Goal: Task Accomplishment & Management: Manage account settings

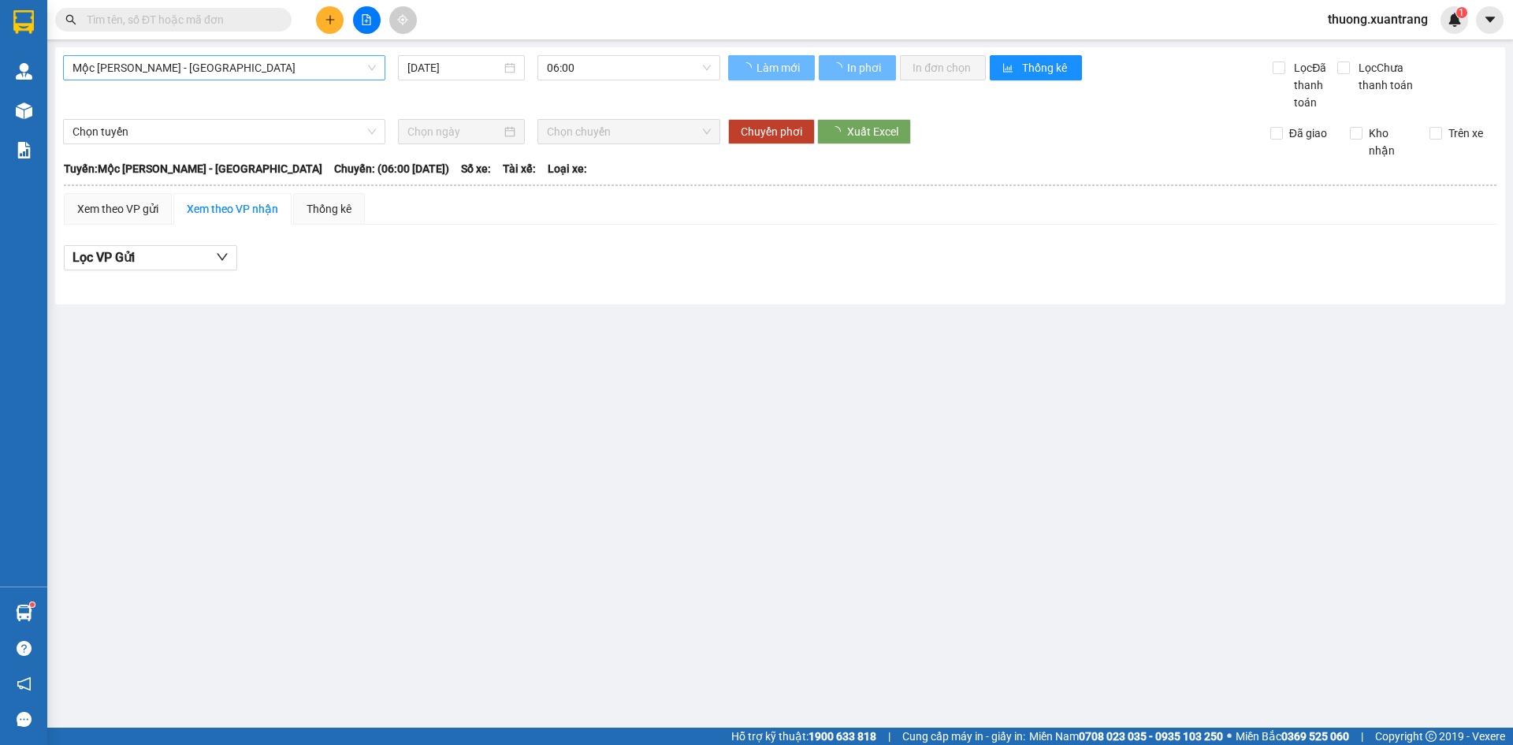
click at [266, 75] on span "Mộc [PERSON_NAME] - [GEOGRAPHIC_DATA]" at bounding box center [223, 68] width 303 height 24
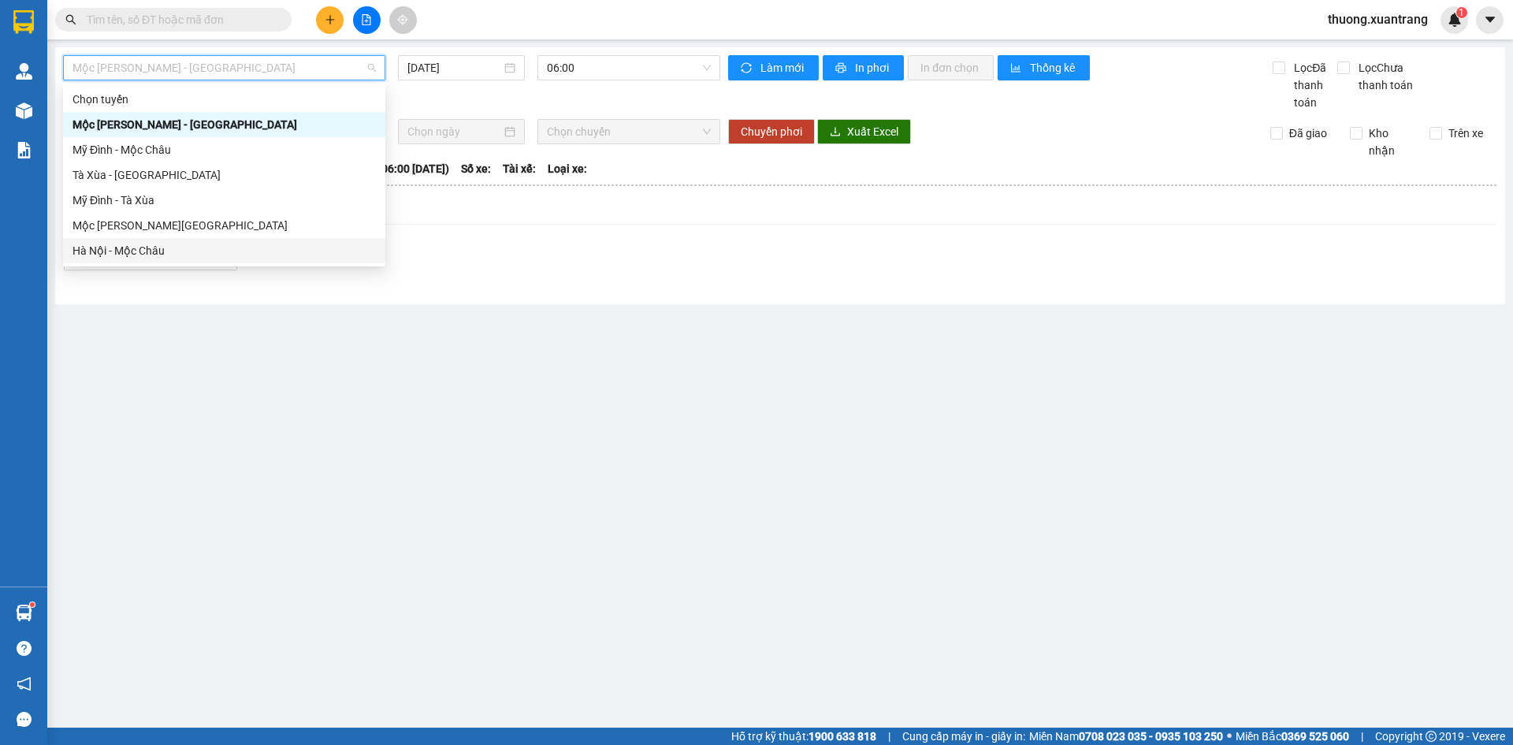
click at [195, 242] on div "Hà Nội - Mộc Châu" at bounding box center [223, 250] width 303 height 17
type input "[DATE]"
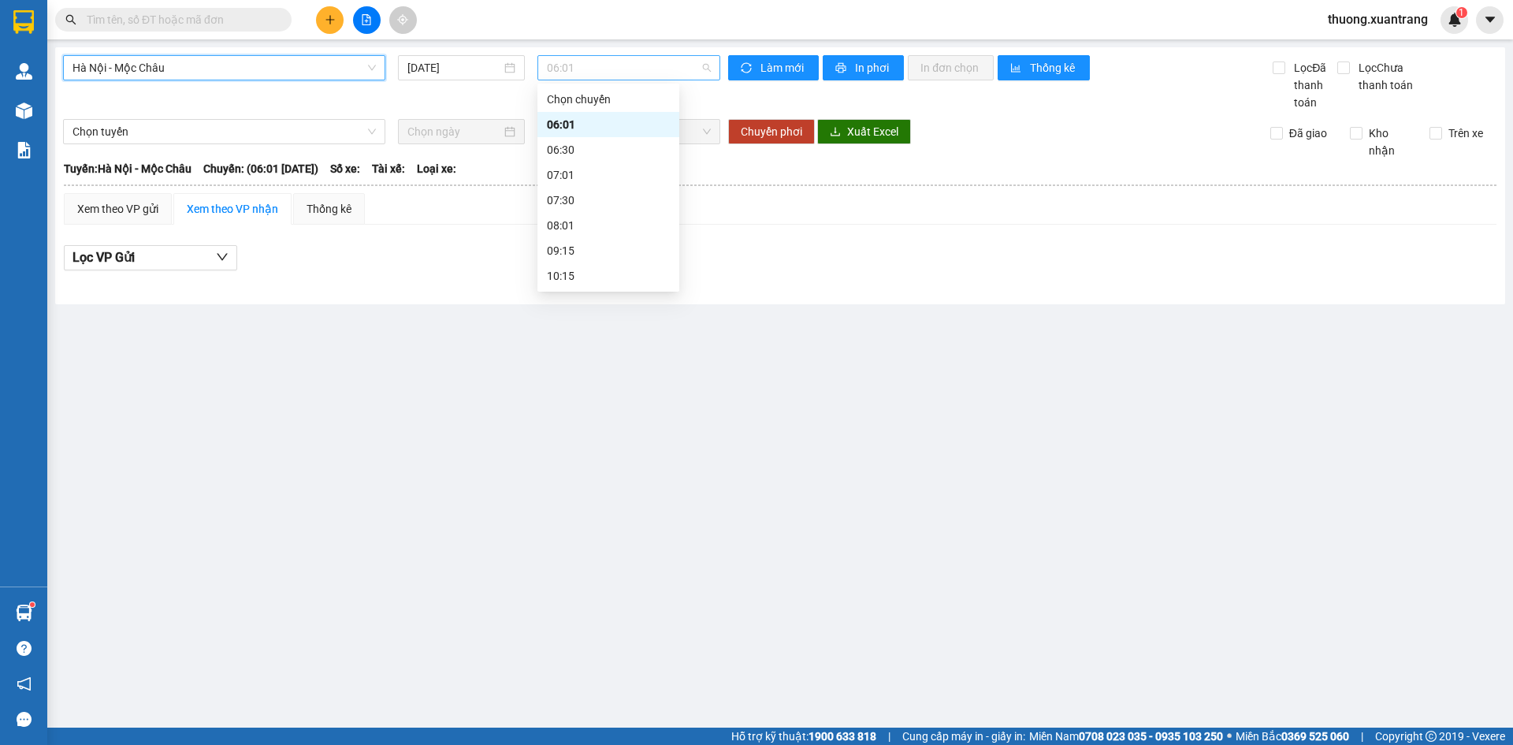
click at [614, 66] on span "06:01" at bounding box center [629, 68] width 164 height 24
drag, startPoint x: 602, startPoint y: 147, endPoint x: 605, endPoint y: 137, distance: 10.7
click at [602, 147] on div "06:30" at bounding box center [608, 149] width 123 height 17
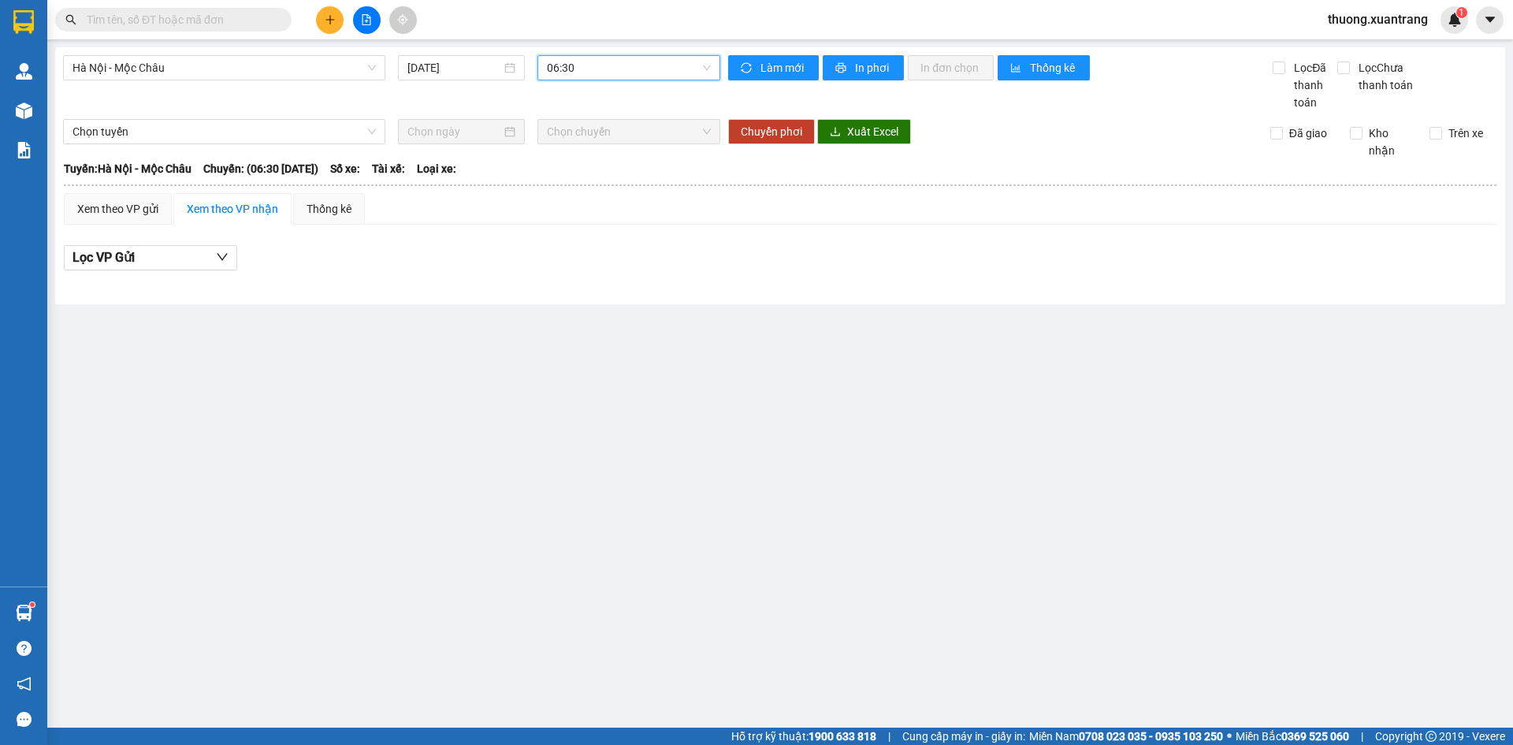
click at [614, 70] on span "06:30" at bounding box center [629, 68] width 164 height 24
click at [573, 173] on div "07:01" at bounding box center [608, 174] width 123 height 17
click at [629, 68] on span "07:01" at bounding box center [629, 68] width 164 height 24
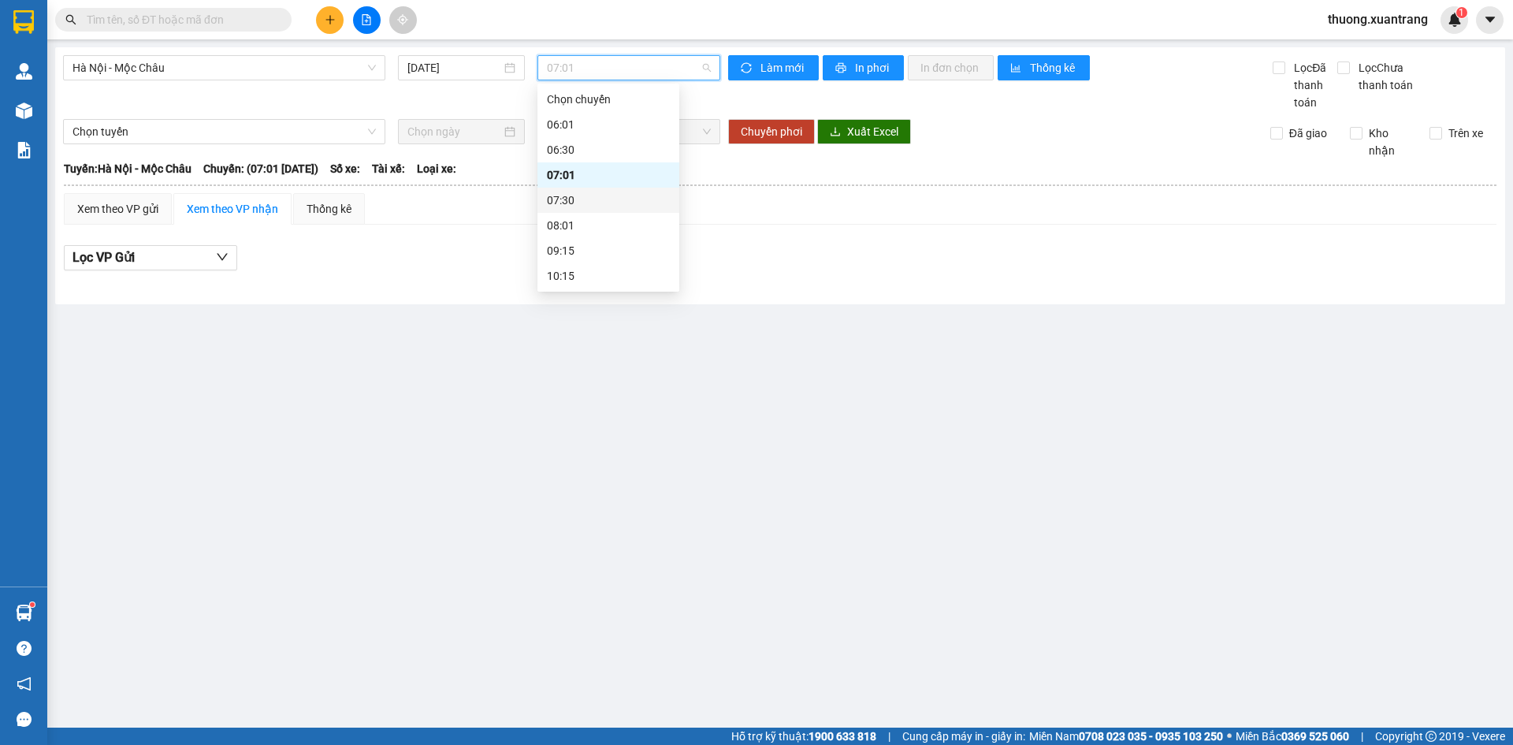
click at [574, 206] on div "07:30" at bounding box center [608, 199] width 123 height 17
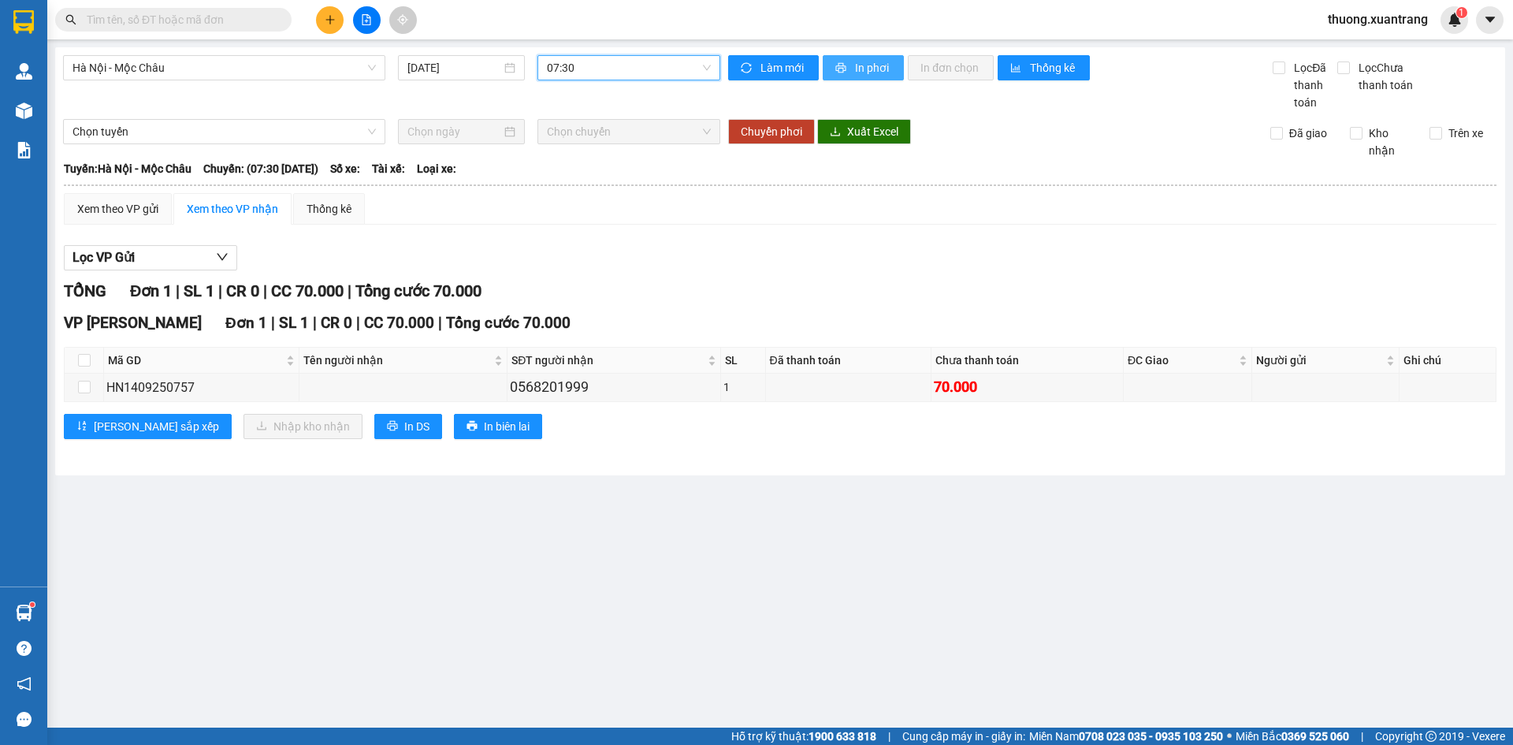
click at [863, 72] on span "In phơi" at bounding box center [873, 67] width 36 height 17
click at [615, 76] on span "07:30" at bounding box center [629, 68] width 164 height 24
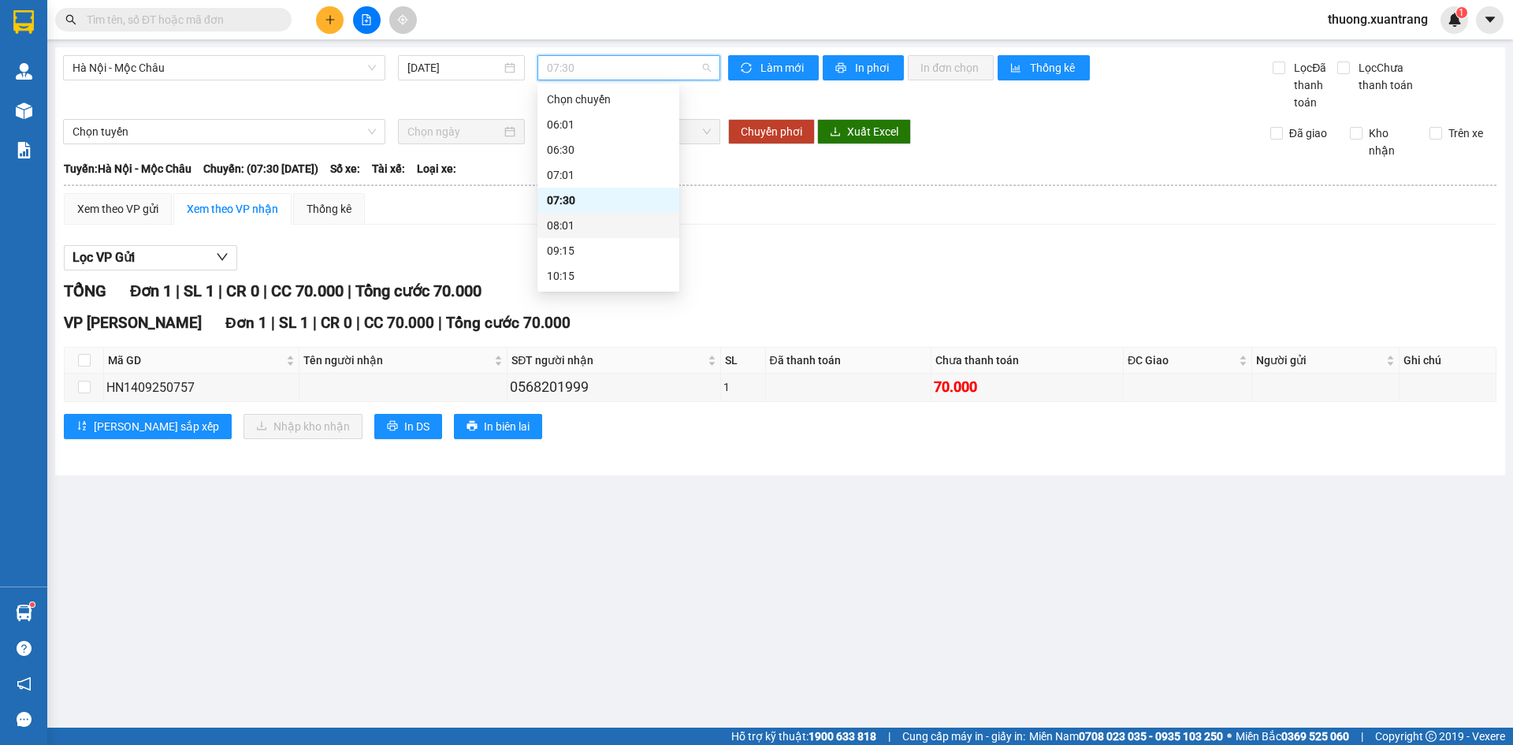
click at [596, 221] on div "08:01" at bounding box center [608, 225] width 123 height 17
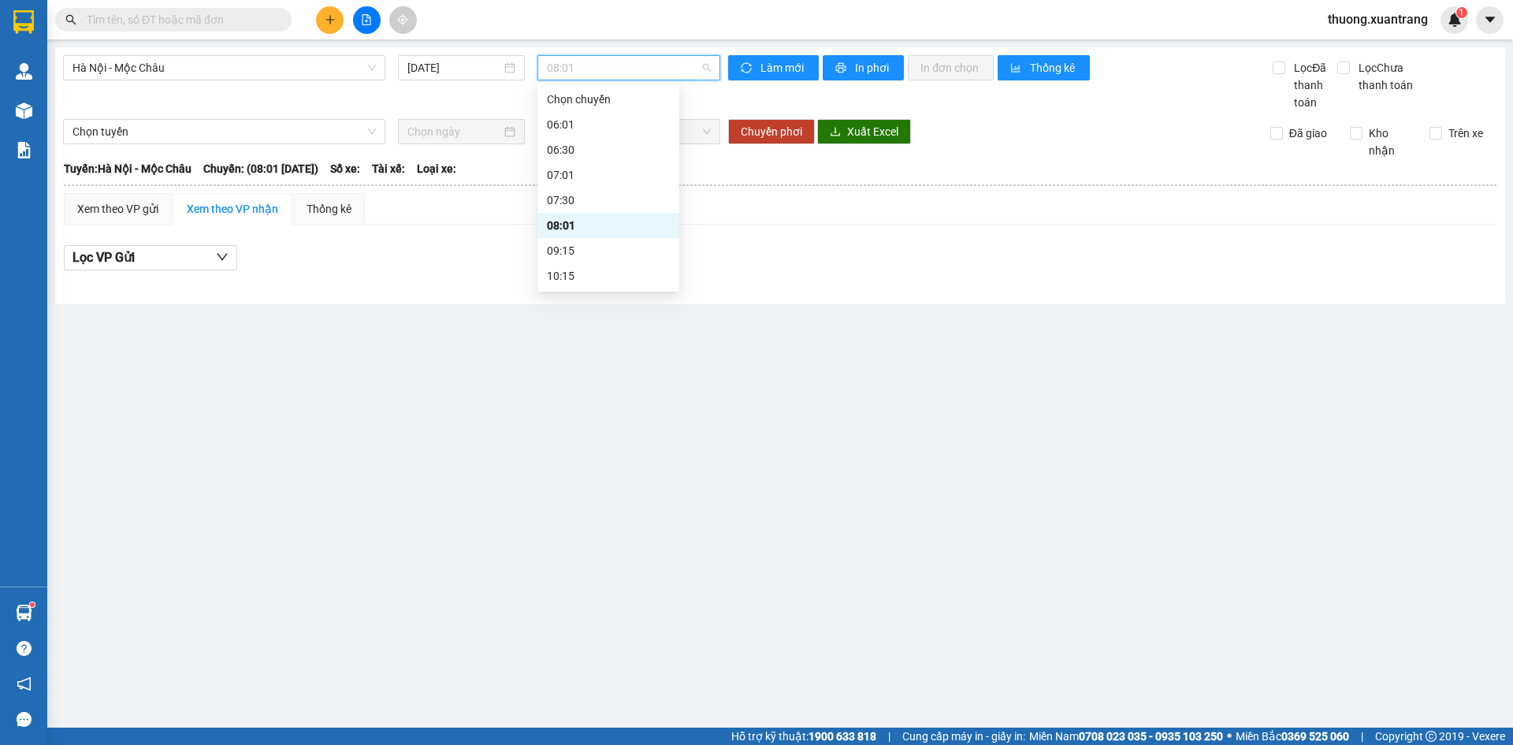
click at [588, 65] on span "08:01" at bounding box center [629, 68] width 164 height 24
click at [587, 246] on div "09:15" at bounding box center [608, 250] width 123 height 17
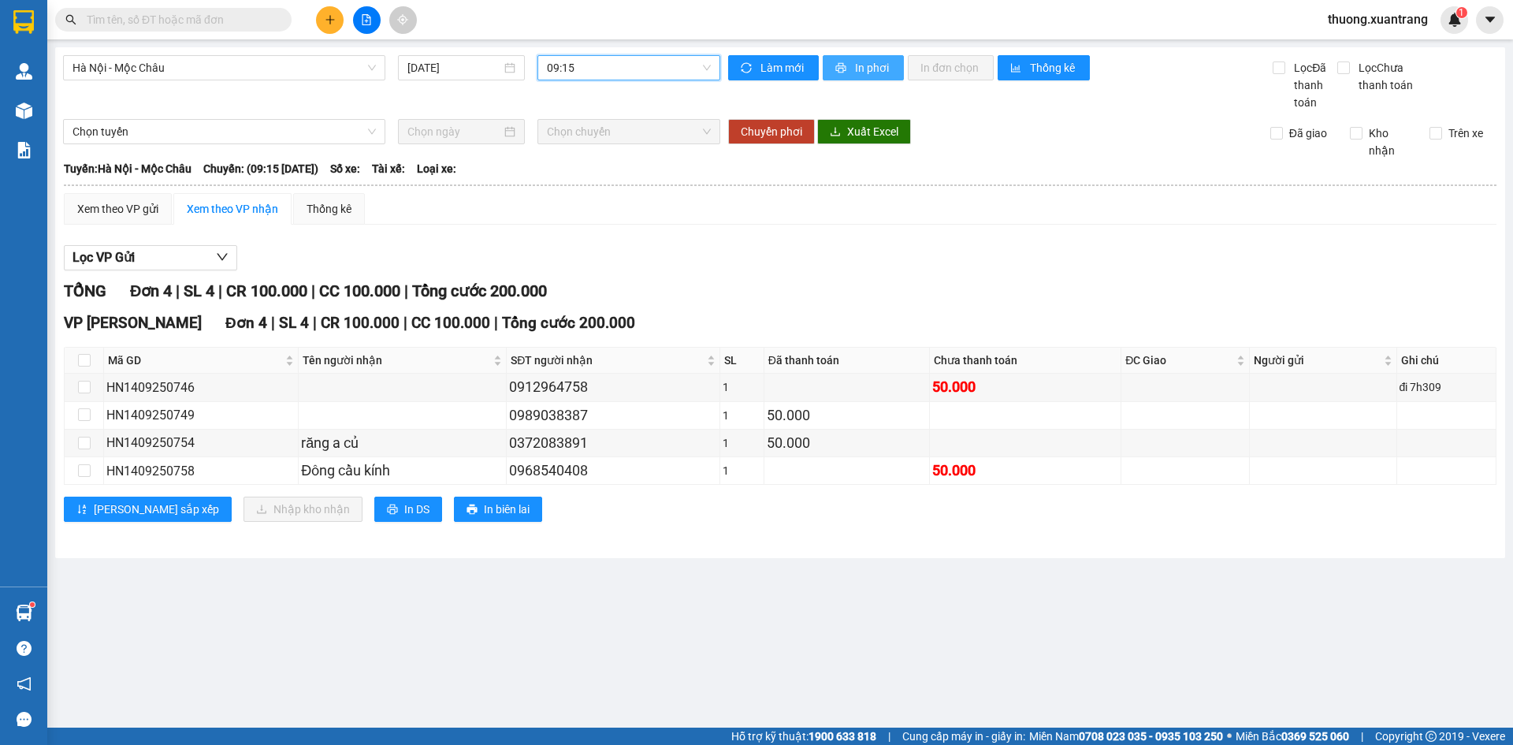
click at [856, 61] on span "In phơi" at bounding box center [873, 67] width 36 height 17
click at [599, 63] on span "09:15" at bounding box center [629, 68] width 164 height 24
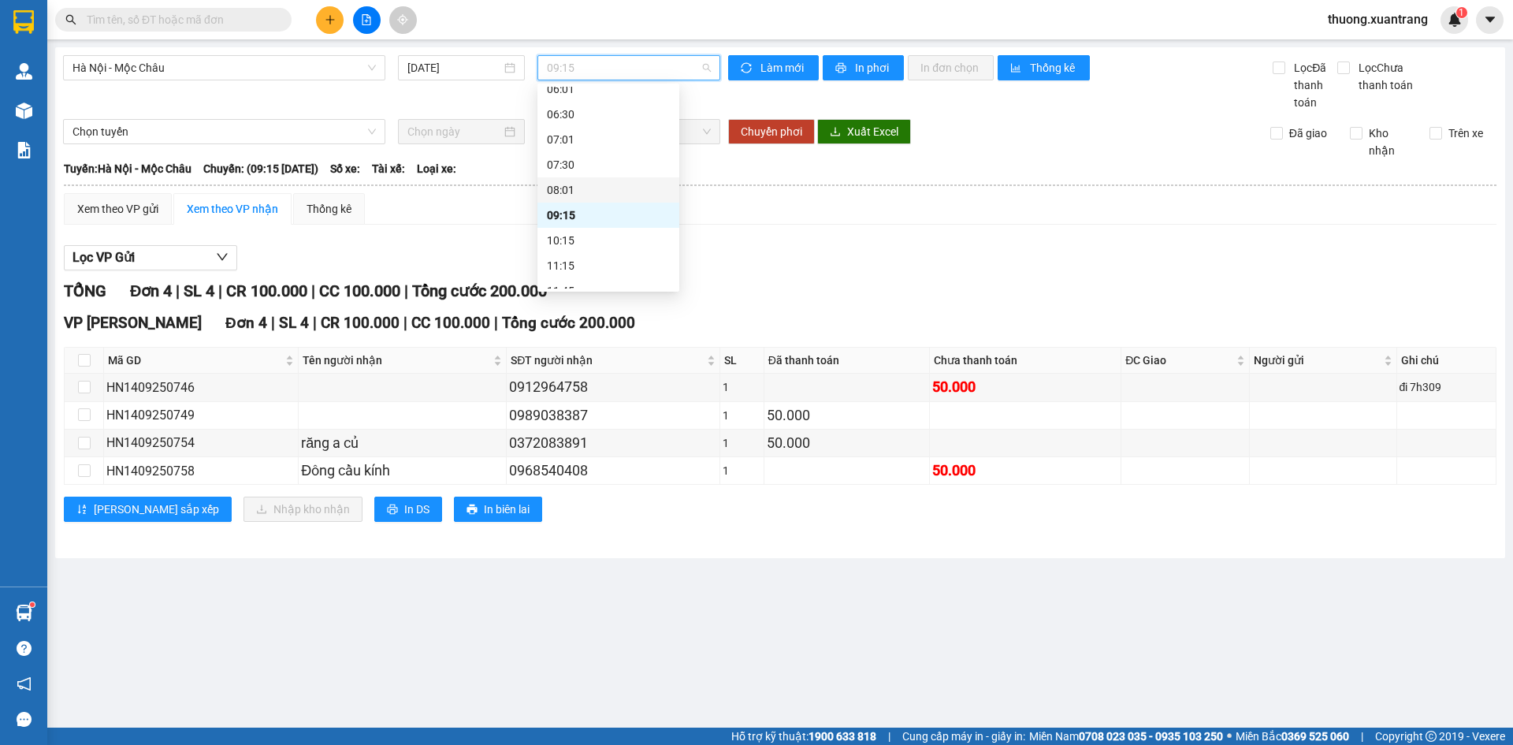
scroll to position [79, 0]
click at [613, 192] on div "10:15" at bounding box center [608, 196] width 123 height 17
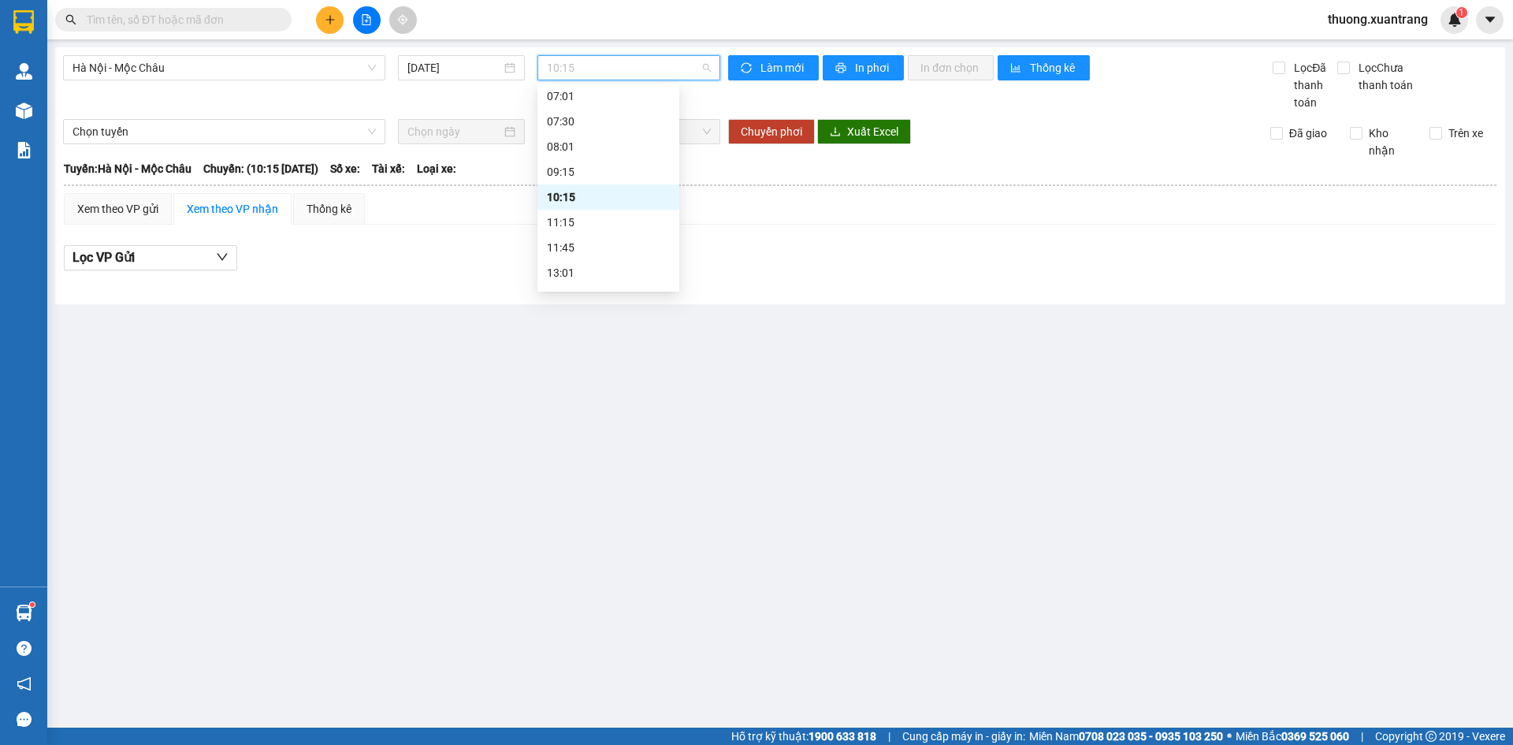
click at [635, 60] on span "10:15" at bounding box center [629, 68] width 164 height 24
click at [589, 220] on div "11:15" at bounding box center [608, 222] width 123 height 17
click at [607, 75] on span "11:15" at bounding box center [629, 68] width 164 height 24
click at [583, 240] on div "11:45" at bounding box center [608, 247] width 123 height 17
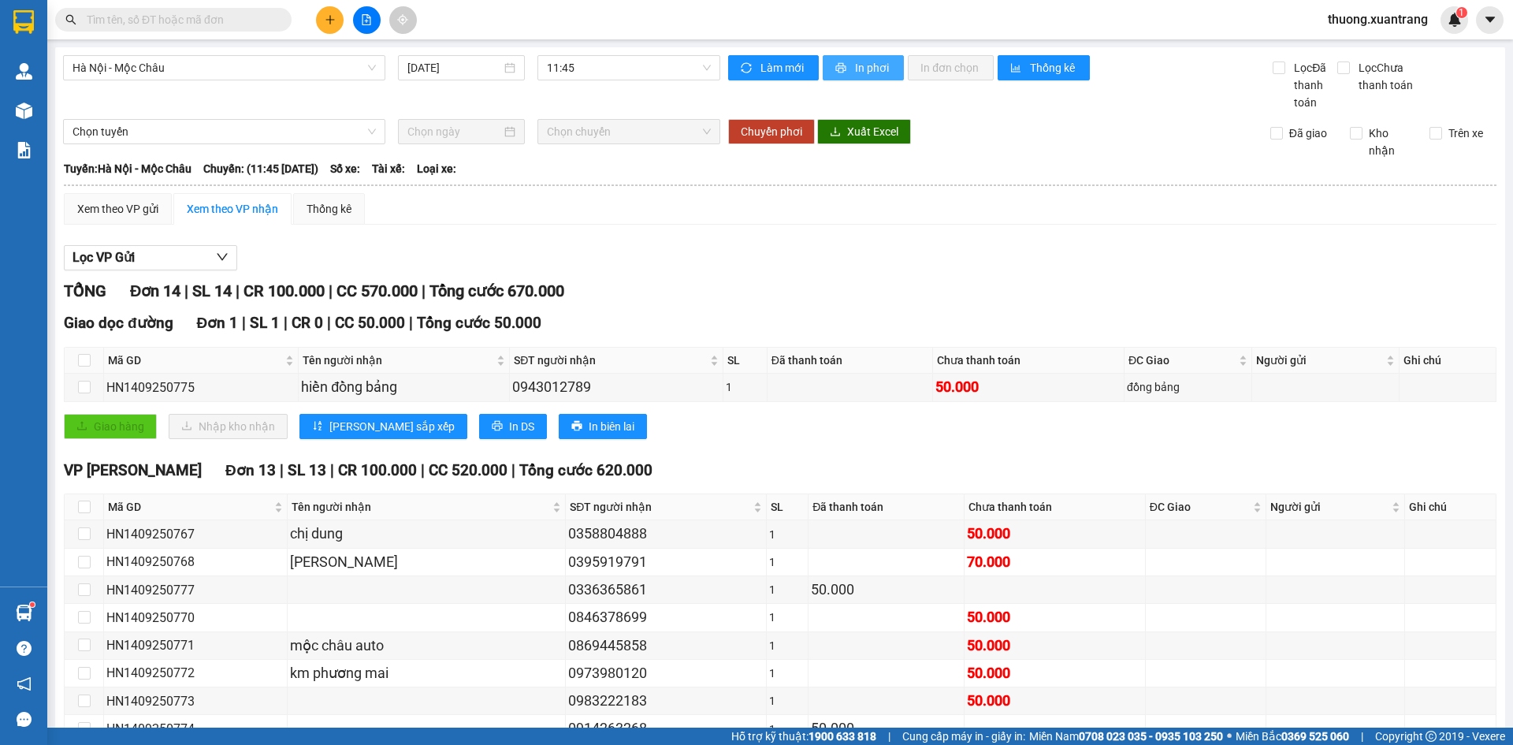
click at [859, 72] on span "In phơi" at bounding box center [873, 67] width 36 height 17
click at [636, 61] on span "11:45" at bounding box center [629, 68] width 164 height 24
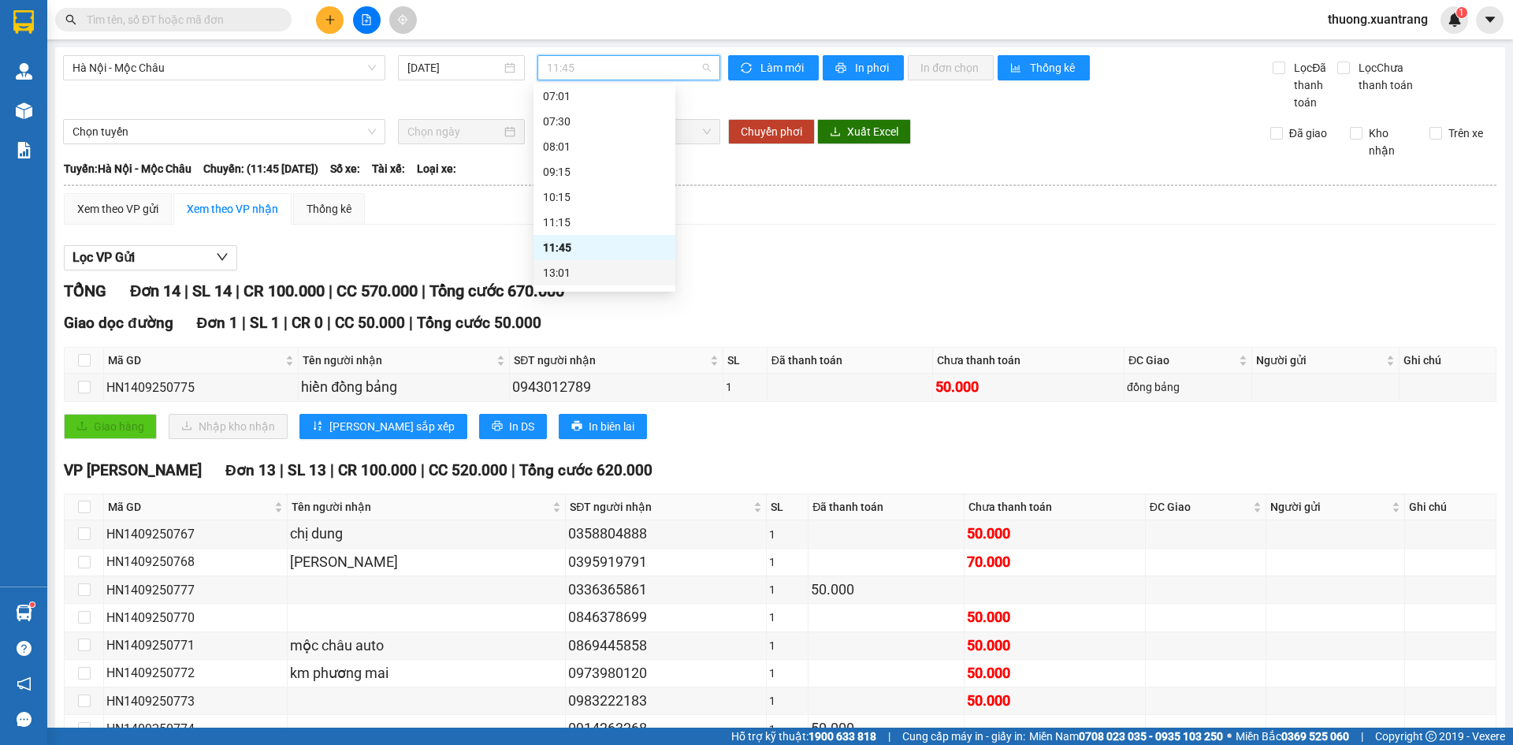
click at [571, 272] on div "13:01" at bounding box center [604, 272] width 123 height 17
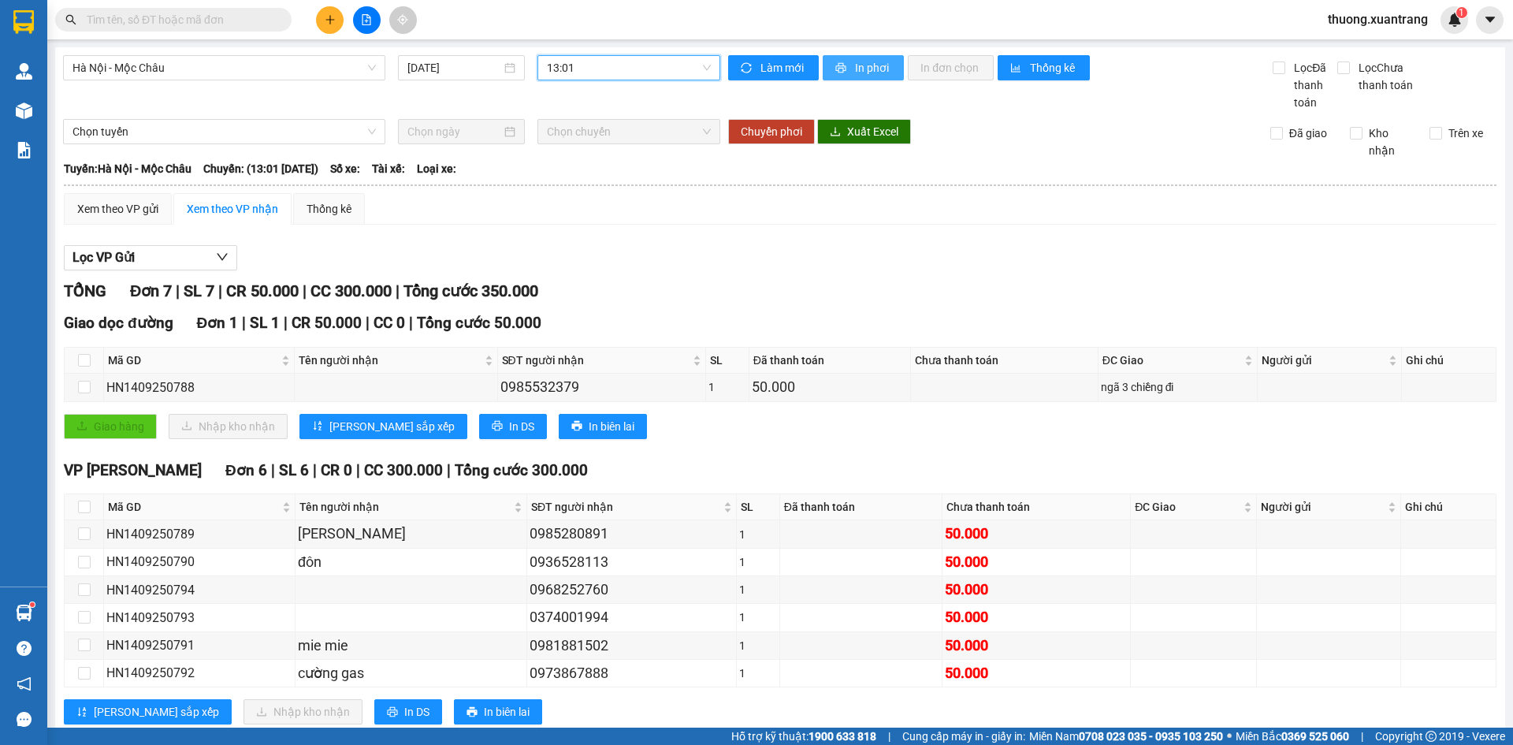
click at [835, 62] on icon "printer" at bounding box center [840, 67] width 11 height 11
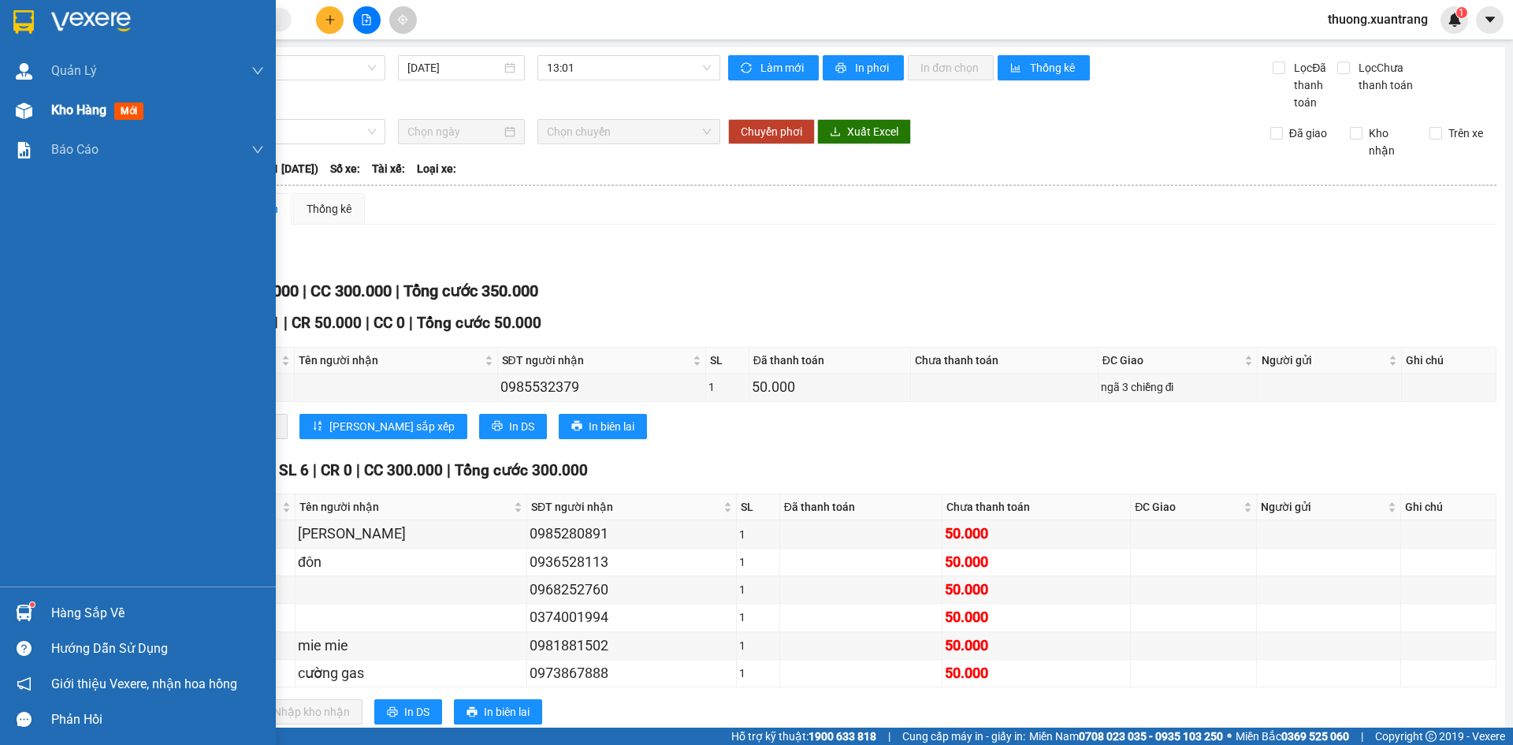
click at [17, 102] on img at bounding box center [24, 110] width 17 height 17
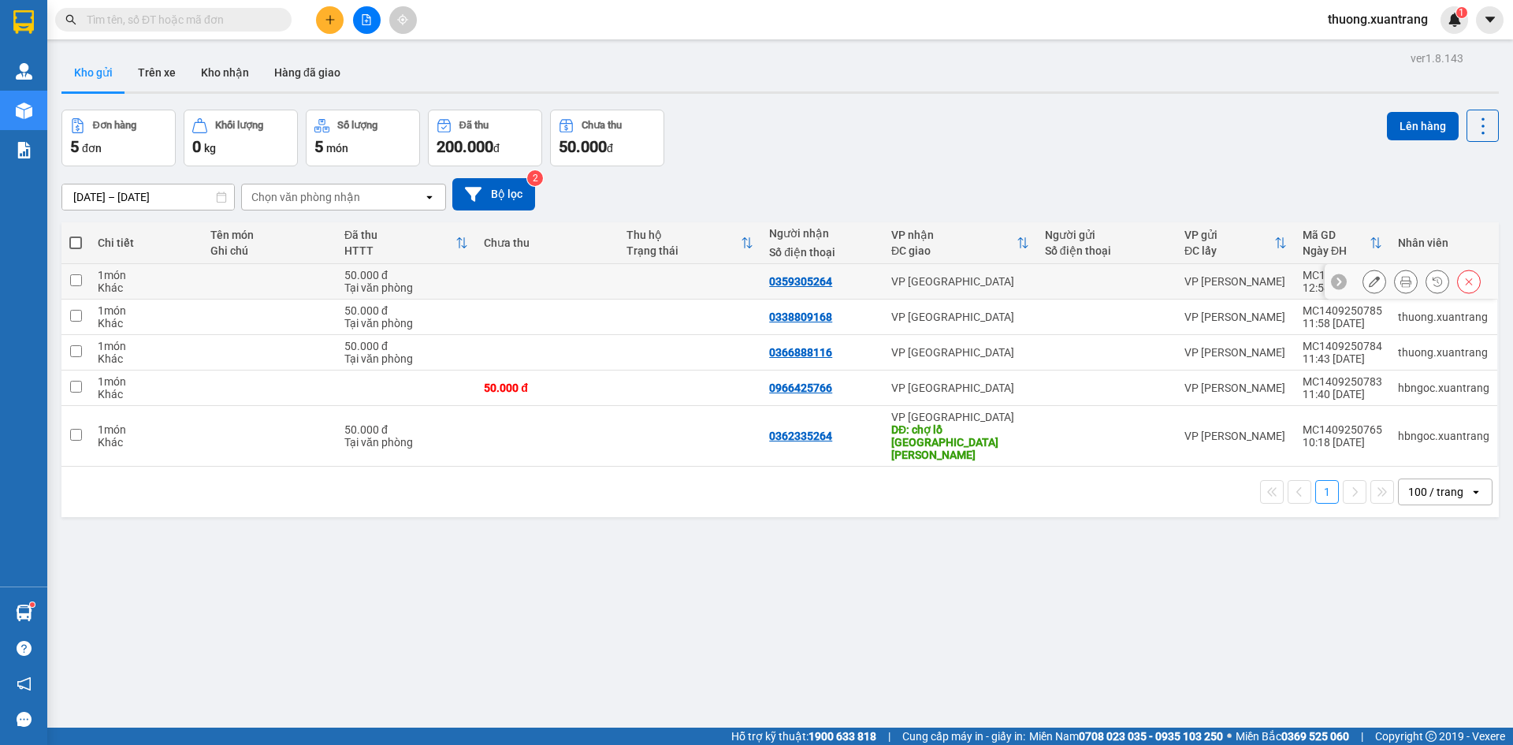
click at [1400, 283] on icon at bounding box center [1405, 281] width 11 height 11
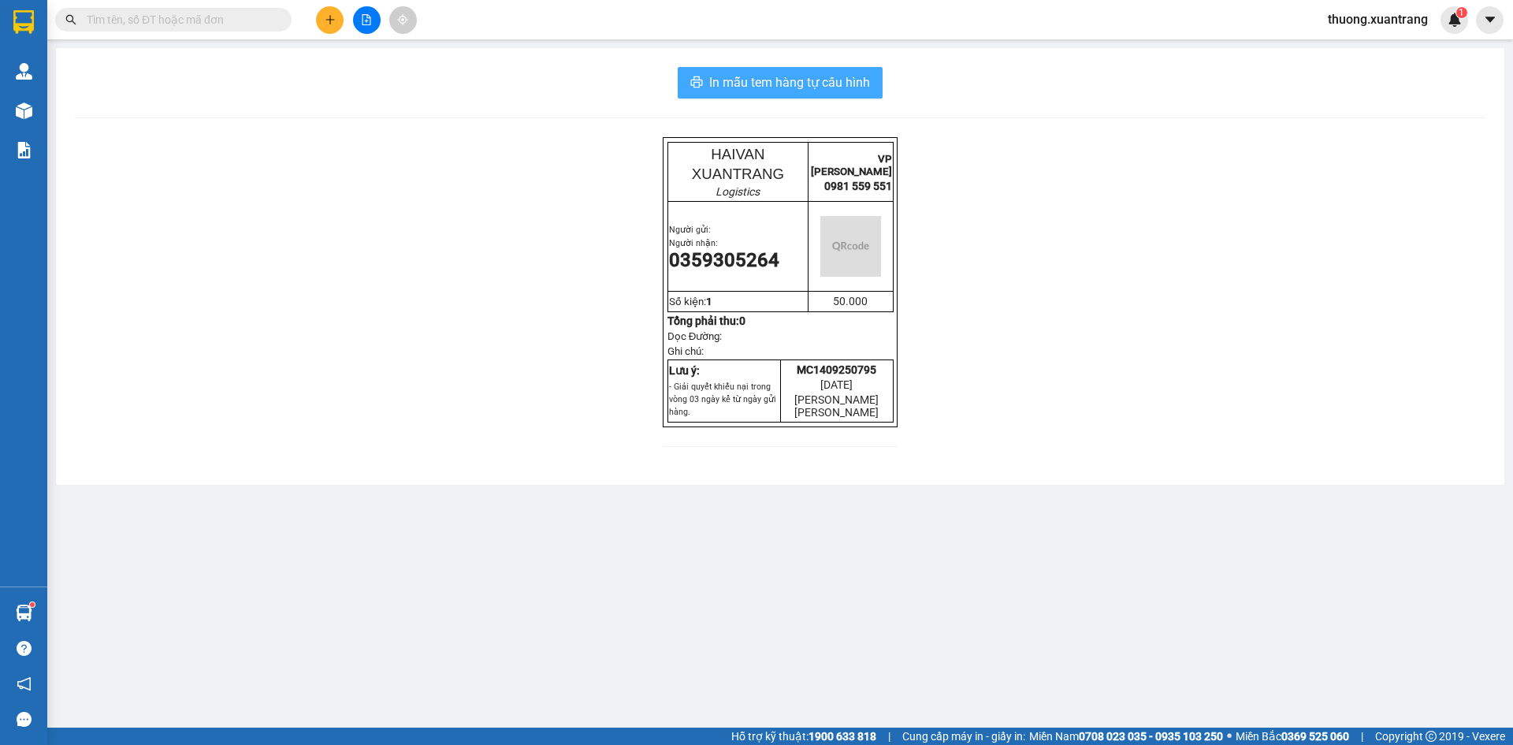
click at [831, 79] on span "In mẫu tem hàng tự cấu hình" at bounding box center [789, 82] width 161 height 20
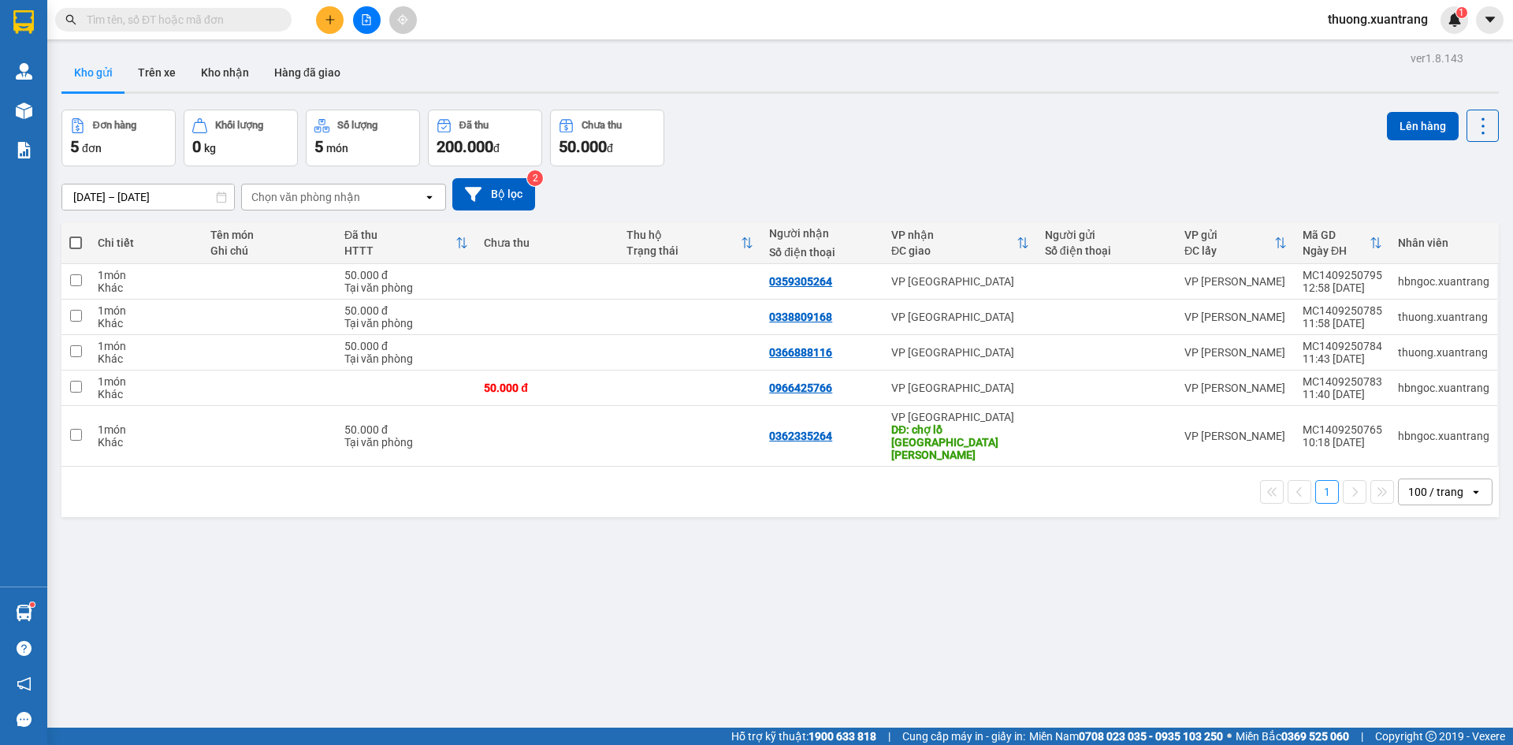
click at [214, 13] on input "text" at bounding box center [180, 19] width 186 height 17
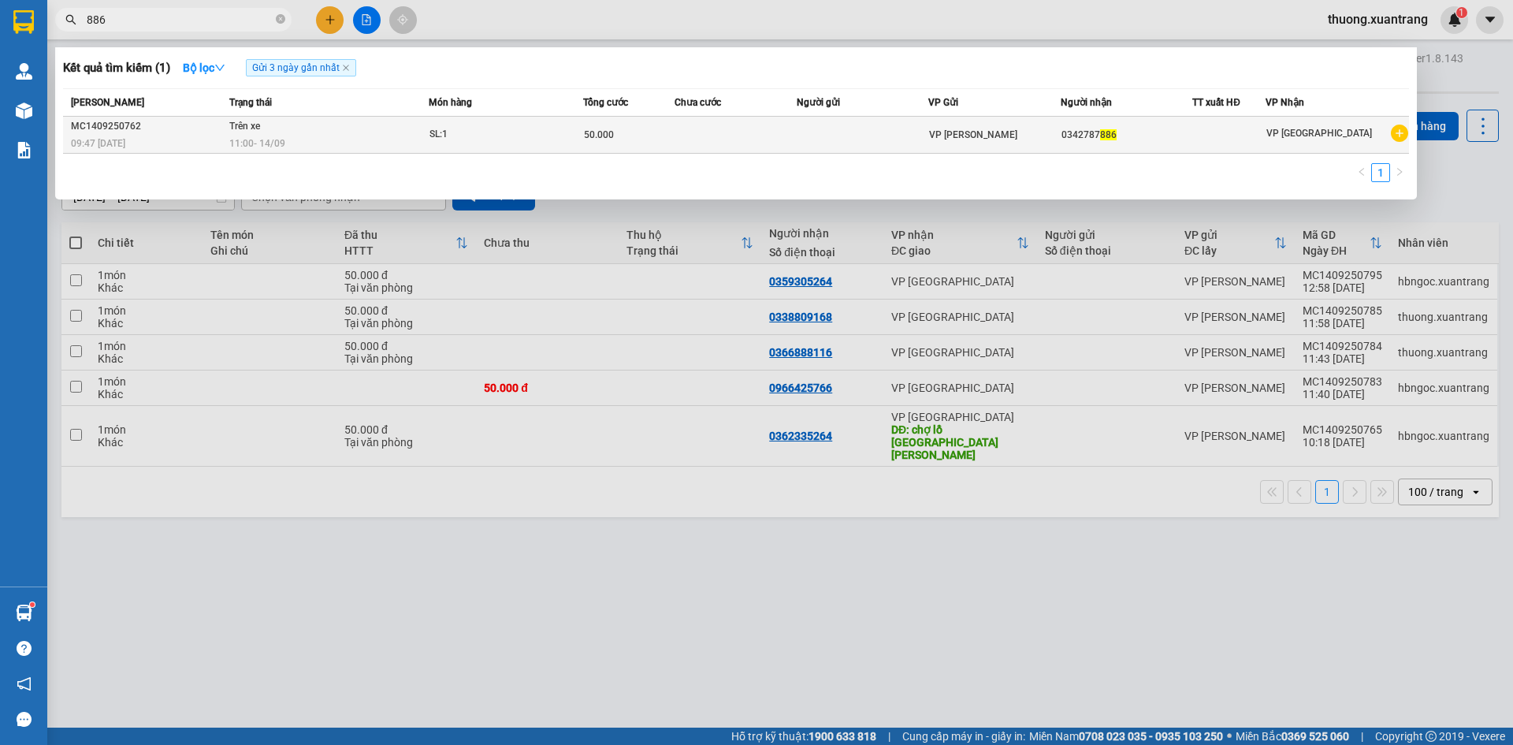
type input "886"
click at [538, 146] on td "SL: 1" at bounding box center [506, 135] width 154 height 37
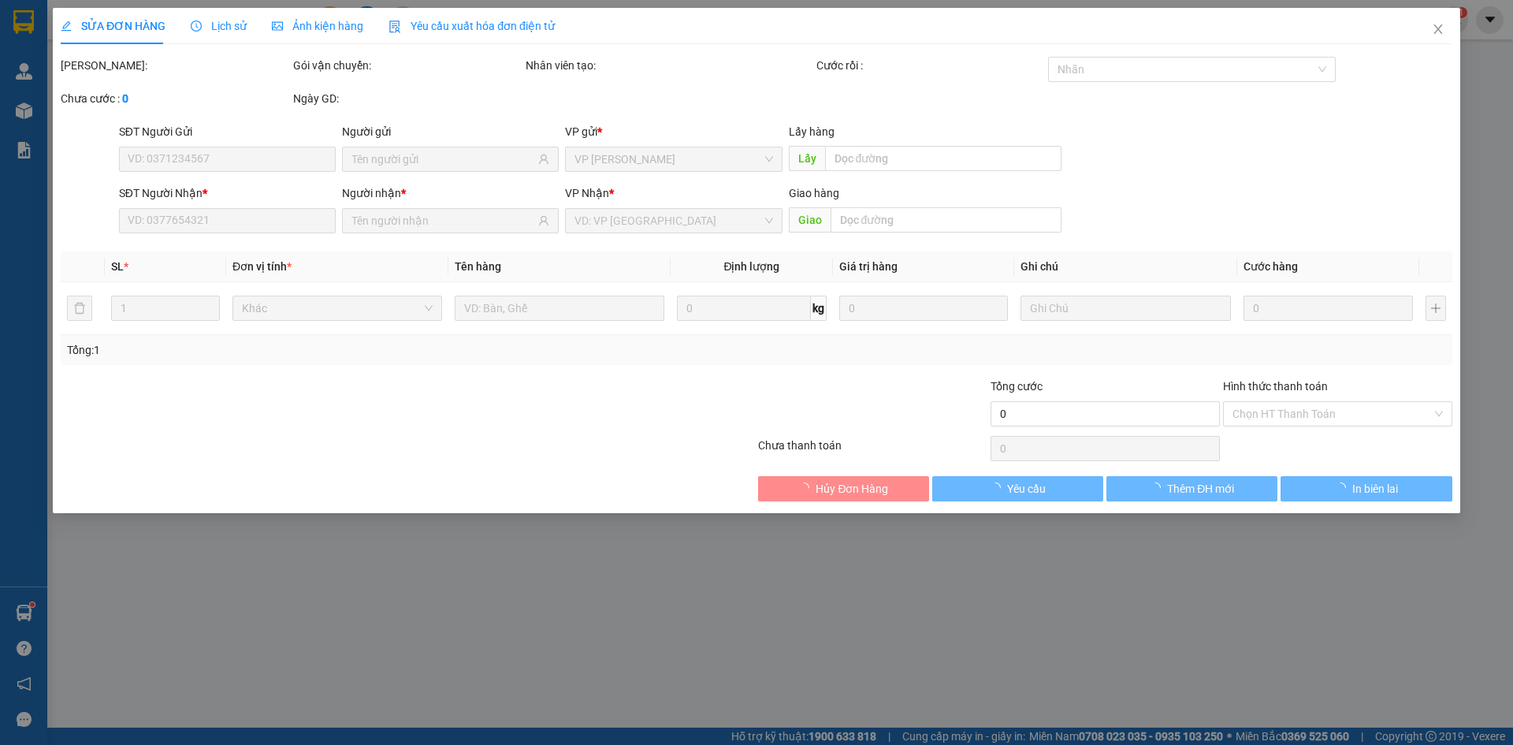
type input "0342787886"
type input "50.000"
type input "0"
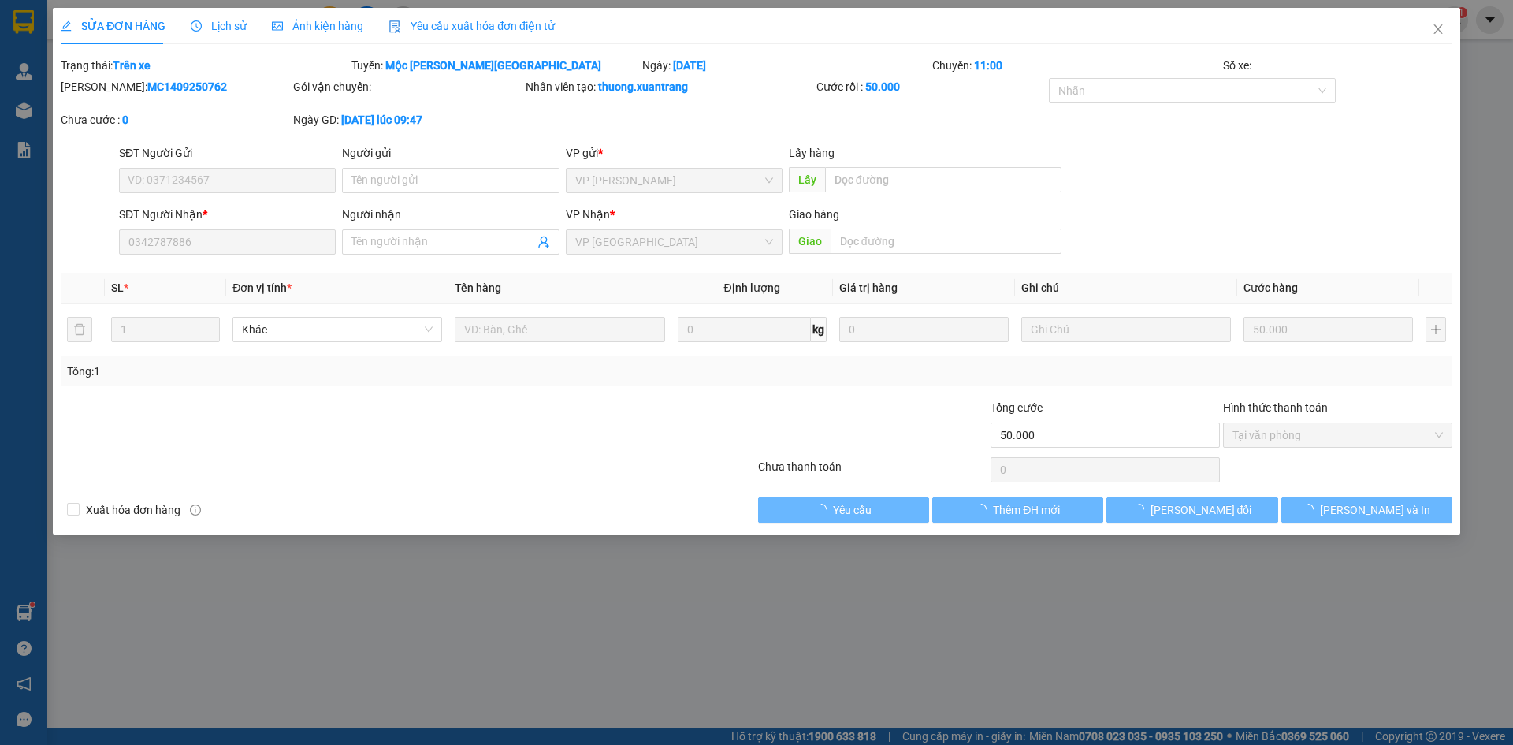
click at [326, 25] on span "Ảnh kiện hàng" at bounding box center [317, 26] width 91 height 13
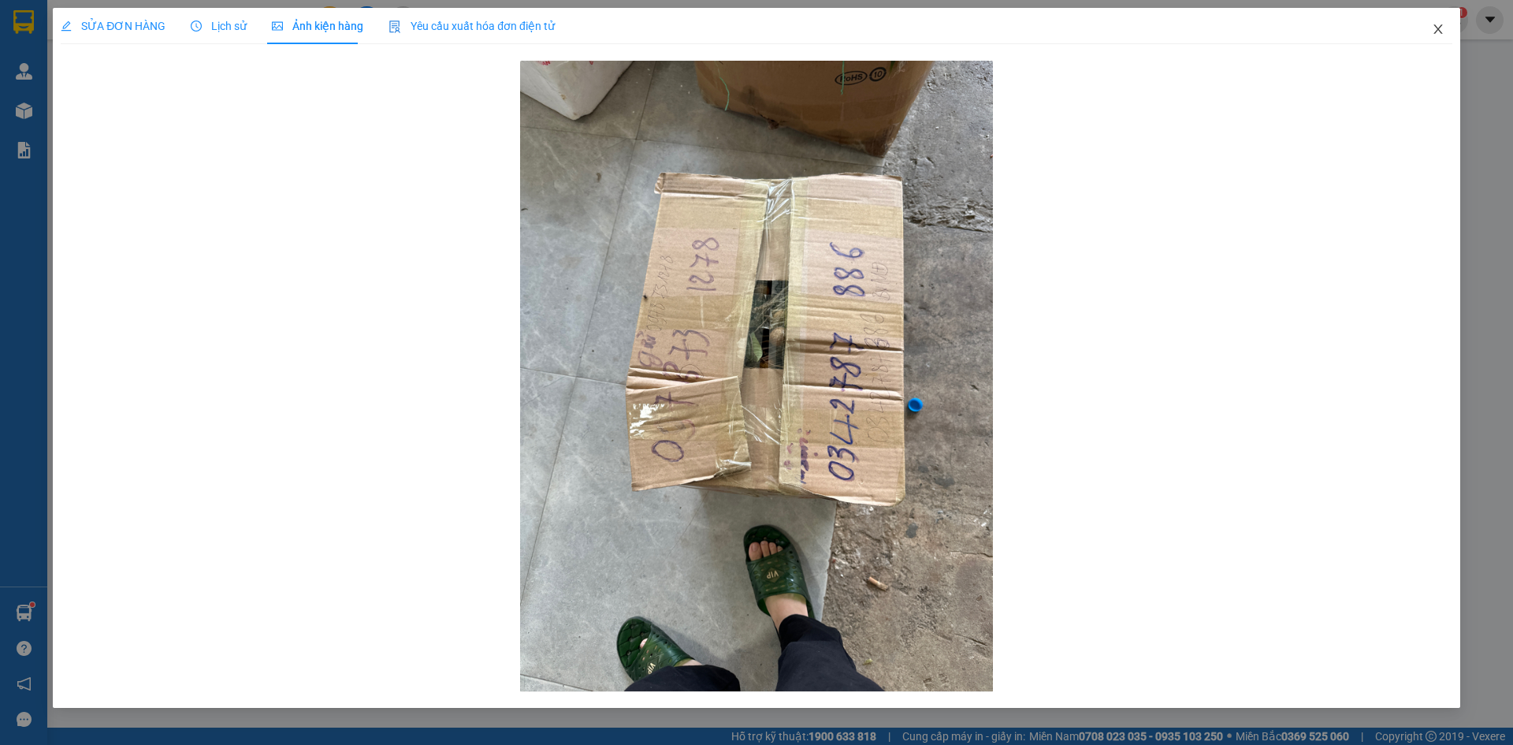
click at [1439, 30] on icon "close" at bounding box center [1438, 29] width 13 height 13
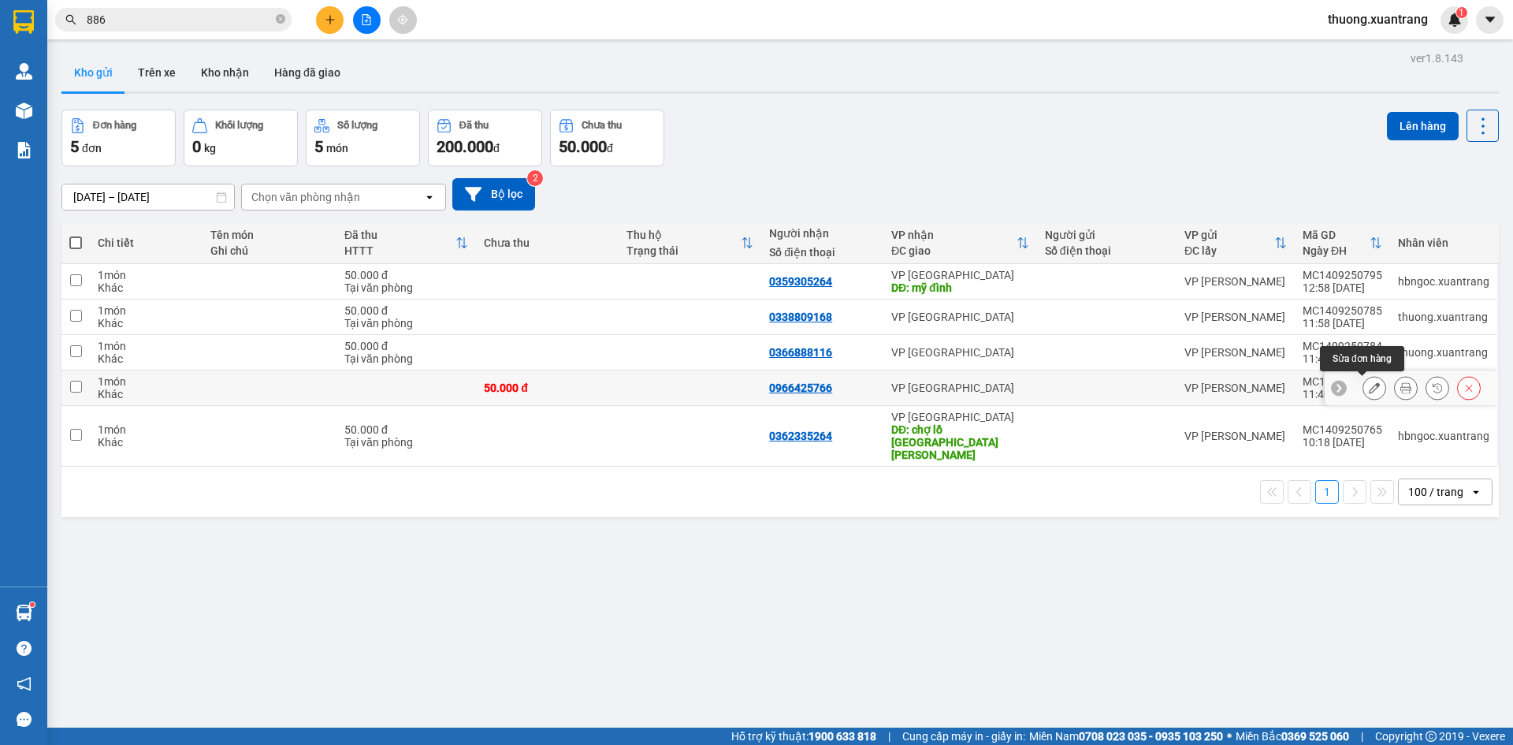
click at [1368, 391] on icon at bounding box center [1373, 387] width 11 height 11
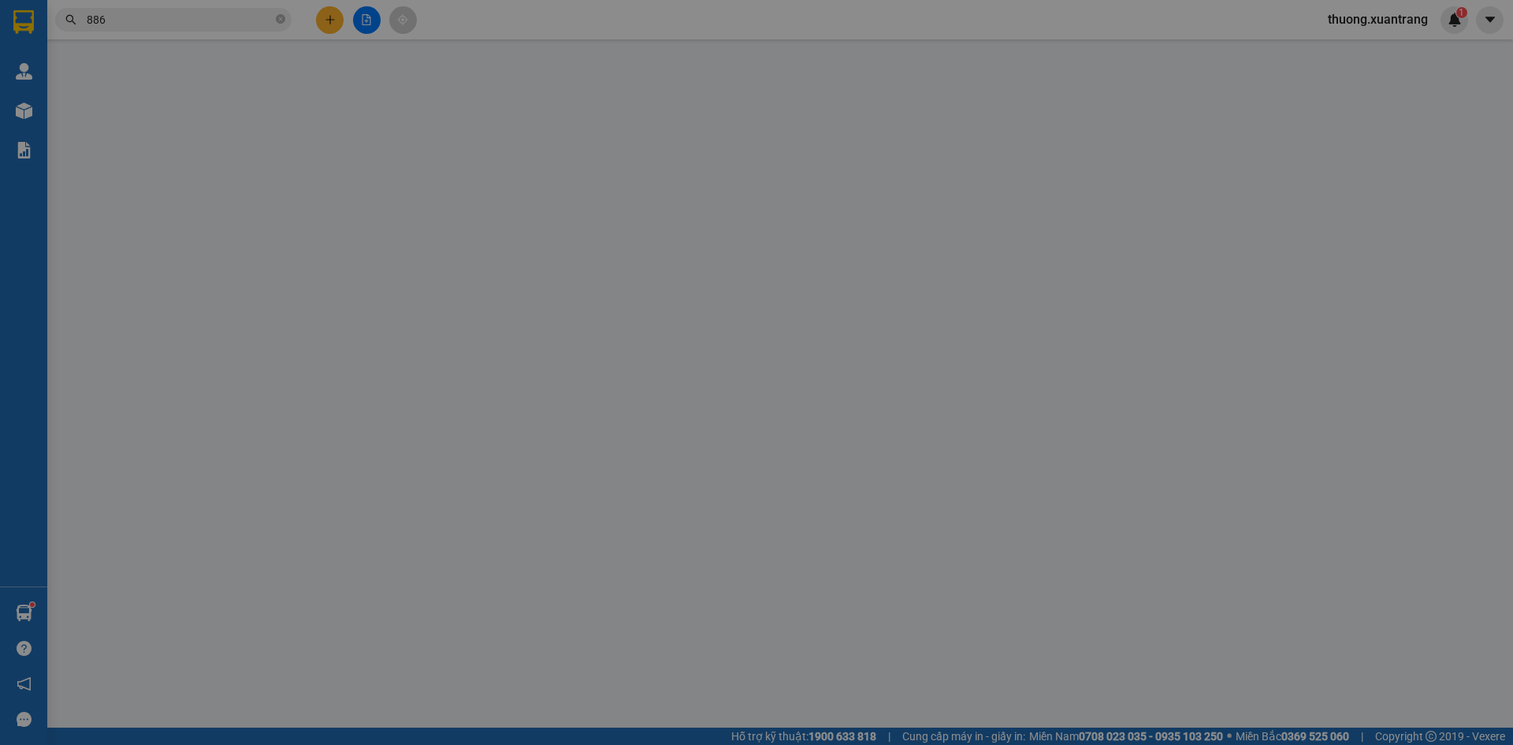
type input "0966425766"
type input "50.000"
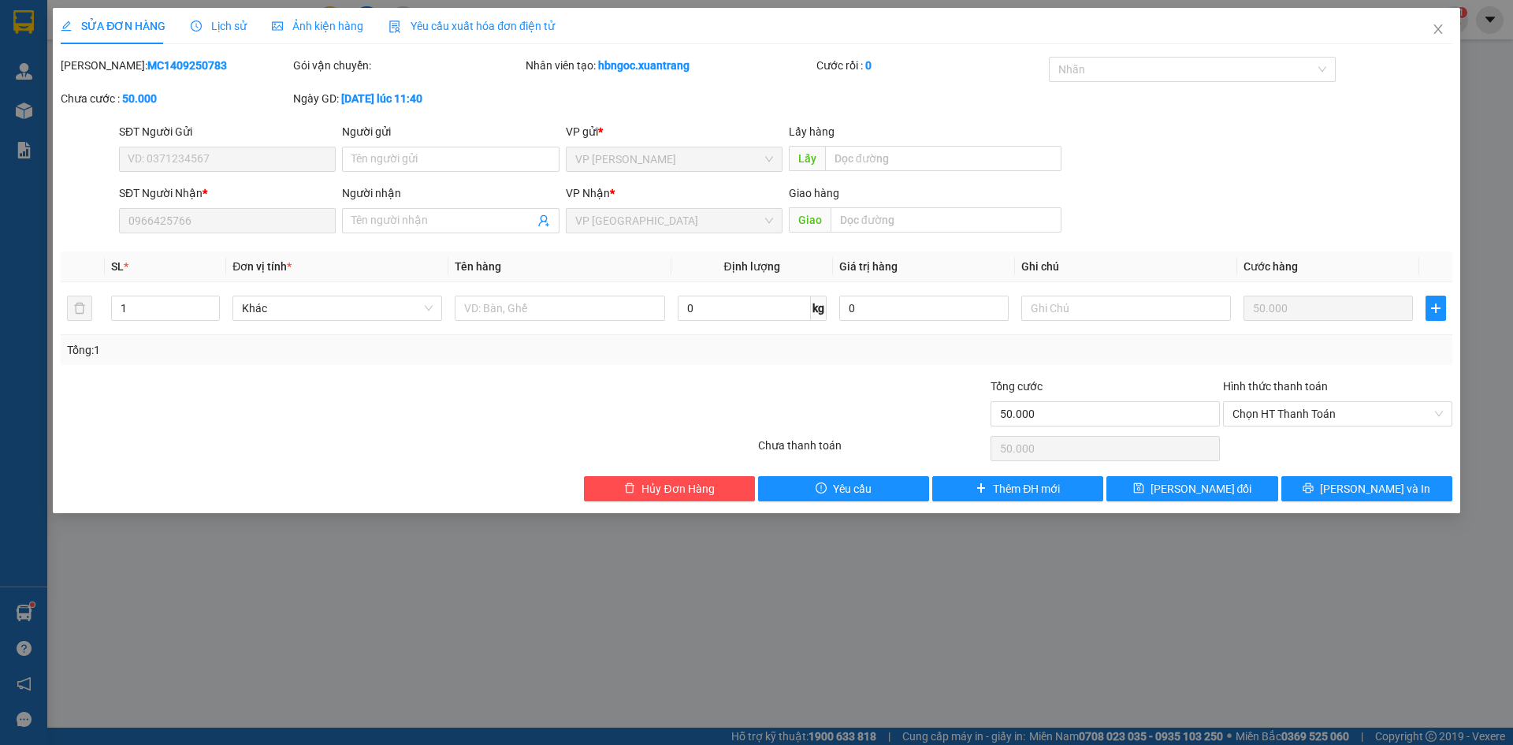
click at [322, 22] on span "Ảnh kiện hàng" at bounding box center [317, 26] width 91 height 13
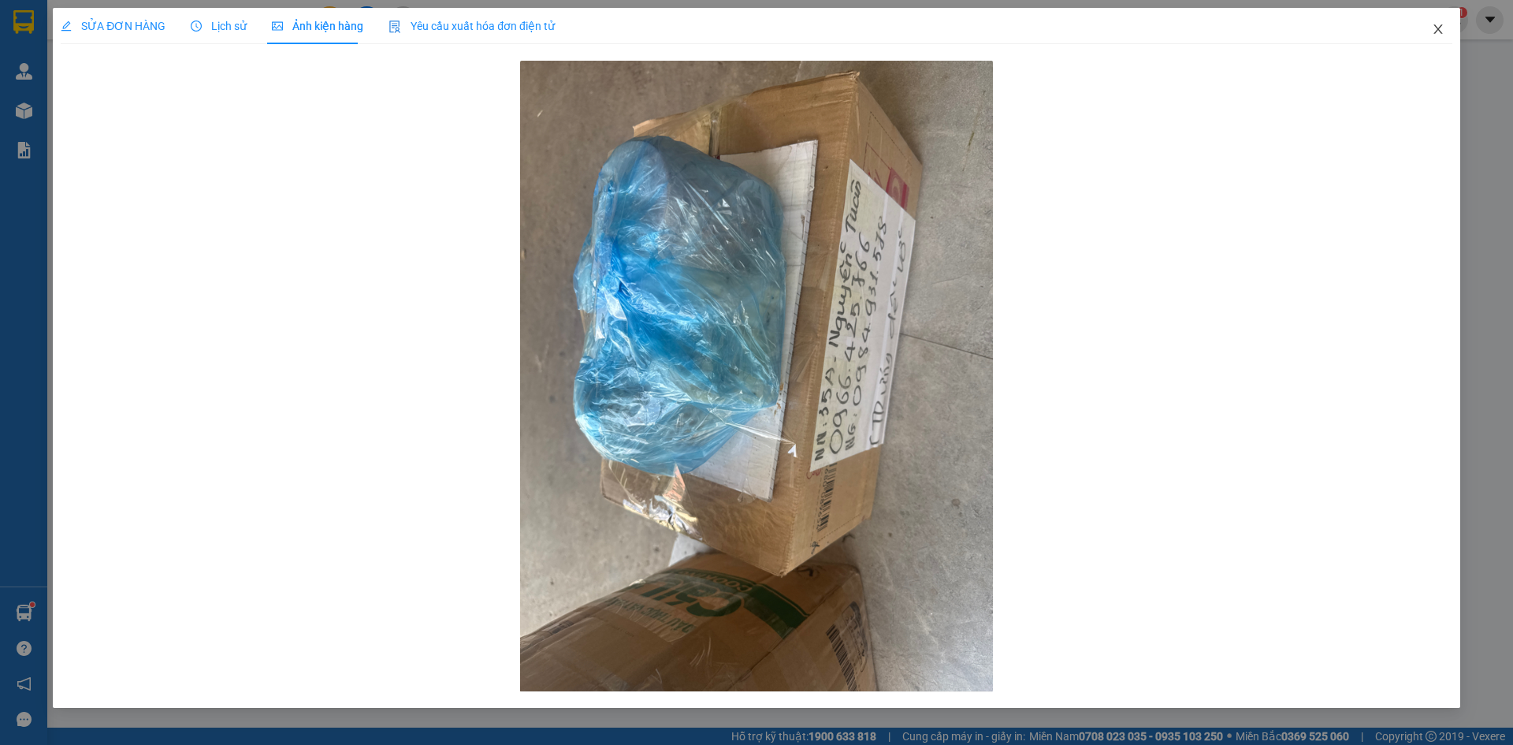
click at [1437, 29] on icon "close" at bounding box center [1437, 28] width 9 height 9
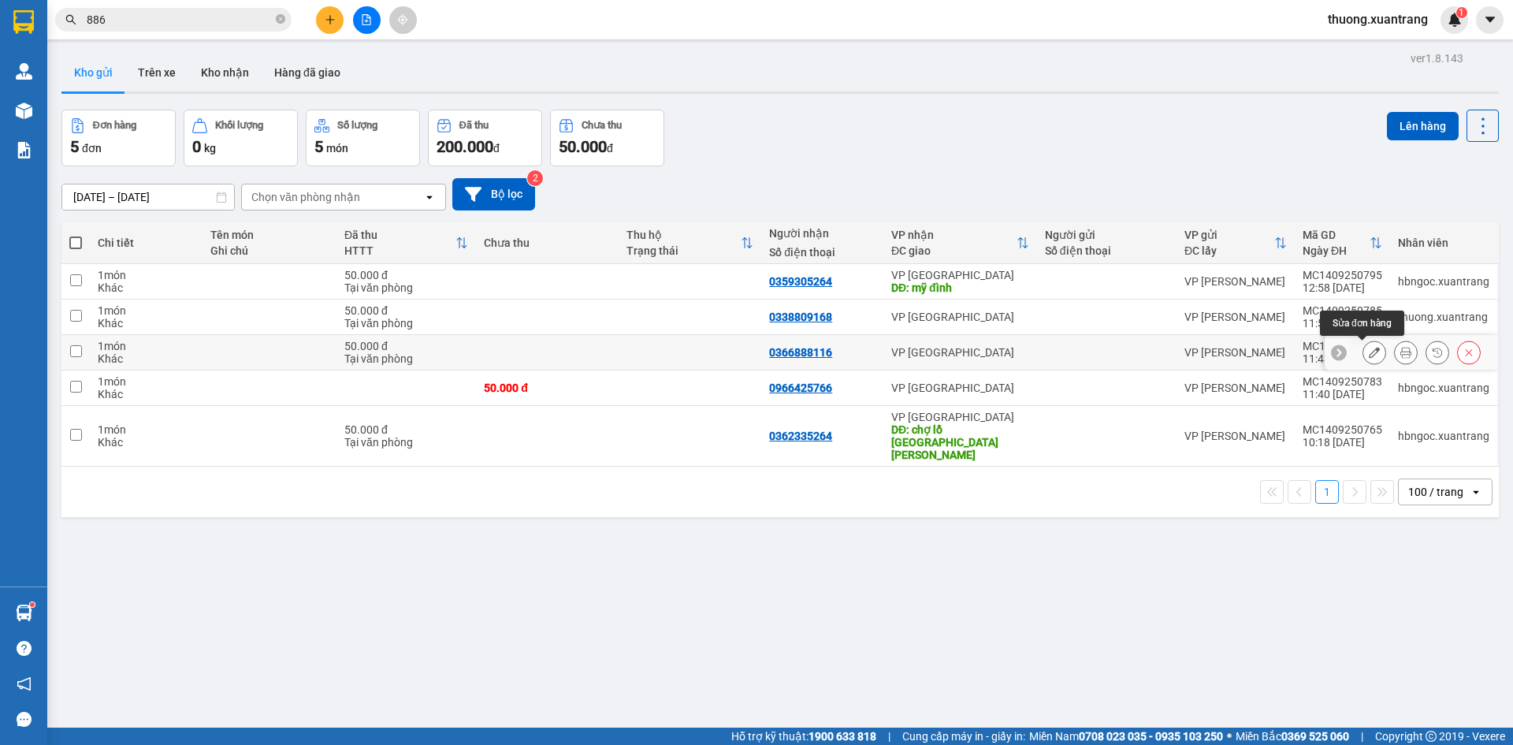
click at [1368, 356] on icon at bounding box center [1373, 352] width 11 height 11
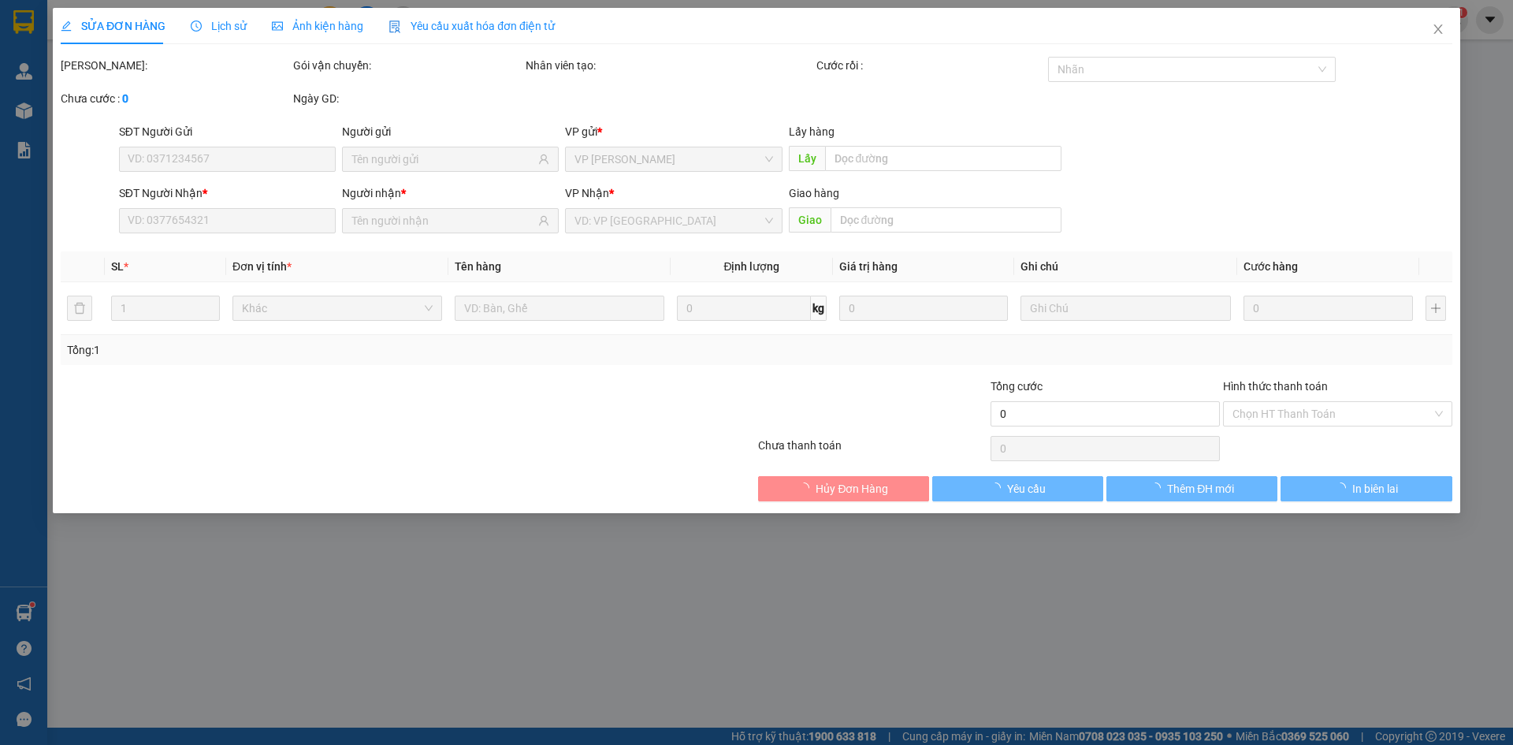
type input "0366888116"
type input "50.000"
type input "0"
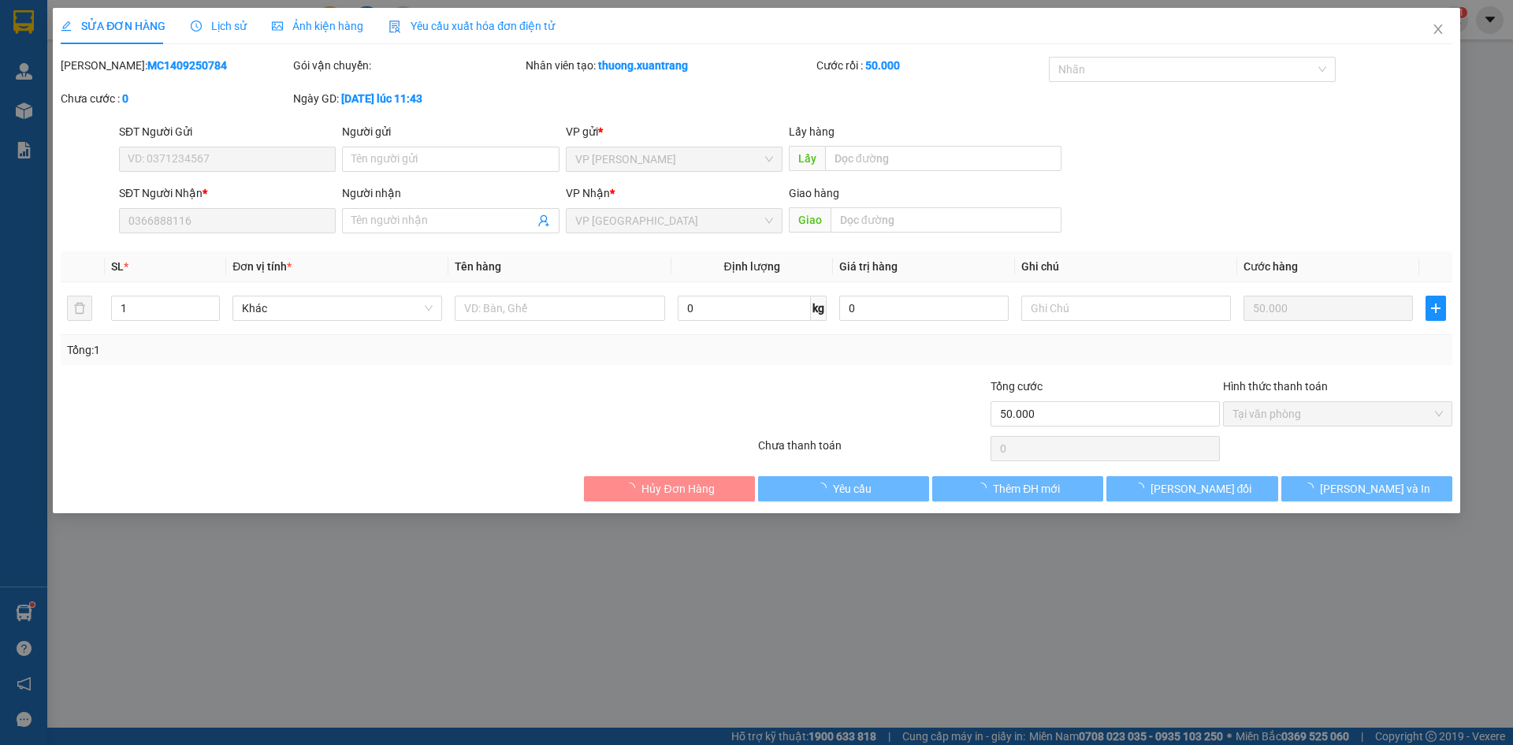
click at [320, 28] on span "Ảnh kiện hàng" at bounding box center [317, 26] width 91 height 13
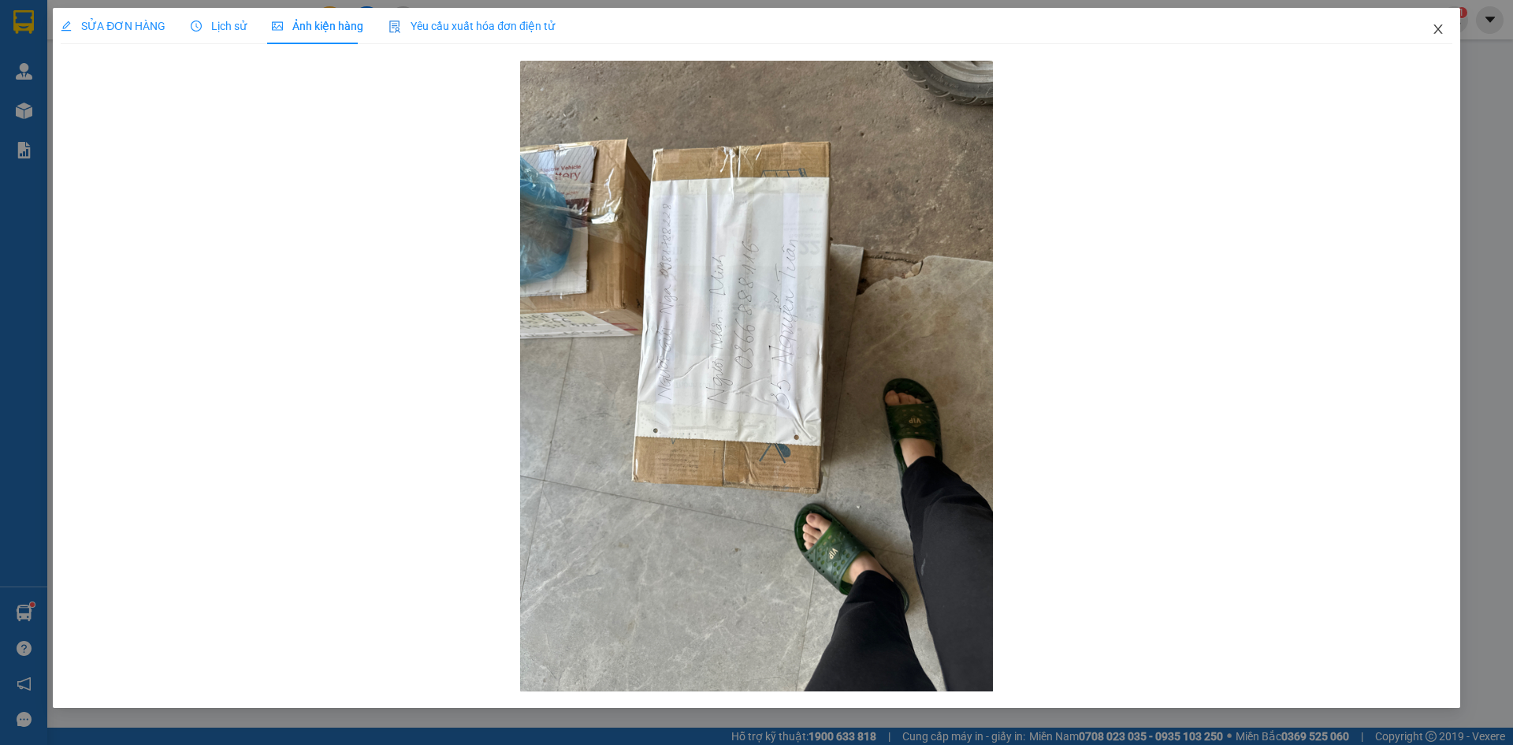
click at [1439, 25] on icon "close" at bounding box center [1438, 29] width 13 height 13
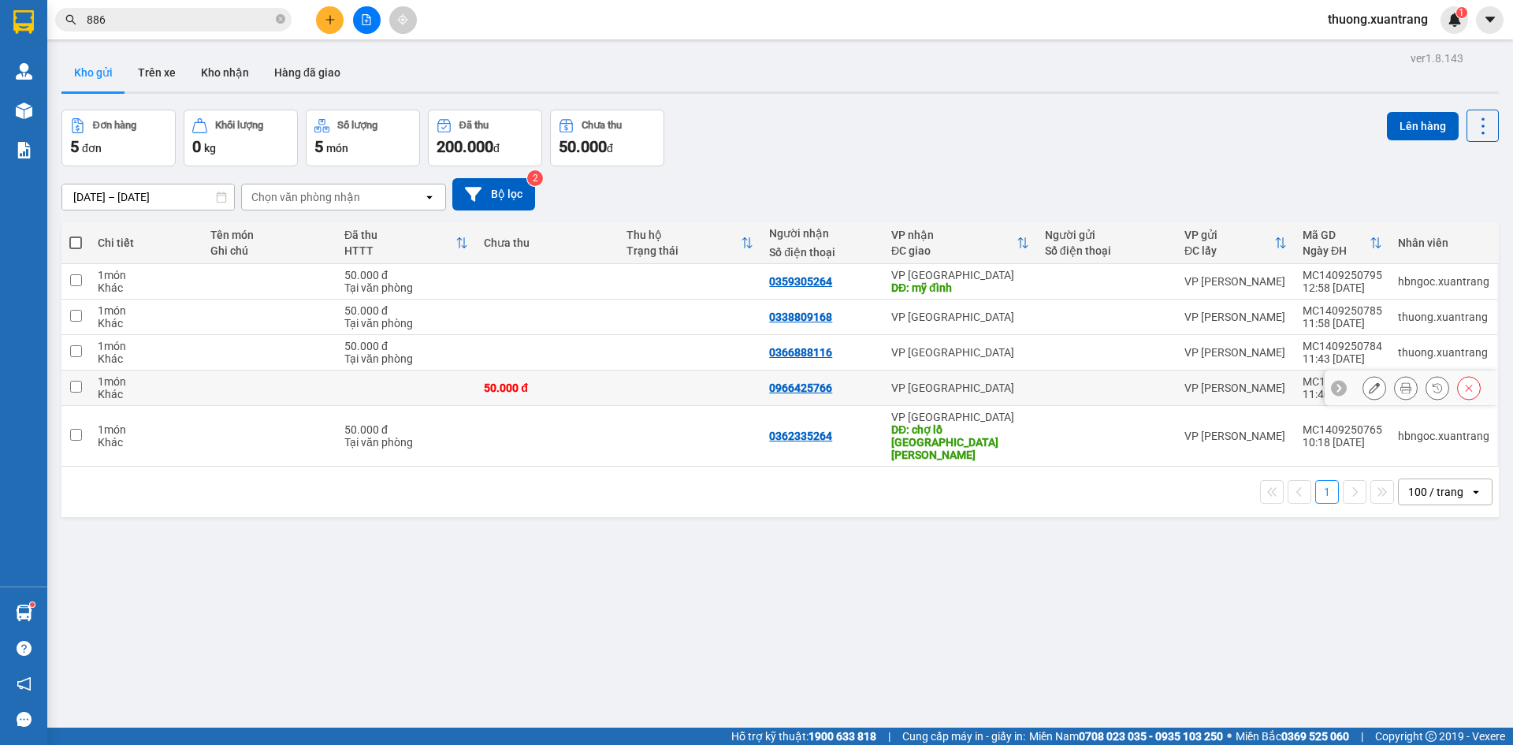
click at [653, 376] on td at bounding box center [689, 387] width 143 height 35
checkbox input "true"
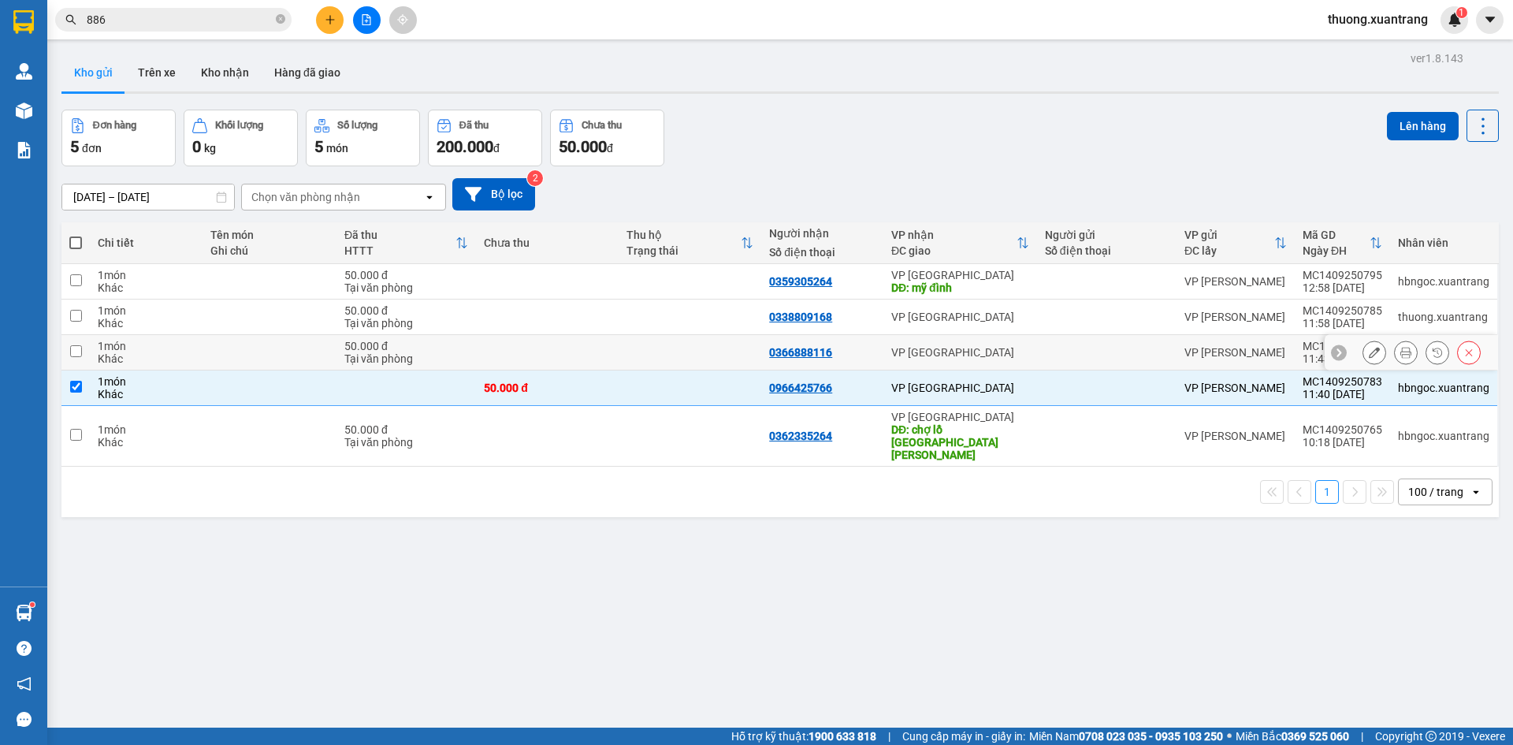
click at [610, 343] on td at bounding box center [547, 352] width 143 height 35
checkbox input "true"
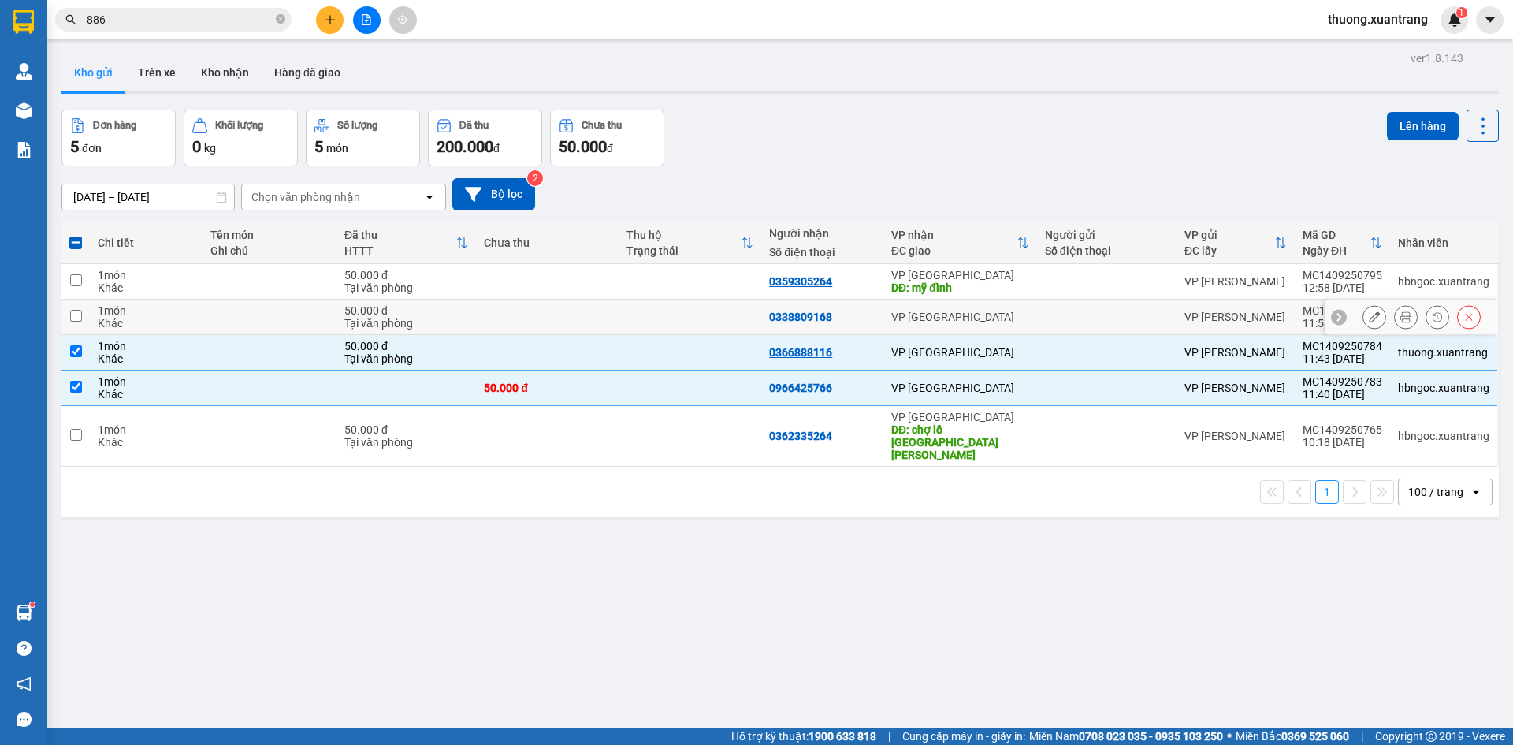
click at [602, 309] on td at bounding box center [547, 316] width 143 height 35
checkbox input "true"
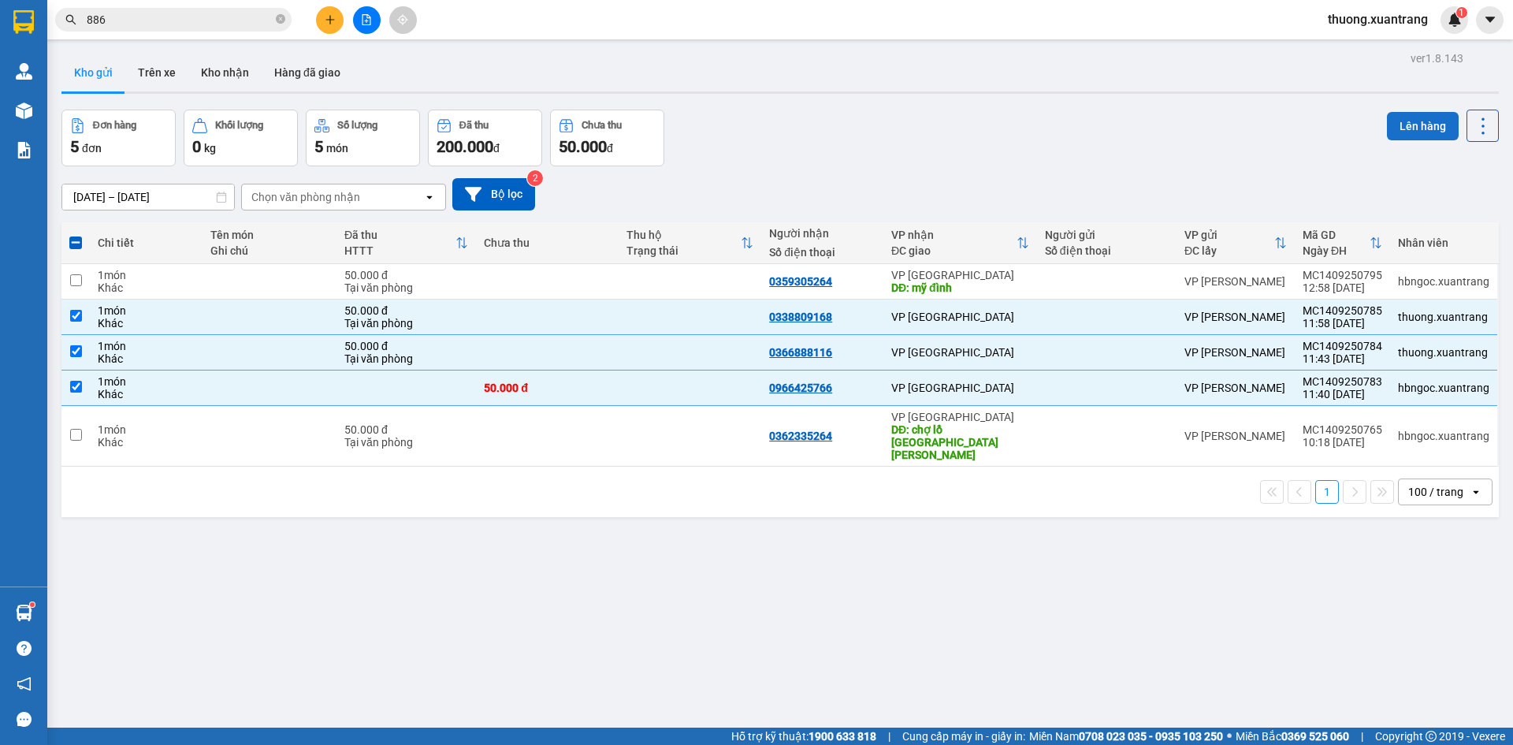
click at [1405, 134] on button "Lên hàng" at bounding box center [1423, 126] width 72 height 28
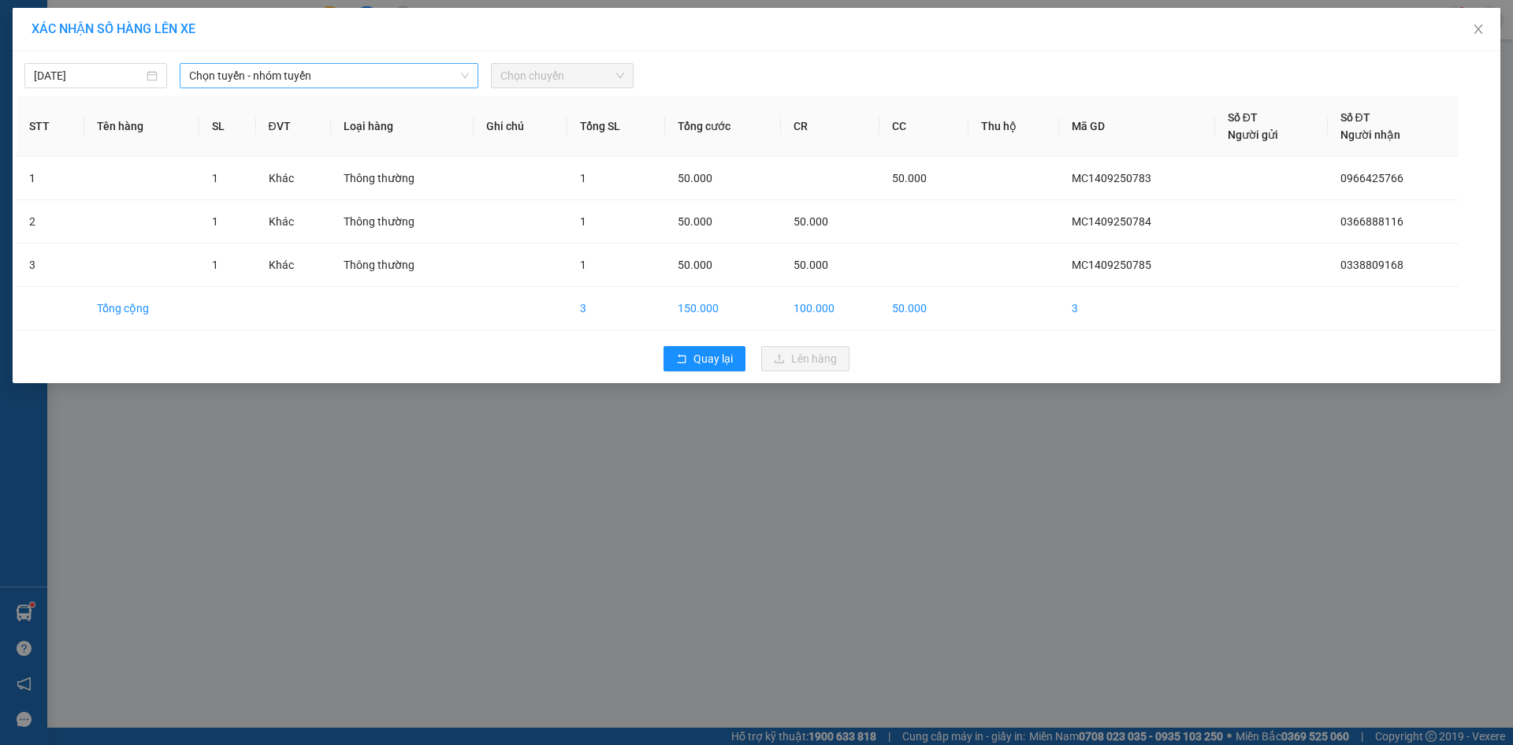
click at [369, 80] on span "Chọn tuyến - nhóm tuyến" at bounding box center [329, 76] width 280 height 24
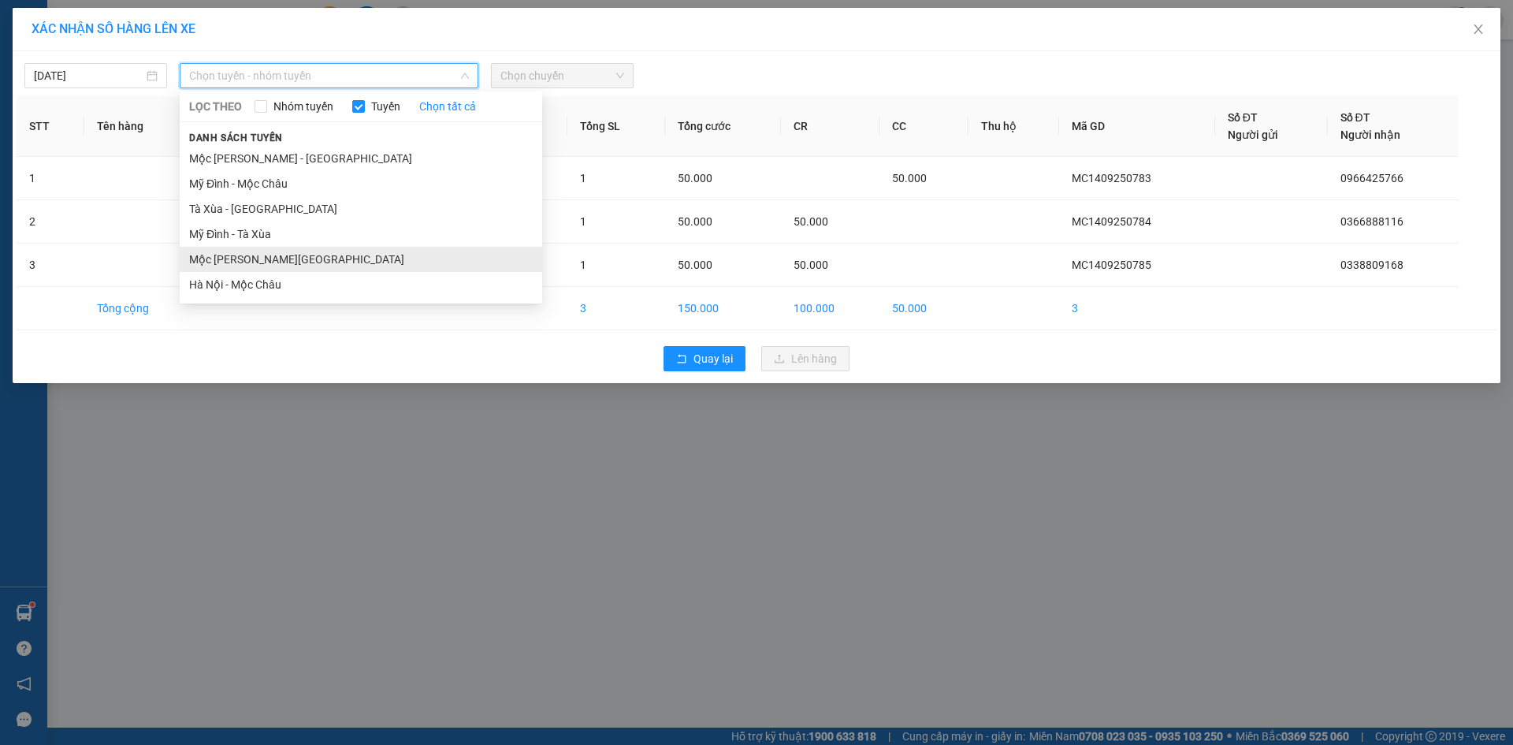
click at [293, 258] on li "Mộc Châu - [GEOGRAPHIC_DATA]" at bounding box center [361, 259] width 362 height 25
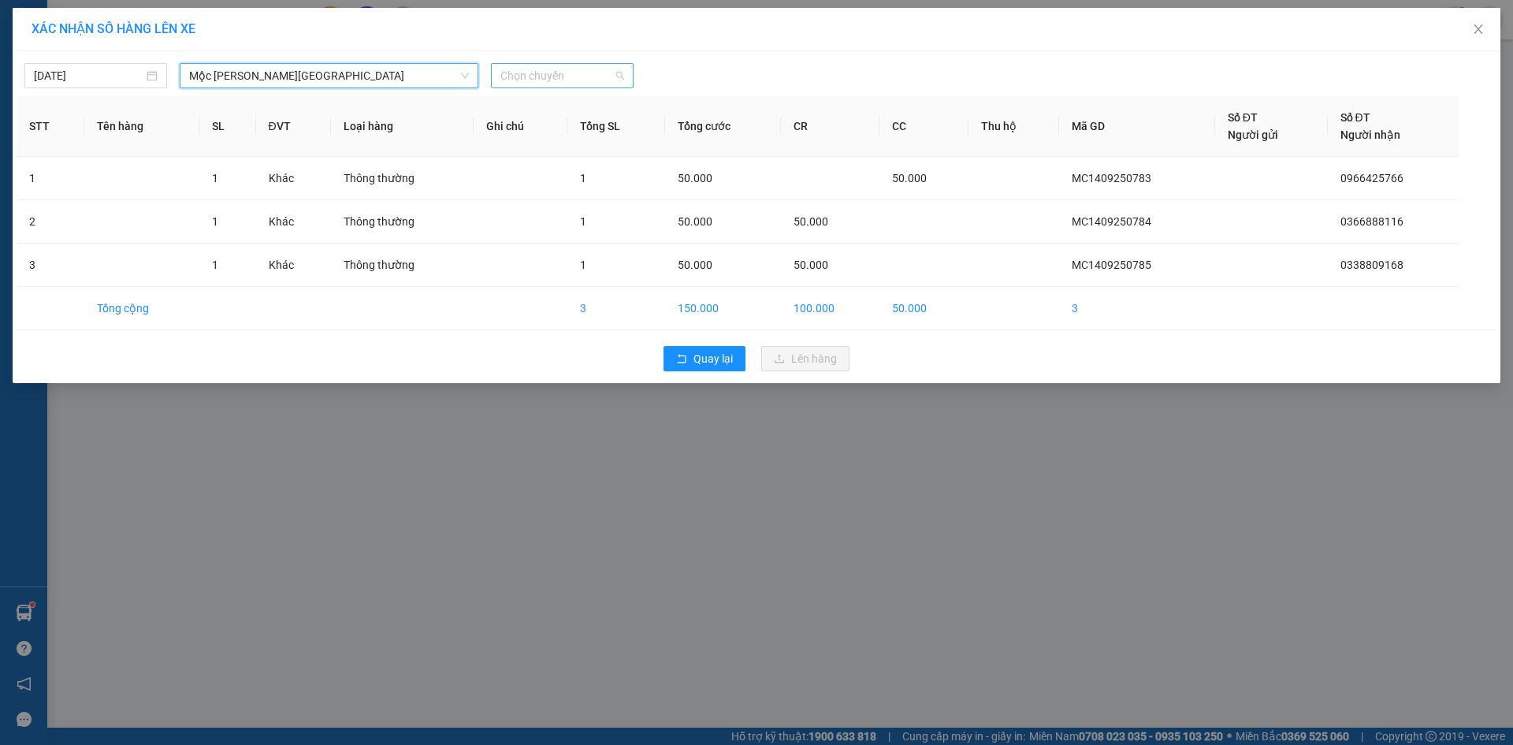
click at [532, 74] on span "Chọn chuyến" at bounding box center [562, 76] width 124 height 24
click at [542, 152] on div "13:00" at bounding box center [561, 151] width 123 height 17
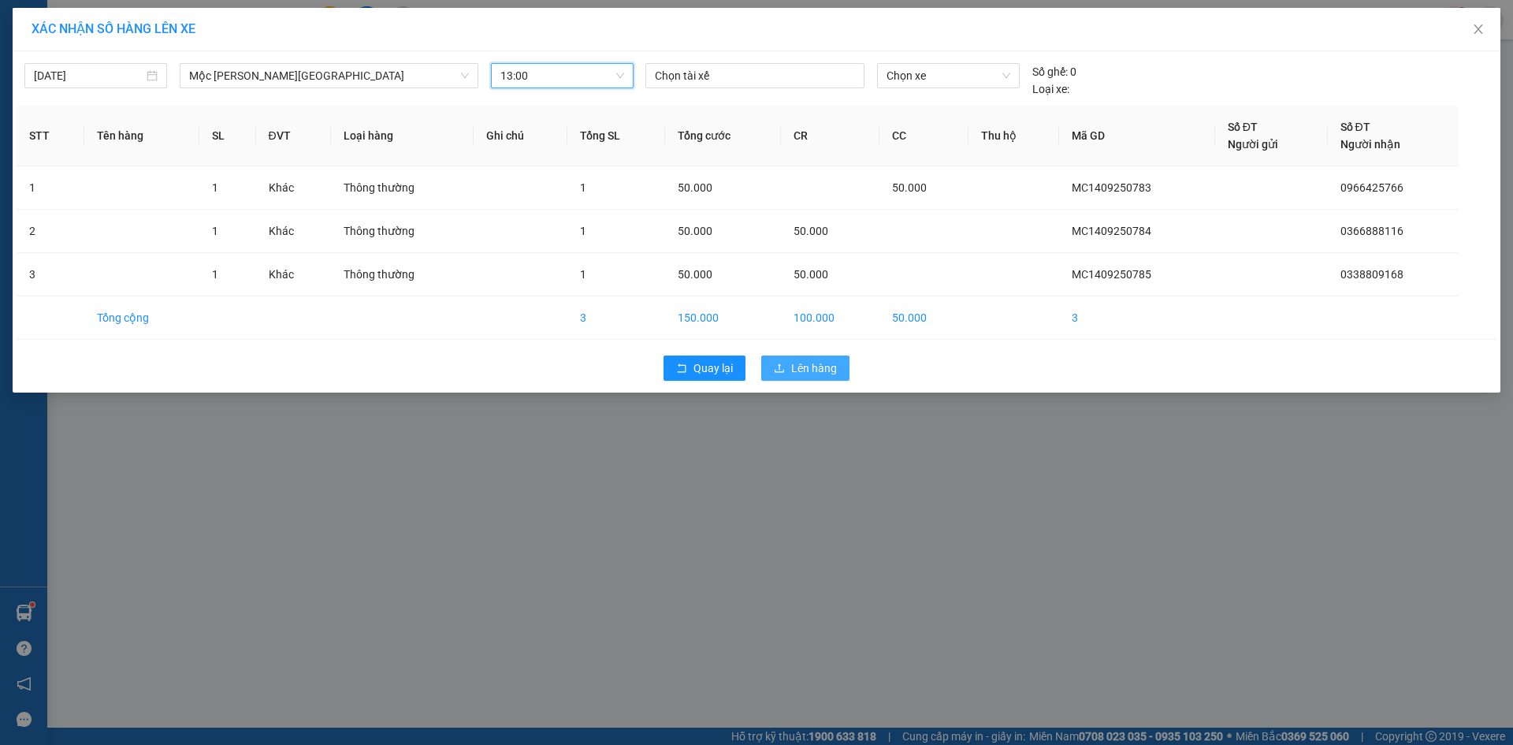
click at [795, 360] on span "Lên hàng" at bounding box center [814, 367] width 46 height 17
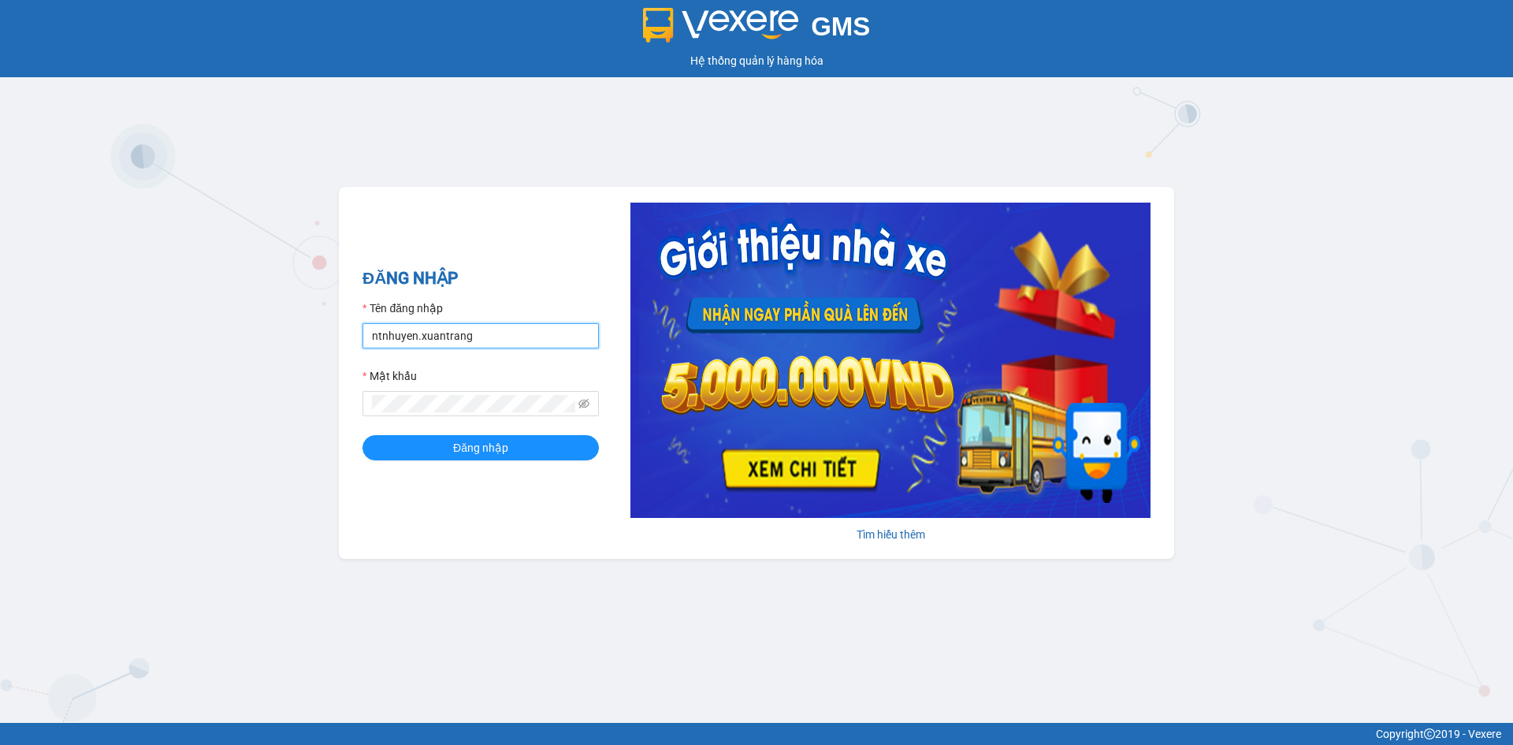
drag, startPoint x: 405, startPoint y: 335, endPoint x: 269, endPoint y: 335, distance: 136.3
click at [269, 335] on div "GMS Hệ thống quản lý hàng hóa ĐĂNG NHẬP Tên đăng nhập ntnhuyen.xuantrang Mật kh…" at bounding box center [756, 361] width 1513 height 722
type input "thuong.xuantrang"
click at [220, 402] on div "GMS Hệ thống quản lý hàng hóa ĐĂNG NHẬP Tên đăng nhập thuong.xuantrang Mật khẩu…" at bounding box center [756, 361] width 1513 height 722
click at [362, 435] on button "Đăng nhập" at bounding box center [480, 447] width 236 height 25
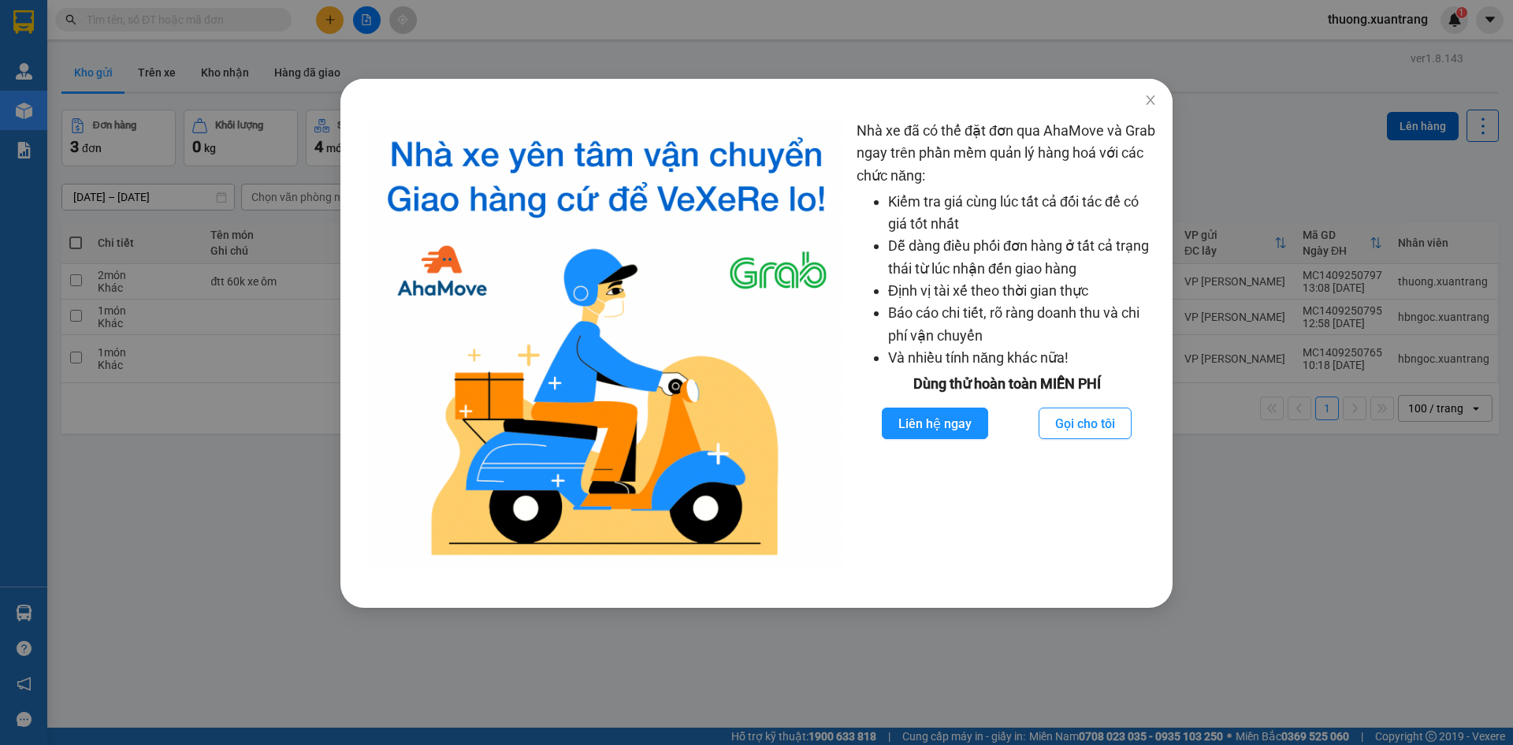
click at [322, 38] on div "Nhà xe đã có thể đặt đơn qua AhaMove và Grab ngay trên phần mềm quản lý hàng ho…" at bounding box center [756, 372] width 1513 height 745
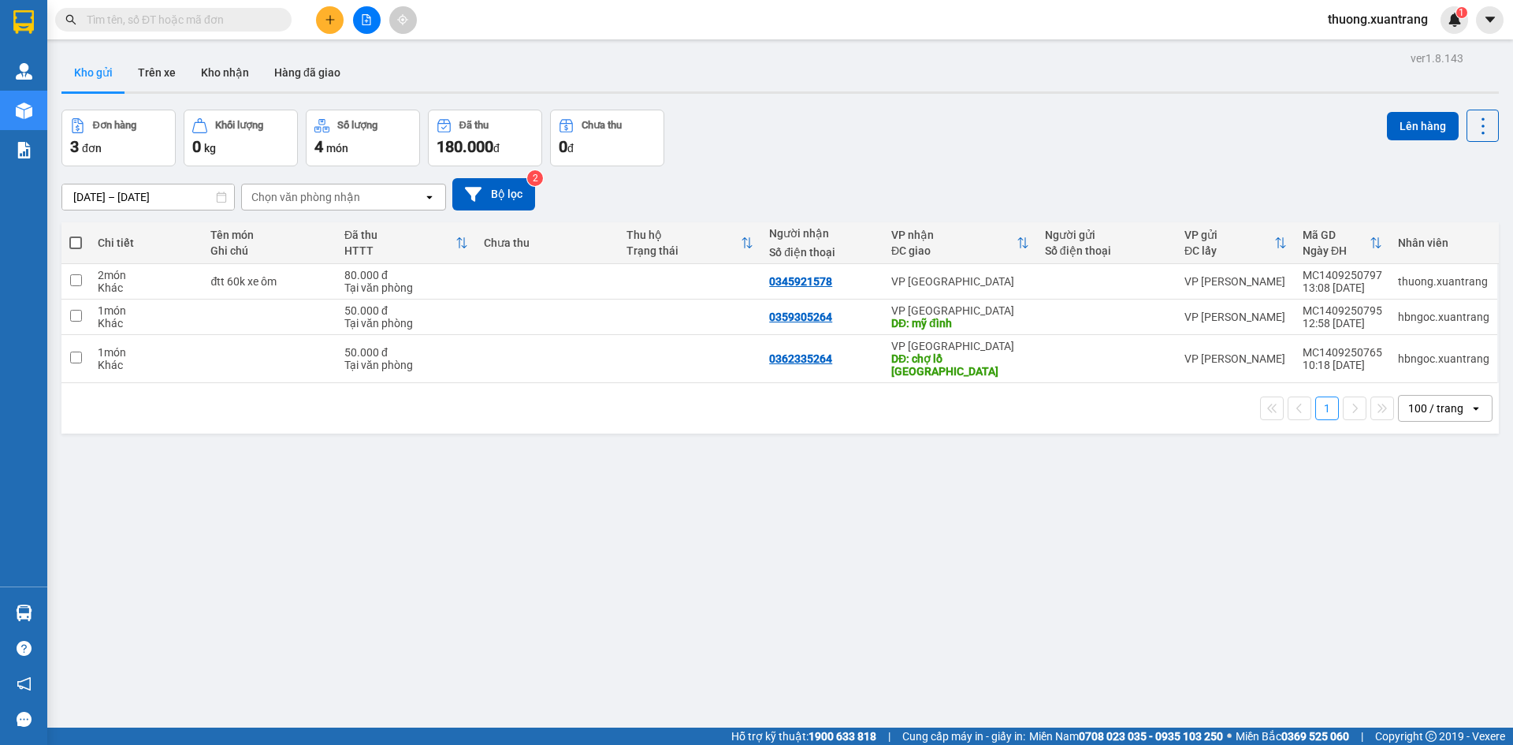
click at [218, 20] on input "text" at bounding box center [180, 19] width 186 height 17
paste input "MC1409250785"
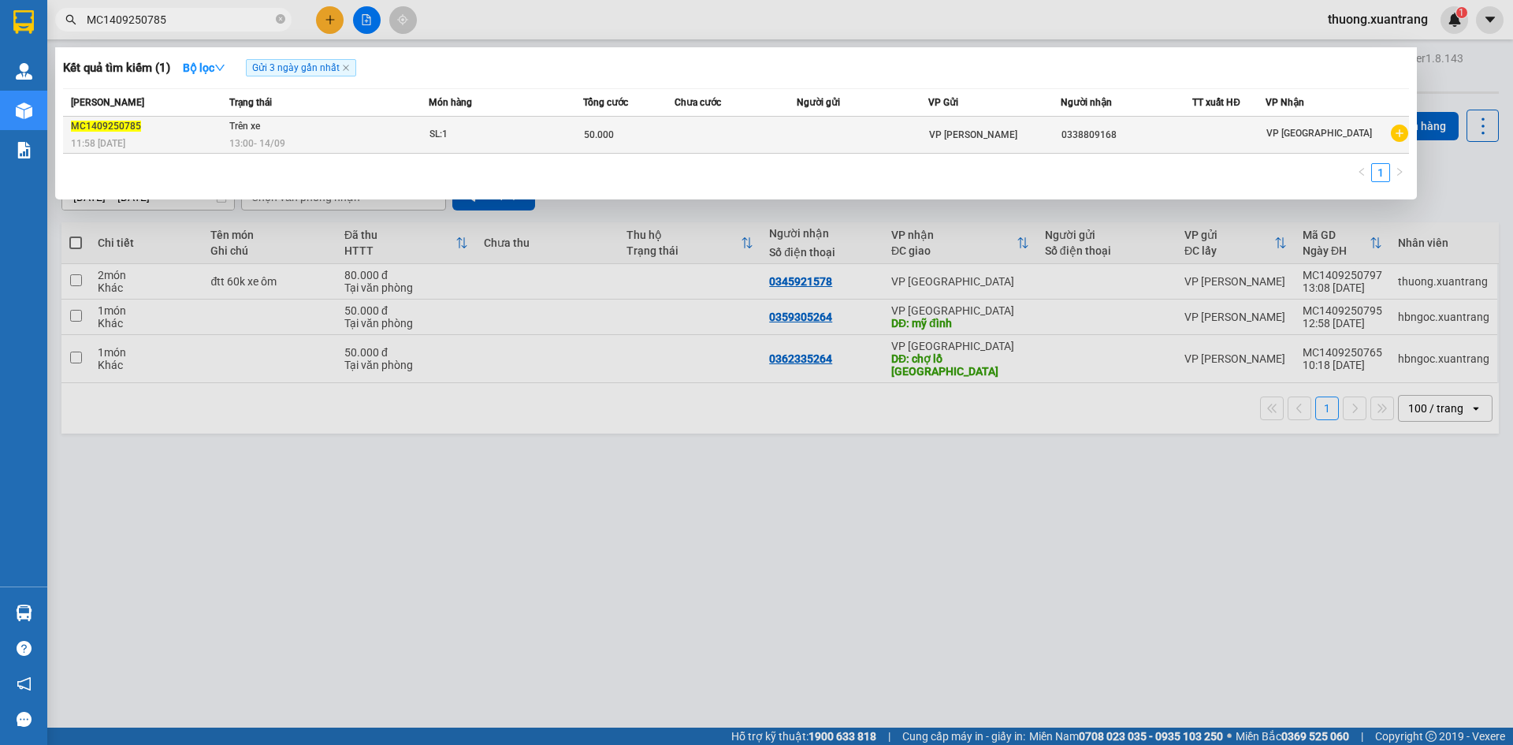
type input "MC1409250785"
click at [369, 141] on div "13:00 - 14/09" at bounding box center [328, 143] width 199 height 17
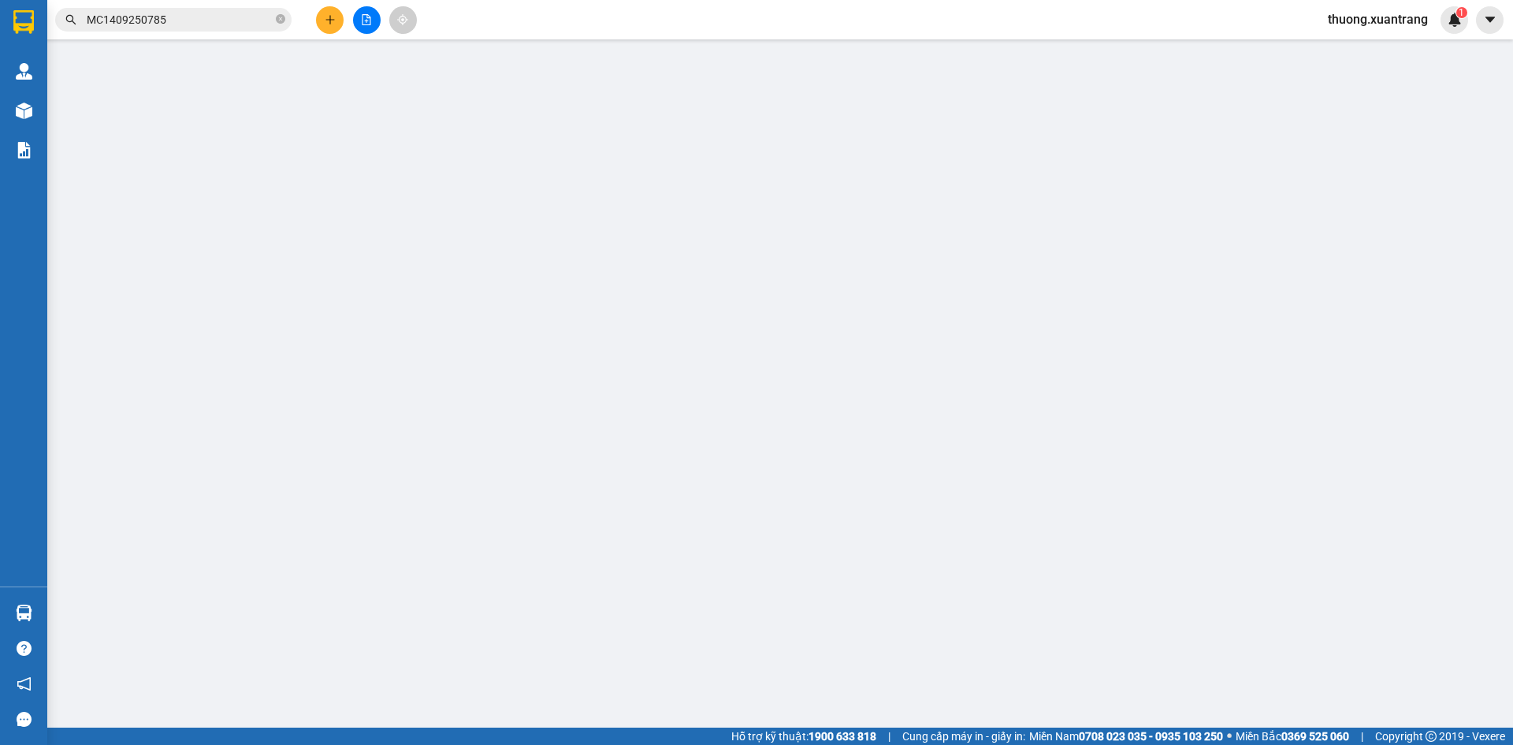
type input "0338809168"
type input "50.000"
type input "0"
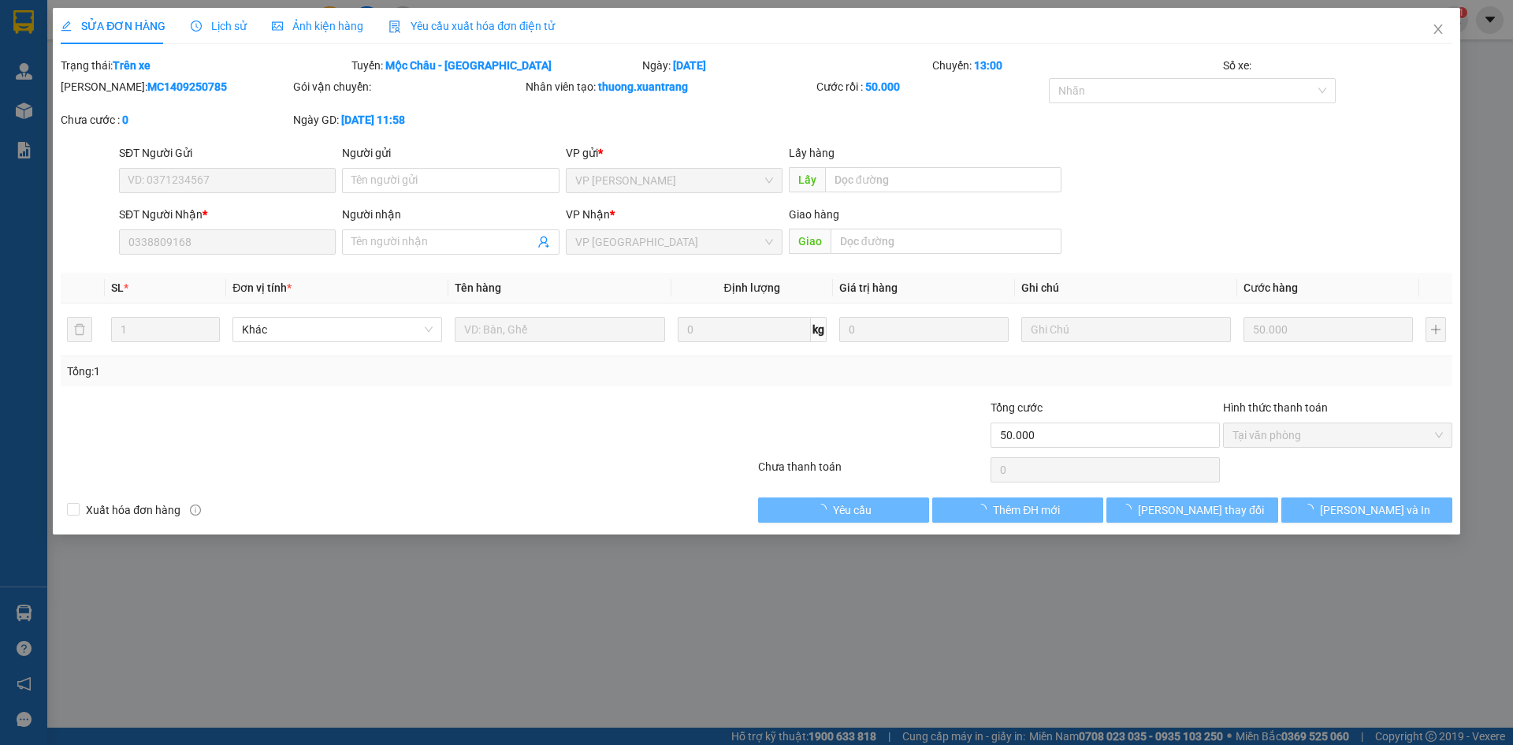
click at [335, 28] on span "Ảnh kiện hàng" at bounding box center [317, 26] width 91 height 13
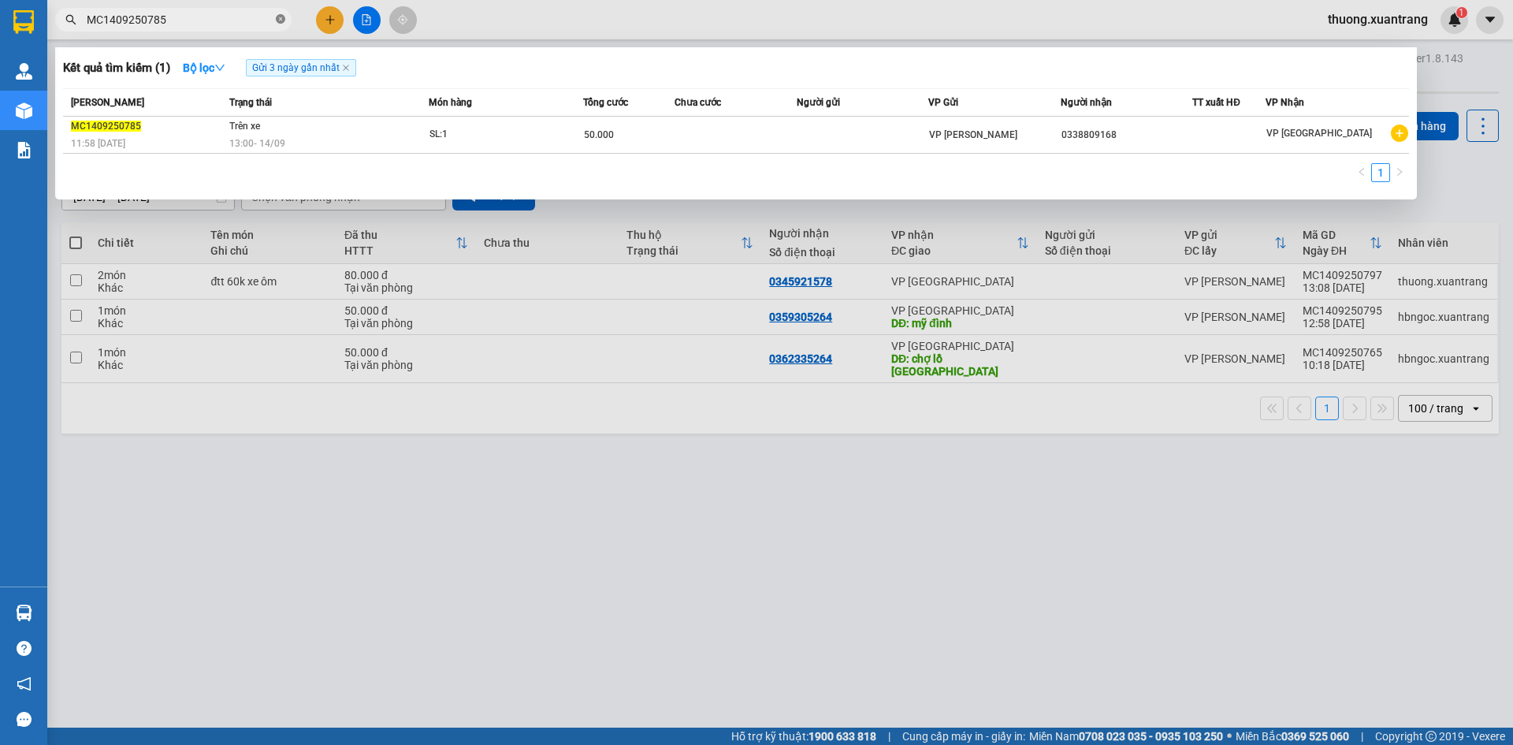
click at [278, 20] on icon "close-circle" at bounding box center [280, 18] width 9 height 9
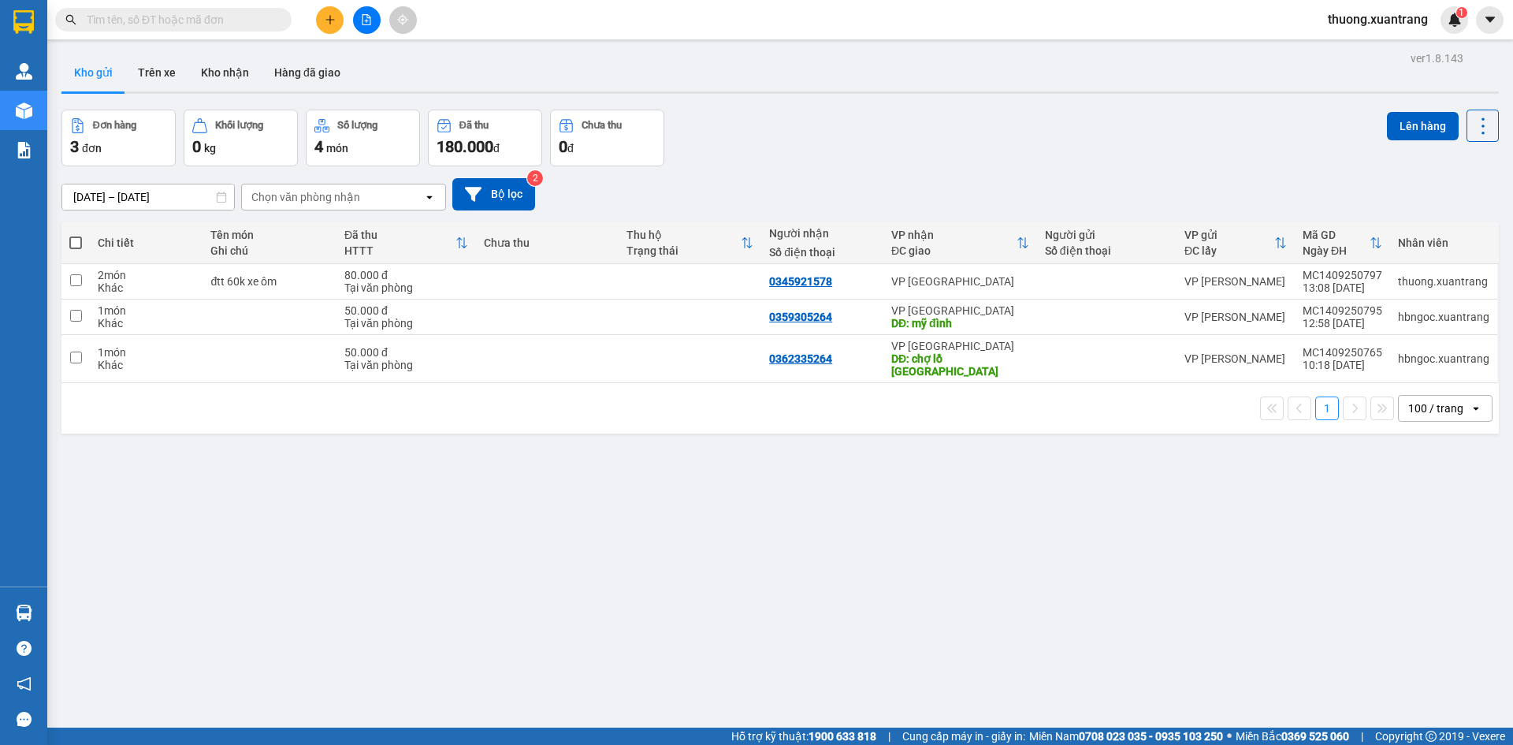
click at [240, 20] on input "text" at bounding box center [180, 19] width 186 height 17
paste input "0345921578"
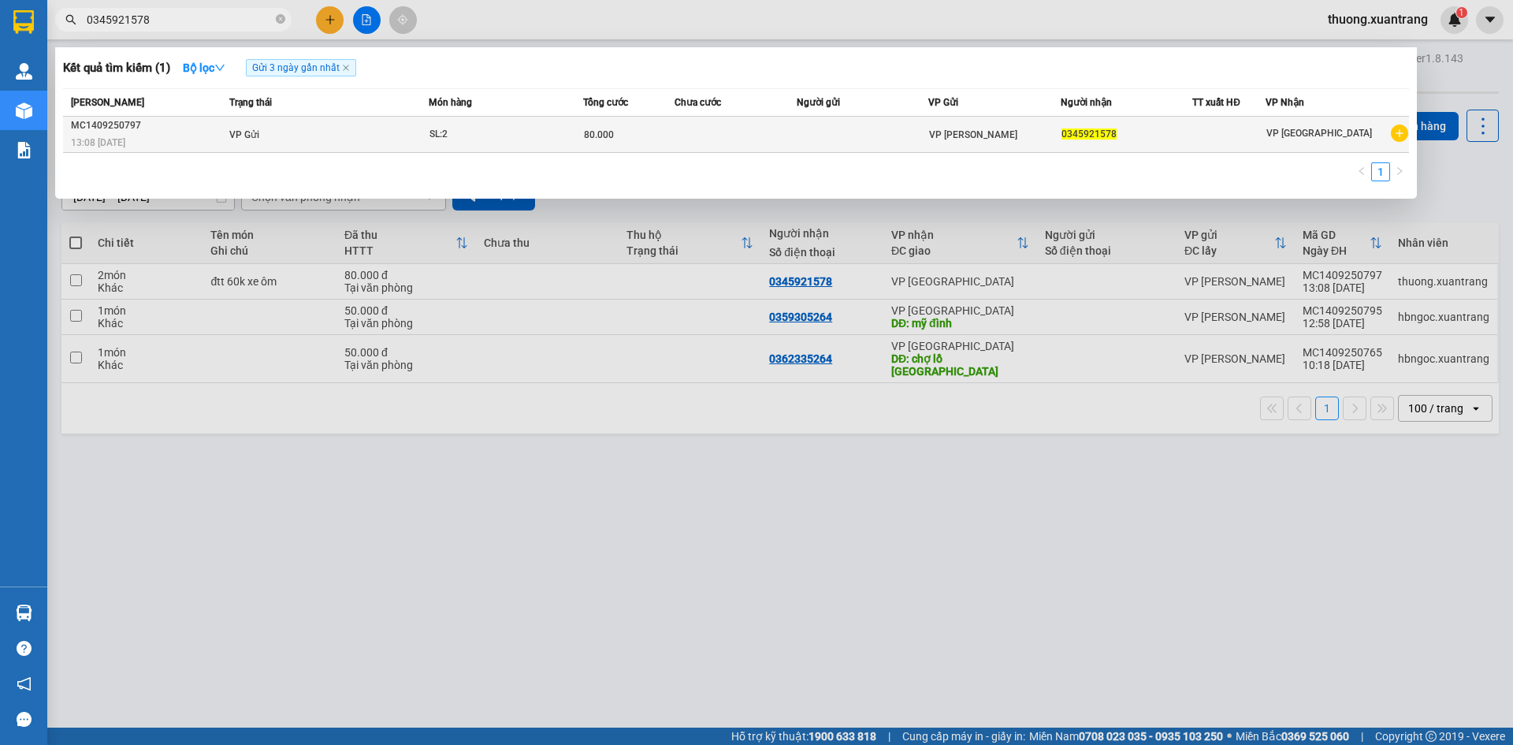
type input "0345921578"
click at [351, 136] on td "VP Gửi" at bounding box center [326, 135] width 203 height 36
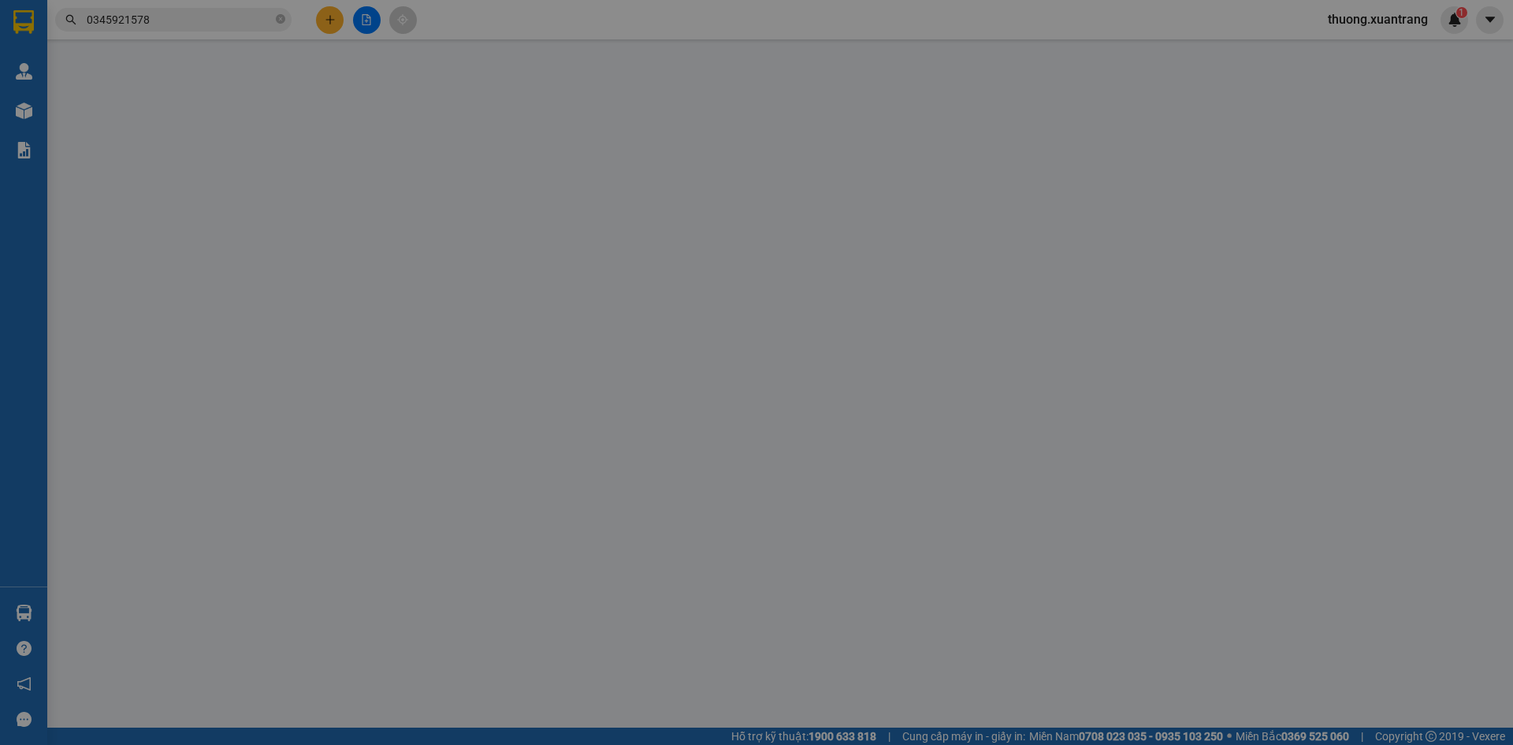
type input "0345921578"
type input "80.000"
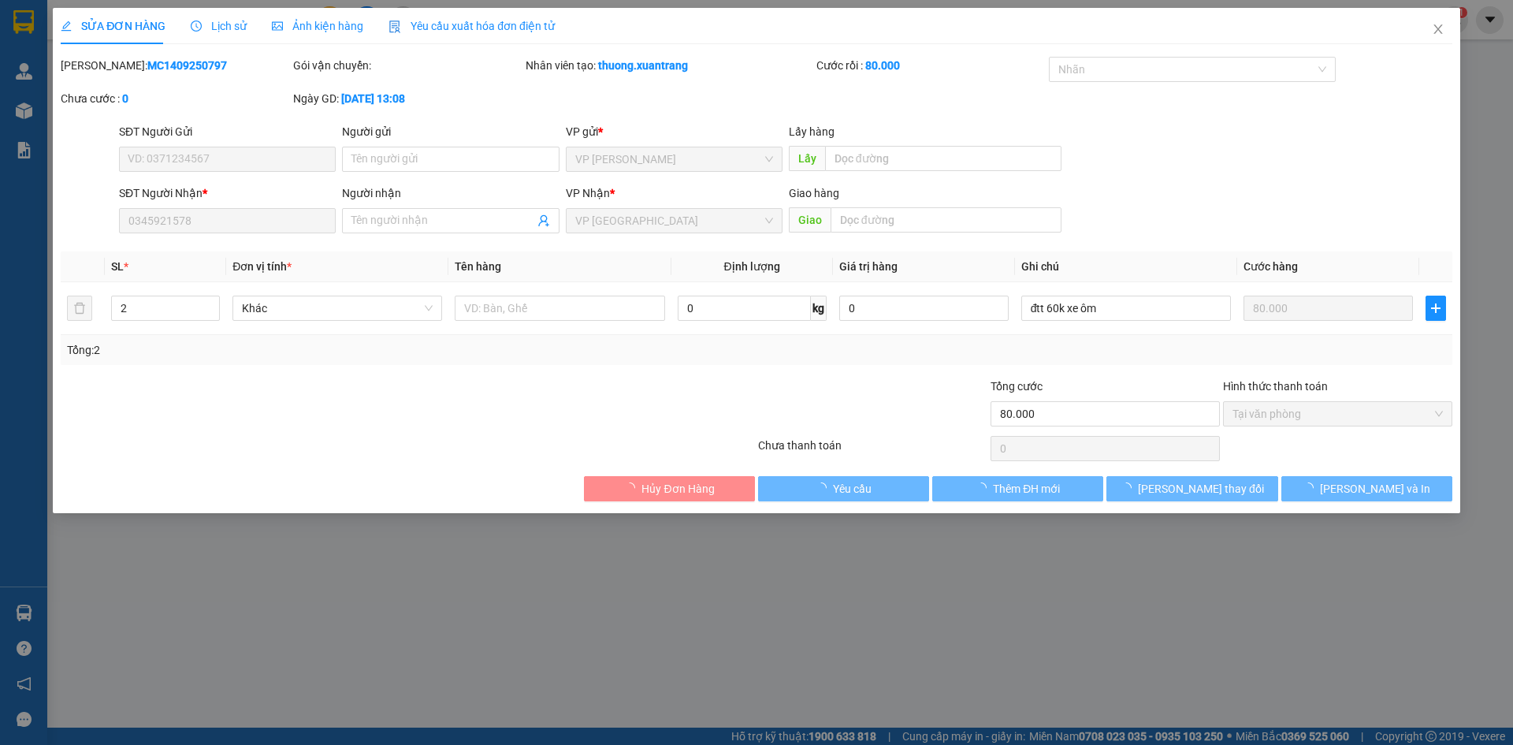
click at [313, 34] on div "Ảnh kiện hàng" at bounding box center [317, 25] width 91 height 17
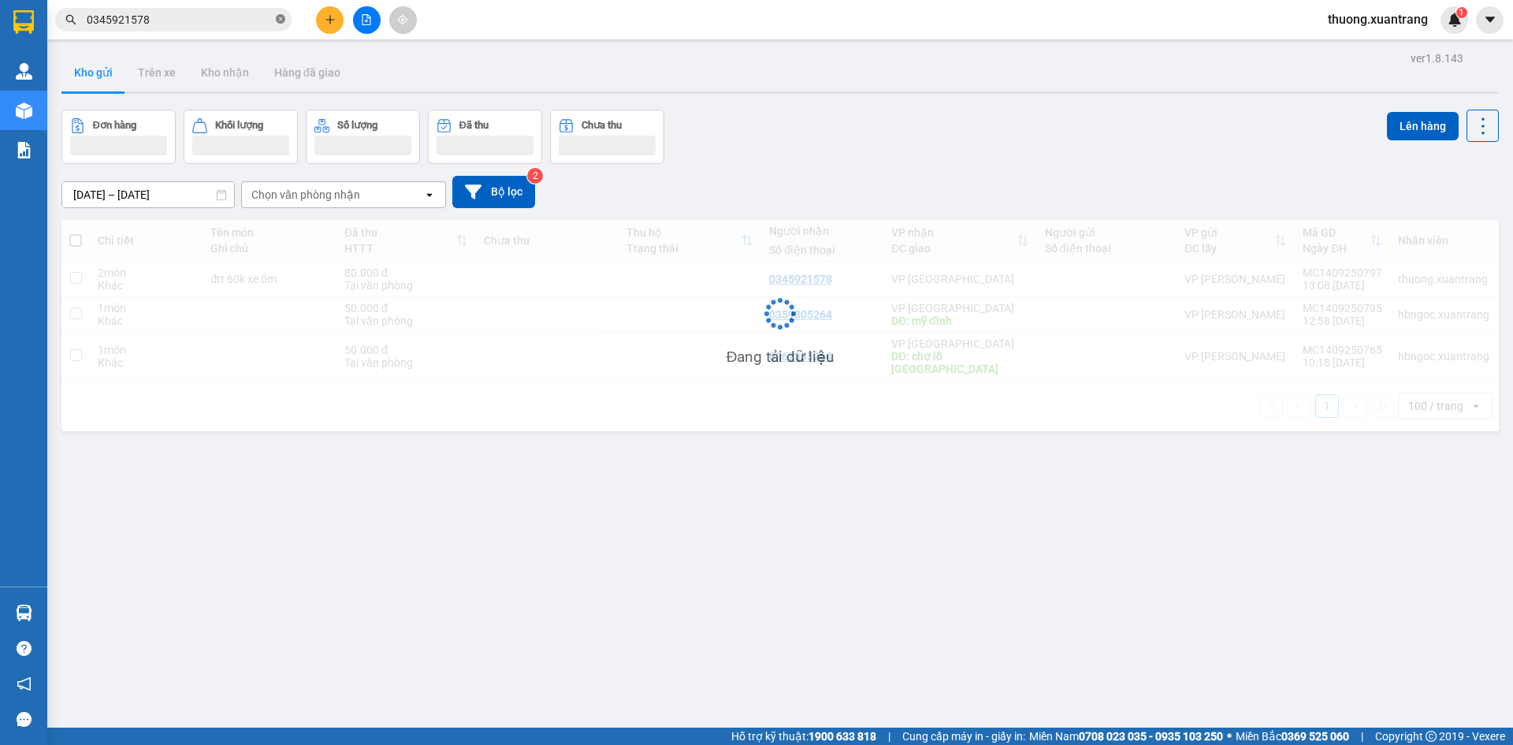
click at [277, 24] on icon "close-circle" at bounding box center [280, 18] width 9 height 9
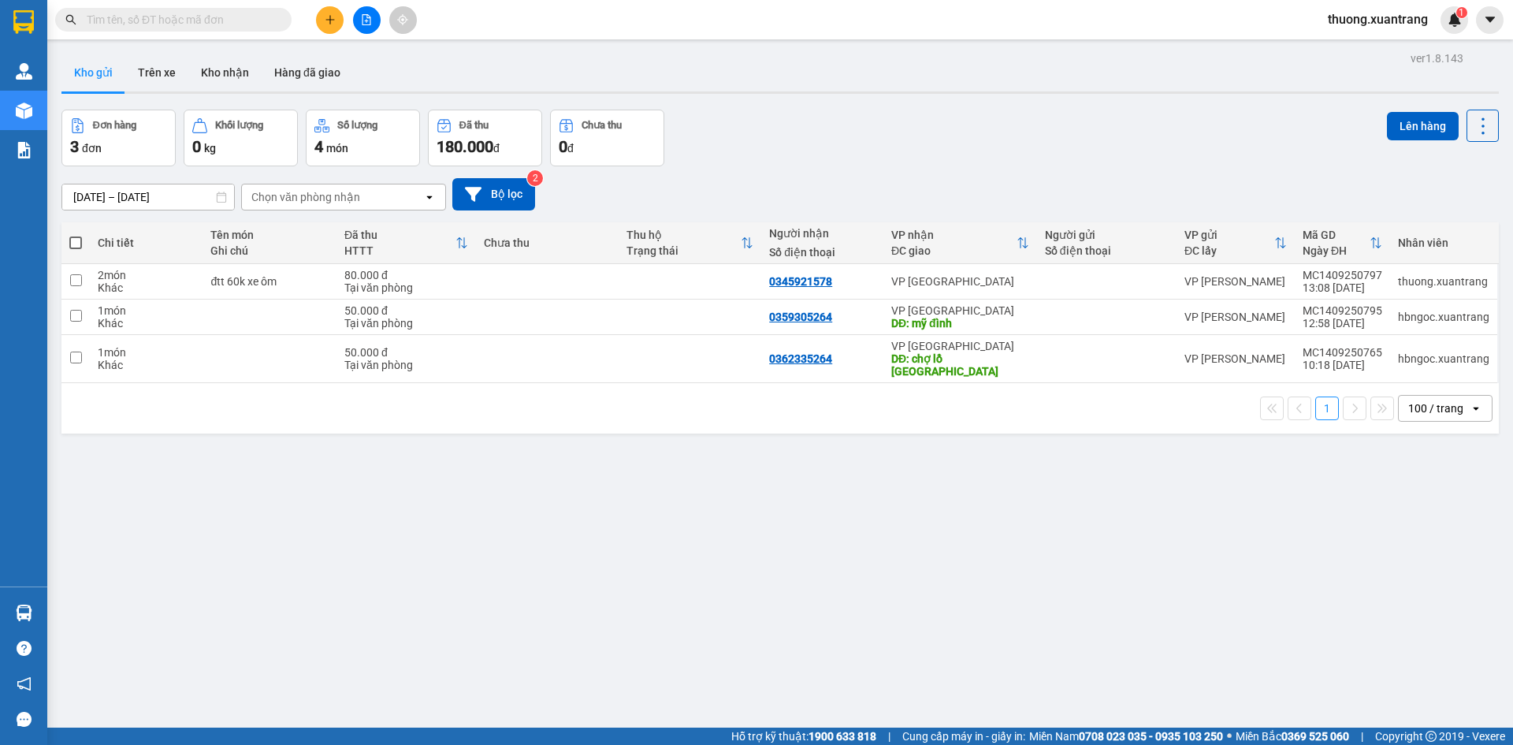
click at [239, 19] on input "text" at bounding box center [180, 19] width 186 height 17
paste input "0366888116"
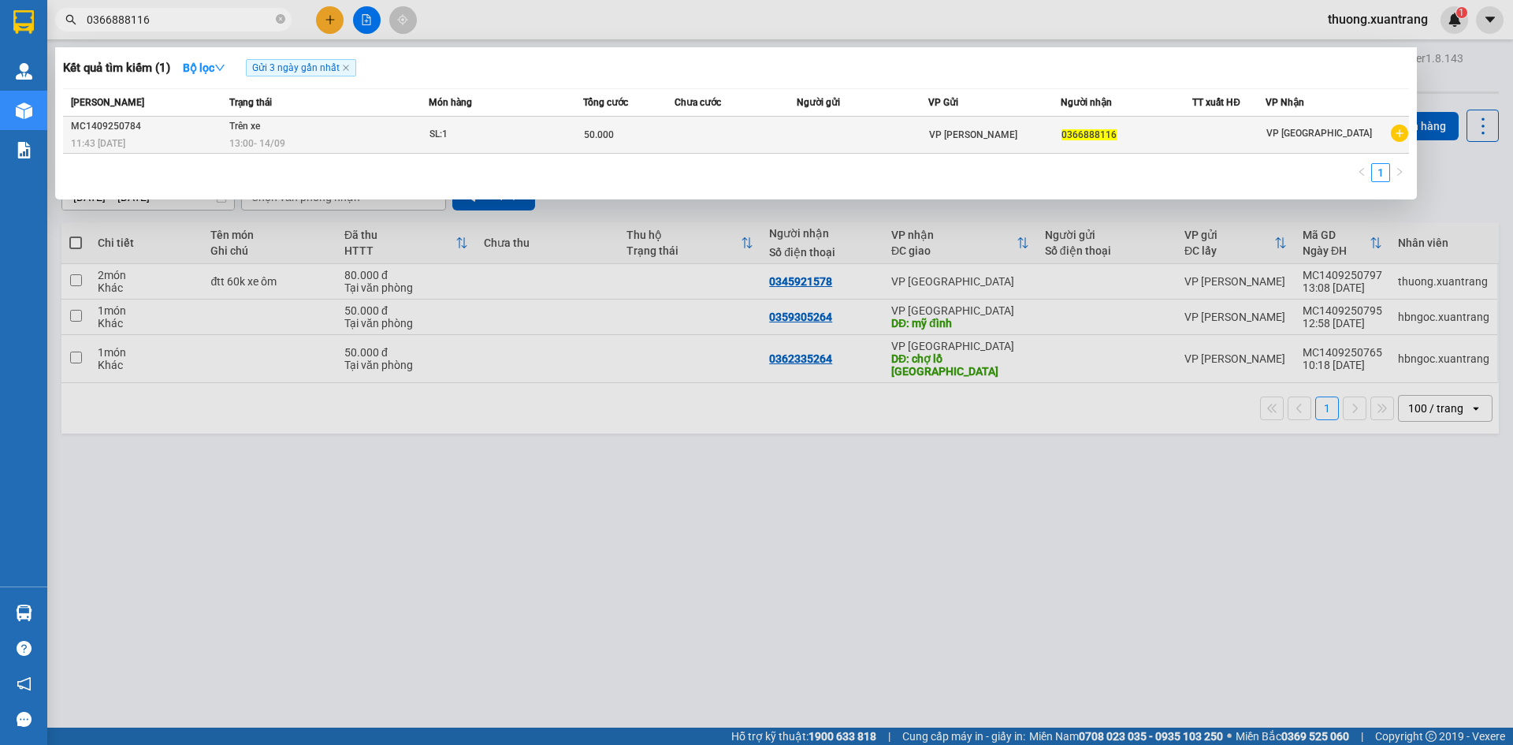
type input "0366888116"
click at [633, 142] on div "50.000" at bounding box center [629, 134] width 90 height 17
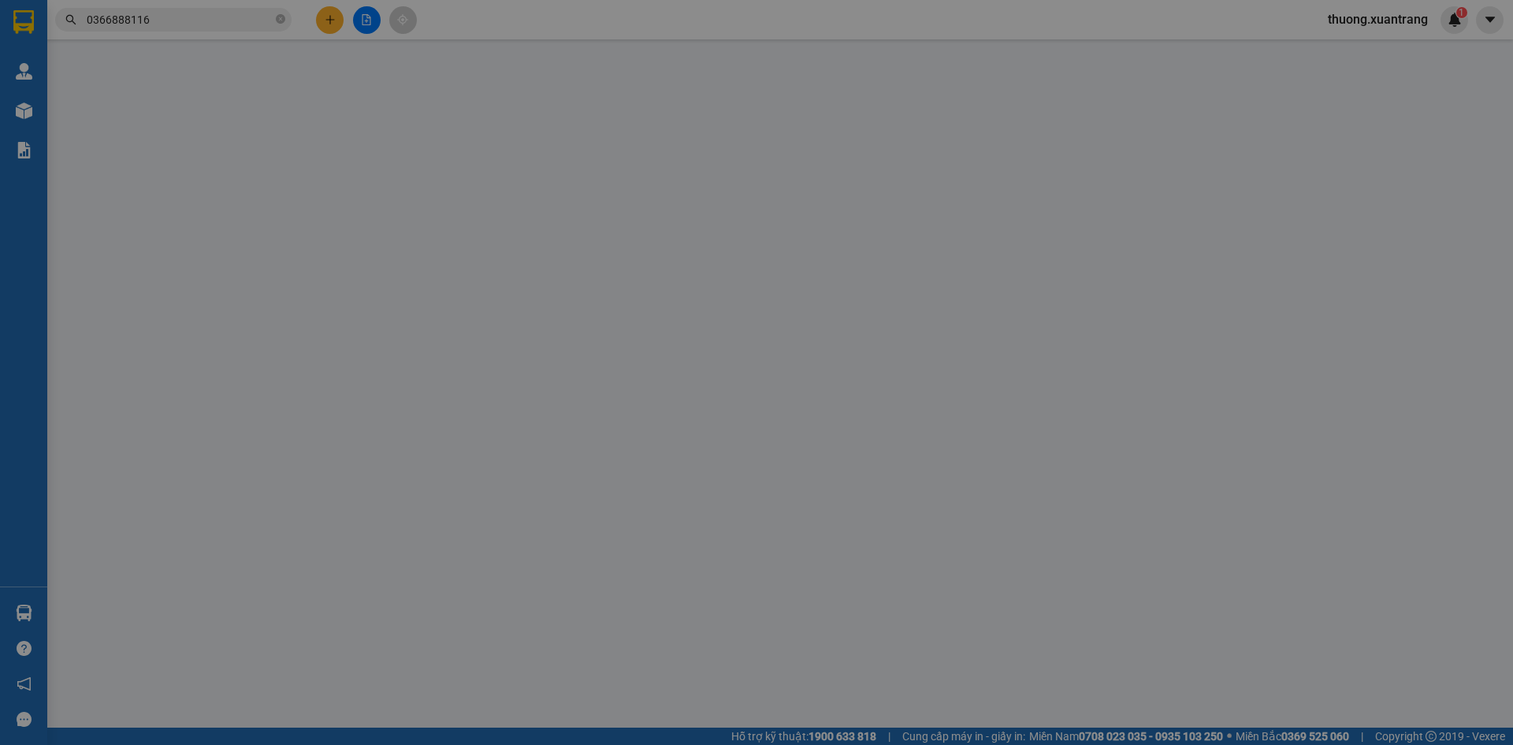
type input "0366888116"
type input "50.000"
type input "0"
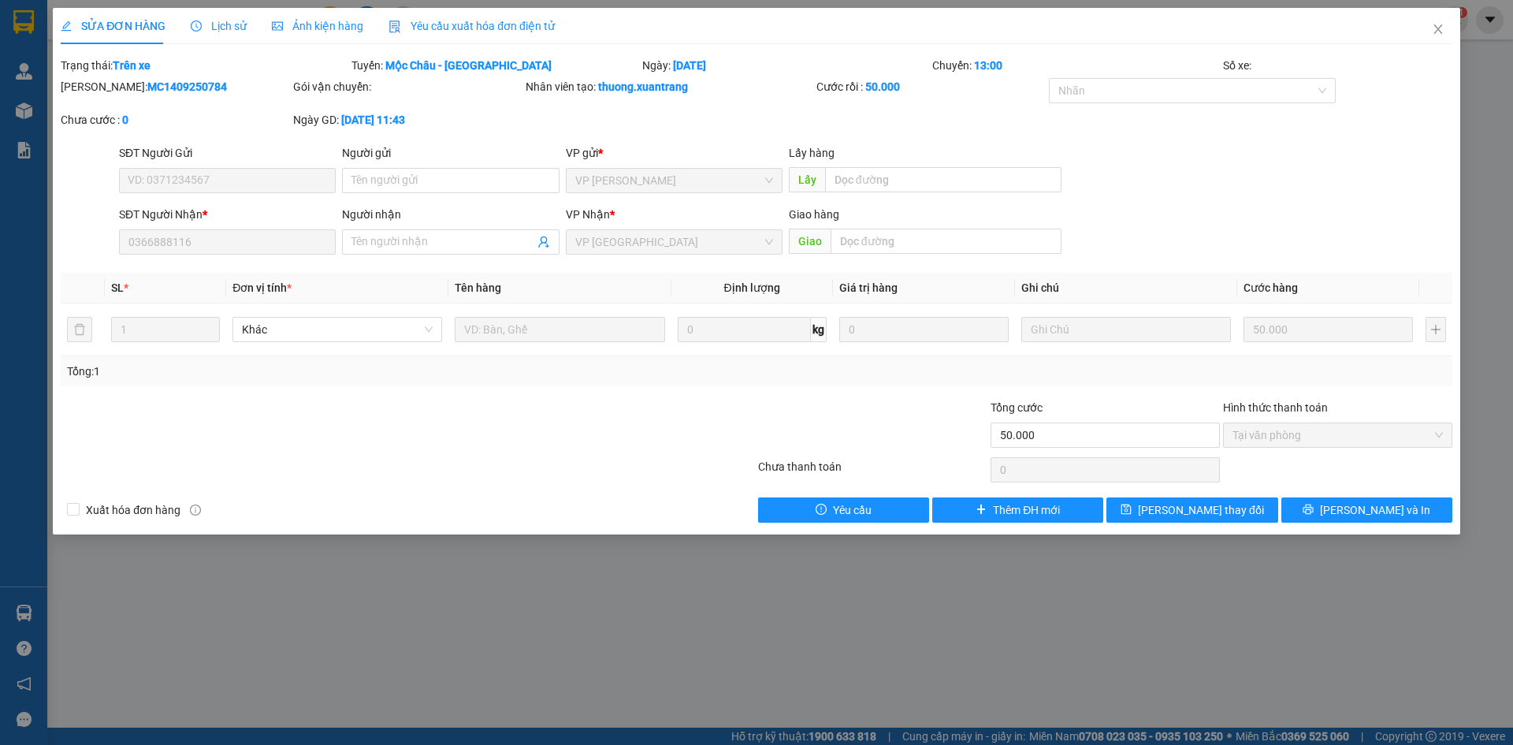
click at [308, 28] on span "Ảnh kiện hàng" at bounding box center [317, 26] width 91 height 13
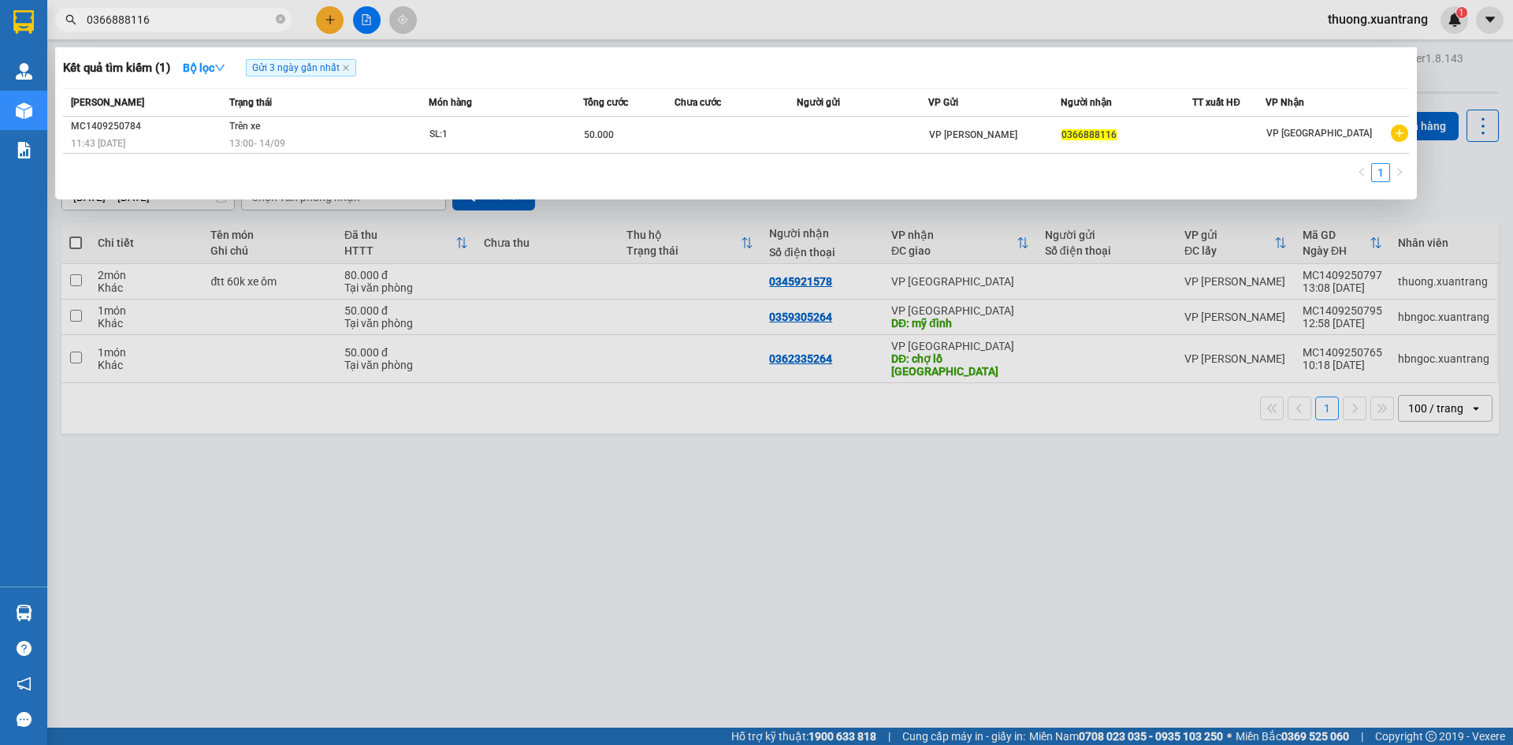
click at [169, 14] on input "0366888116" at bounding box center [180, 19] width 186 height 17
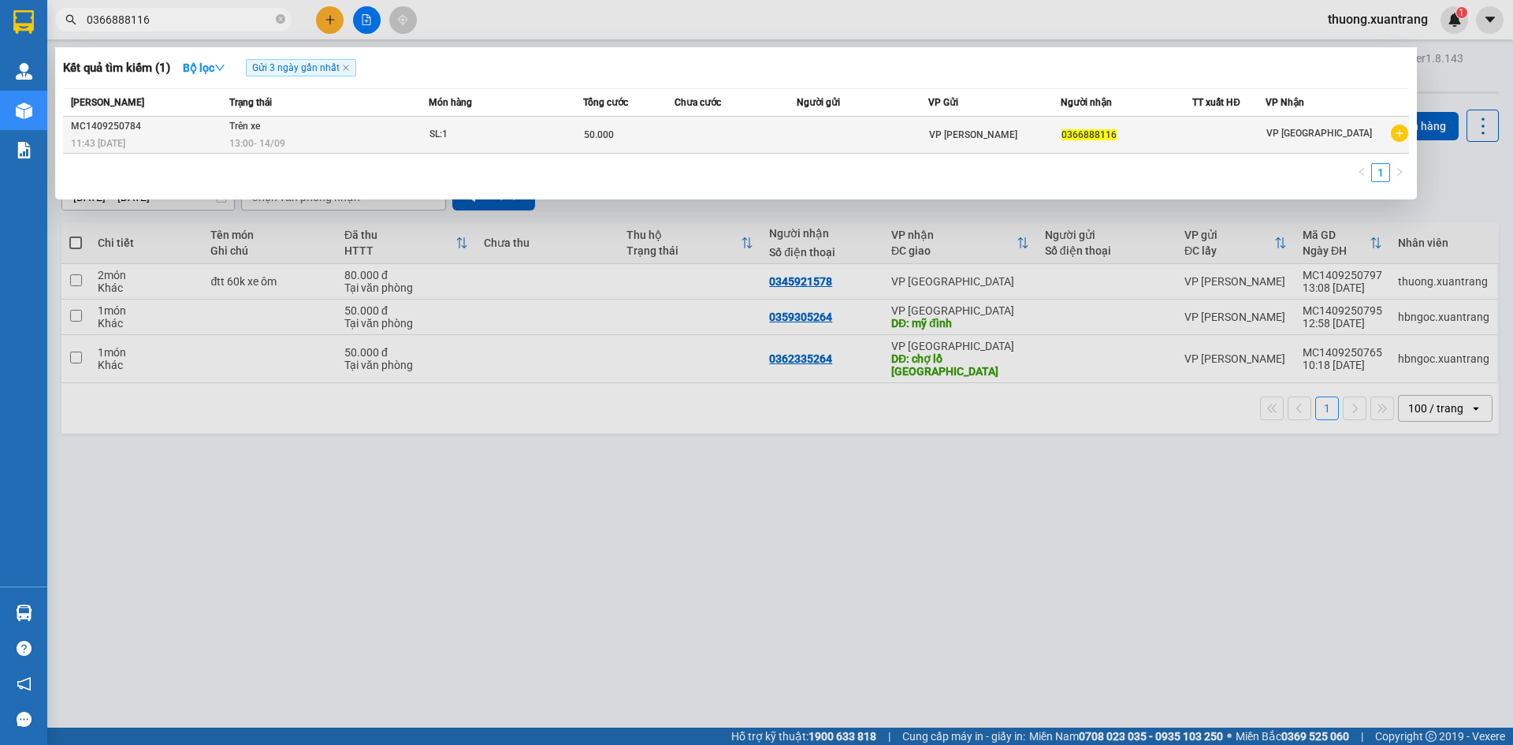
click at [329, 134] on td "Trên xe 13:00 - 14/09" at bounding box center [326, 135] width 203 height 37
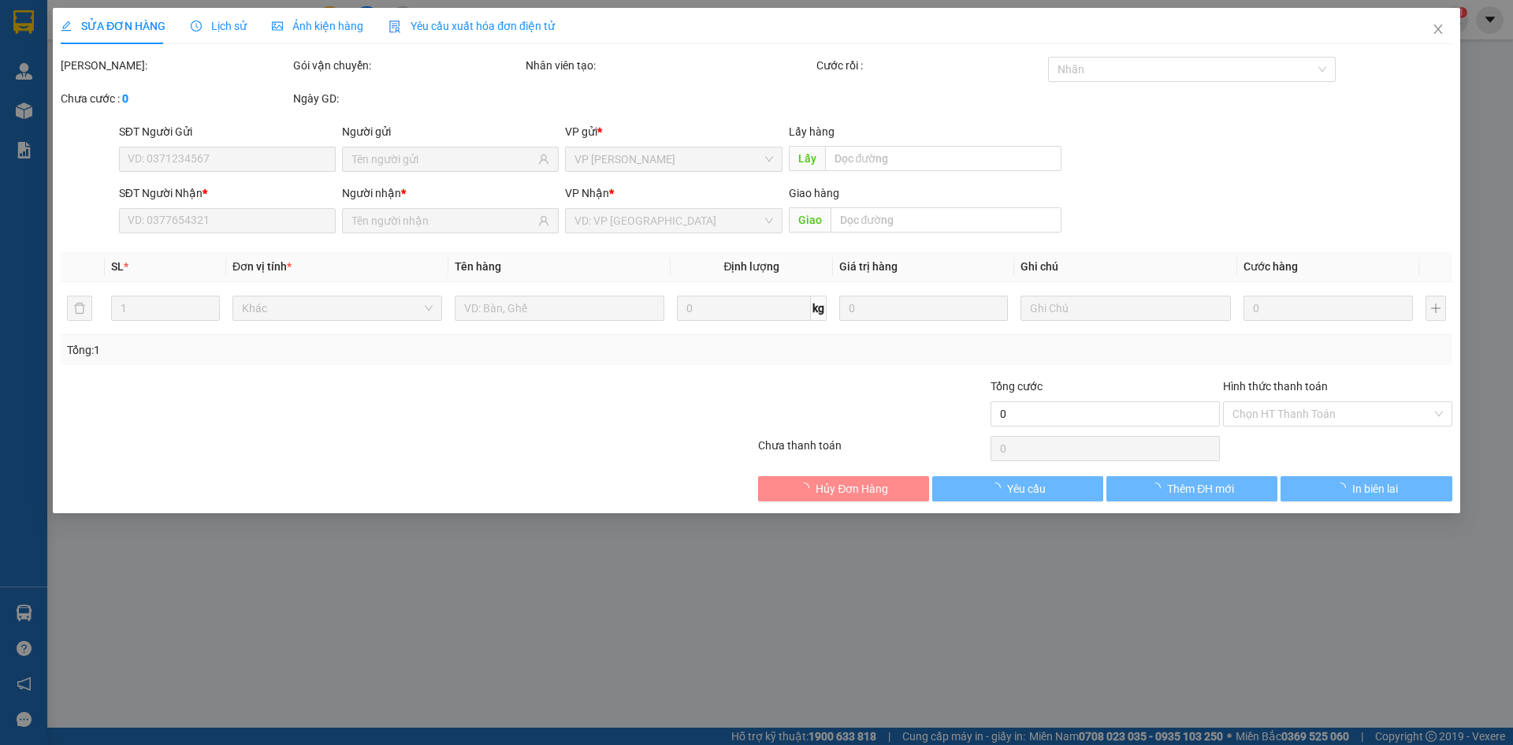
type input "0366888116"
type input "50.000"
type input "0"
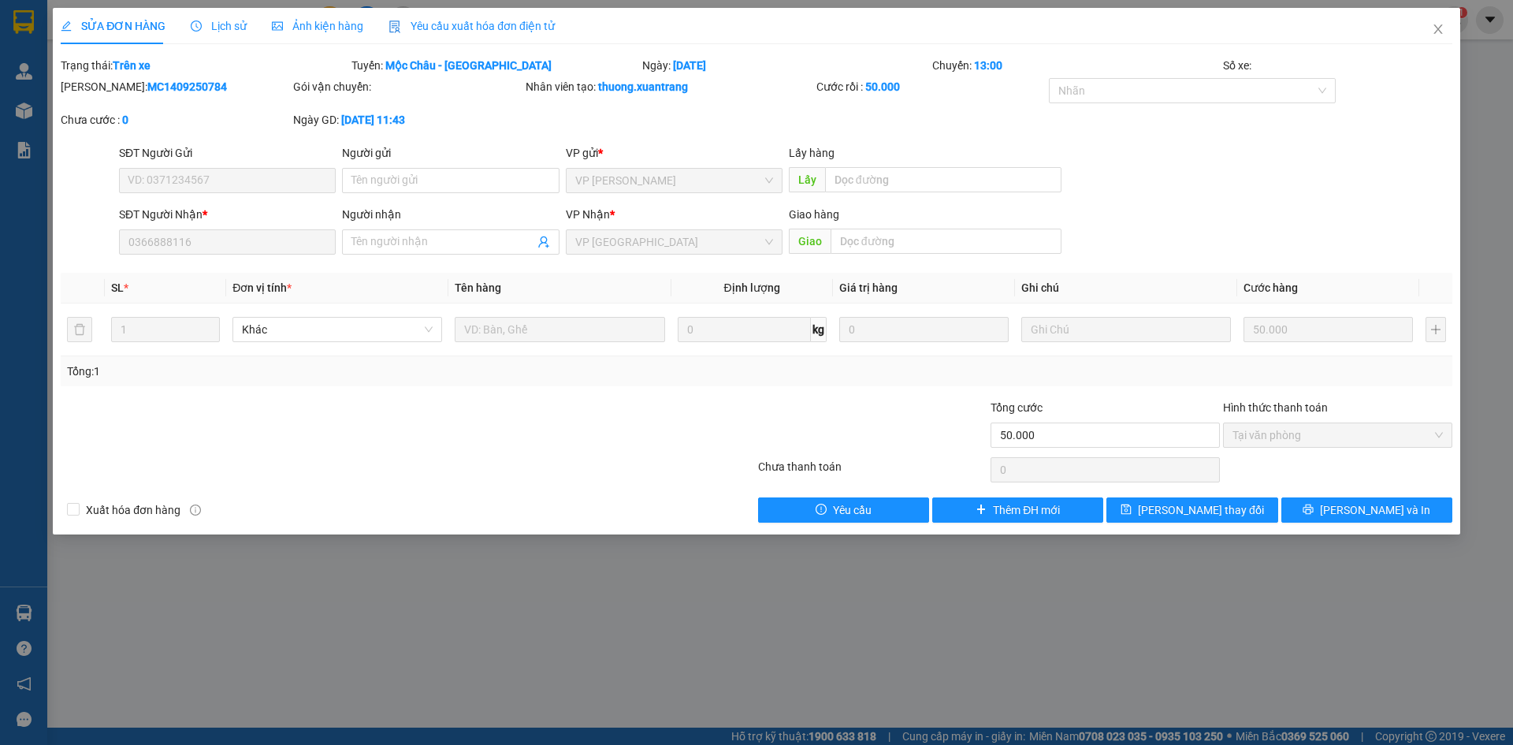
click at [342, 25] on span "Ảnh kiện hàng" at bounding box center [317, 26] width 91 height 13
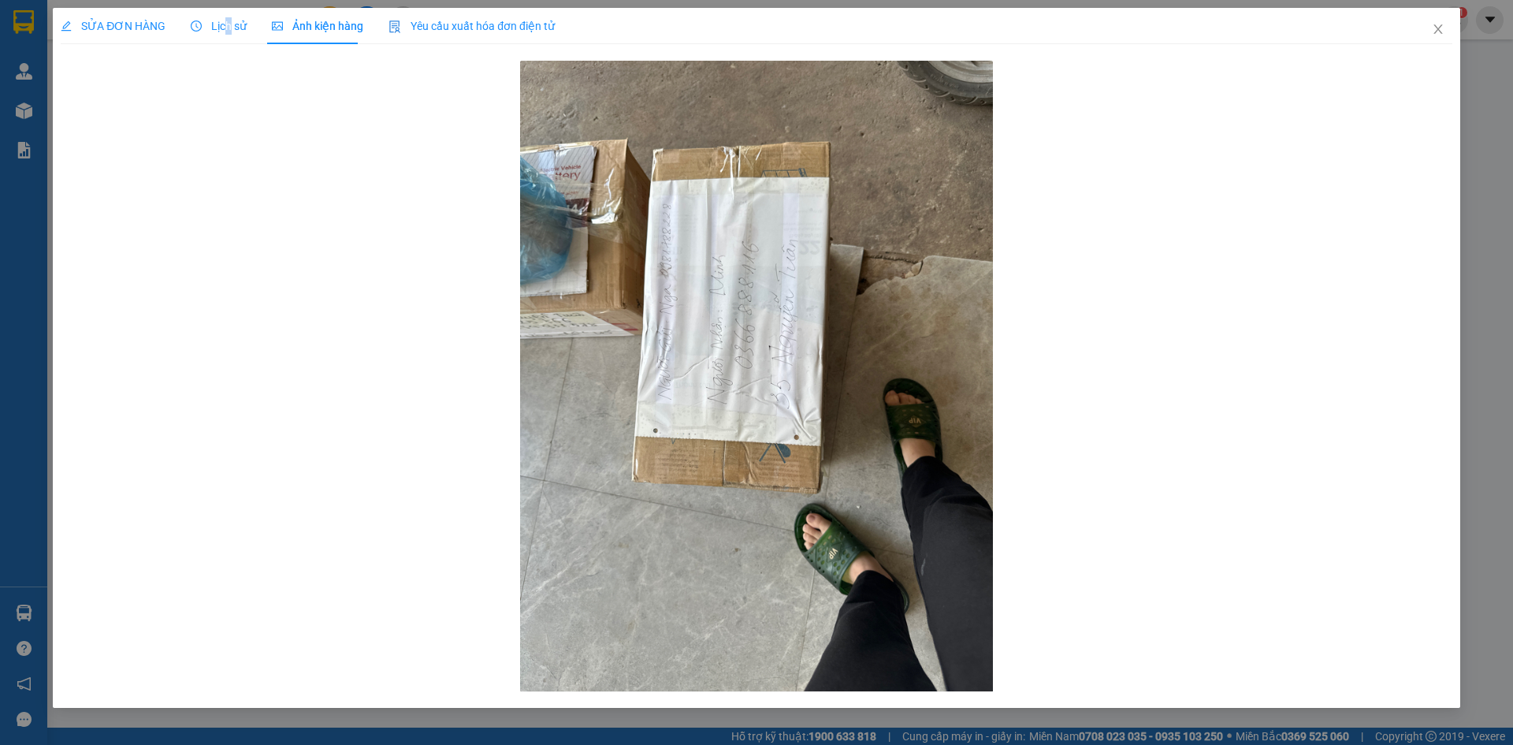
click at [225, 20] on span "Lịch sử" at bounding box center [219, 26] width 56 height 13
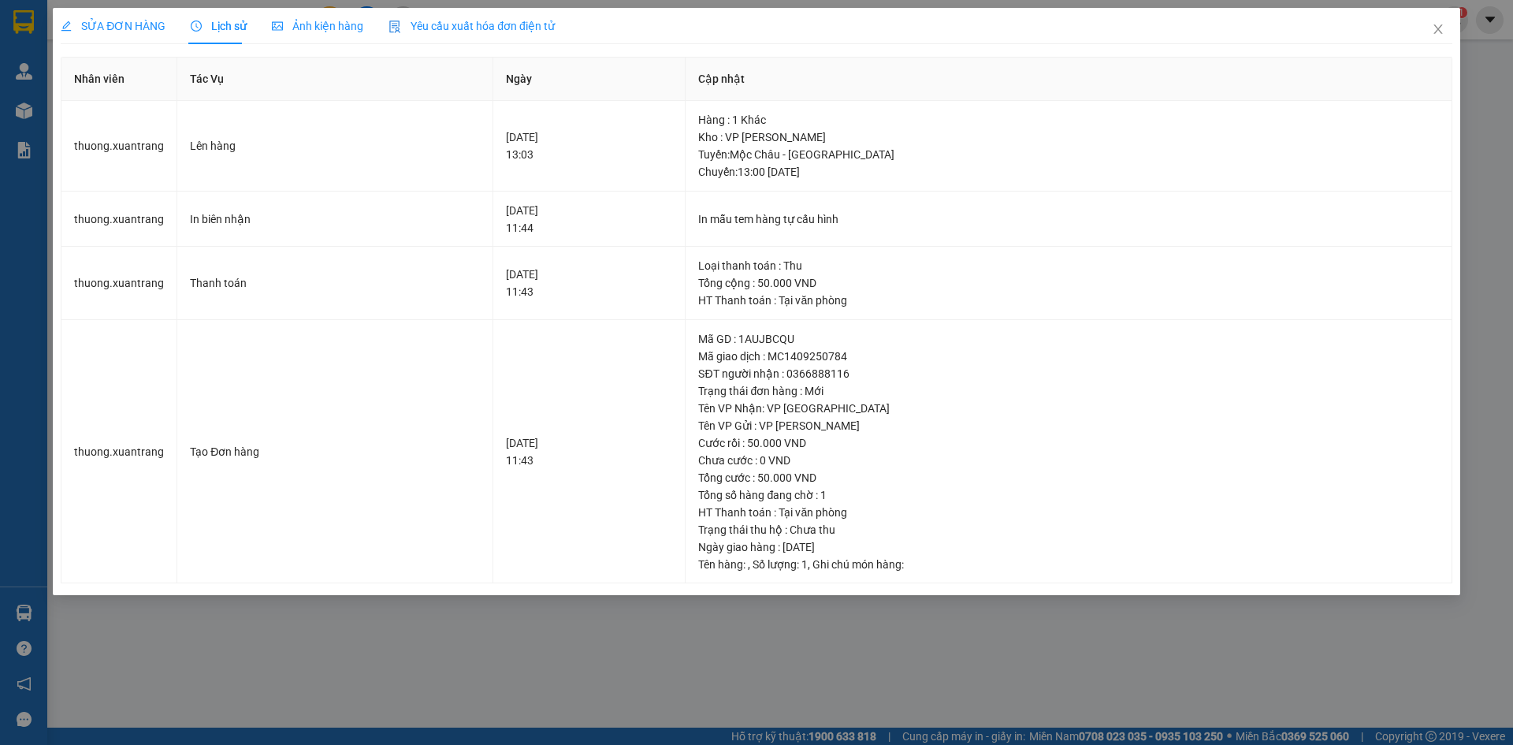
click at [128, 28] on span "SỬA ĐƠN HÀNG" at bounding box center [113, 26] width 105 height 13
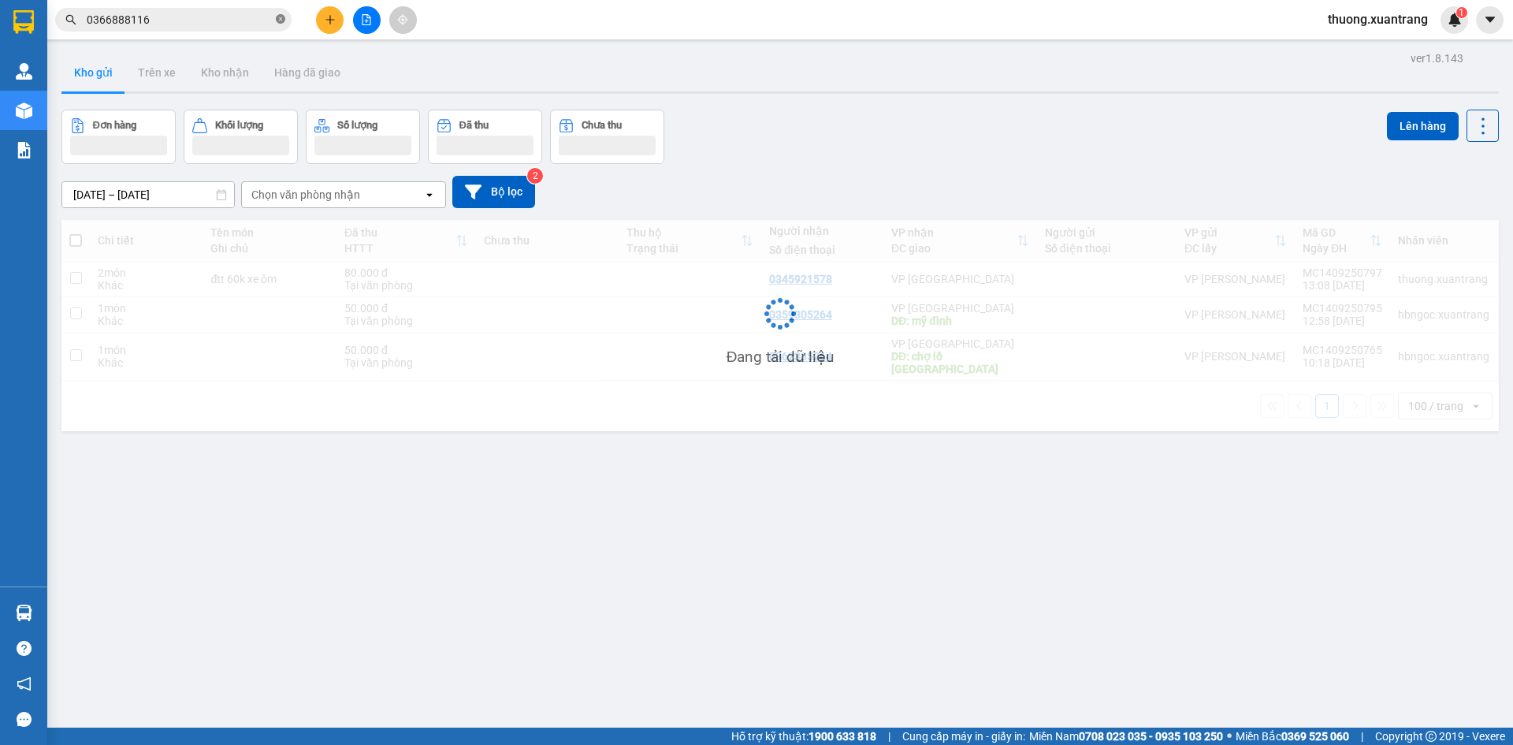
click at [279, 24] on icon "close-circle" at bounding box center [280, 18] width 9 height 9
click at [253, 21] on input "text" at bounding box center [180, 19] width 186 height 17
paste input "0342787886"
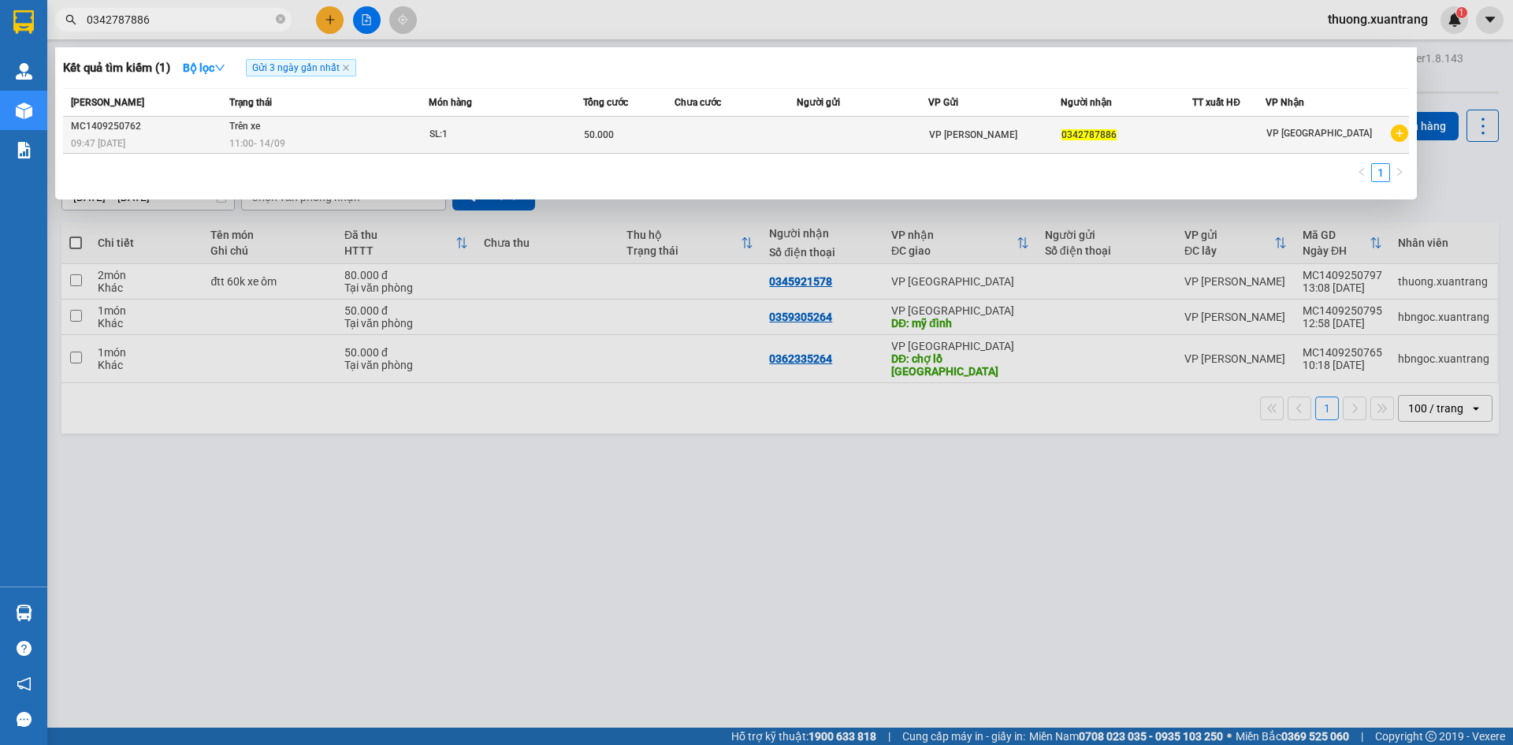
type input "0342787886"
click at [434, 146] on td "SL: 1" at bounding box center [506, 135] width 154 height 37
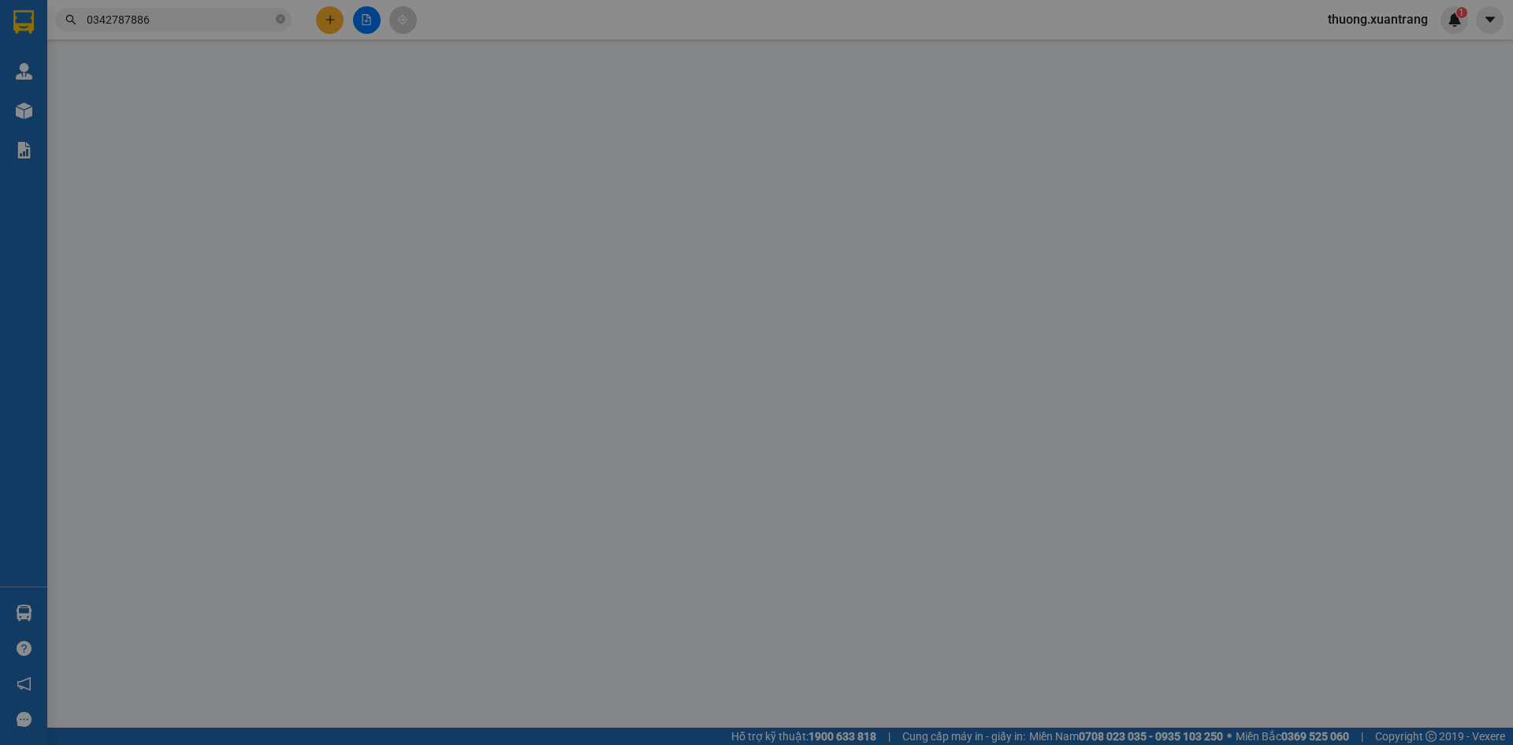
type input "0342787886"
type input "50.000"
type input "0"
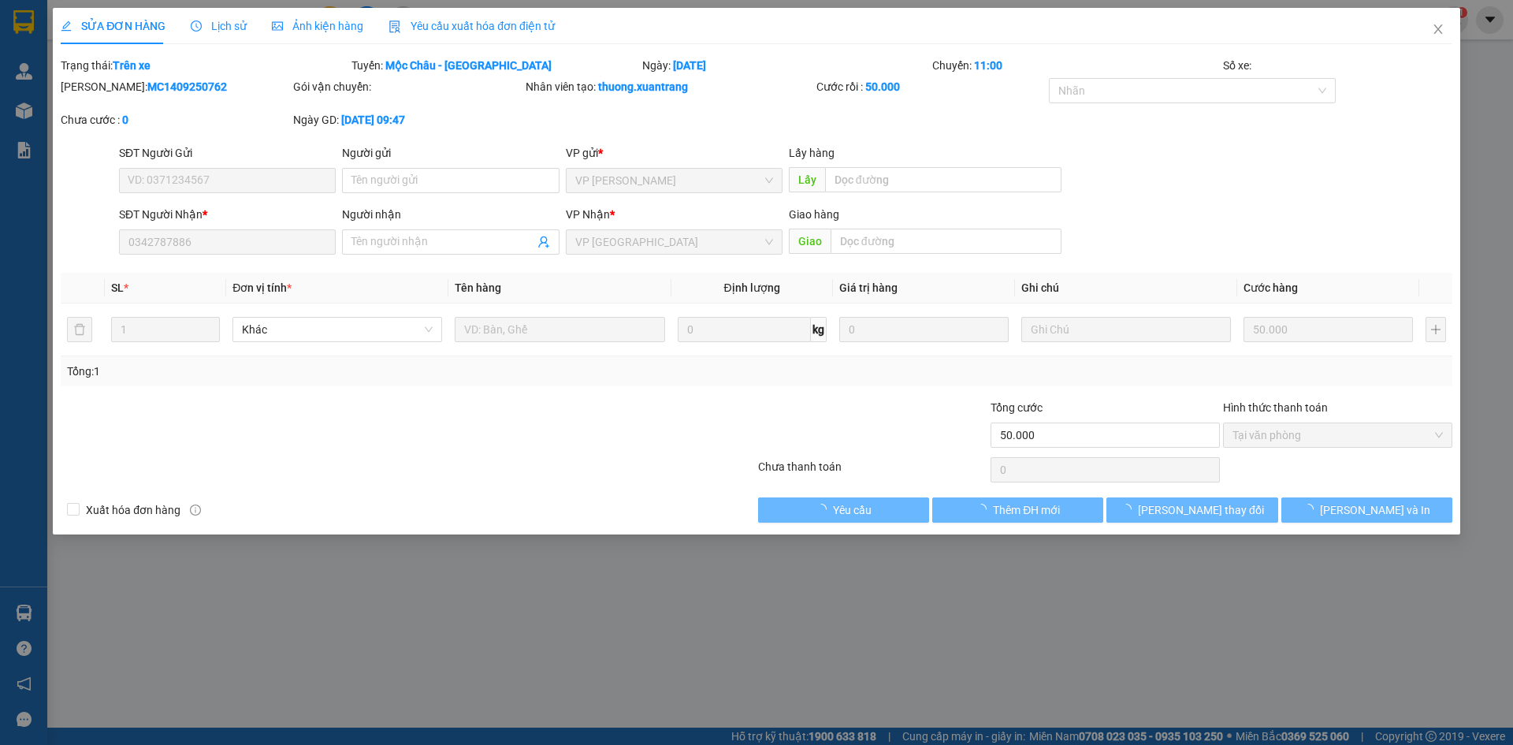
click at [317, 27] on span "Ảnh kiện hàng" at bounding box center [317, 26] width 91 height 13
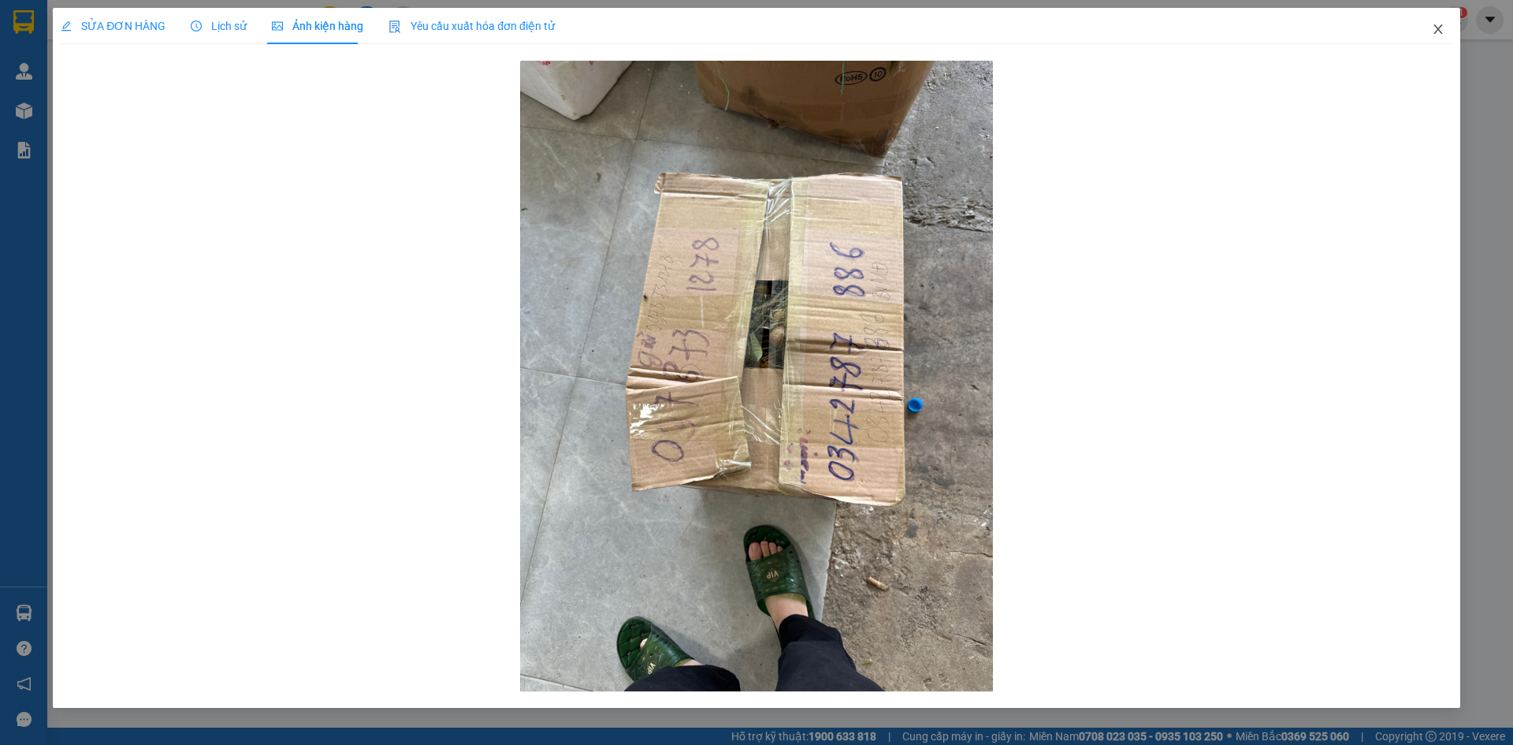
click at [1438, 24] on icon "close" at bounding box center [1438, 29] width 13 height 13
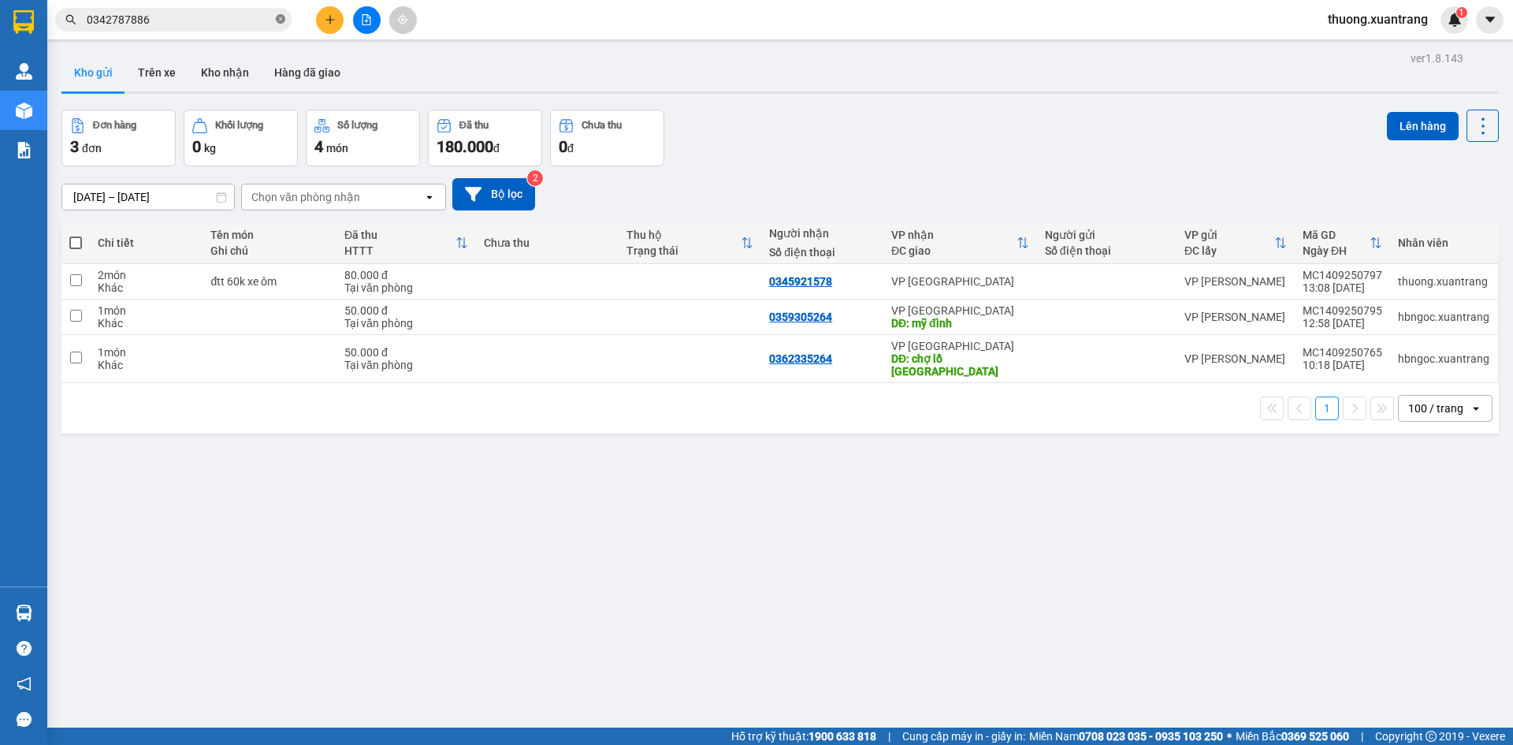
click at [285, 18] on span "0342787886" at bounding box center [173, 20] width 236 height 24
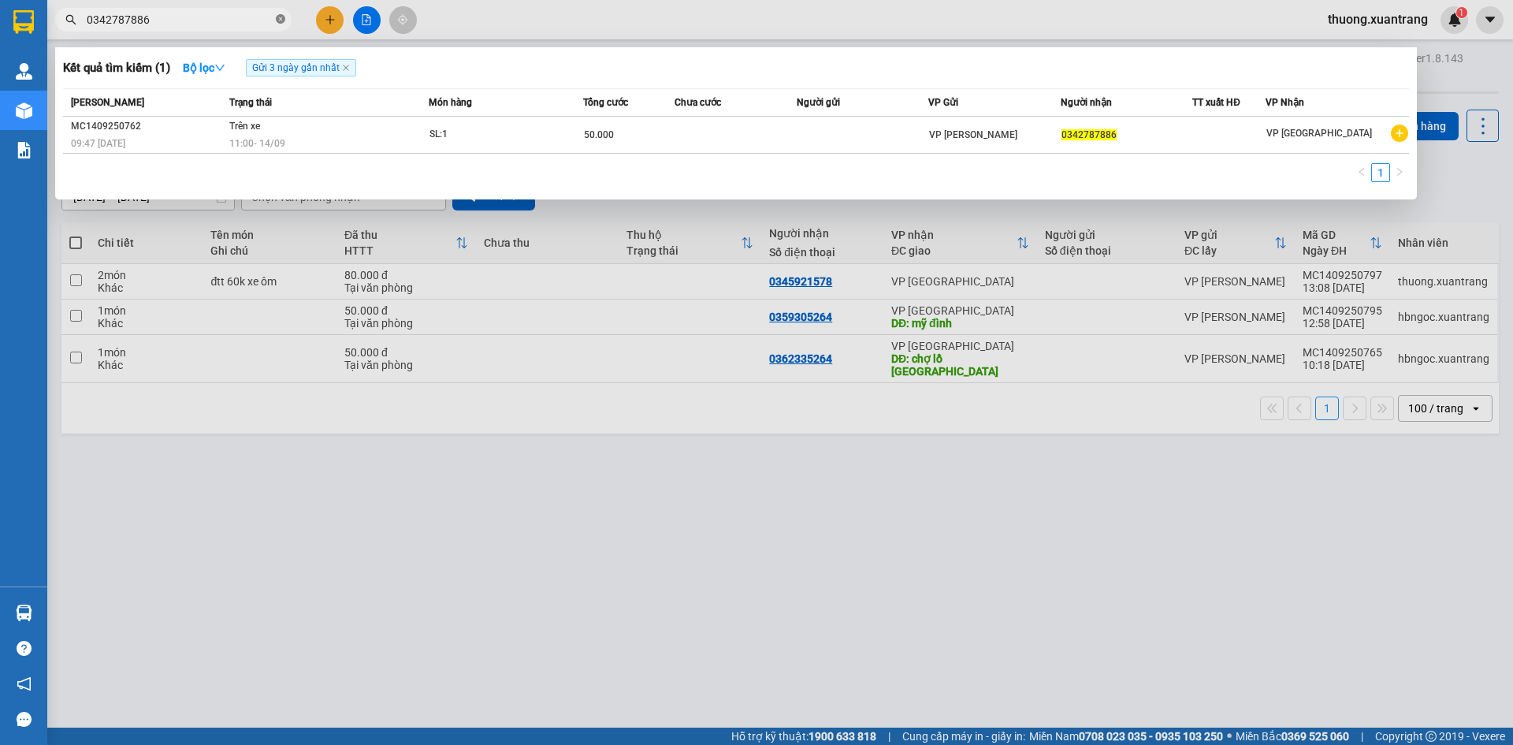
click at [280, 20] on icon "close-circle" at bounding box center [280, 18] width 9 height 9
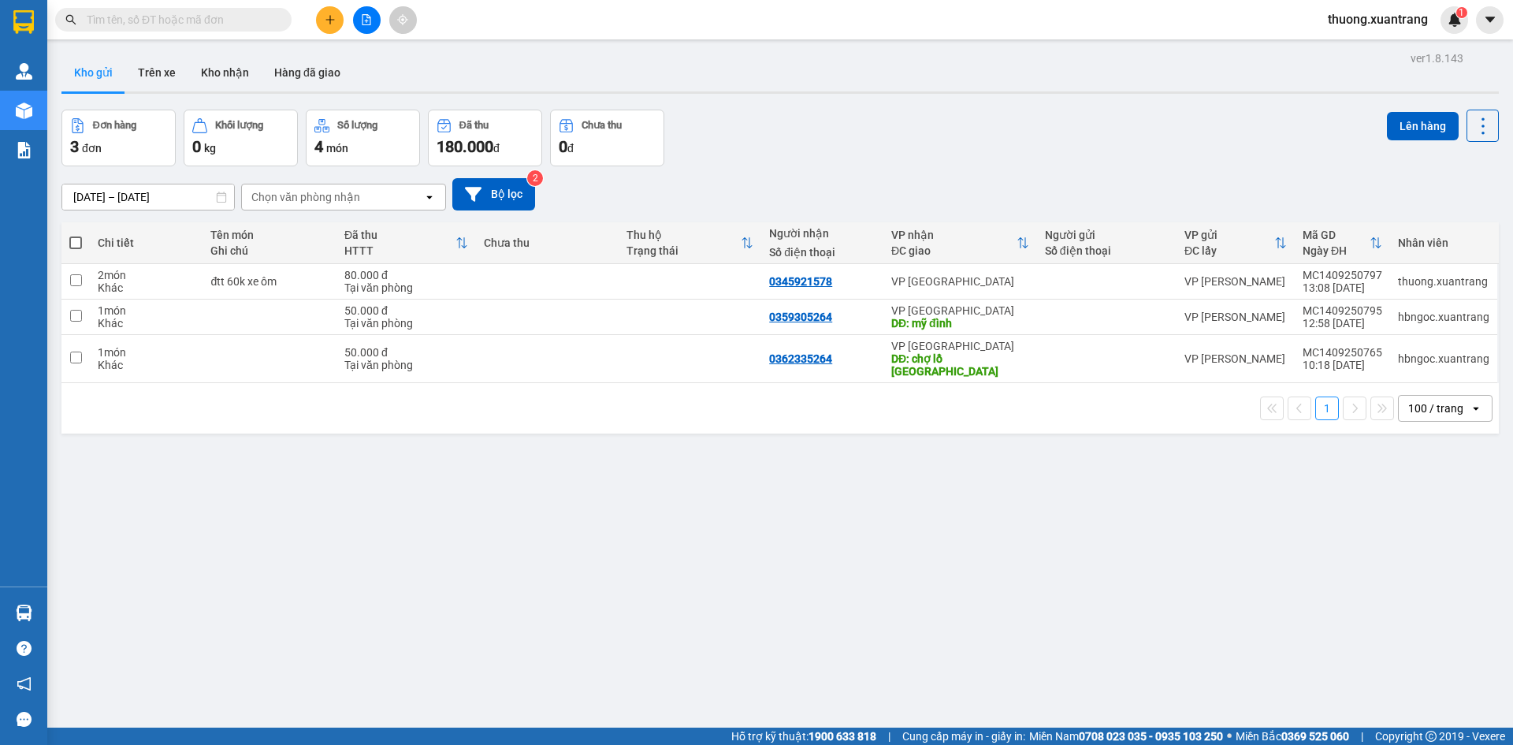
click at [240, 20] on input "text" at bounding box center [180, 19] width 186 height 17
paste input "0338809168"
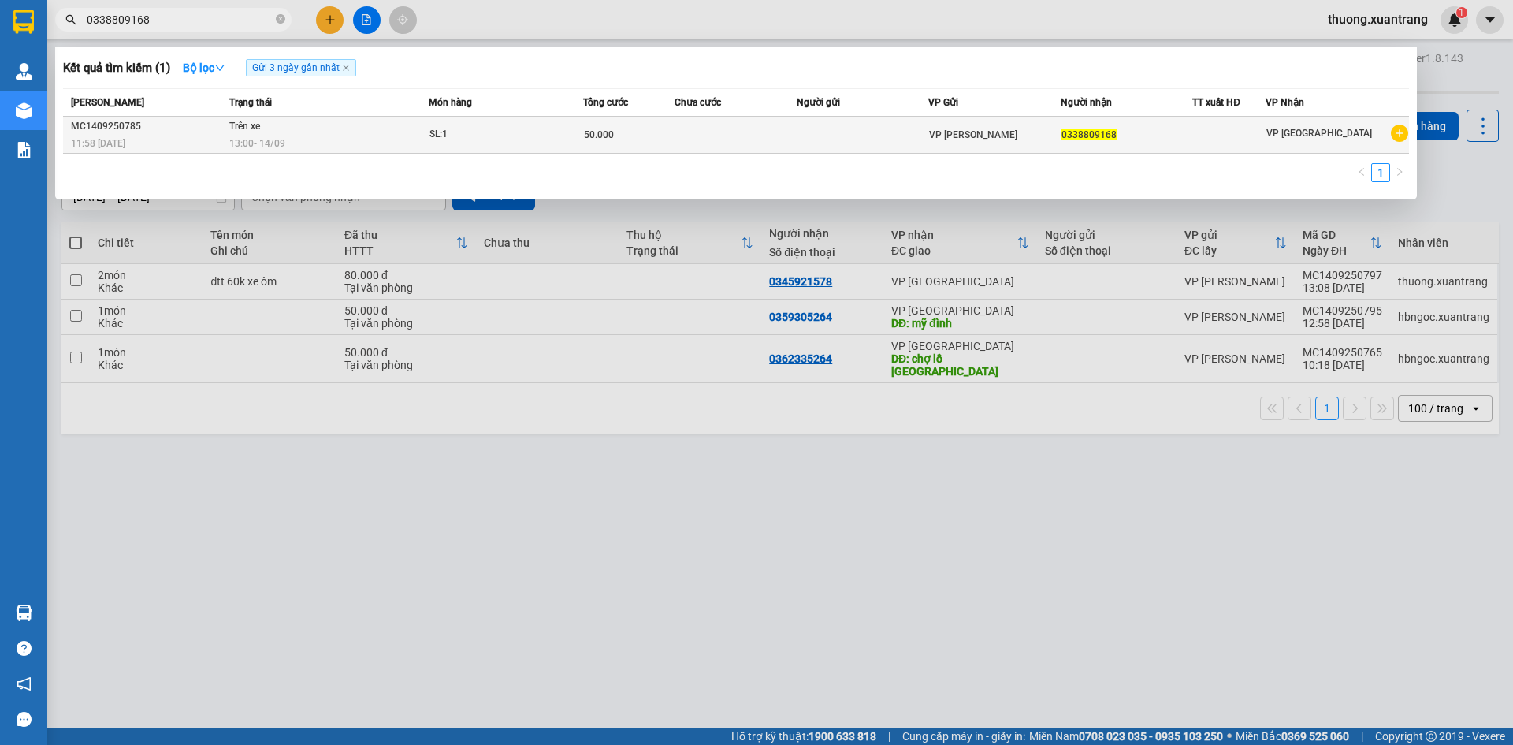
type input "0338809168"
click at [409, 135] on div "13:00 - 14/09" at bounding box center [328, 143] width 199 height 17
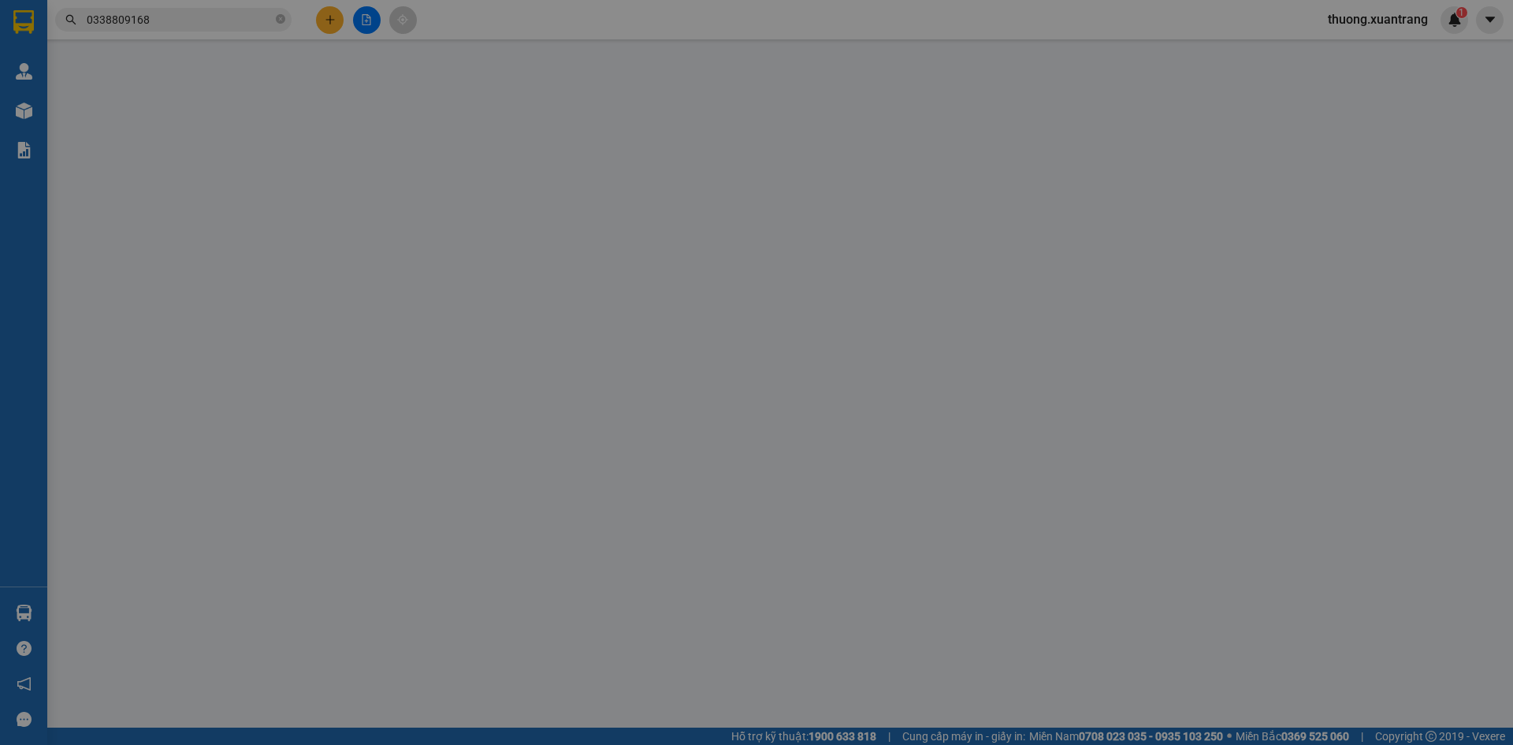
type input "0338809168"
type input "50.000"
type input "0"
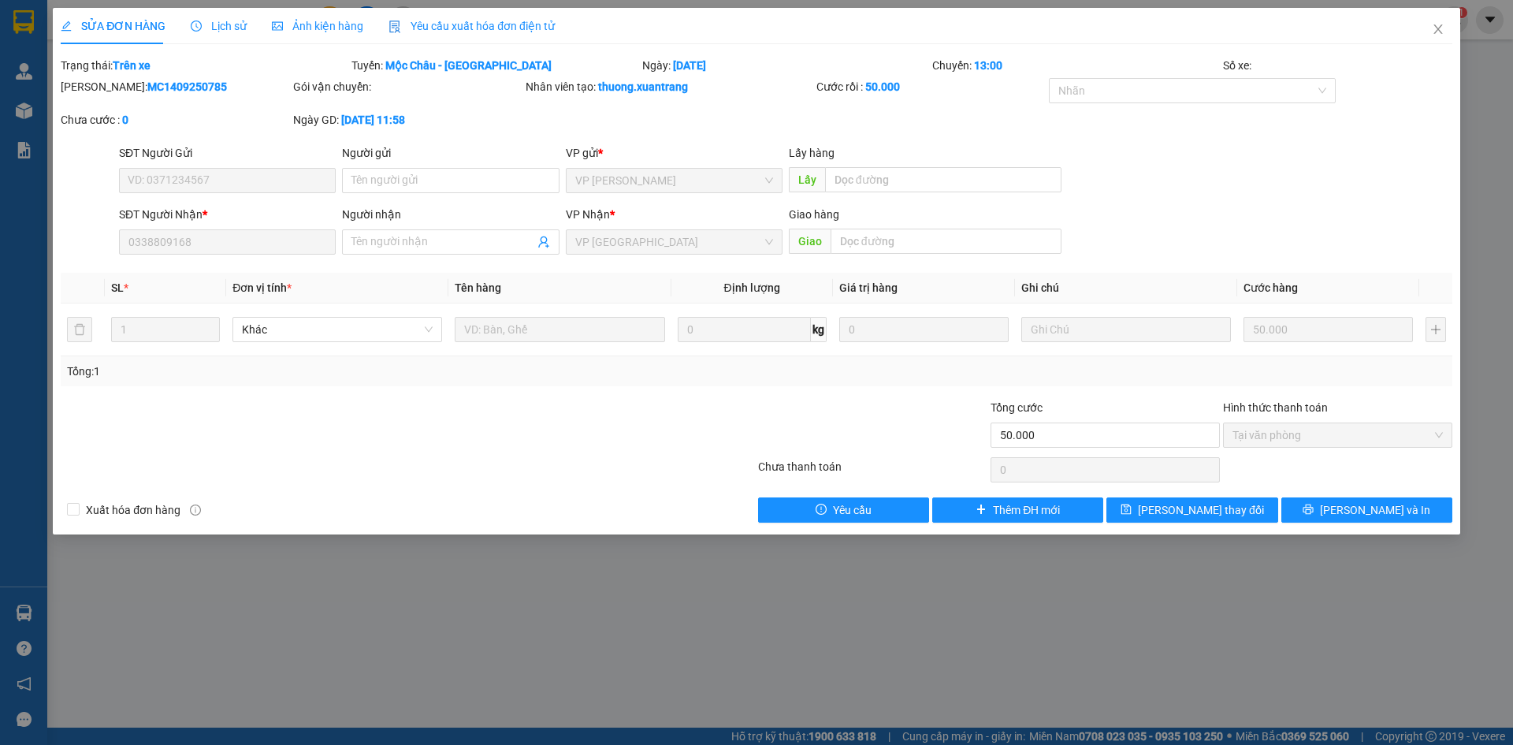
click at [337, 24] on span "Ảnh kiện hàng" at bounding box center [317, 26] width 91 height 13
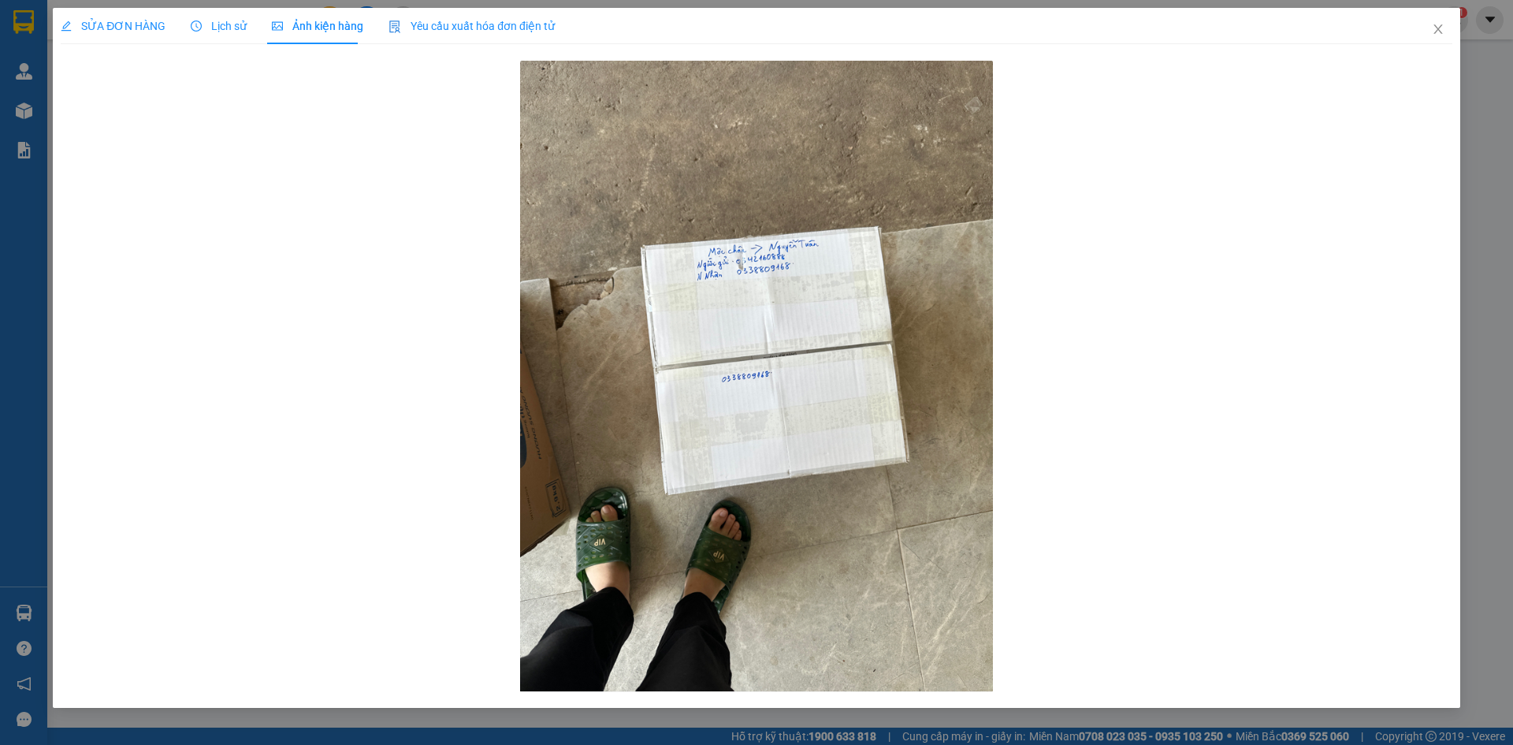
click at [216, 31] on span "Lịch sử" at bounding box center [219, 26] width 56 height 13
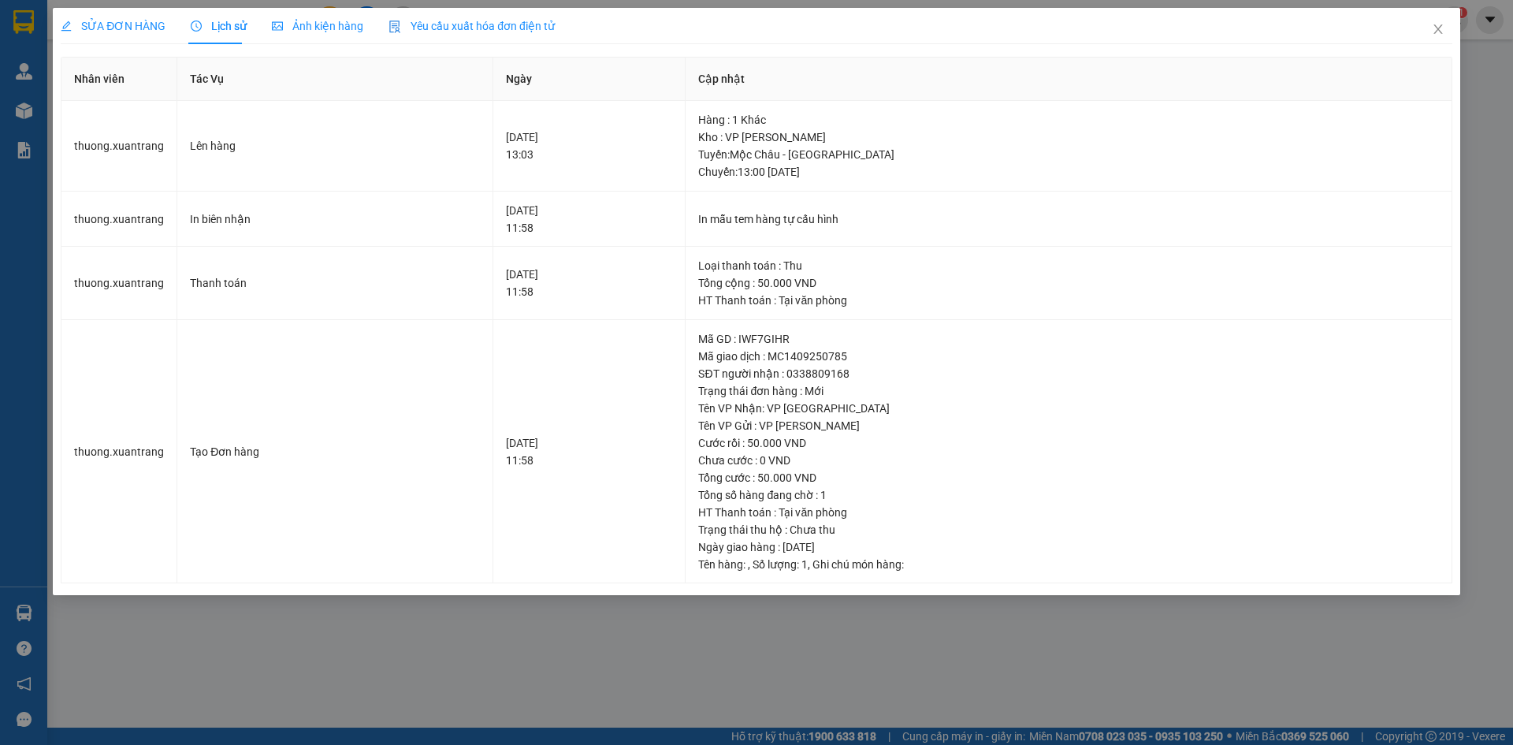
click at [128, 25] on span "SỬA ĐƠN HÀNG" at bounding box center [113, 26] width 105 height 13
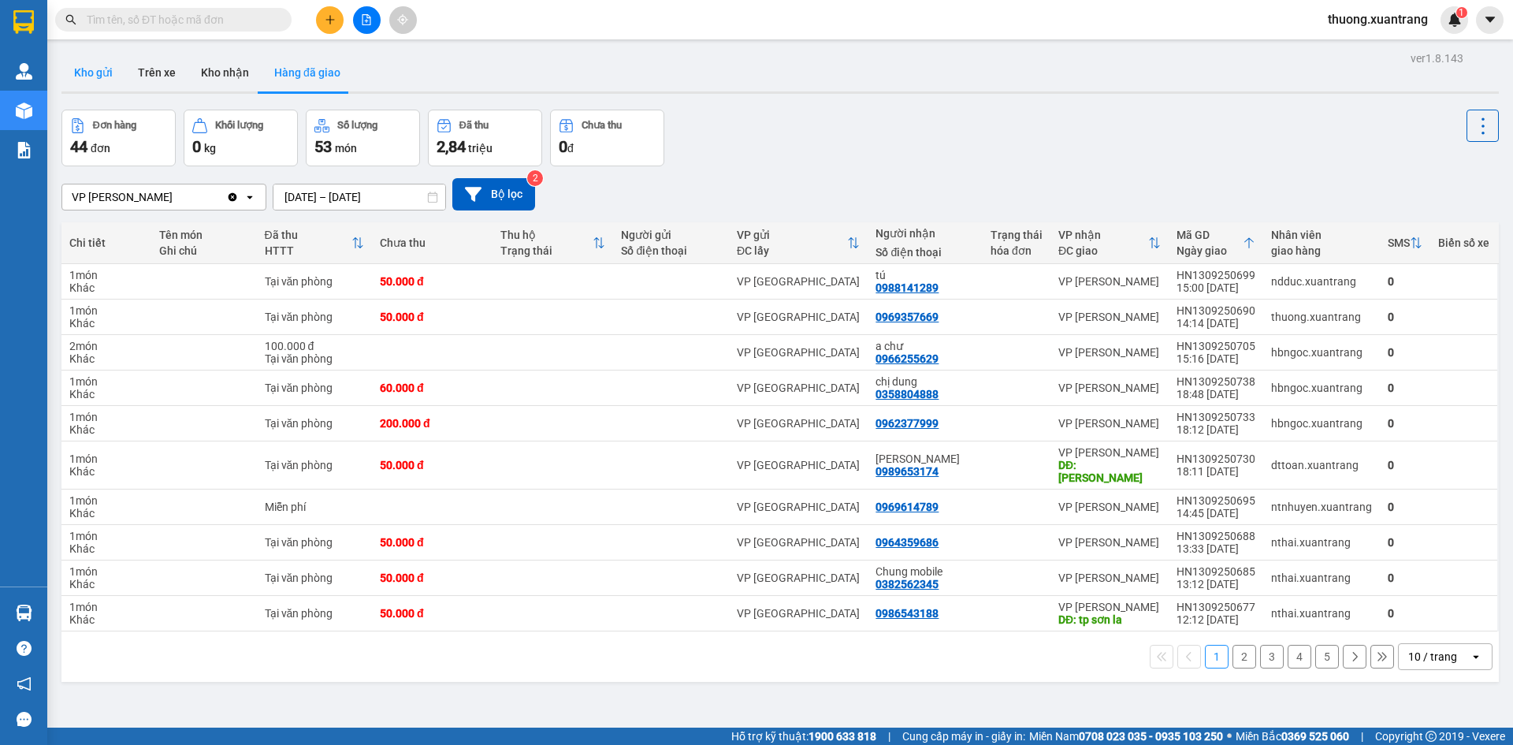
click at [95, 74] on button "Kho gửi" at bounding box center [93, 73] width 64 height 38
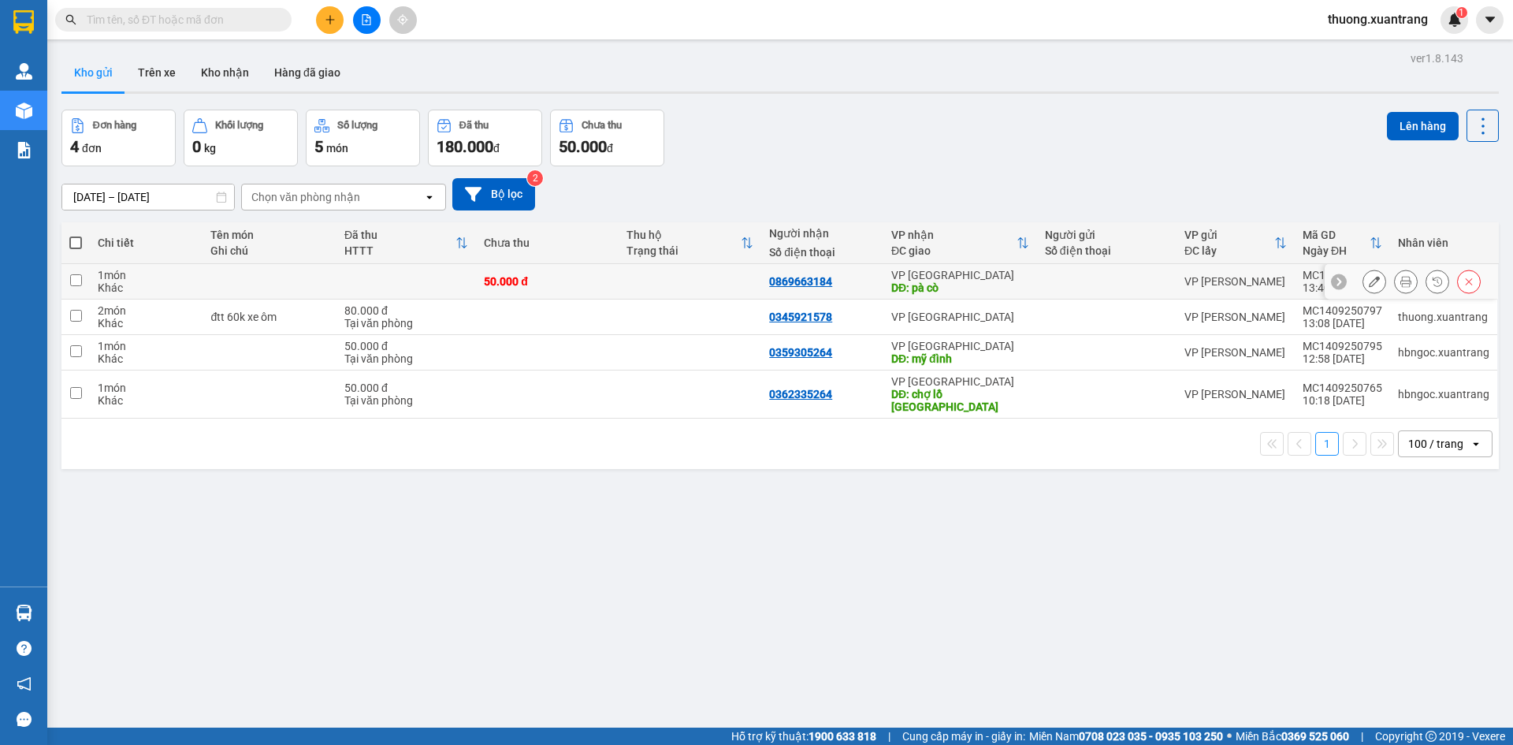
click at [1394, 283] on button at bounding box center [1405, 282] width 22 height 28
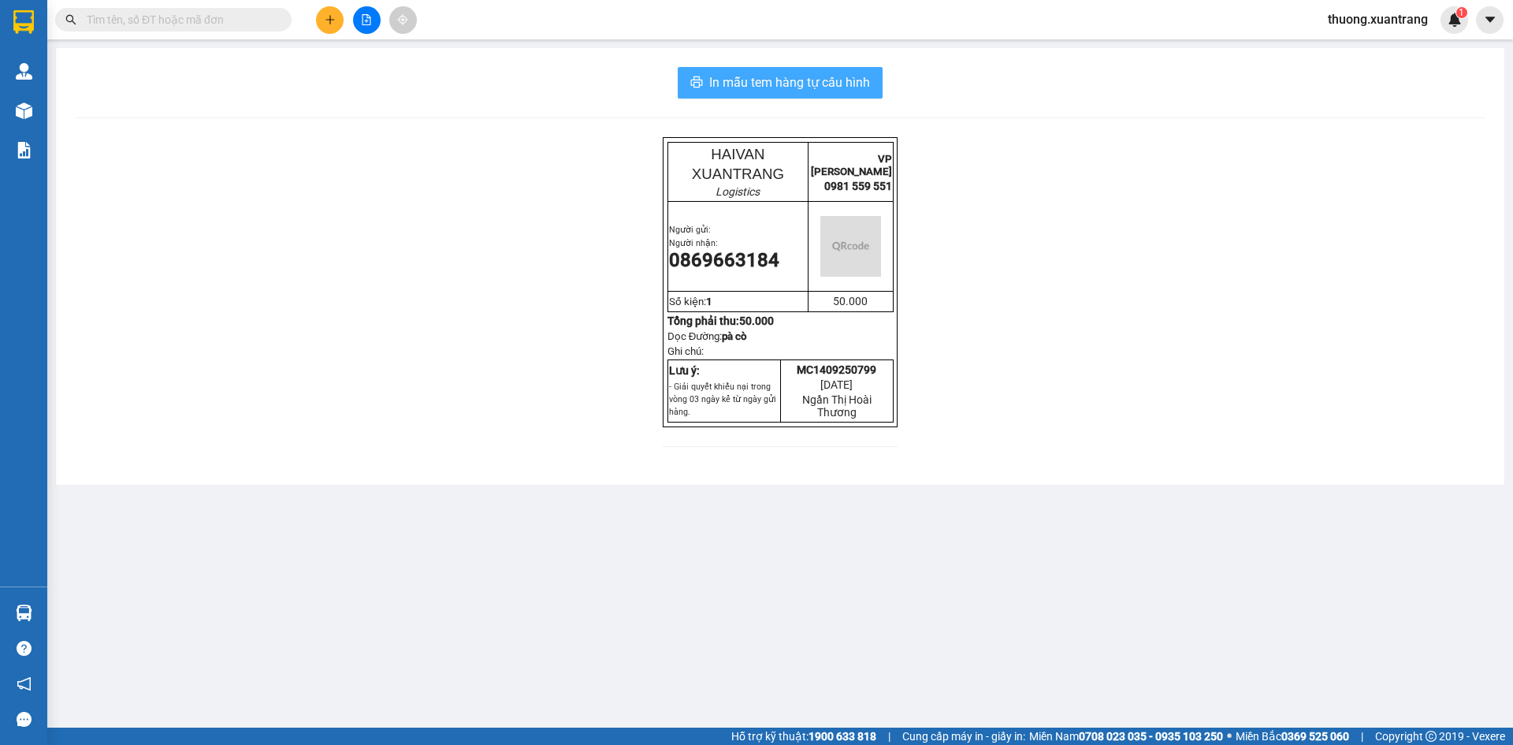
click at [816, 74] on span "In mẫu tem hàng tự cấu hình" at bounding box center [789, 82] width 161 height 20
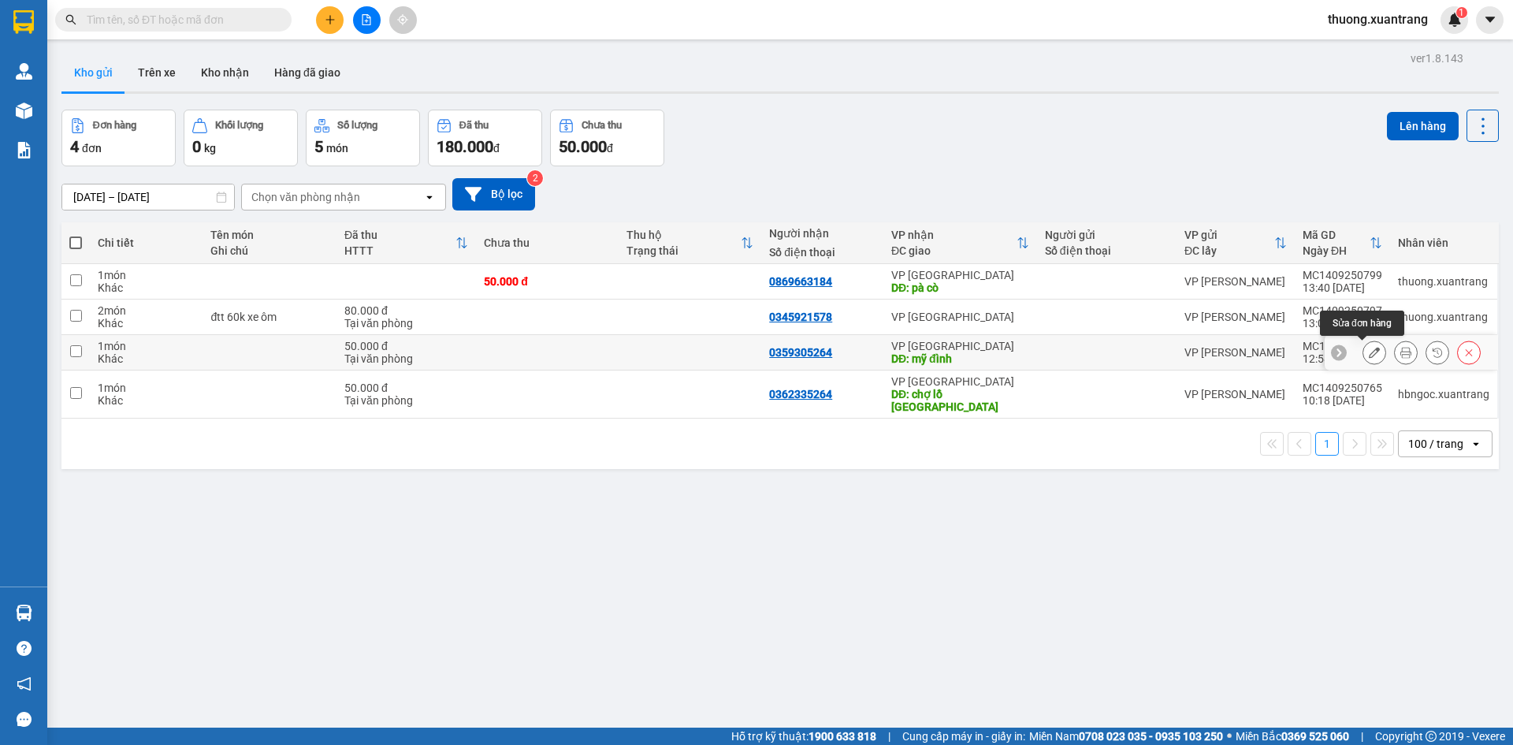
click at [1368, 355] on button at bounding box center [1374, 353] width 22 height 28
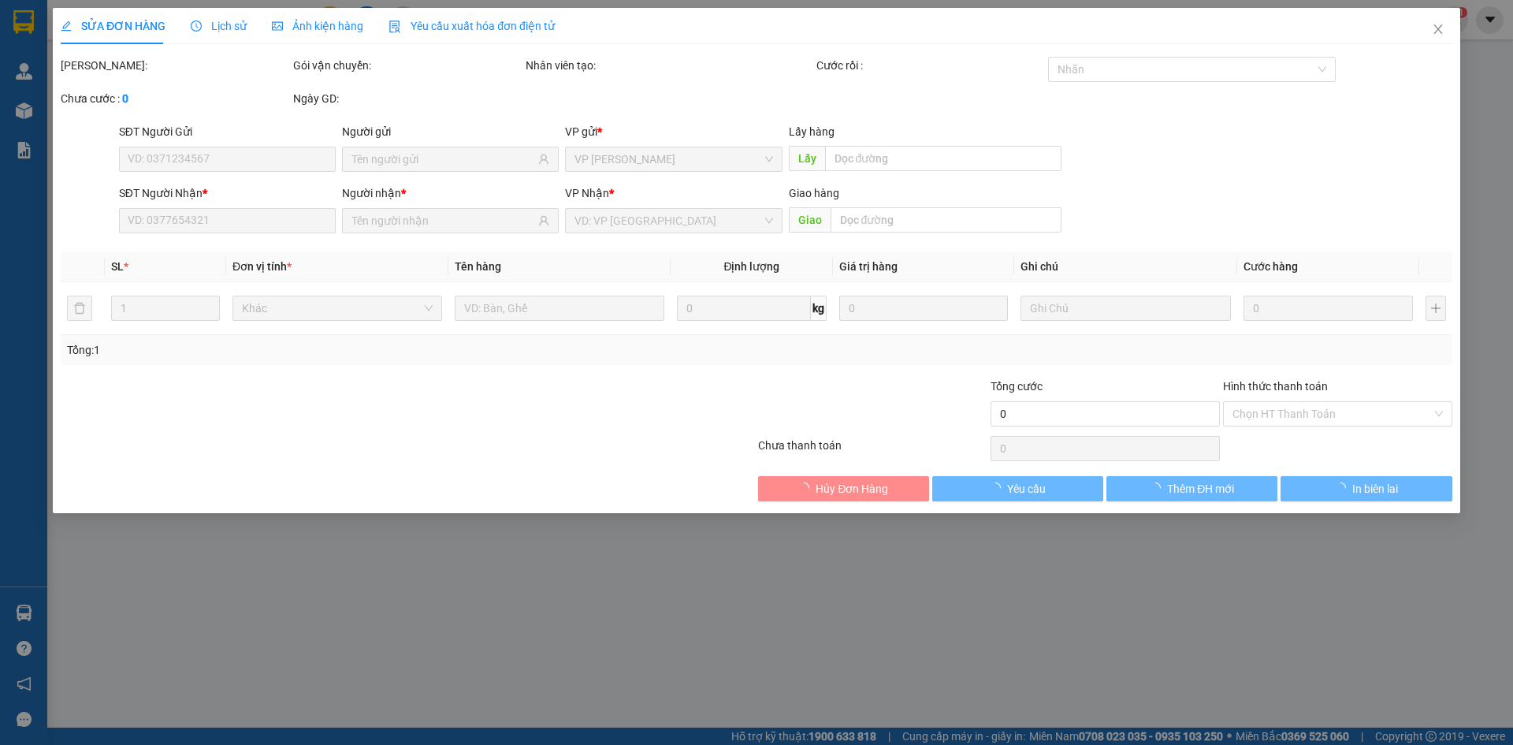
type input "0359305264"
type input "mỹ đình"
type input "50.000"
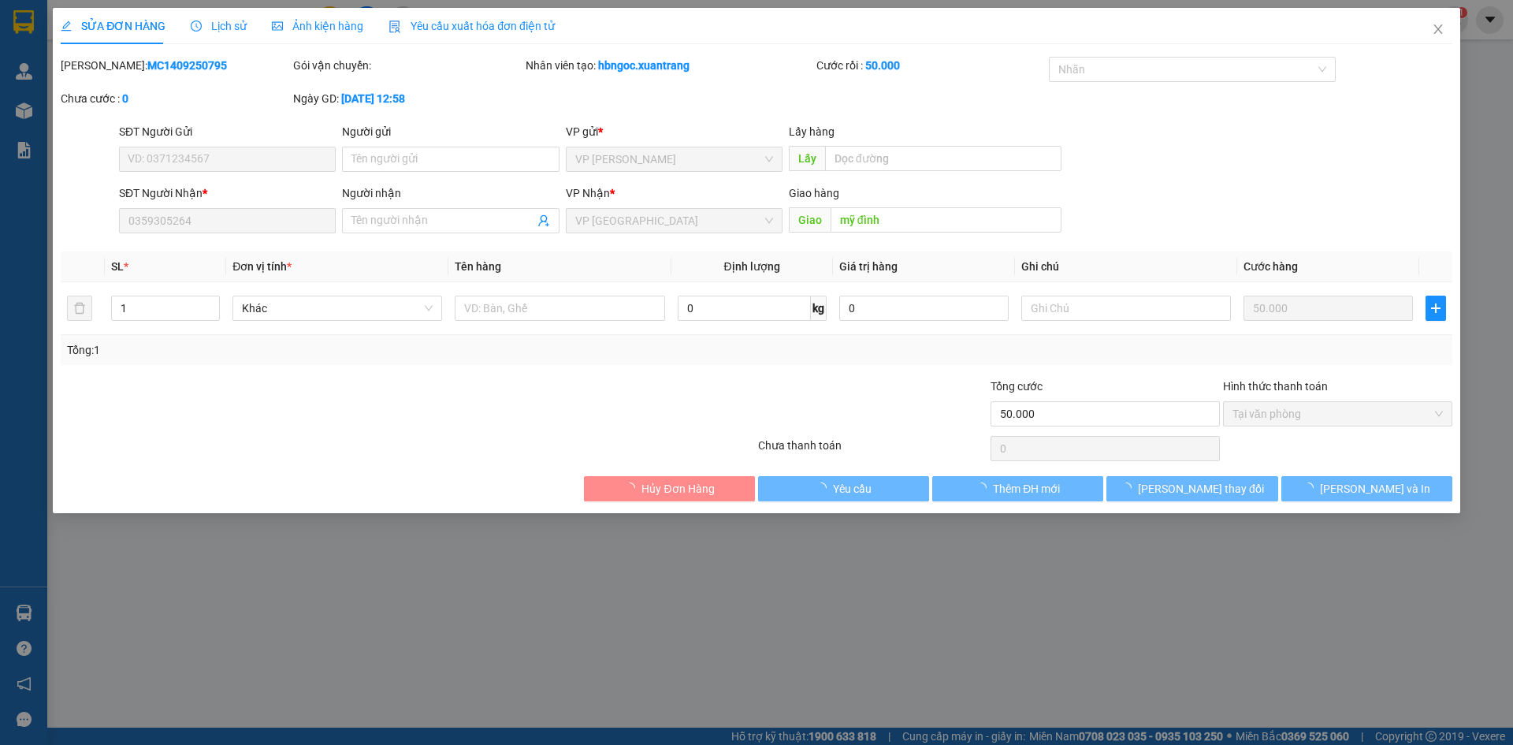
click at [306, 25] on span "Ảnh kiện hàng" at bounding box center [317, 26] width 91 height 13
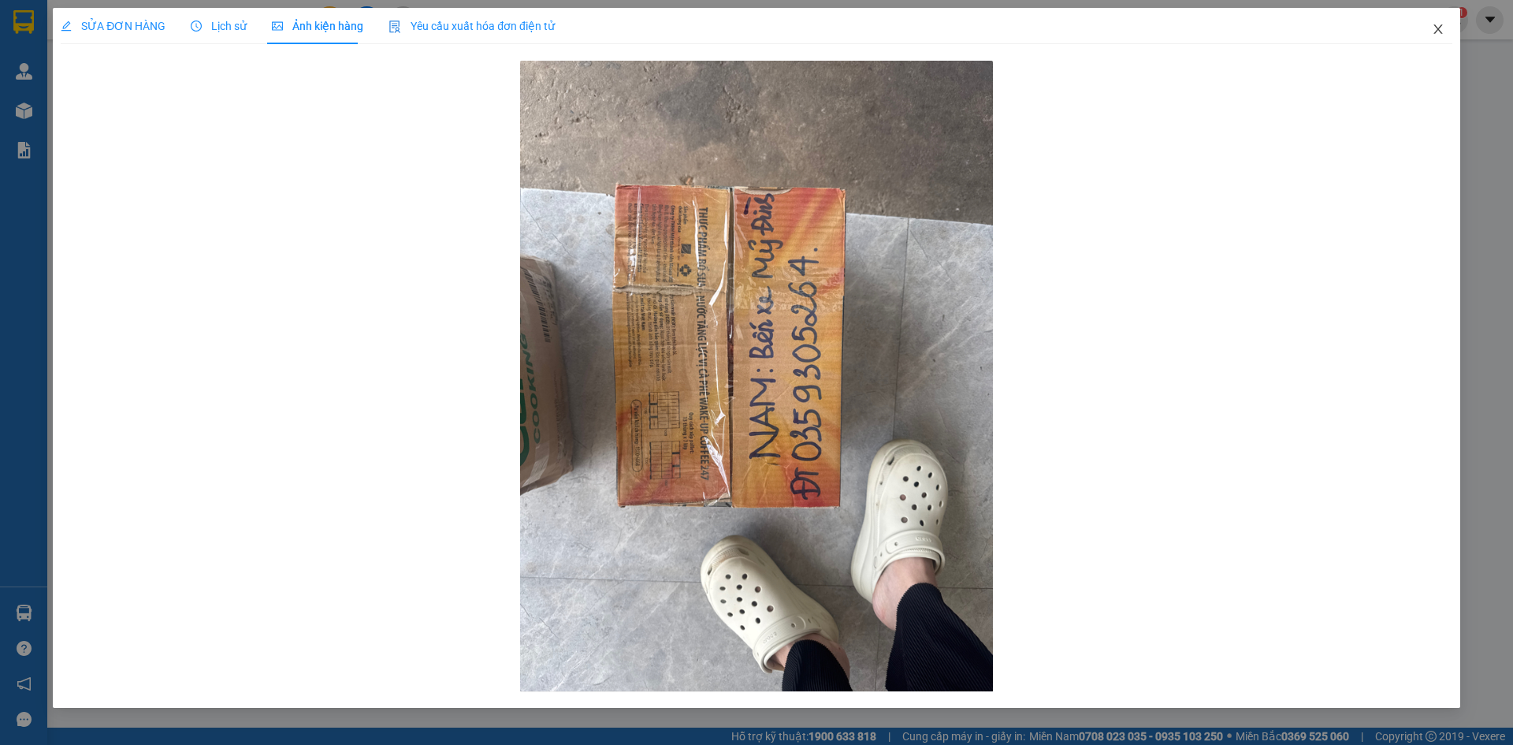
click at [1439, 31] on icon "close" at bounding box center [1438, 29] width 13 height 13
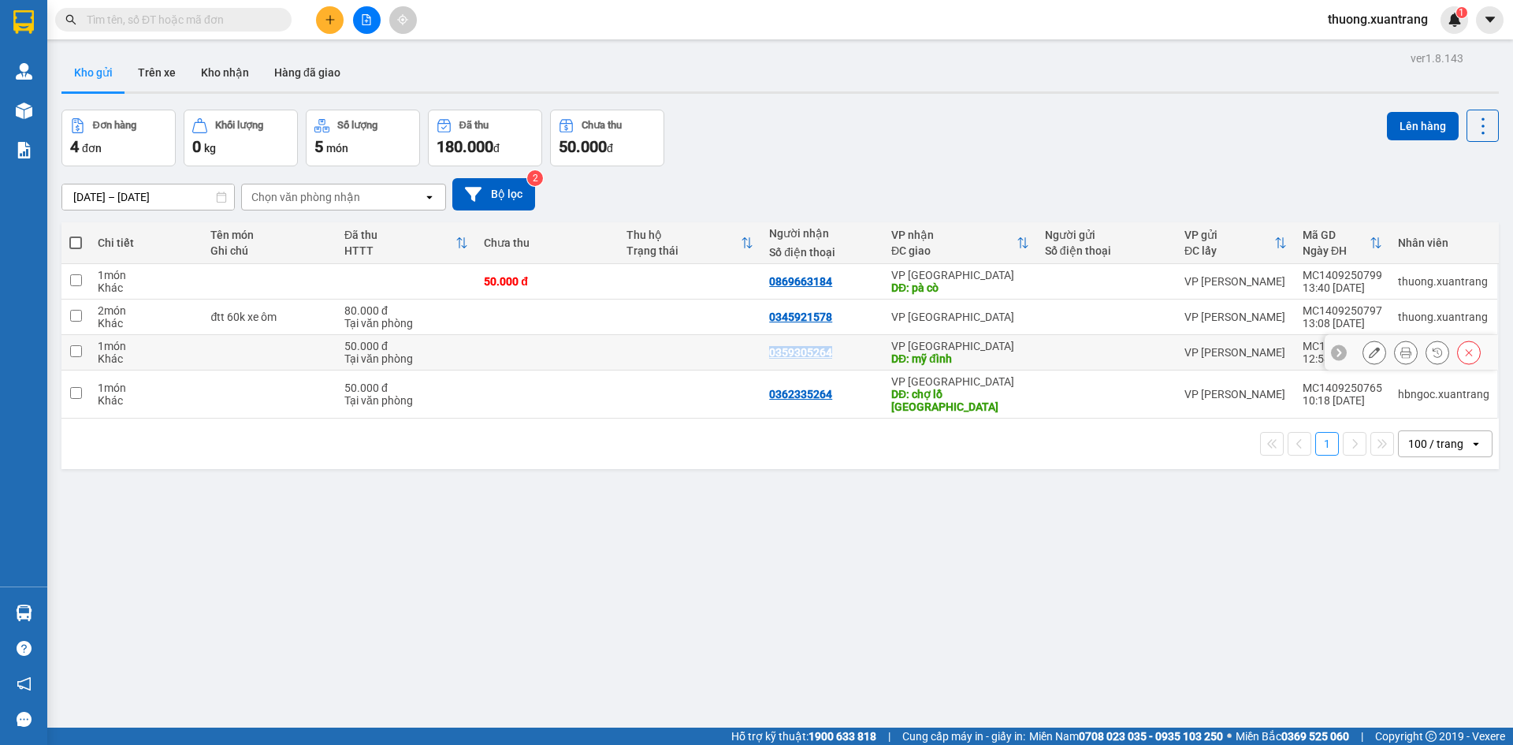
drag, startPoint x: 863, startPoint y: 353, endPoint x: 764, endPoint y: 357, distance: 98.6
click at [764, 357] on td "0359305264" at bounding box center [822, 352] width 122 height 35
checkbox input "true"
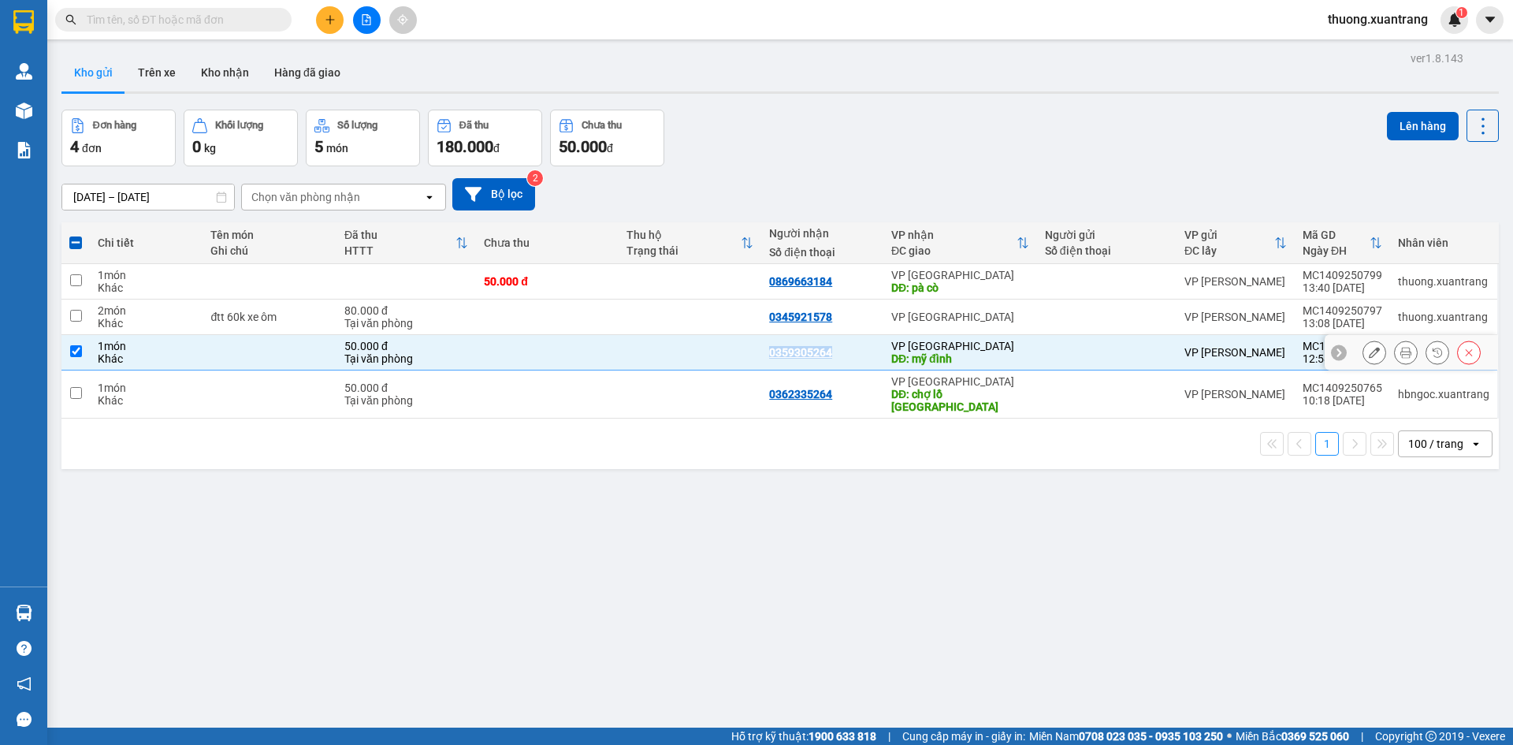
copy div "0359305264"
click at [206, 25] on input "text" at bounding box center [180, 19] width 186 height 17
click at [328, 16] on icon "plus" at bounding box center [330, 19] width 11 height 11
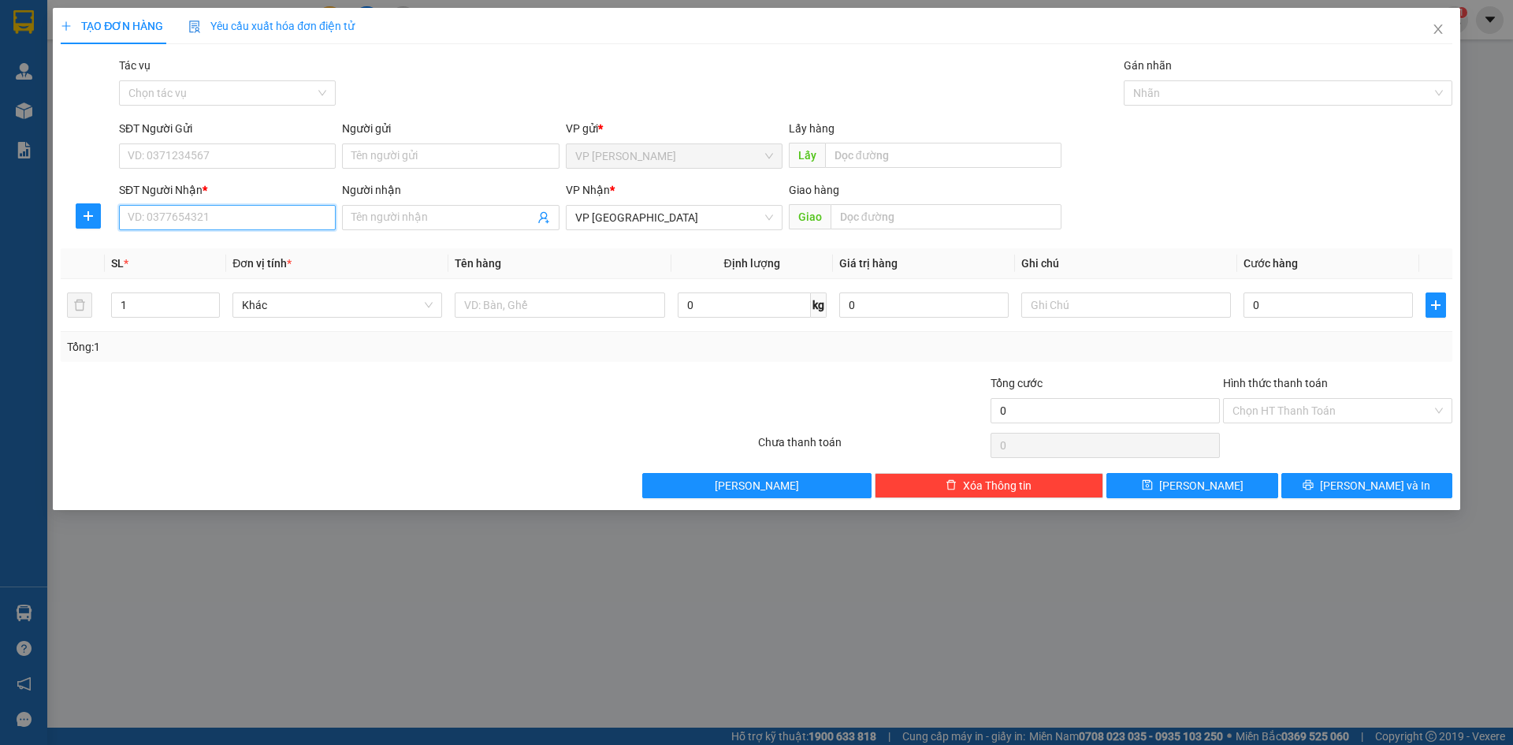
click at [250, 221] on input "SĐT Người Nhận *" at bounding box center [227, 217] width 217 height 25
paste input "0359305264"
type input "0359305264"
click at [1053, 295] on input "text" at bounding box center [1126, 304] width 210 height 25
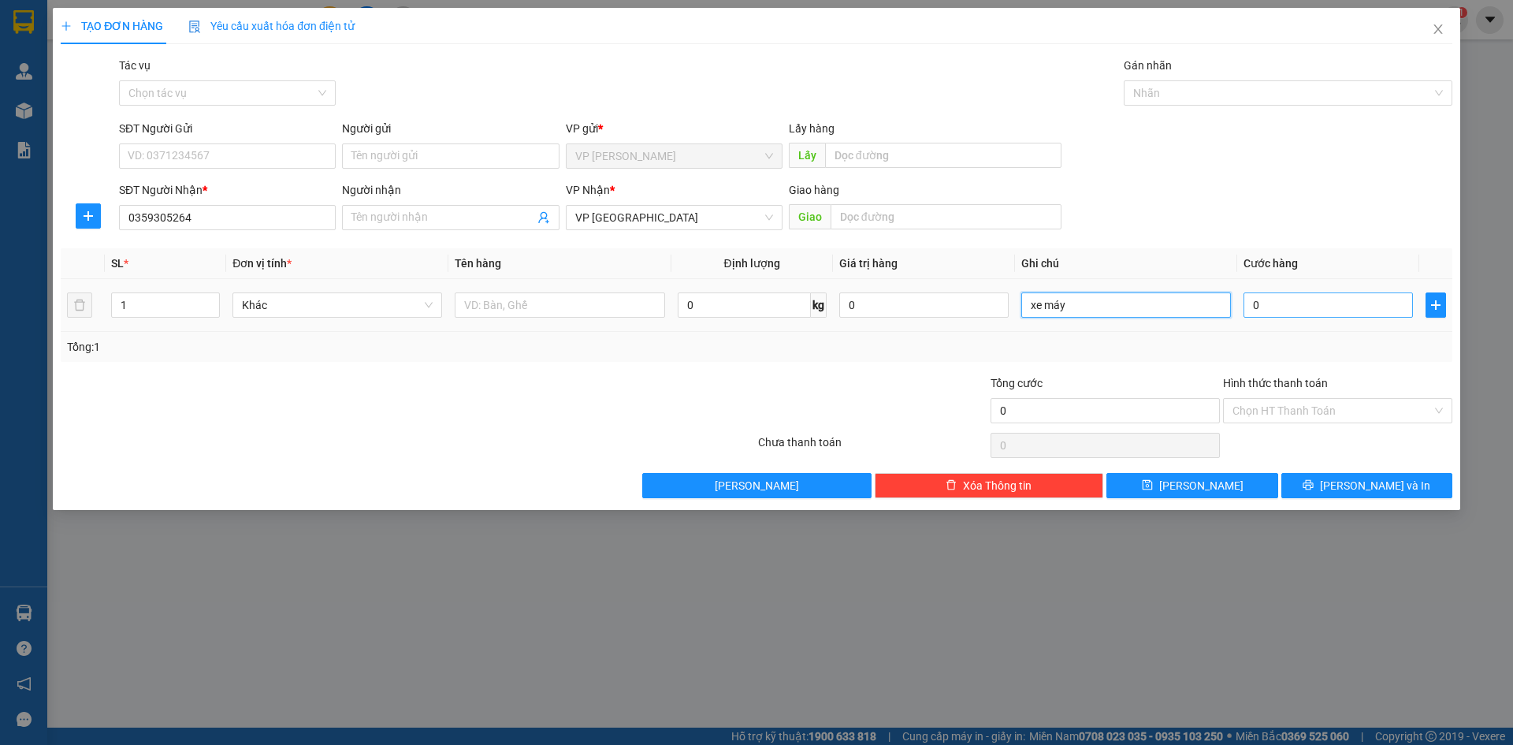
type input "xe máy"
click at [1287, 300] on input "0" at bounding box center [1327, 304] width 169 height 25
type input "3"
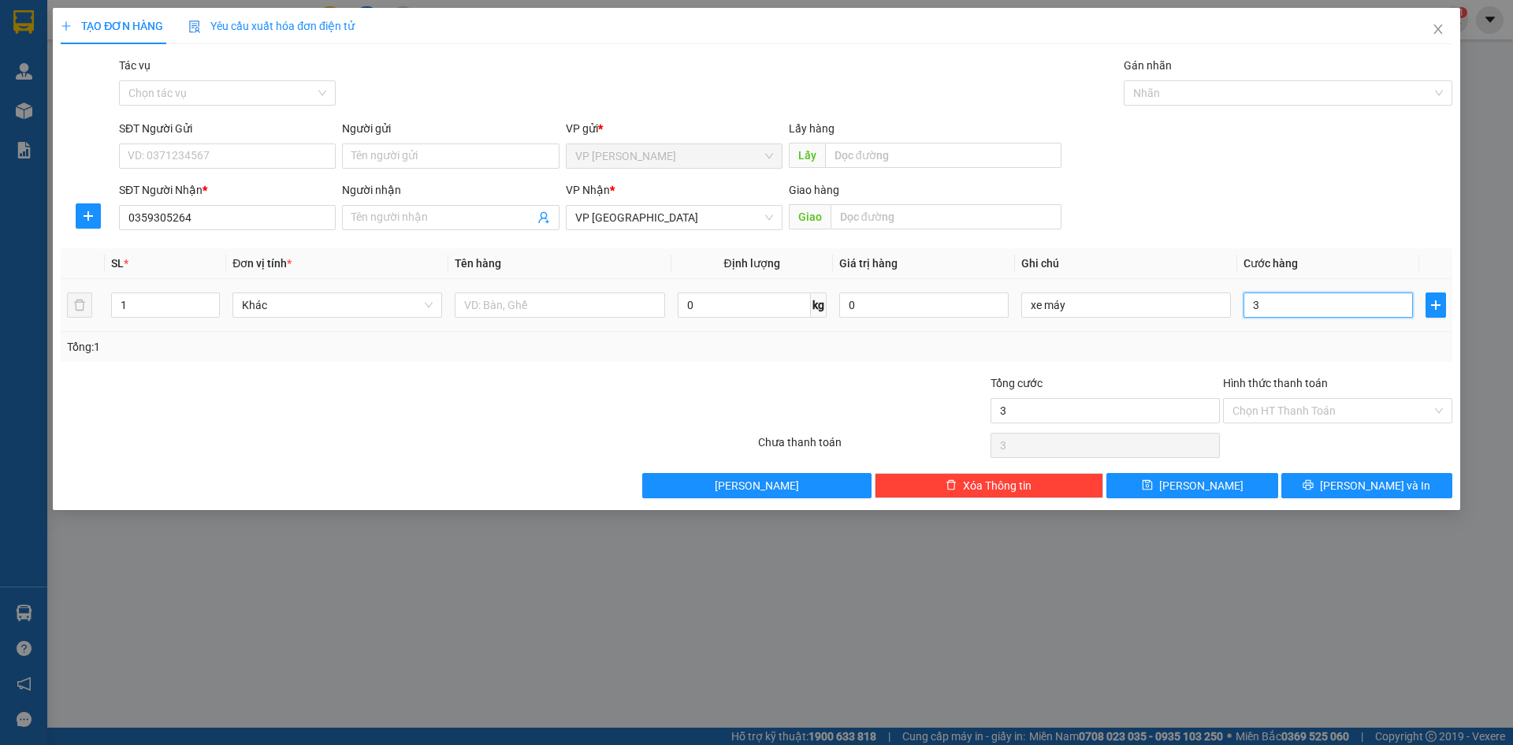
type input "30"
type input "300"
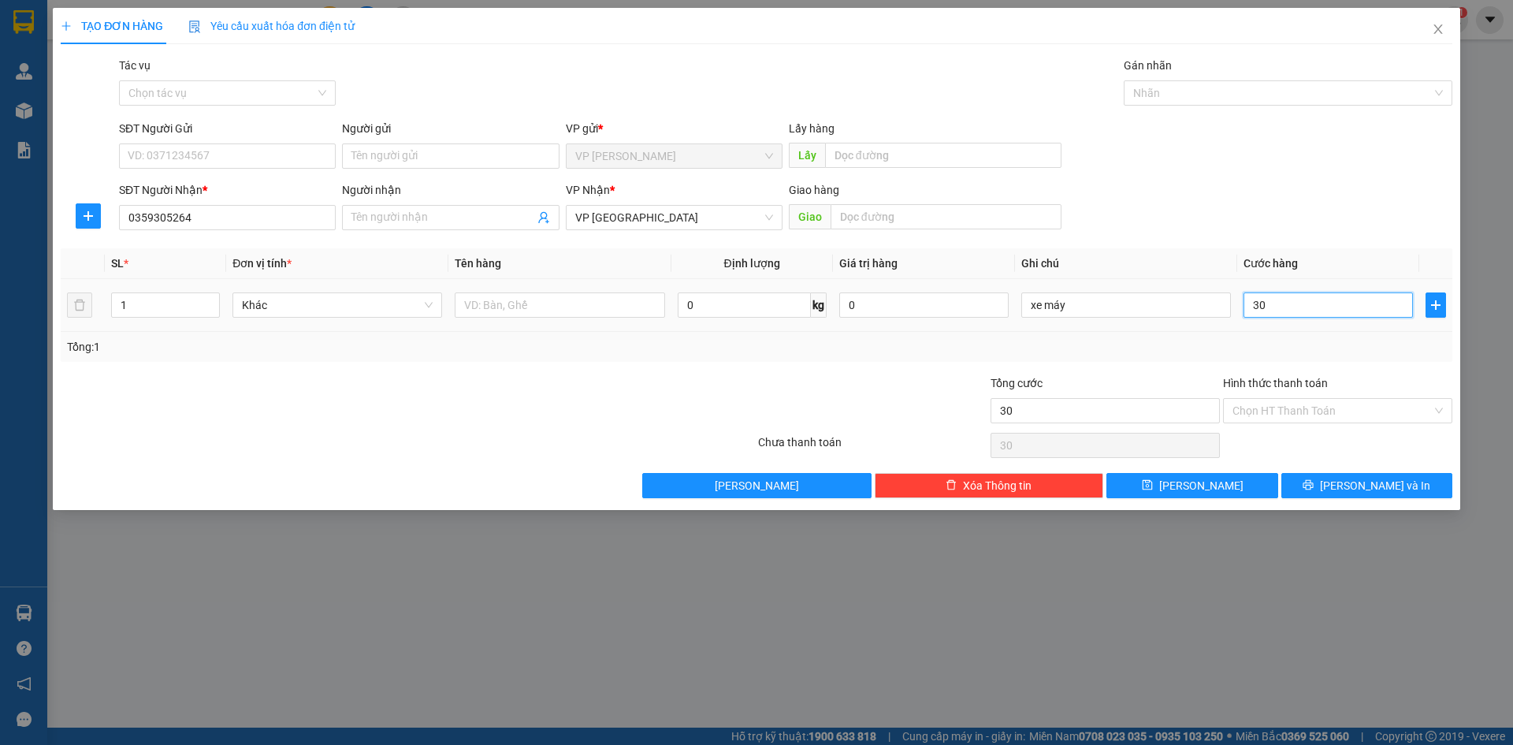
type input "300"
type input "3.000"
type input "30.000"
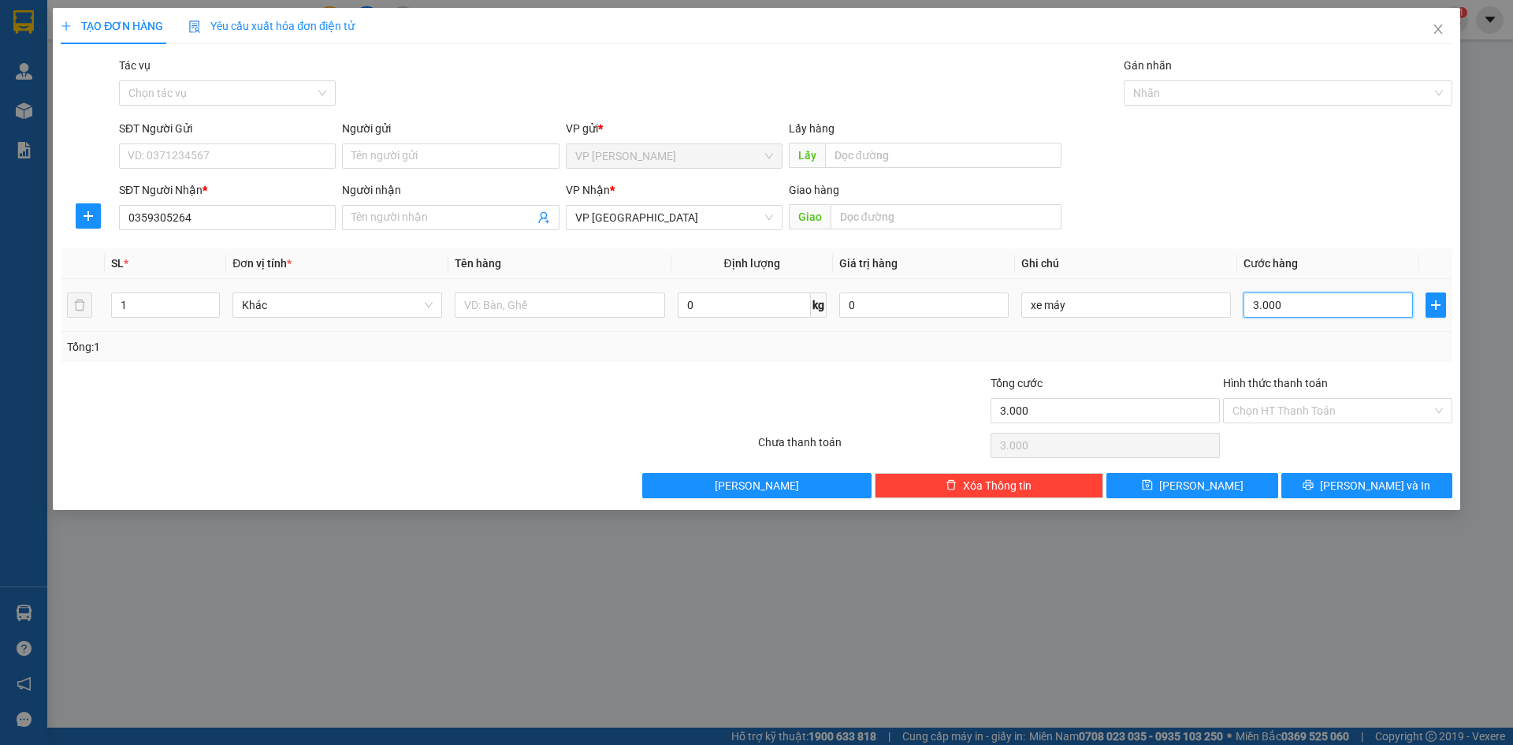
type input "30.000"
type input "300.000"
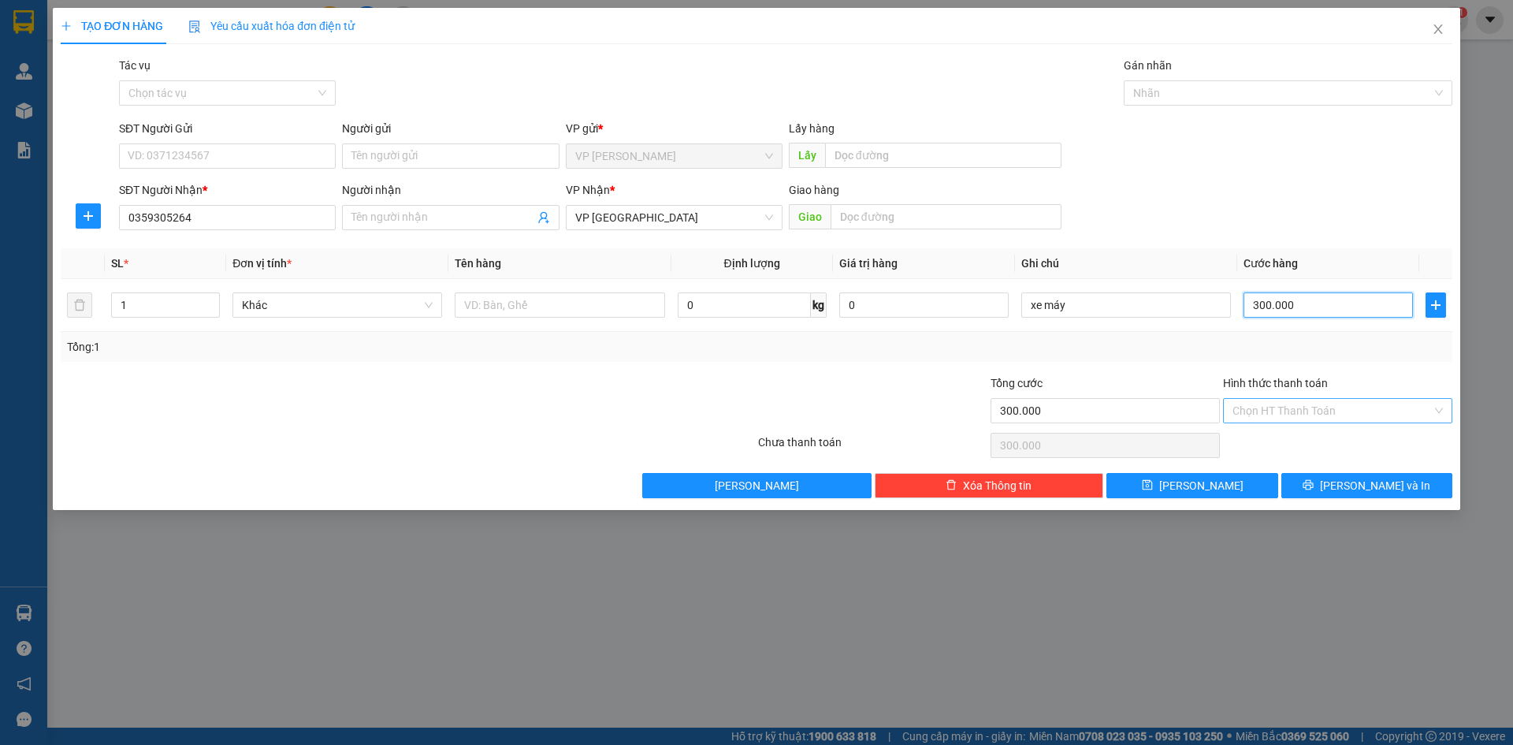
type input "300.000"
click at [1260, 403] on input "Hình thức thanh toán" at bounding box center [1331, 411] width 199 height 24
click at [1283, 447] on div "Tại văn phòng" at bounding box center [1337, 441] width 210 height 17
type input "0"
click at [1251, 483] on button "Lưu" at bounding box center [1191, 485] width 171 height 25
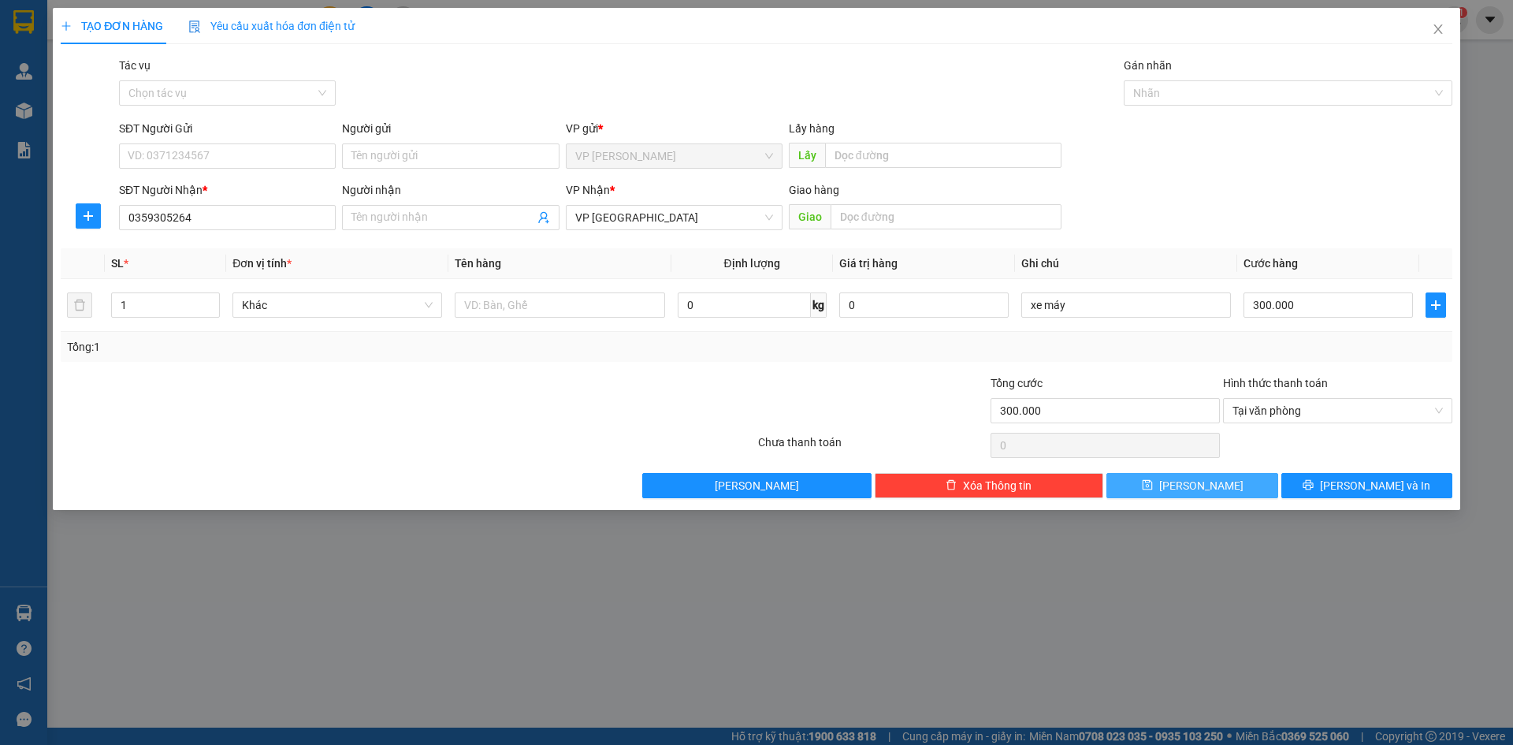
type input "0"
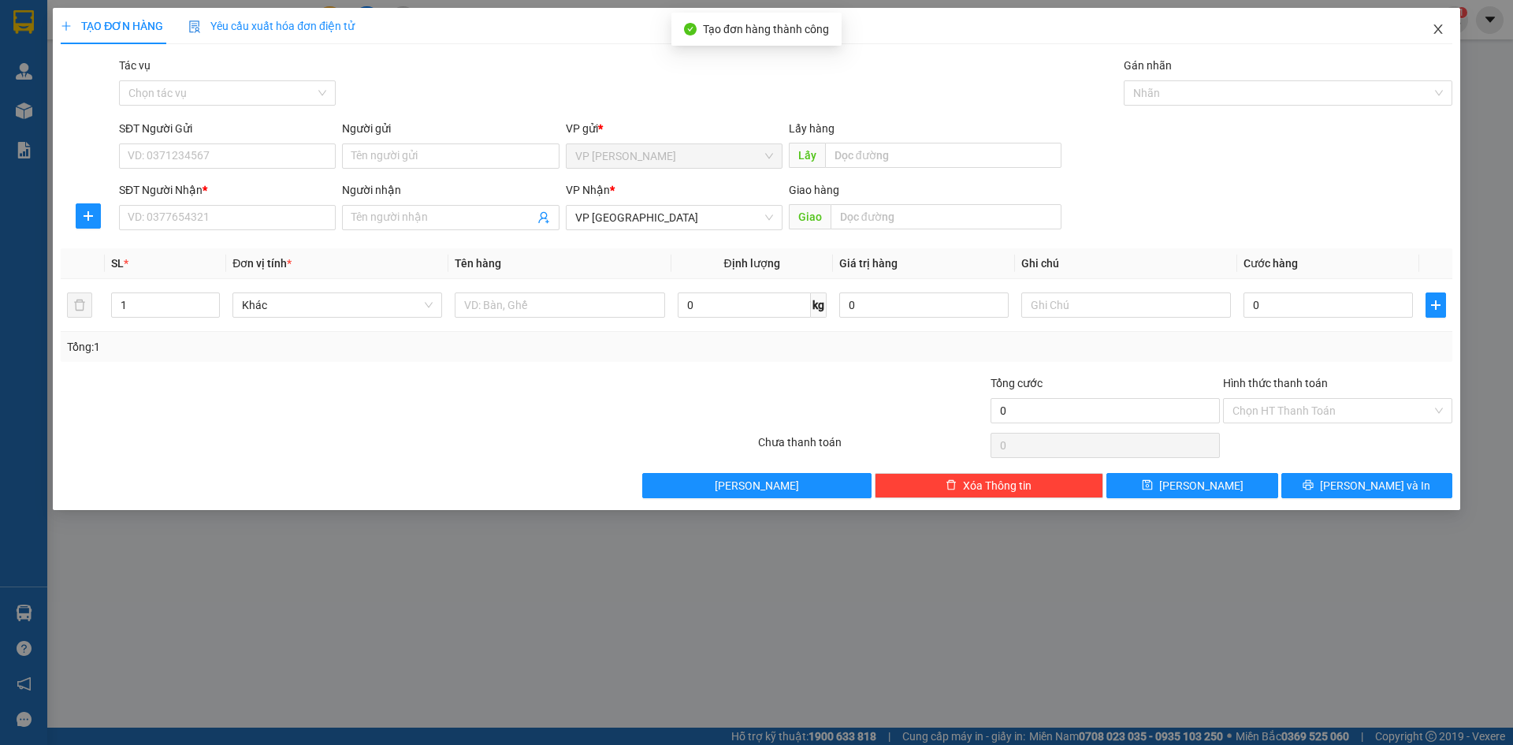
drag, startPoint x: 1443, startPoint y: 35, endPoint x: 1442, endPoint y: 22, distance: 13.4
click at [1443, 35] on icon "close" at bounding box center [1438, 29] width 13 height 13
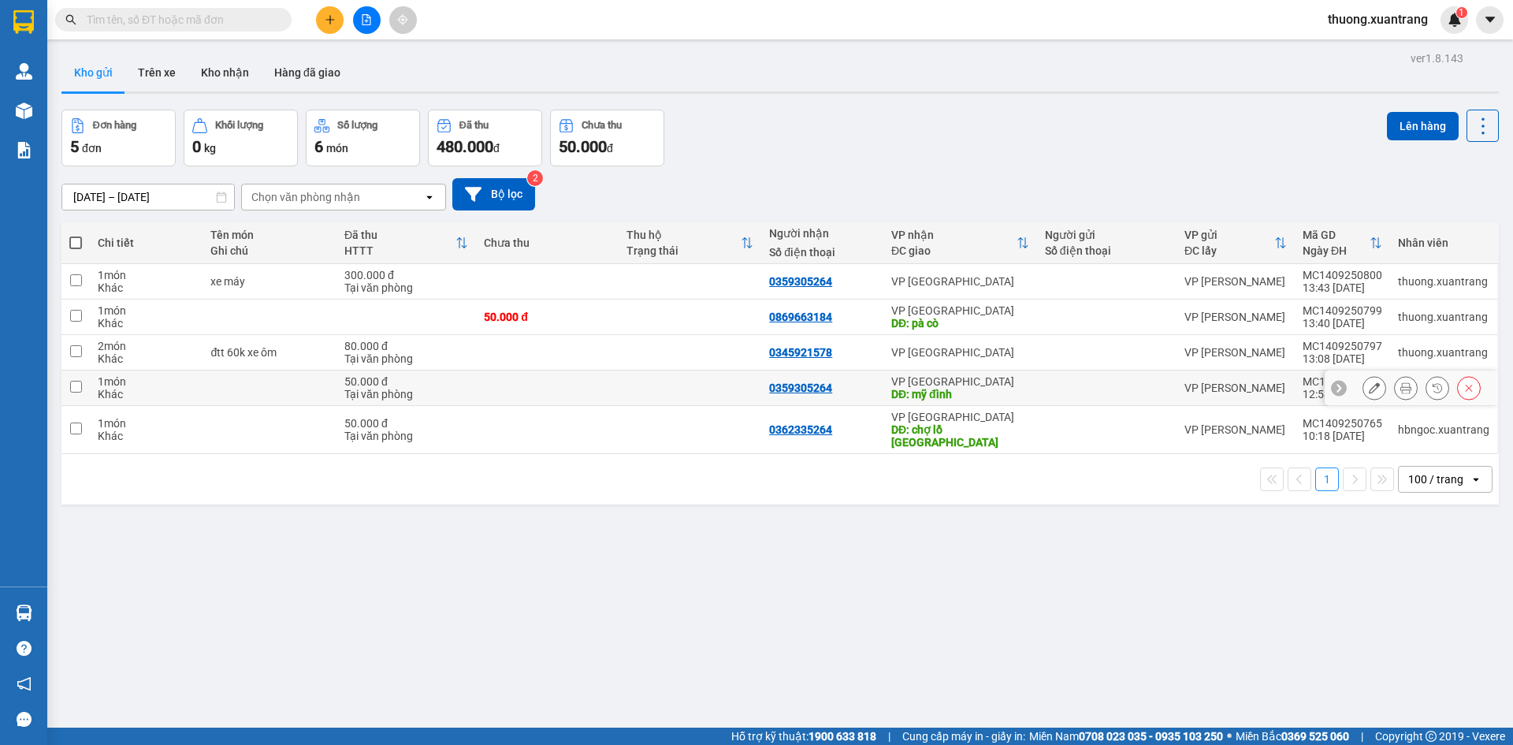
click at [1368, 389] on button at bounding box center [1374, 388] width 22 height 28
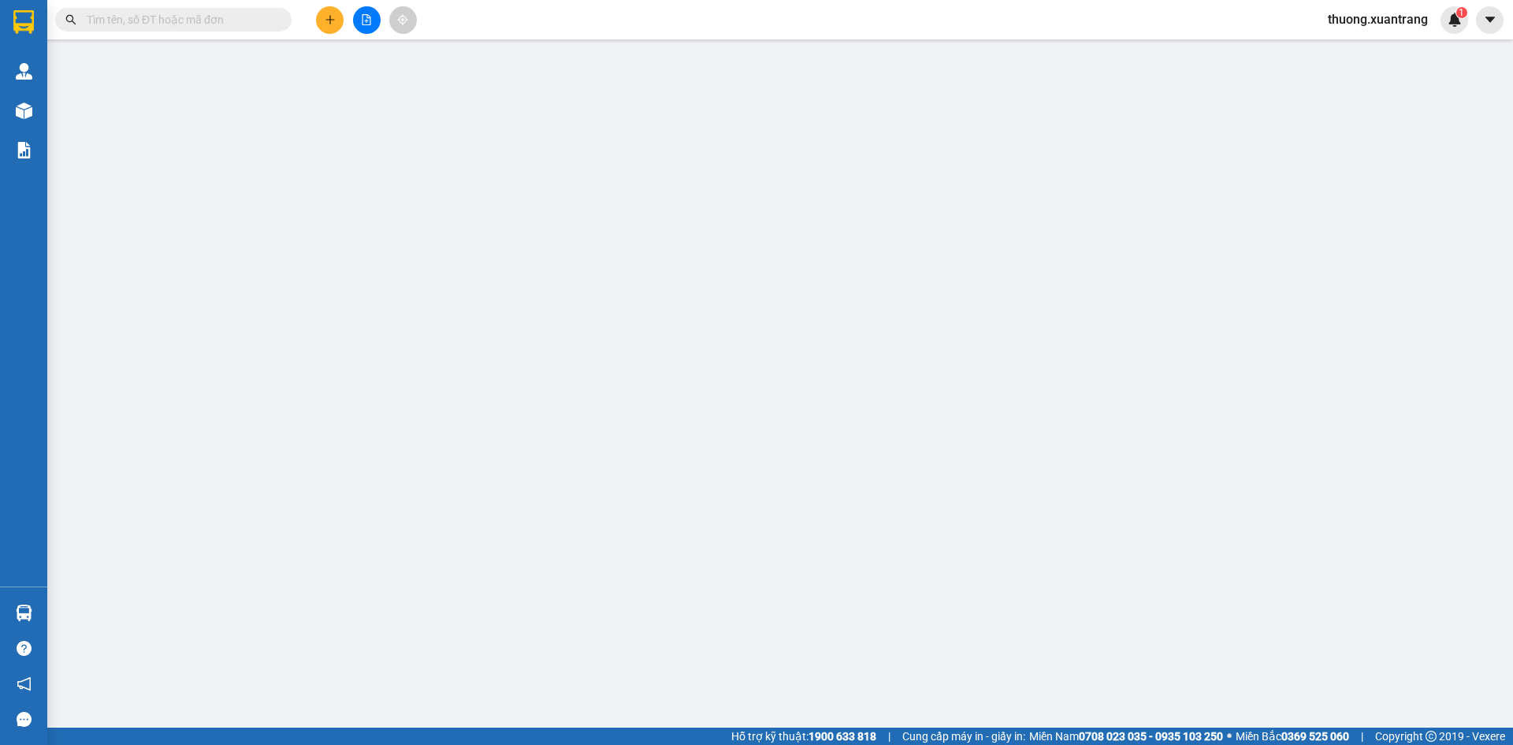
type input "0359305264"
type input "mỹ đình"
type input "50.000"
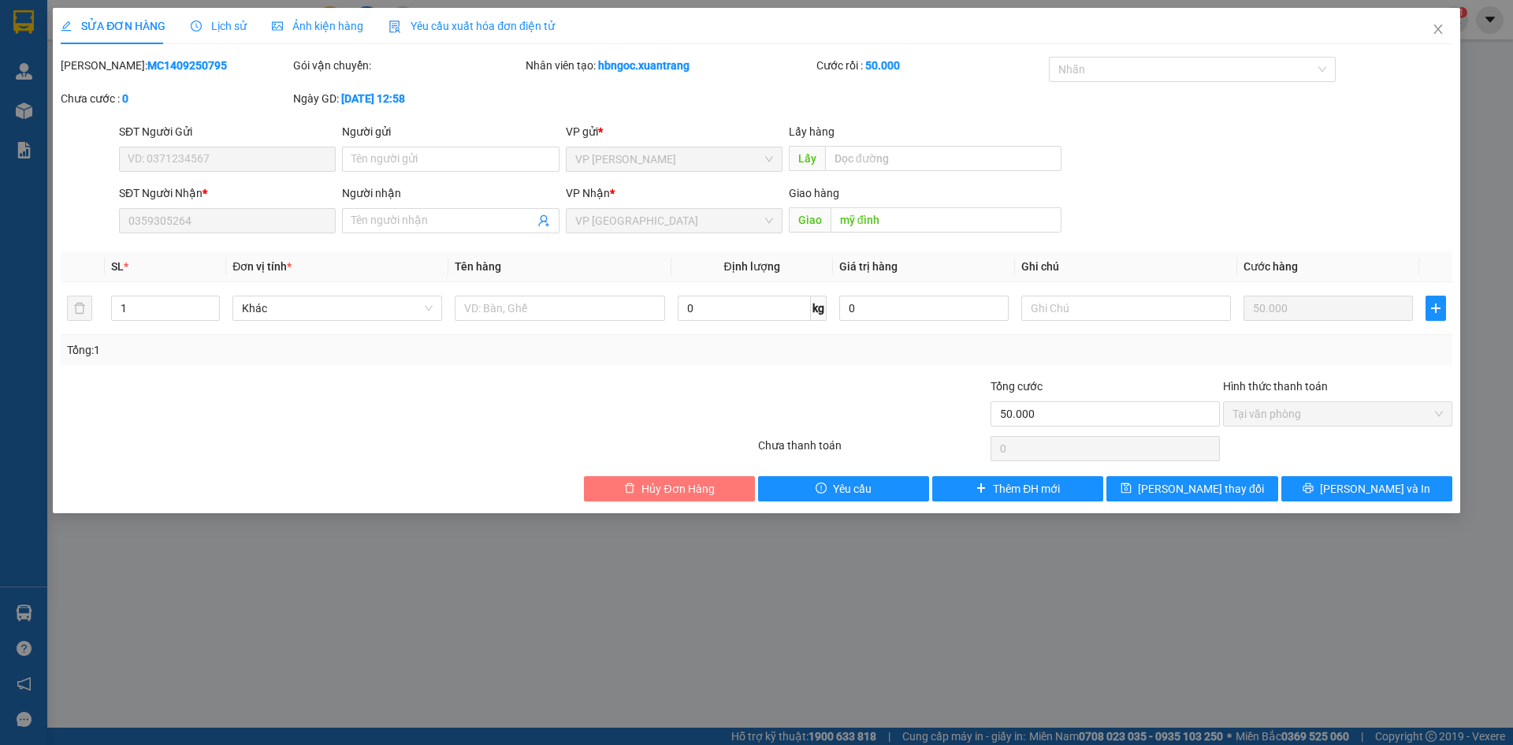
click at [689, 495] on span "Hủy Đơn Hàng" at bounding box center [677, 488] width 72 height 17
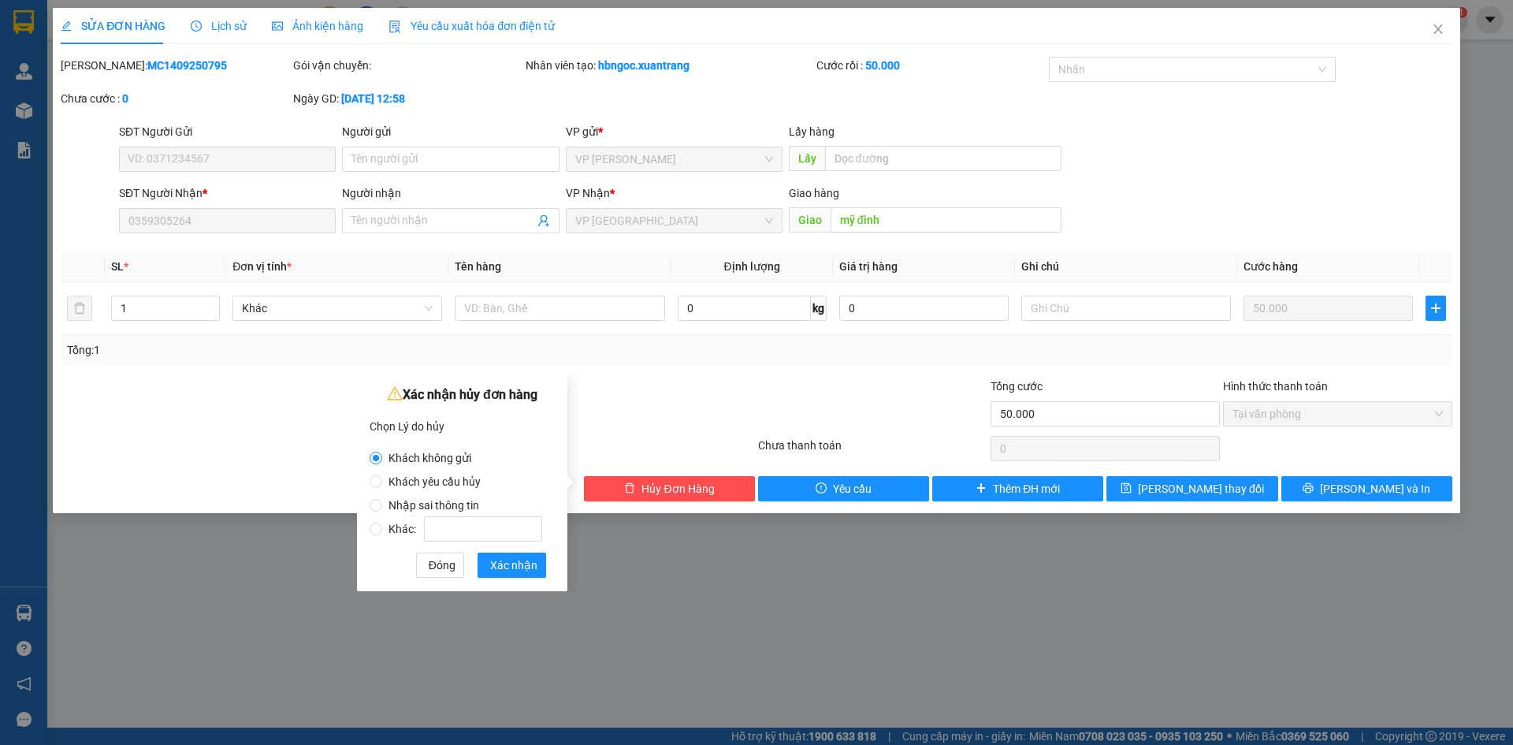
click at [433, 488] on label "Nhập sai thông tin" at bounding box center [458, 497] width 179 height 24
click at [382, 499] on input "Nhập sai thông tin" at bounding box center [375, 505] width 13 height 13
radio input "true"
radio input "false"
click at [527, 572] on span "Xác nhận" at bounding box center [513, 564] width 47 height 17
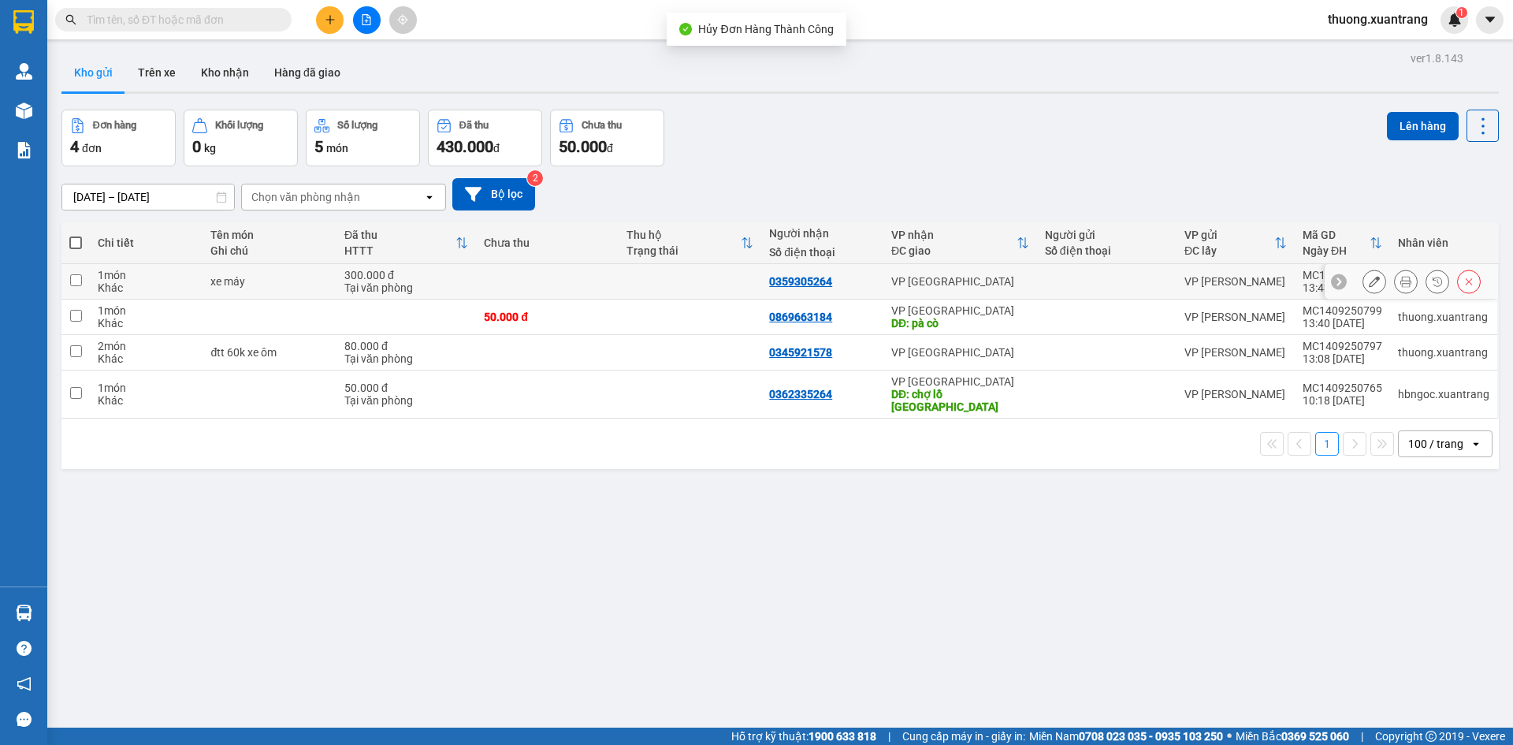
click at [1368, 285] on icon at bounding box center [1373, 281] width 11 height 11
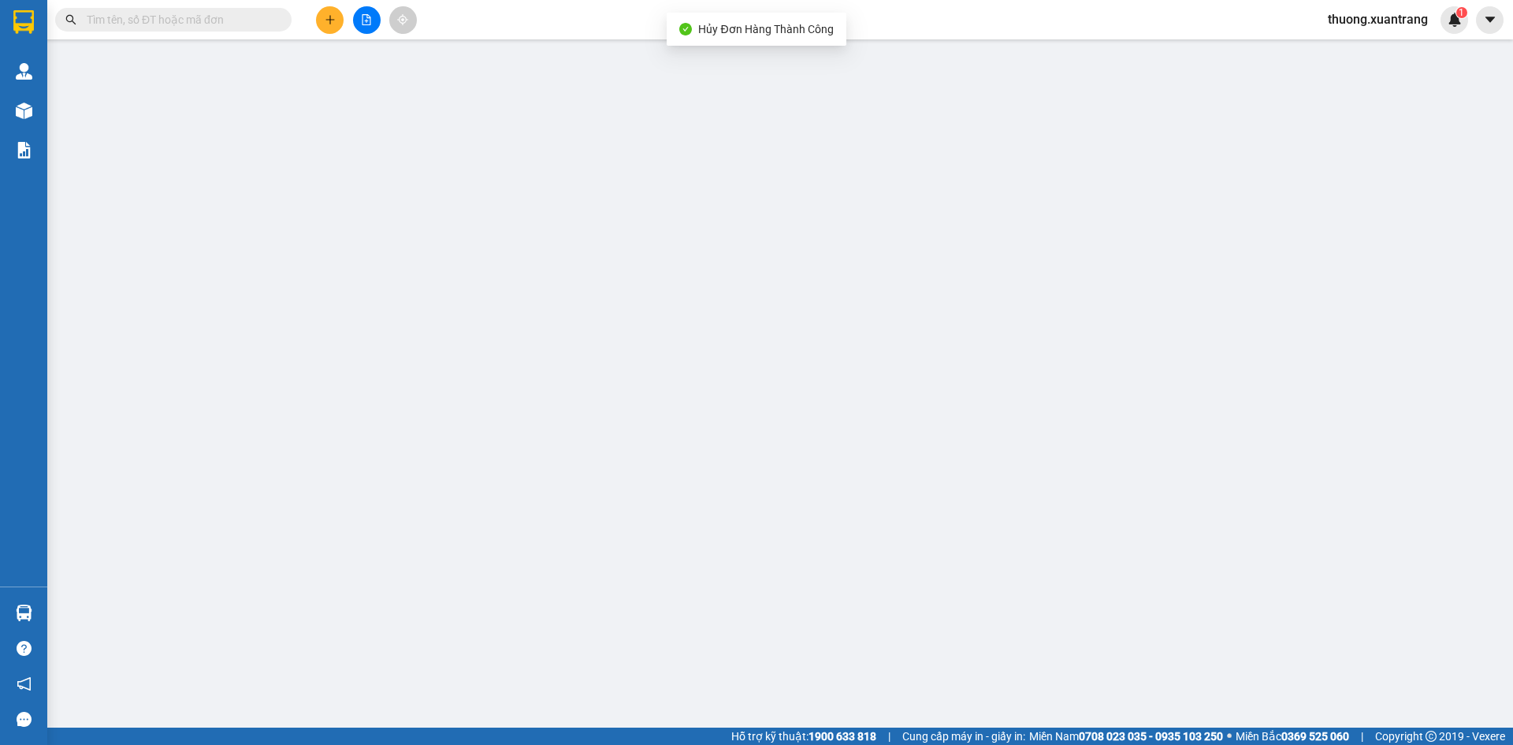
type input "0359305264"
type input "300.000"
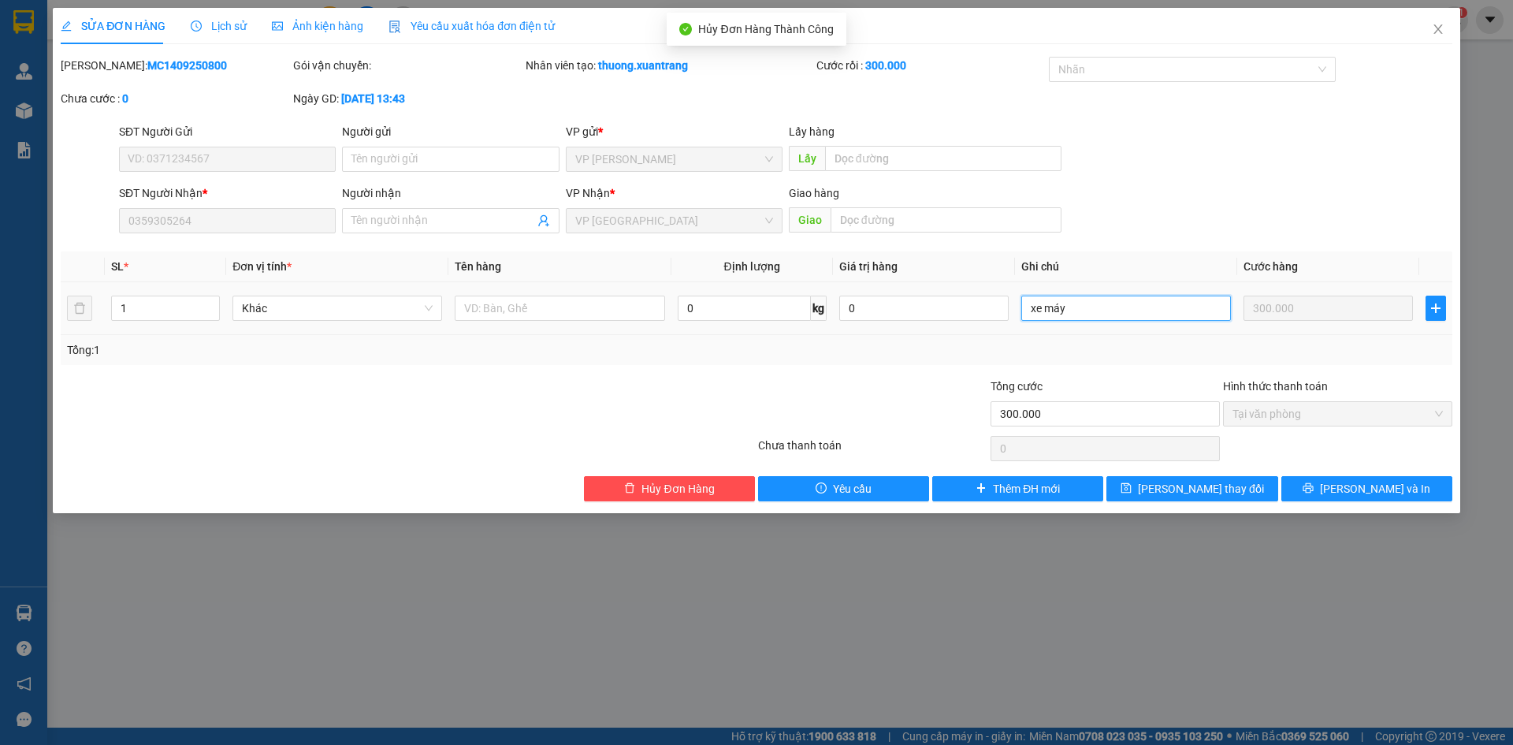
click at [1095, 310] on input "xe máy" at bounding box center [1126, 307] width 210 height 25
type input "xe máy + hàng"
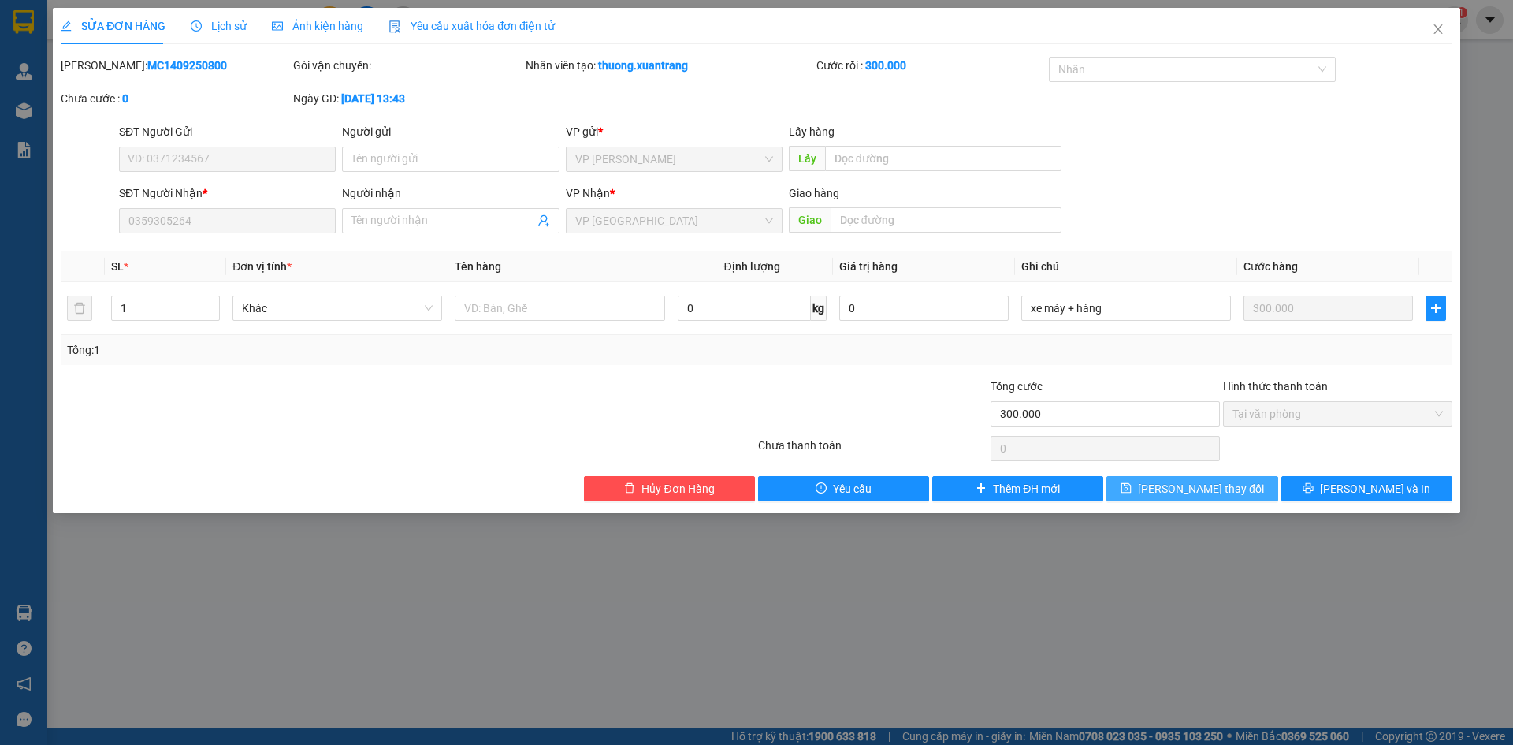
click at [1211, 483] on span "[PERSON_NAME] đổi" at bounding box center [1201, 488] width 126 height 17
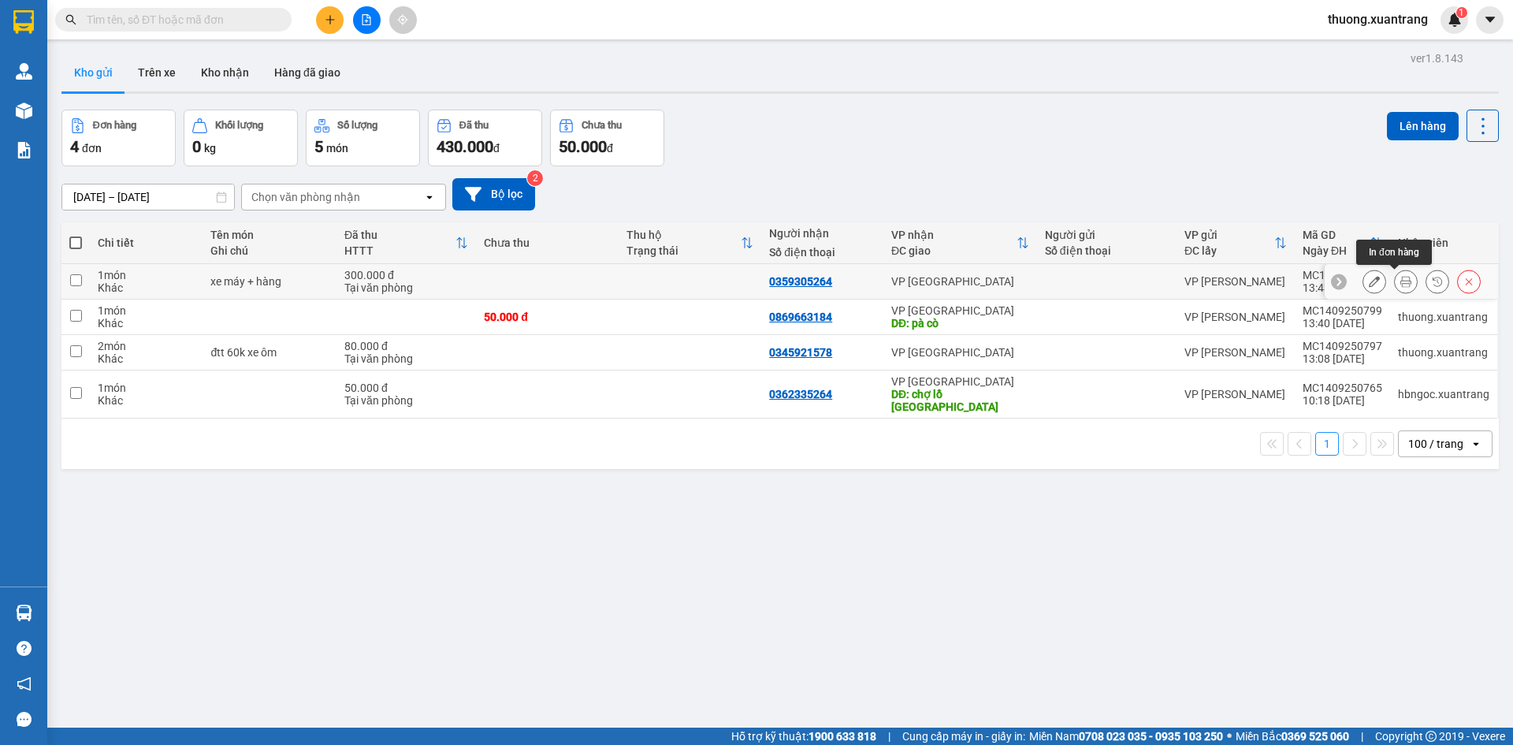
click at [1400, 280] on icon at bounding box center [1405, 281] width 11 height 11
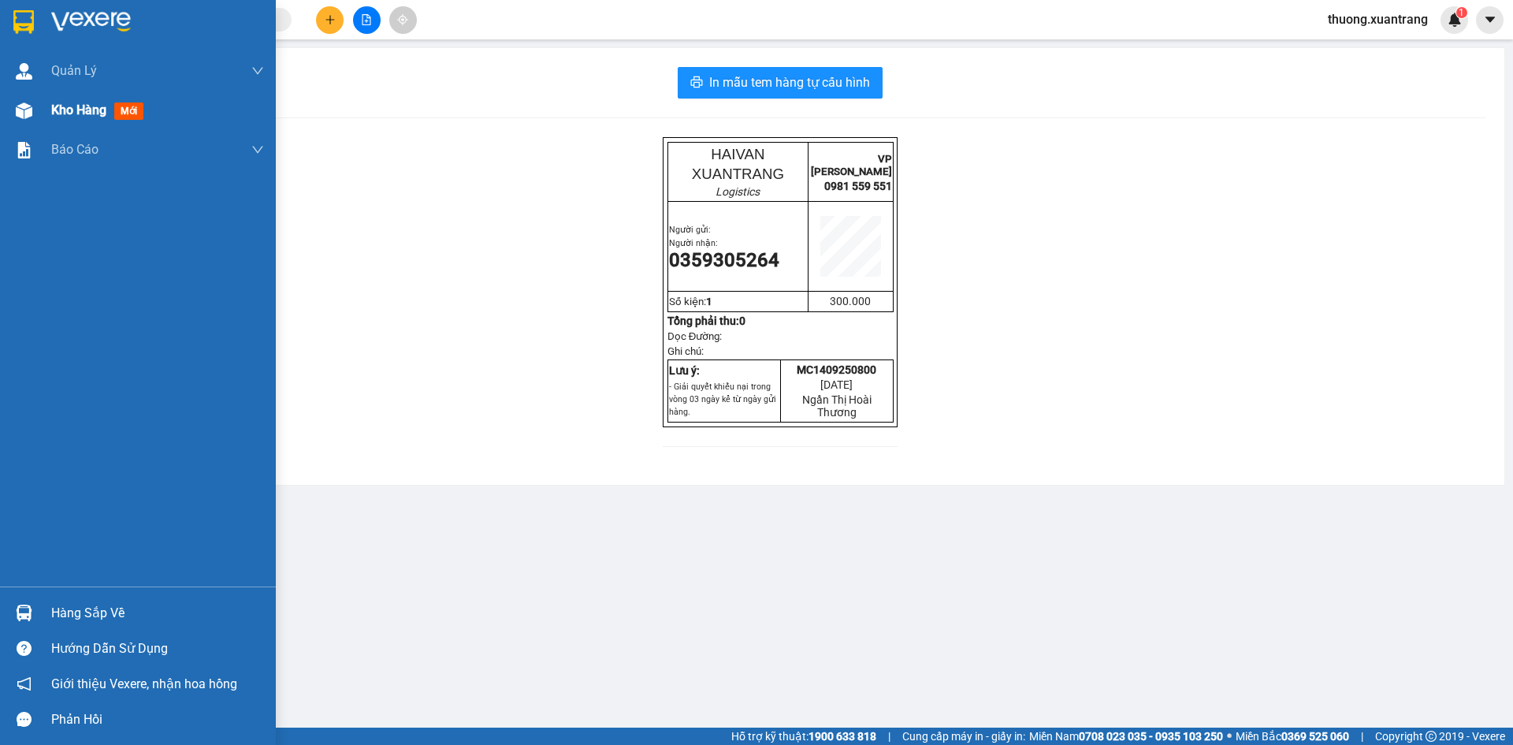
click at [16, 108] on img at bounding box center [24, 110] width 17 height 17
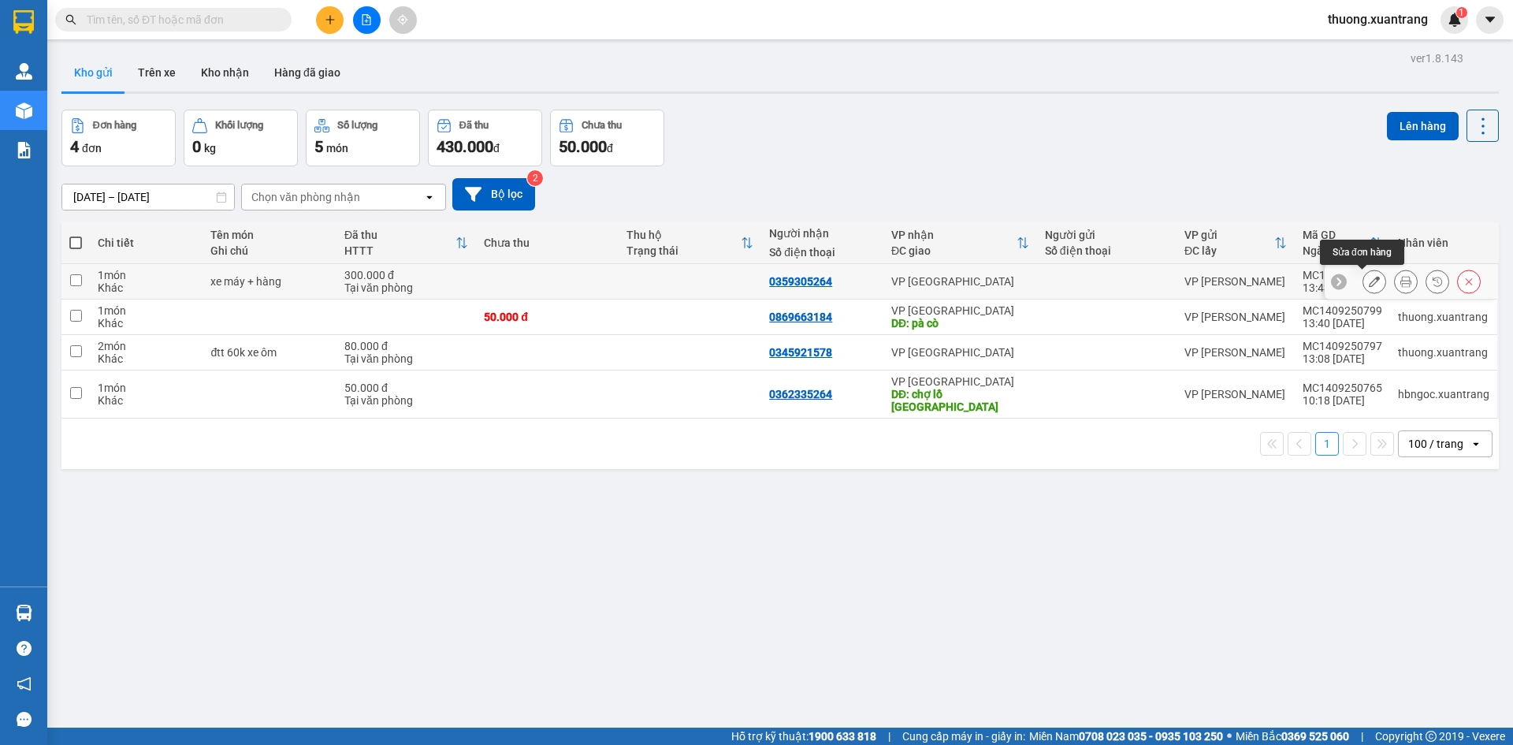
click at [1368, 280] on icon at bounding box center [1373, 281] width 11 height 11
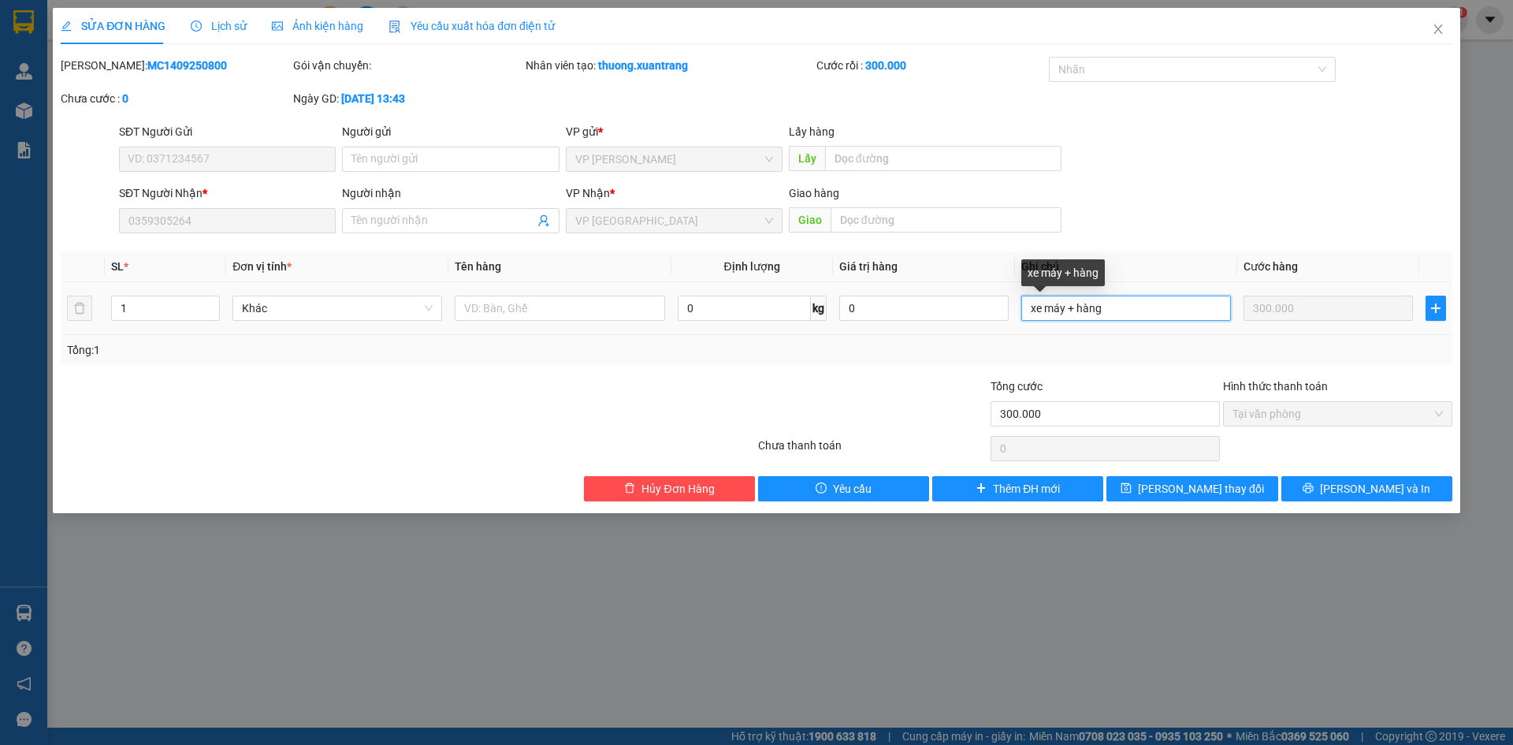
click at [1076, 306] on input "xe máy + hàng" at bounding box center [1126, 307] width 210 height 25
type input "xe máy + 1 thùng hàng"
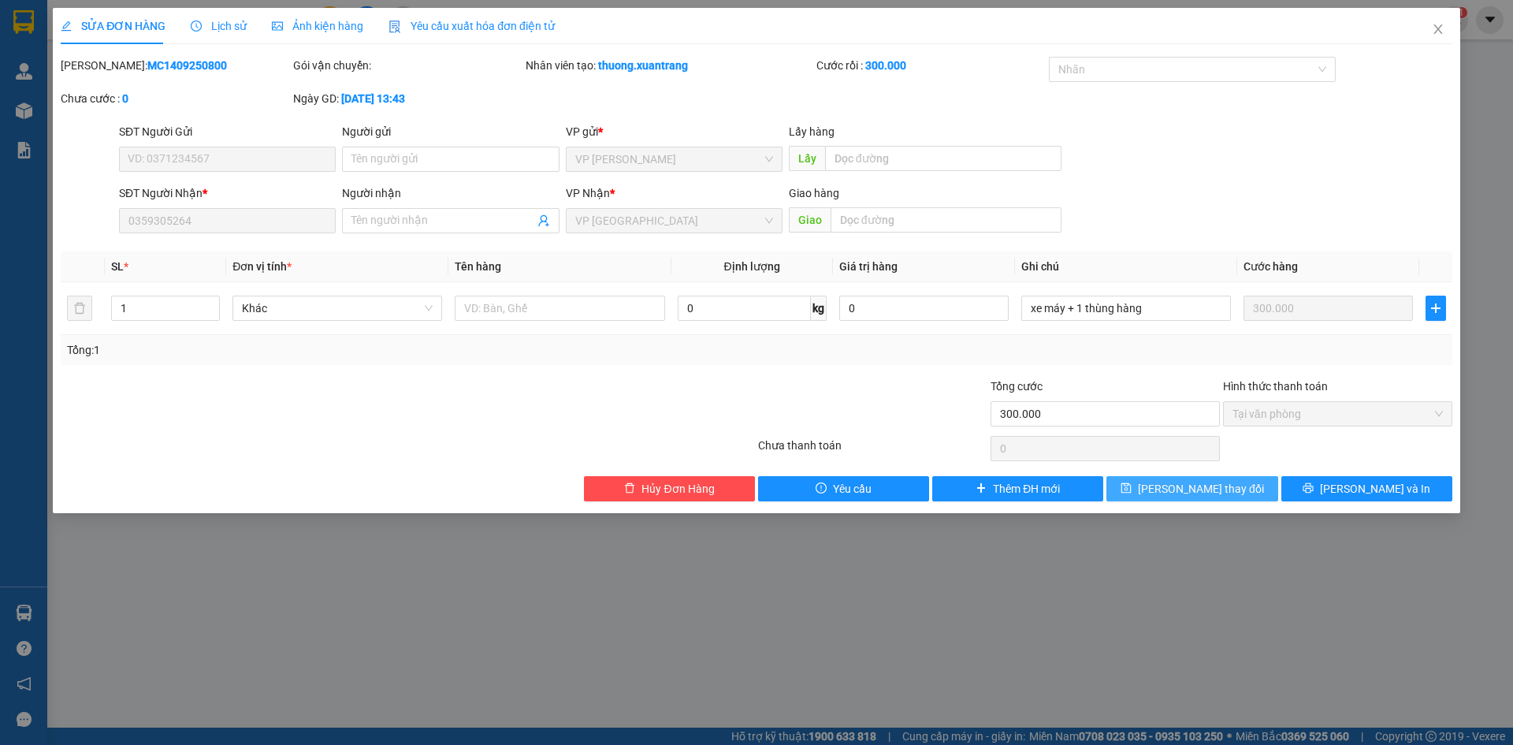
click at [1207, 496] on span "[PERSON_NAME] đổi" at bounding box center [1201, 488] width 126 height 17
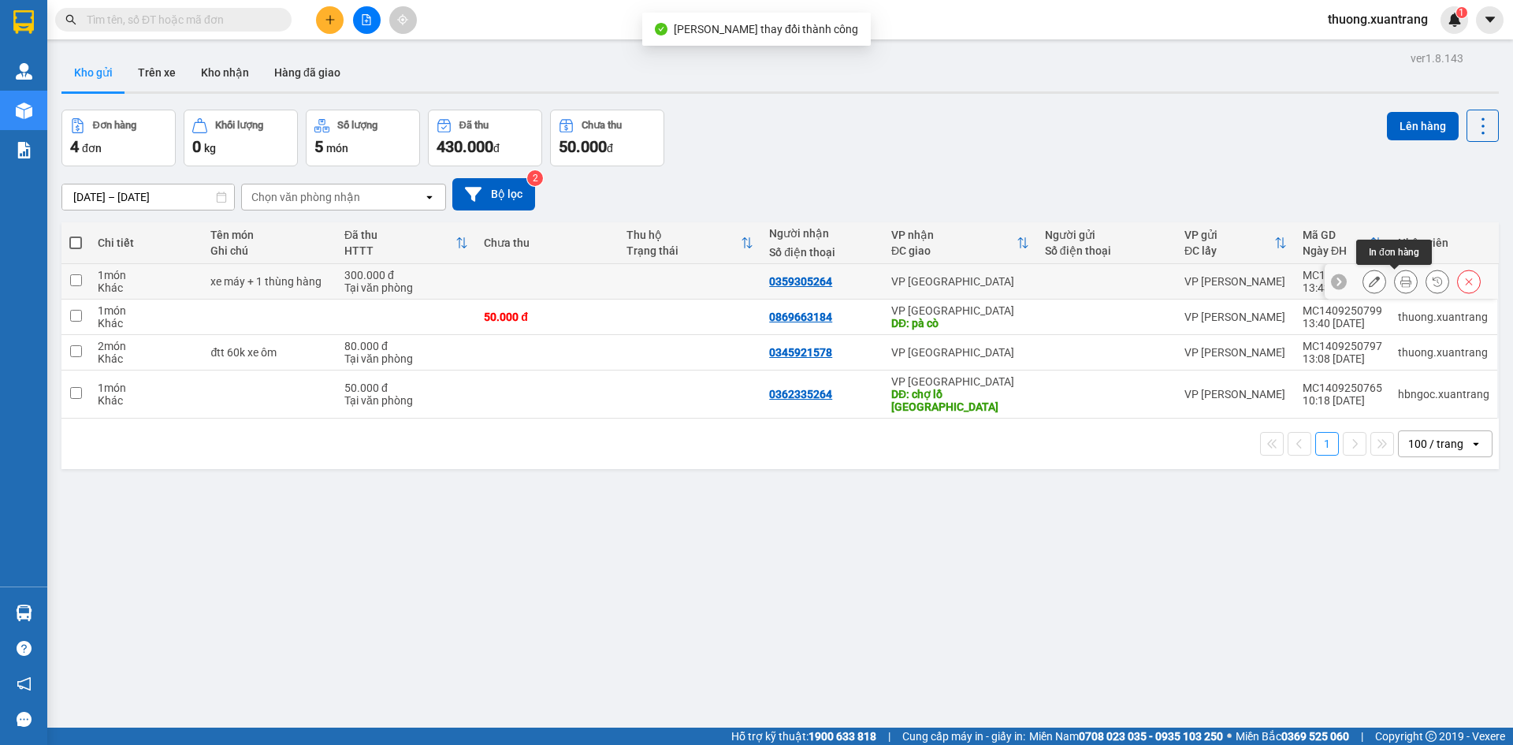
click at [1394, 288] on button at bounding box center [1405, 282] width 22 height 28
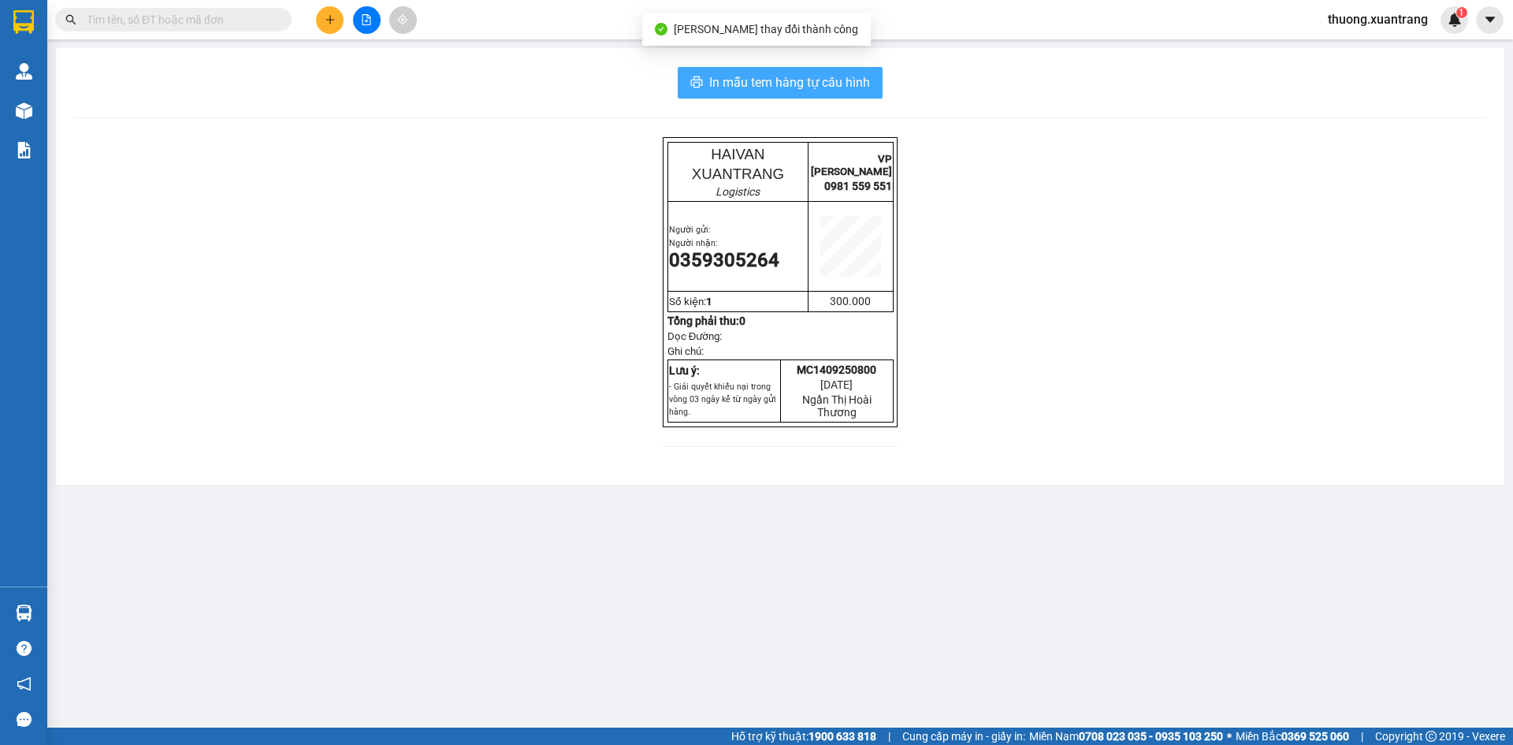
click at [827, 87] on span "In mẫu tem hàng tự cấu hình" at bounding box center [789, 82] width 161 height 20
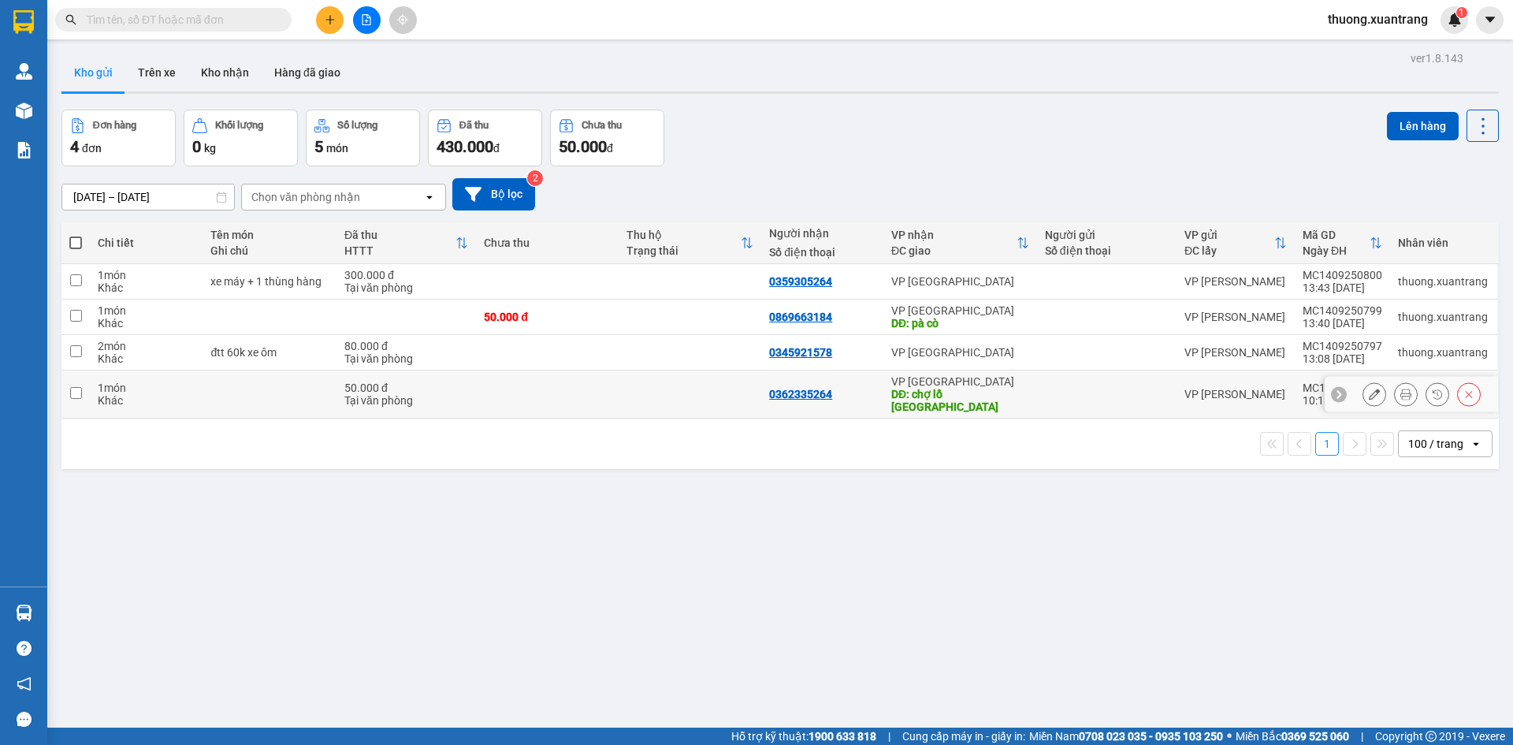
click at [651, 382] on td at bounding box center [689, 394] width 143 height 48
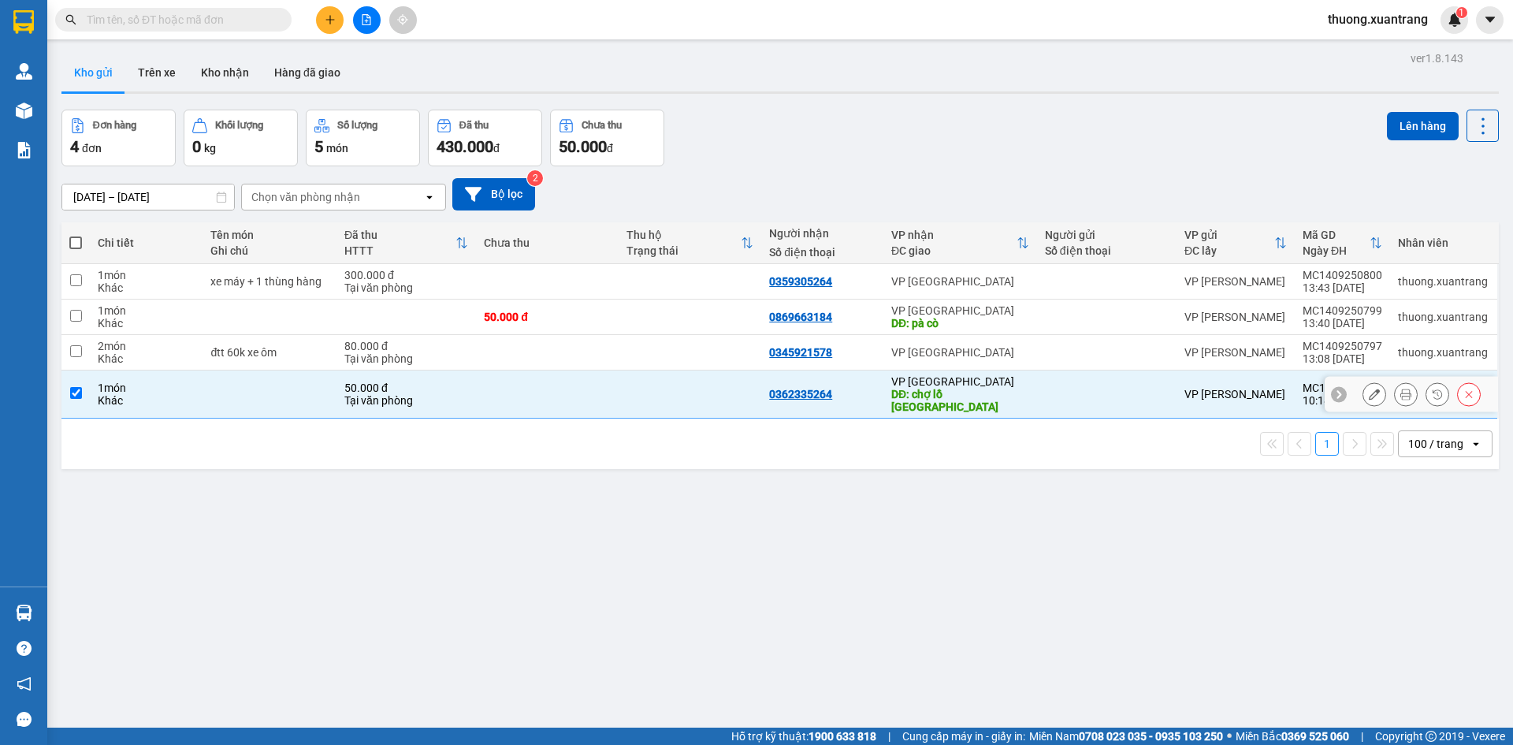
checkbox input "true"
click at [608, 347] on td at bounding box center [547, 352] width 143 height 35
checkbox input "true"
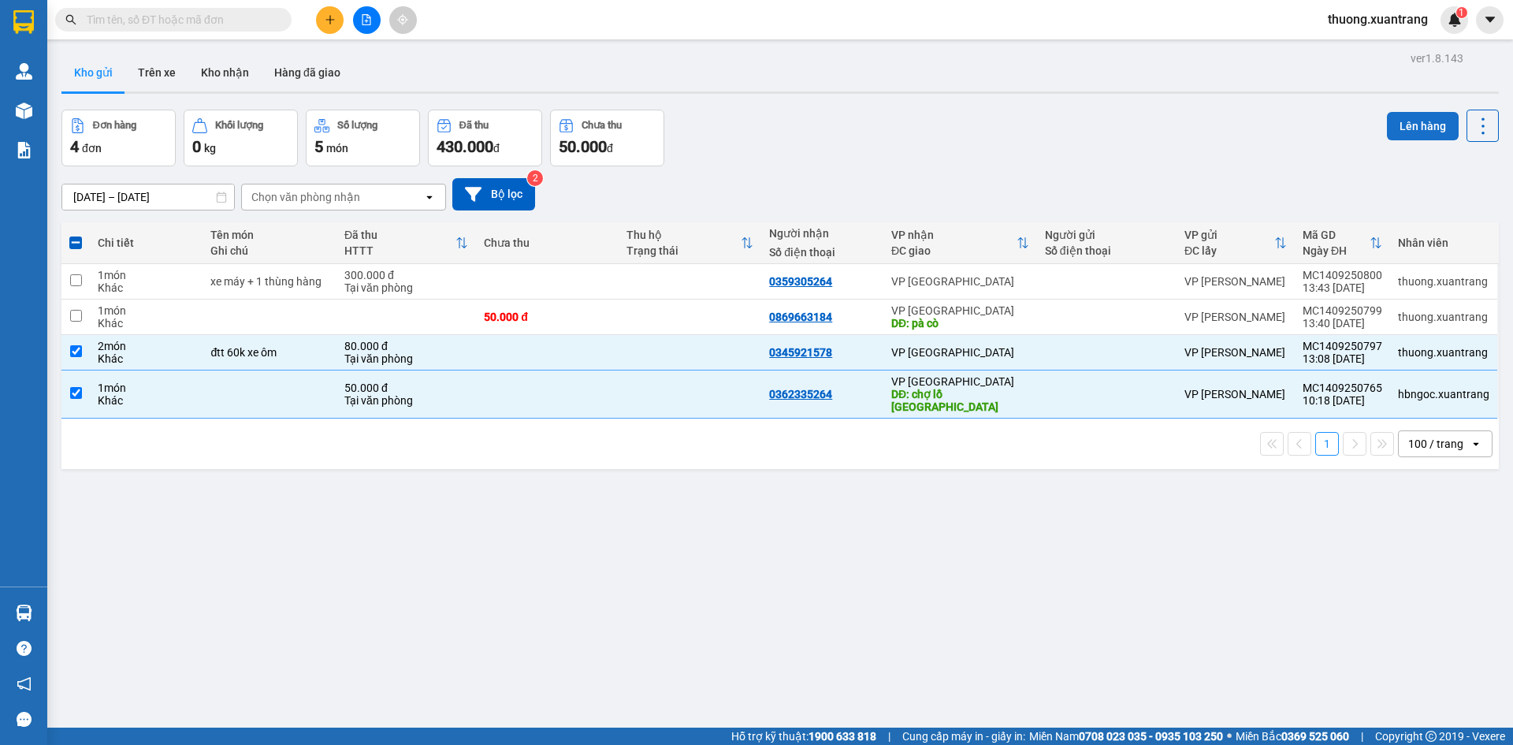
click at [1410, 128] on button "Lên hàng" at bounding box center [1423, 126] width 72 height 28
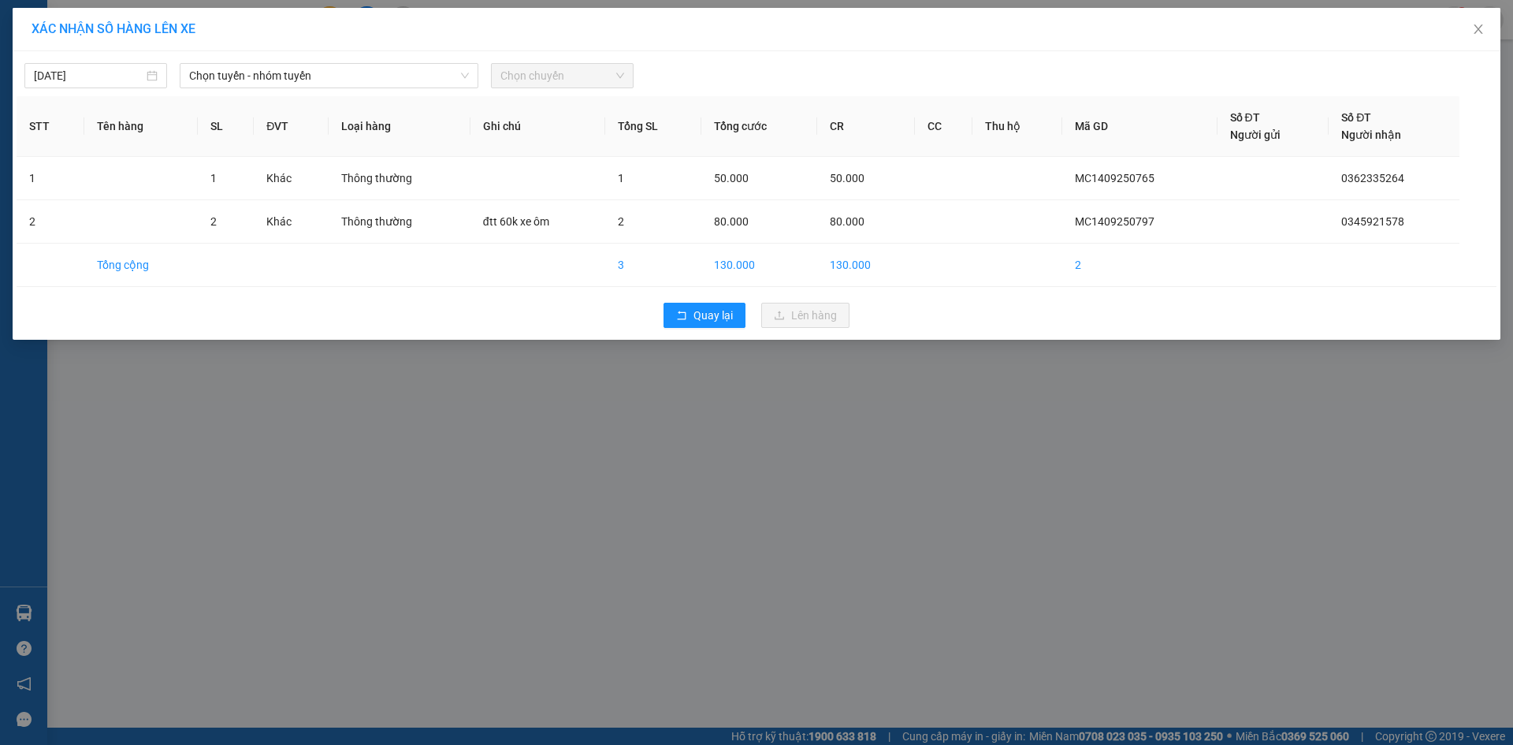
click at [318, 89] on div "14/09/2025 Chọn tuyến - nhóm tuyến Chọn chuyến STT Tên hàng SL ĐVT Loại hàng Gh…" at bounding box center [756, 195] width 1487 height 288
click at [324, 82] on span "Chọn tuyến - nhóm tuyến" at bounding box center [329, 76] width 280 height 24
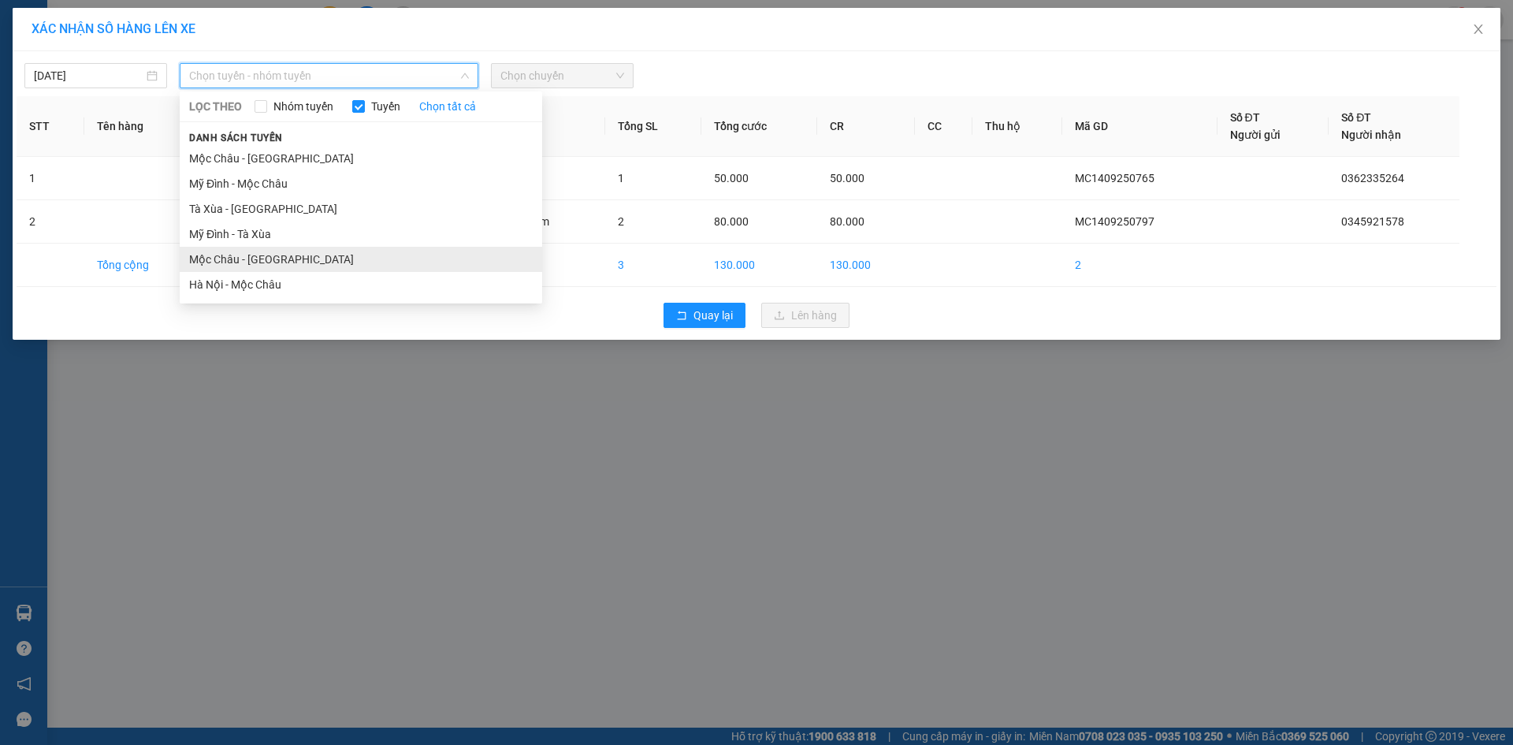
click at [321, 262] on li "Mộc [PERSON_NAME][GEOGRAPHIC_DATA]" at bounding box center [361, 259] width 362 height 25
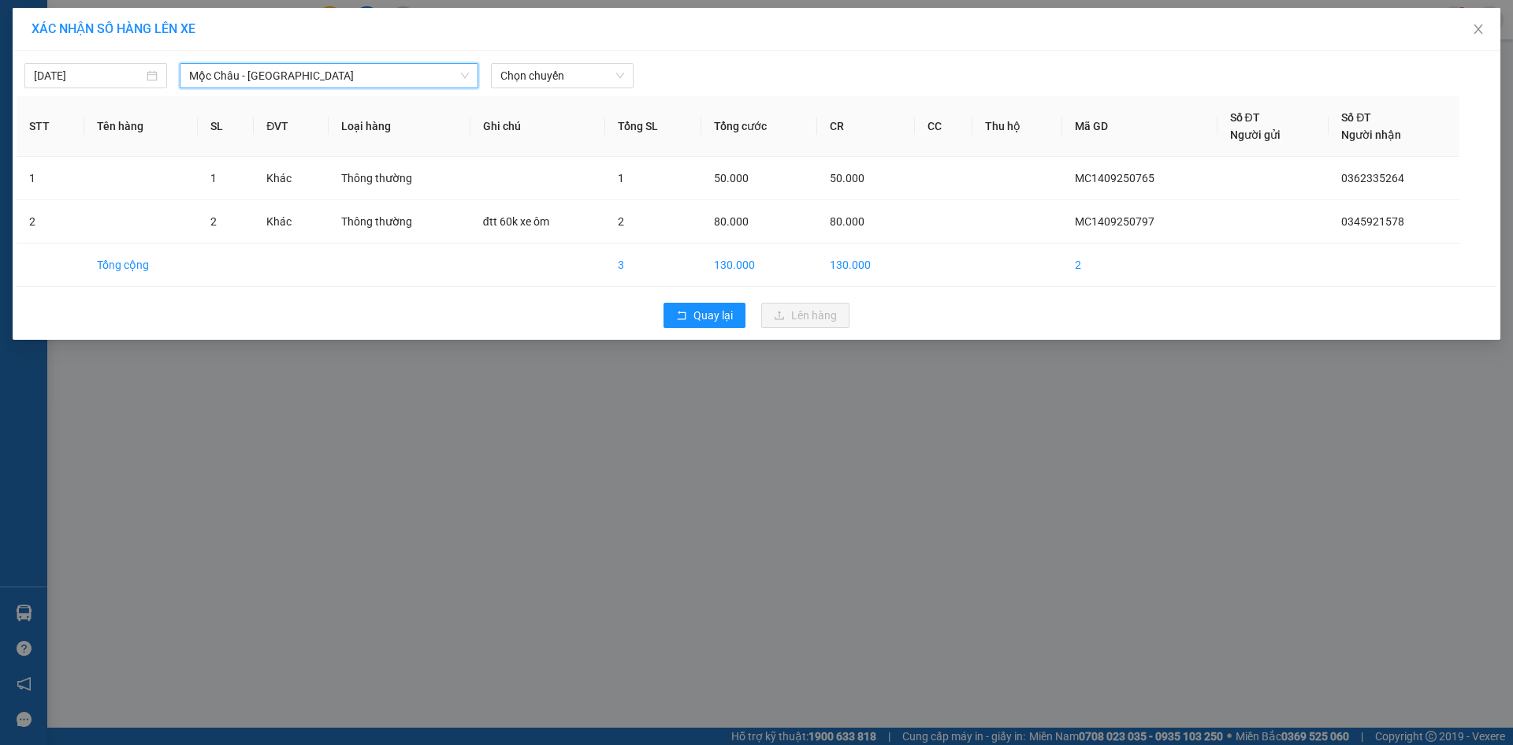
click at [568, 88] on div "14/09/2025 Mộc Châu - Hà Nội Mộc Châu - Hà Nội LỌC THEO Nhóm tuyến Tuyến Chọn t…" at bounding box center [756, 195] width 1487 height 288
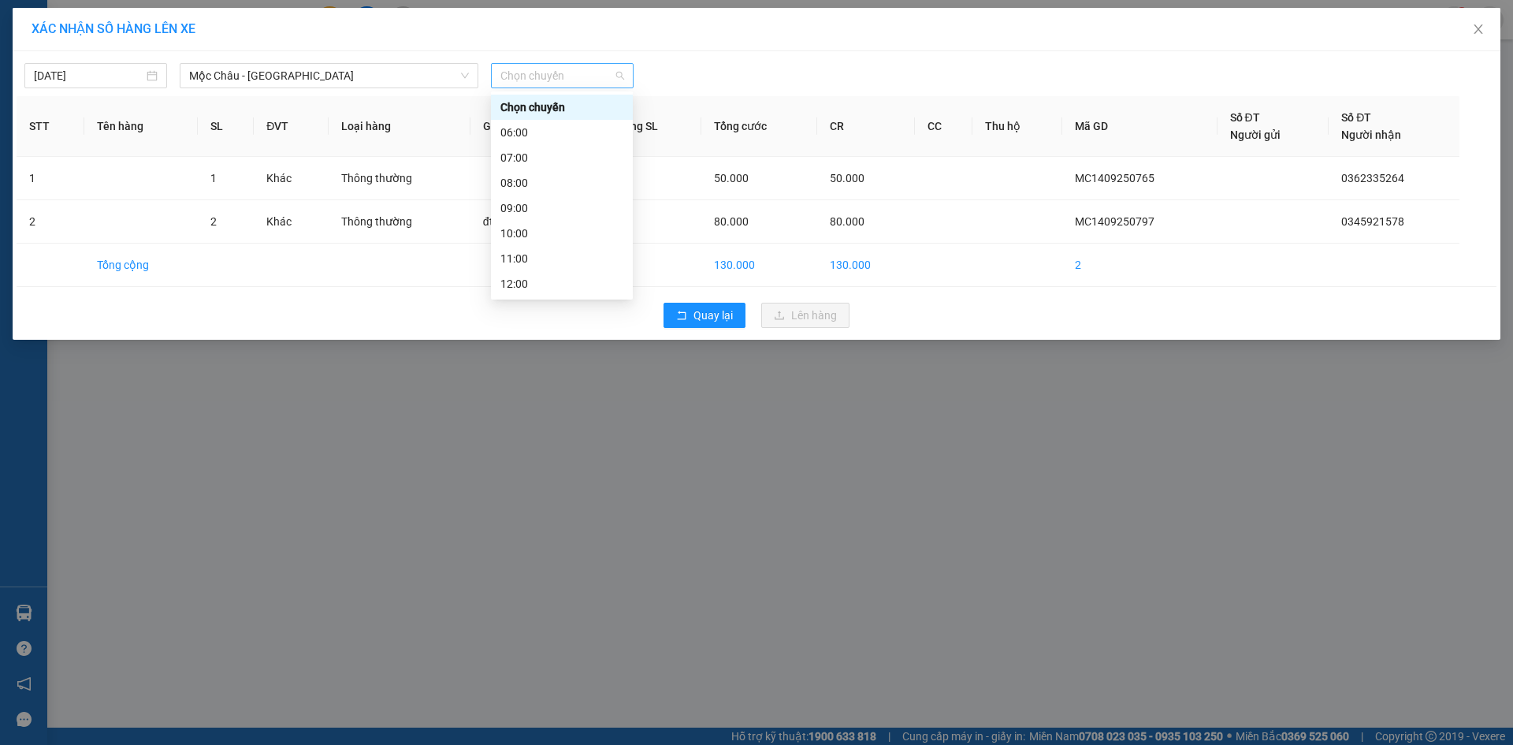
click at [570, 73] on span "Chọn chuyến" at bounding box center [562, 76] width 124 height 24
click at [537, 276] on div "14:00" at bounding box center [561, 280] width 123 height 17
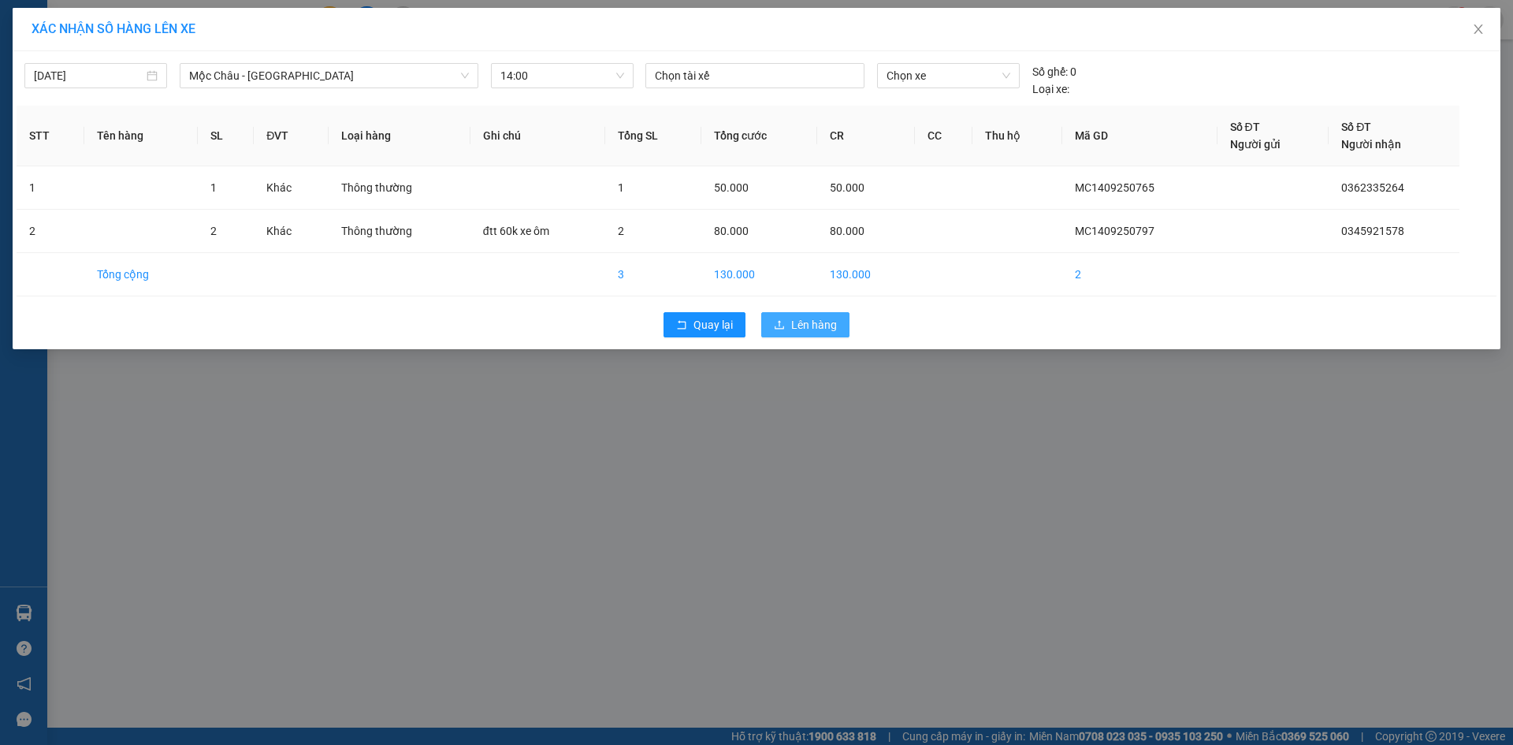
click at [806, 326] on span "Lên hàng" at bounding box center [814, 324] width 46 height 17
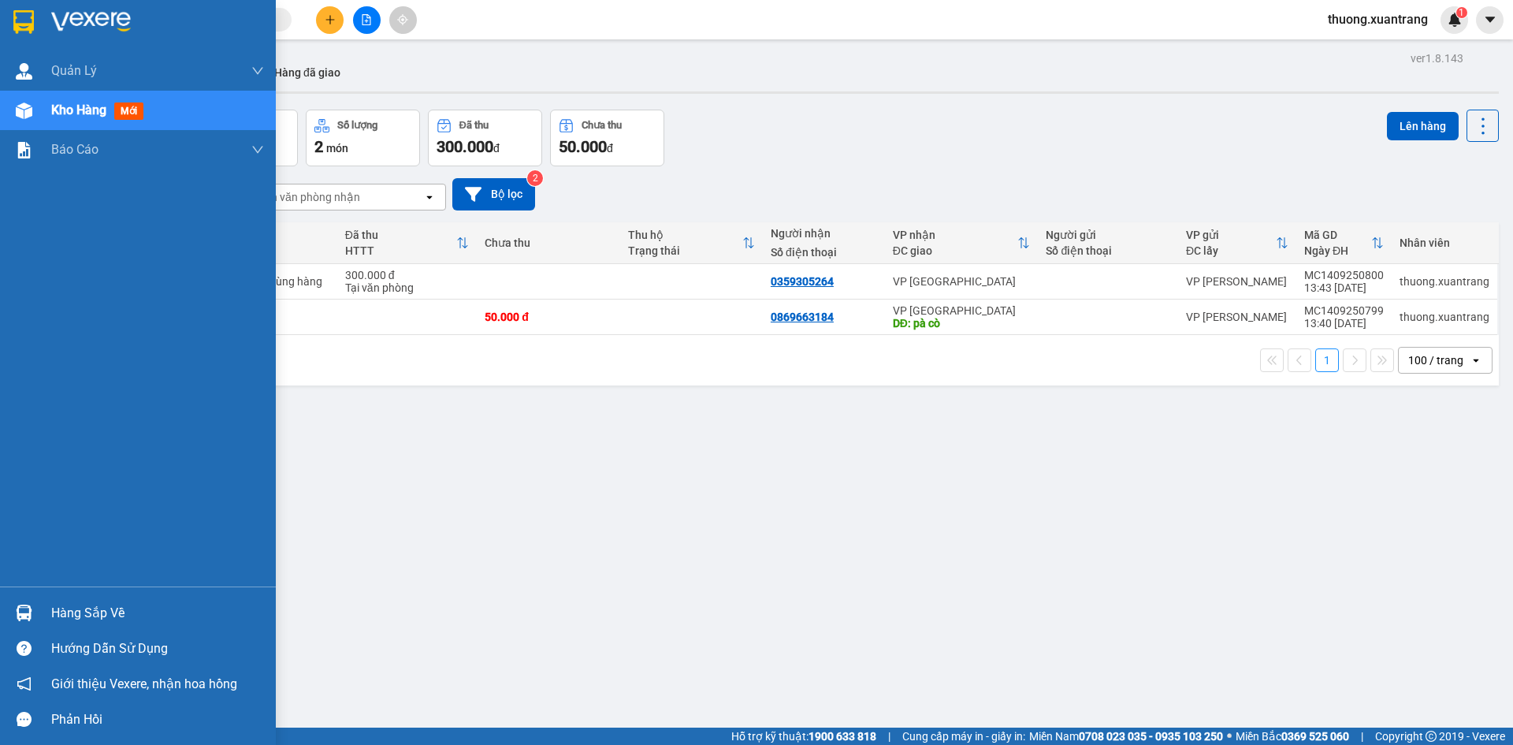
click at [39, 28] on div at bounding box center [138, 25] width 276 height 51
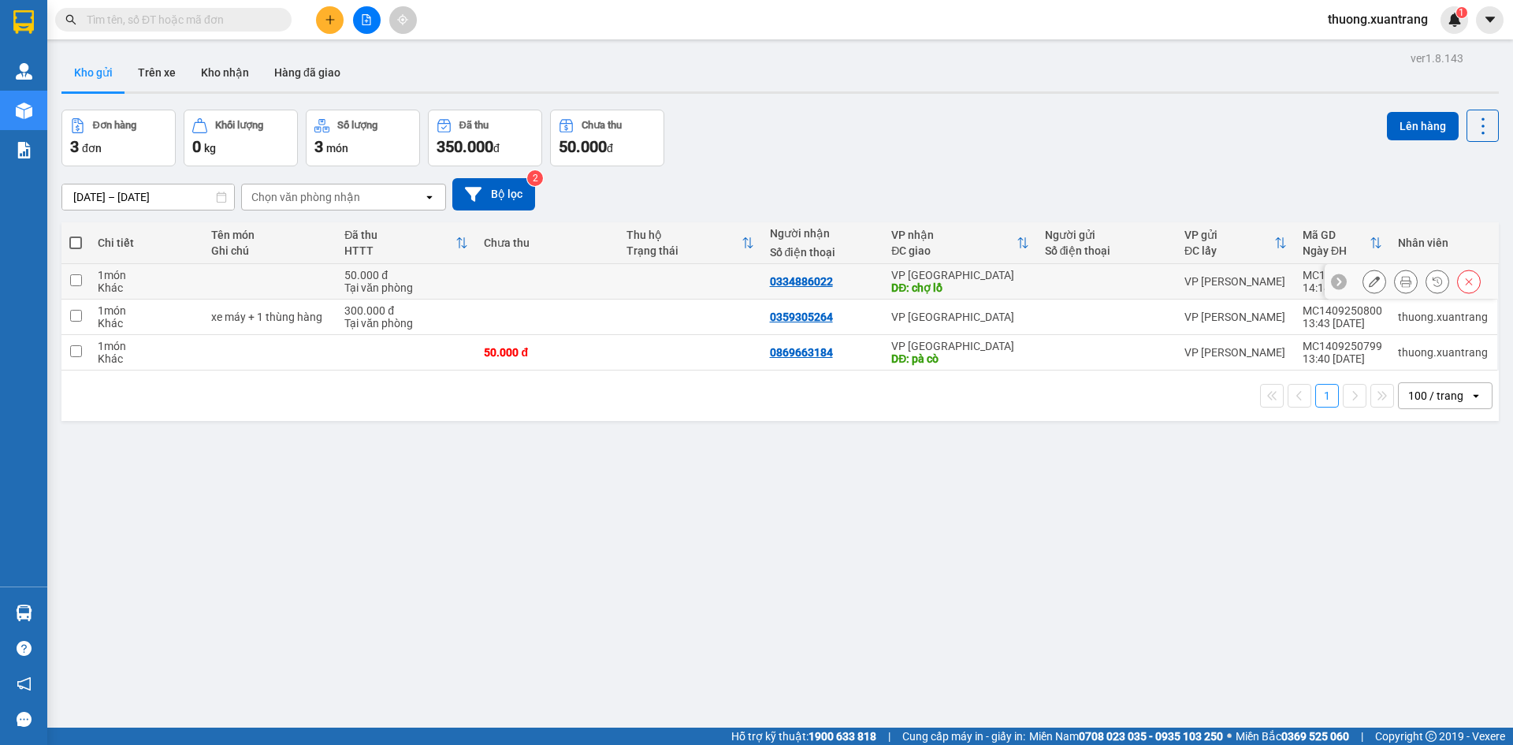
click at [1400, 284] on icon at bounding box center [1405, 281] width 11 height 11
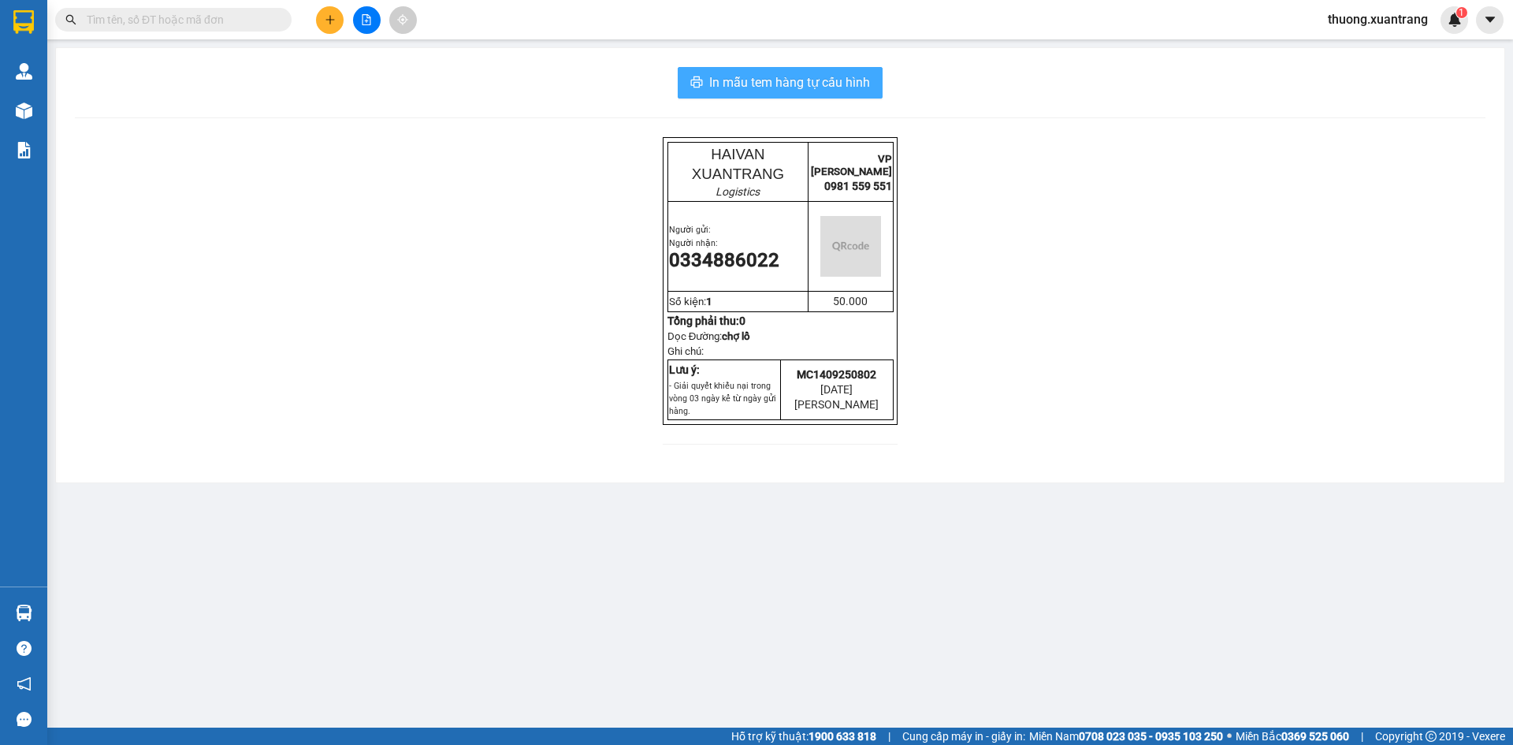
click at [794, 76] on span "In mẫu tem hàng tự cấu hình" at bounding box center [789, 82] width 161 height 20
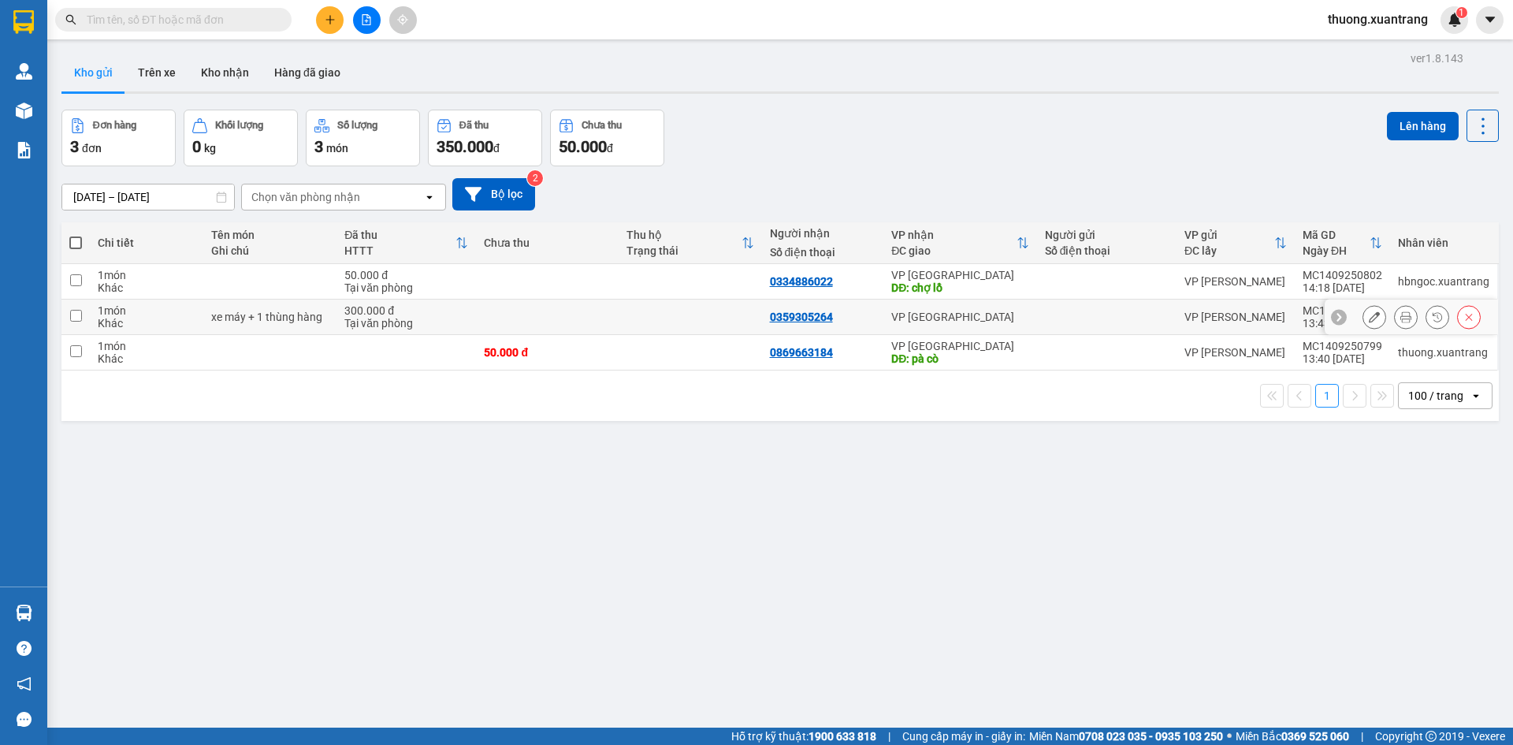
click at [522, 317] on td at bounding box center [547, 316] width 143 height 35
checkbox input "true"
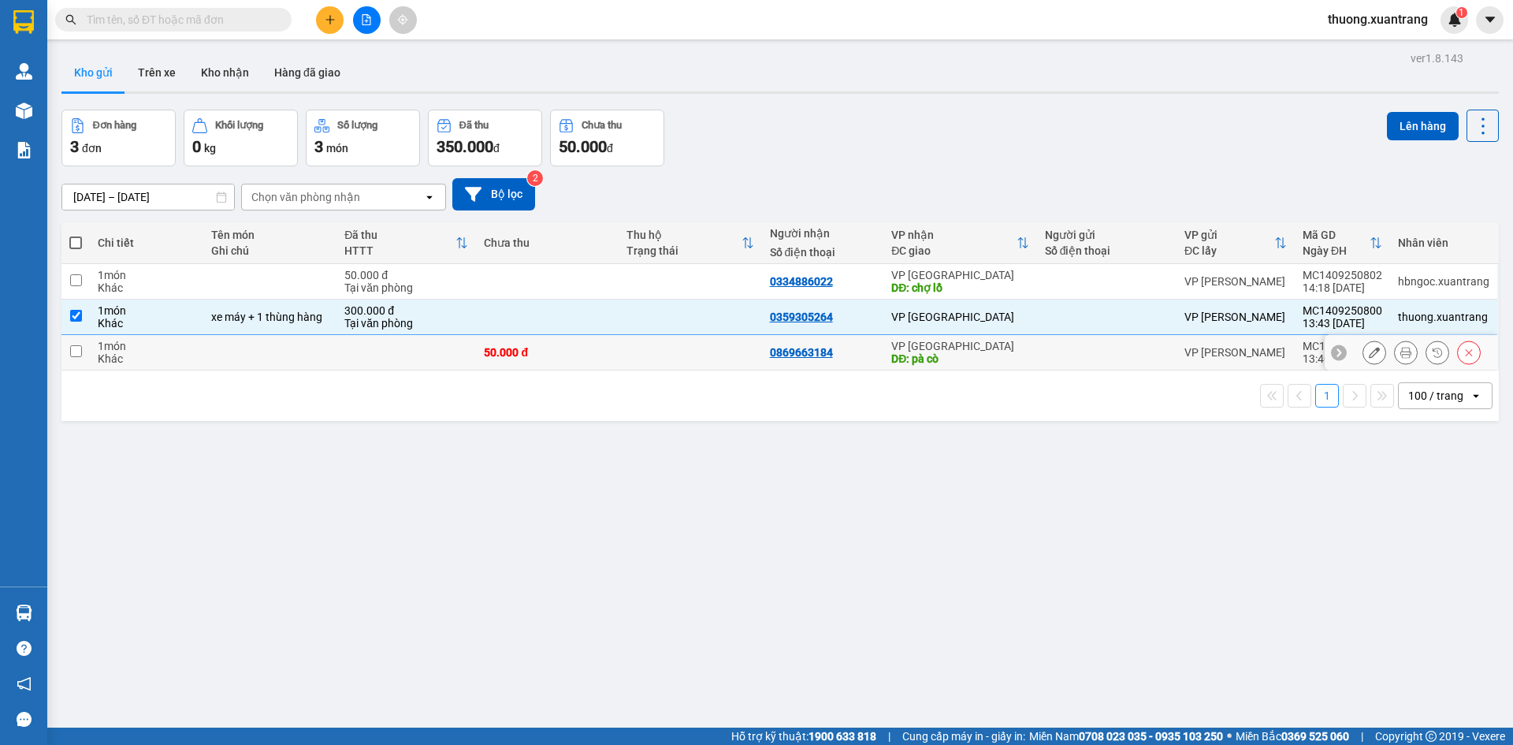
click at [514, 357] on div "50.000 đ" at bounding box center [547, 352] width 127 height 13
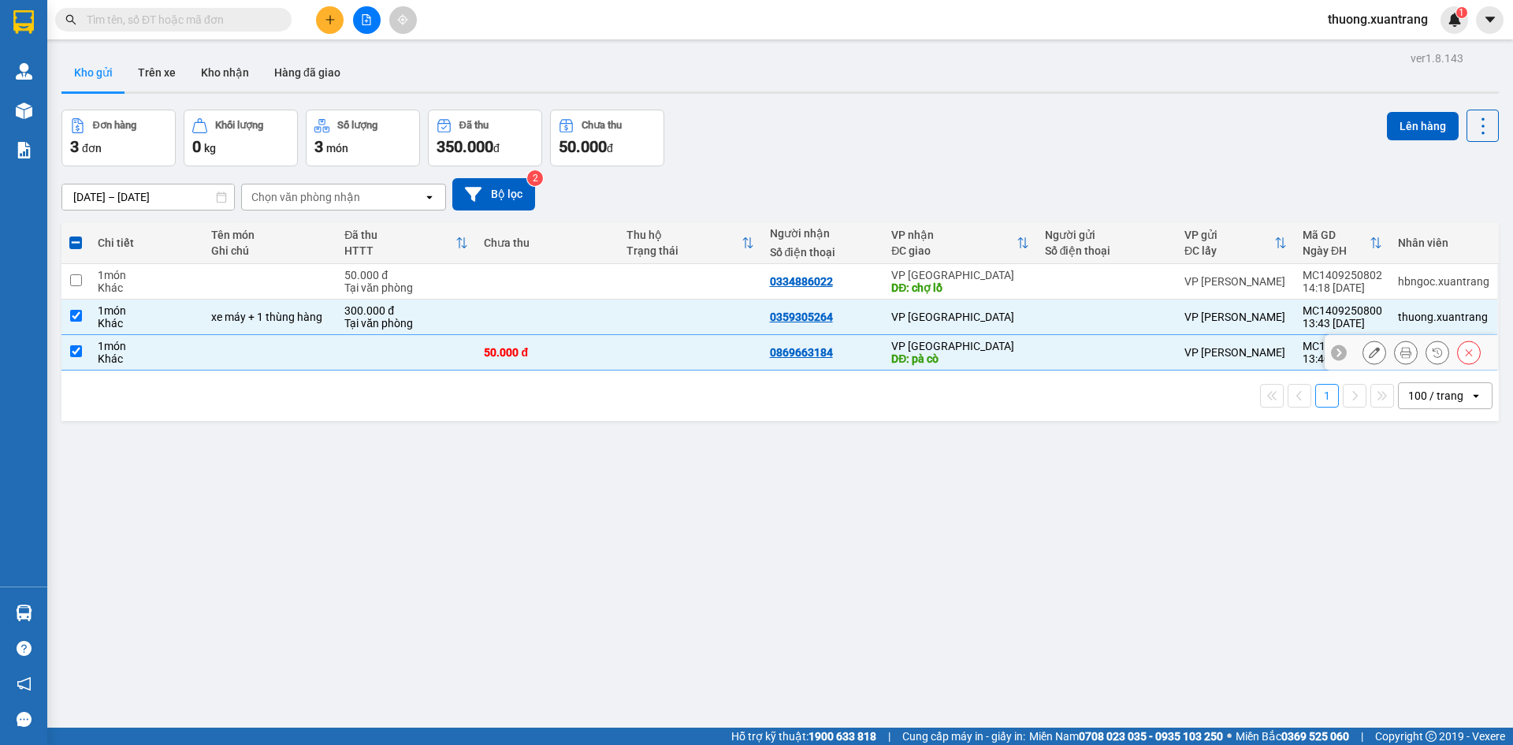
click at [471, 355] on td at bounding box center [405, 352] width 139 height 35
checkbox input "false"
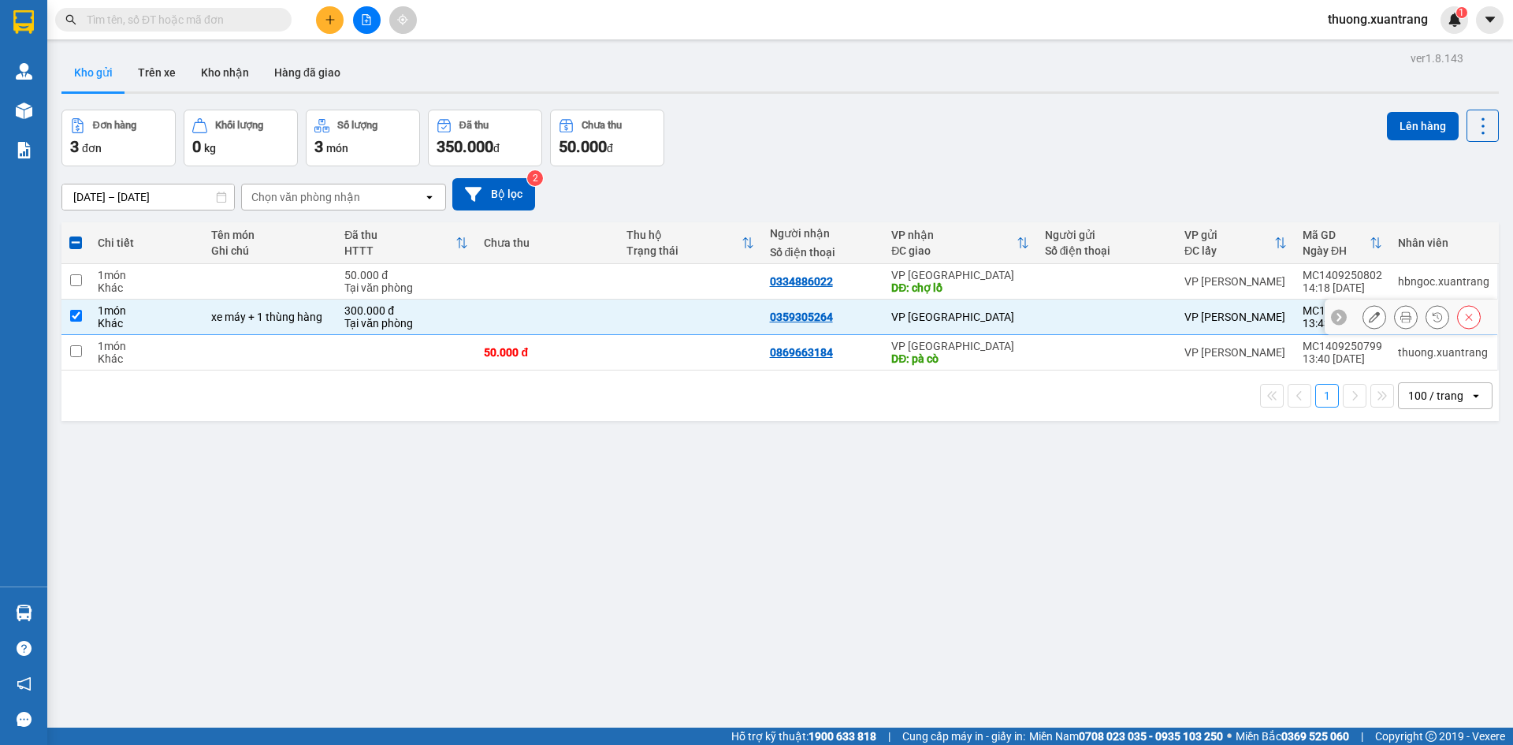
click at [586, 306] on td at bounding box center [547, 316] width 143 height 35
checkbox input "false"
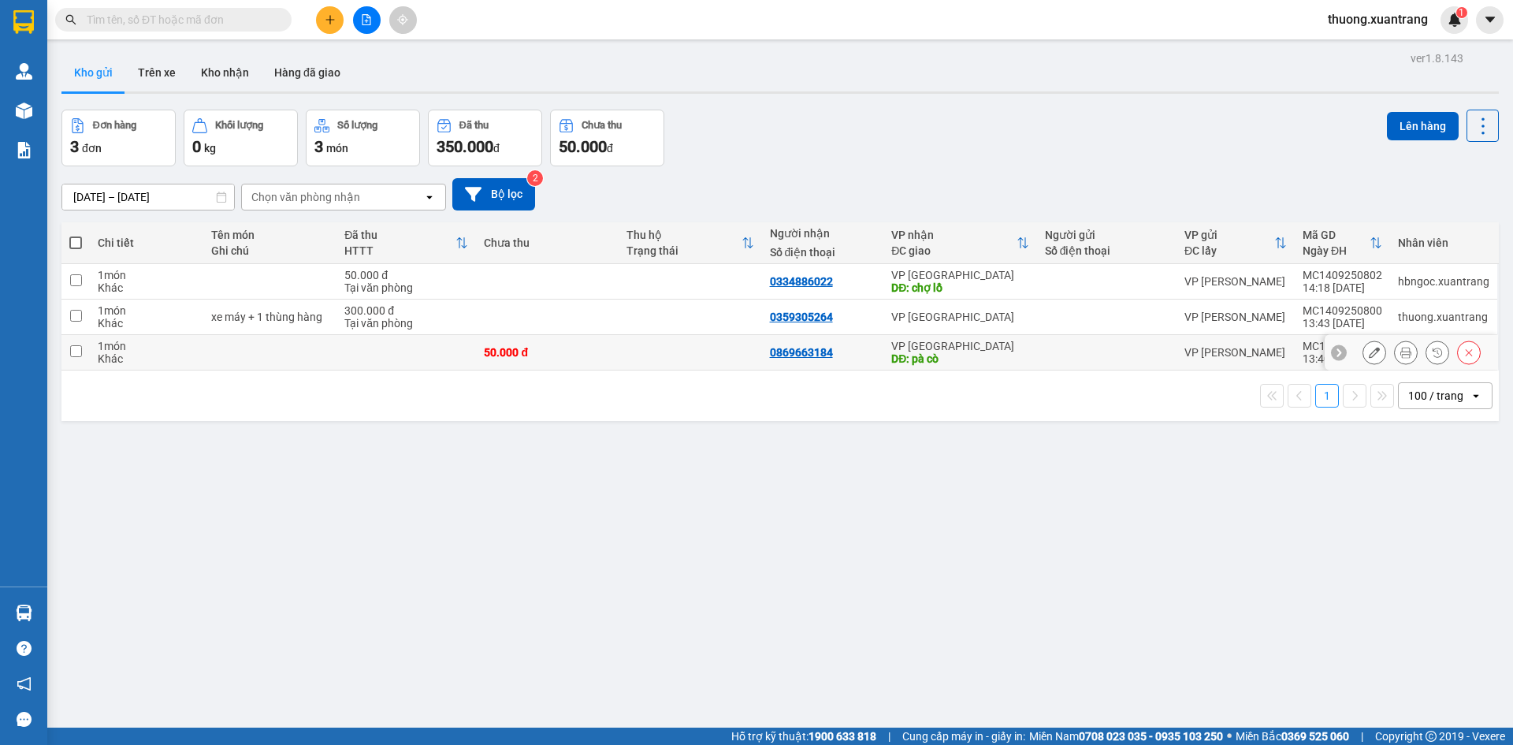
click at [552, 356] on div "50.000 đ" at bounding box center [547, 352] width 127 height 13
checkbox input "true"
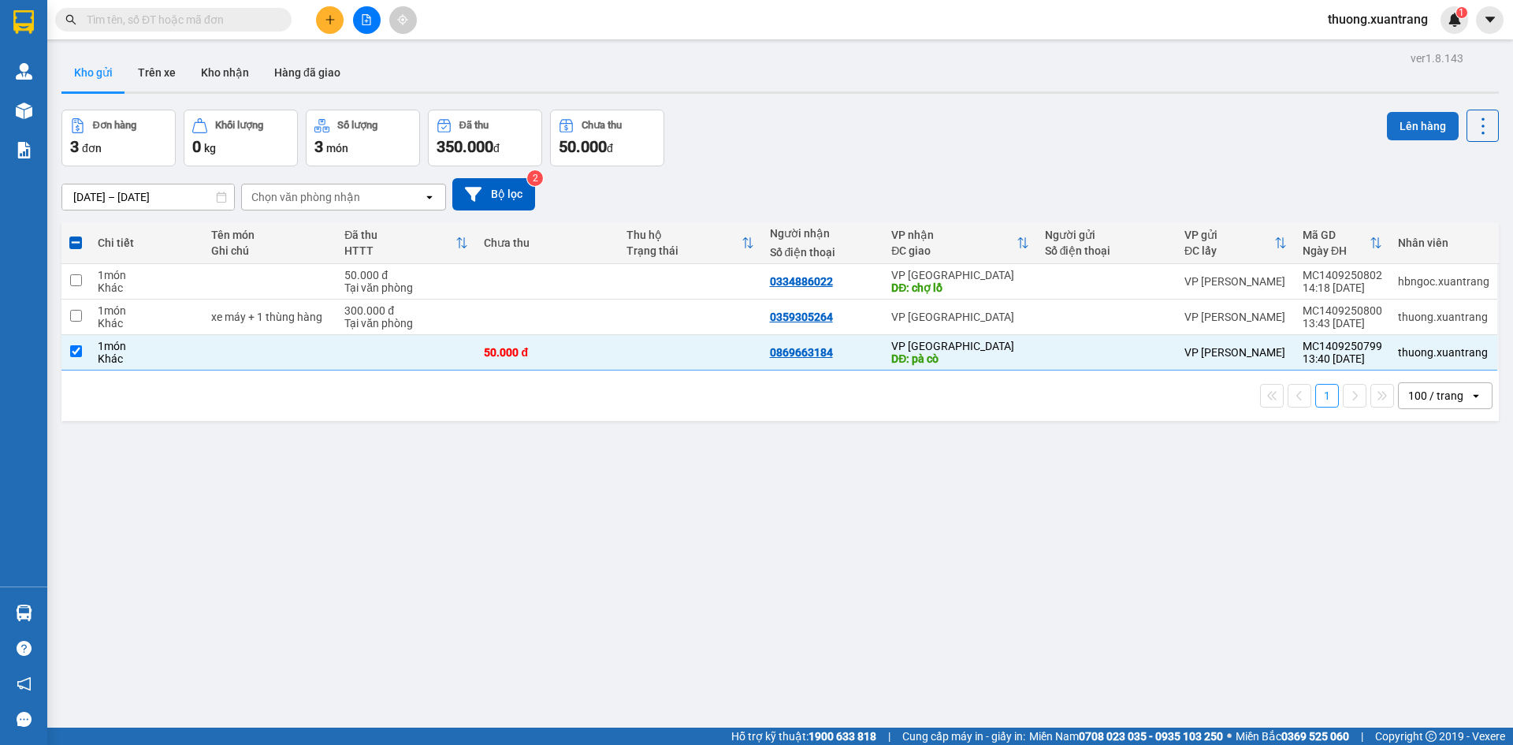
click at [1407, 128] on button "Lên hàng" at bounding box center [1423, 126] width 72 height 28
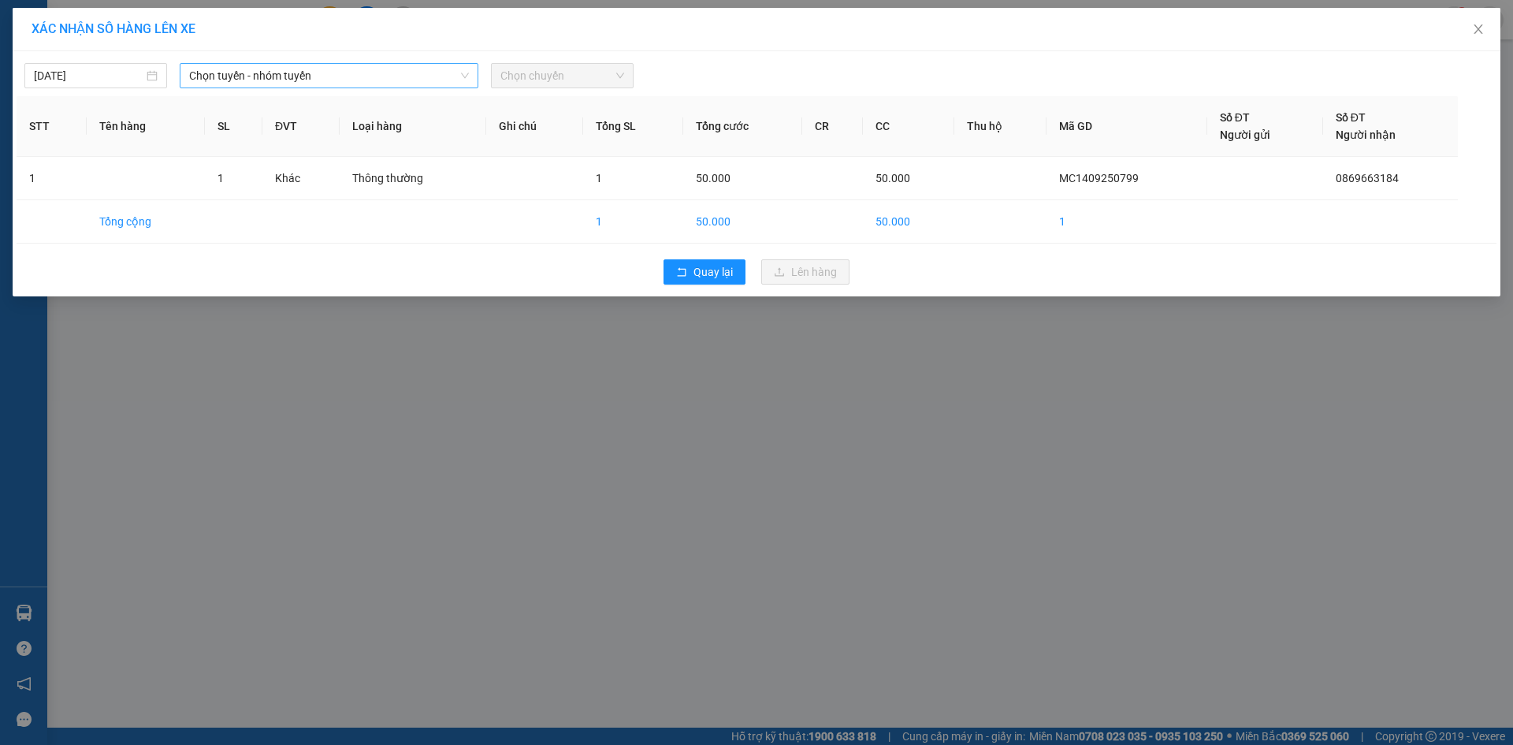
click at [354, 69] on span "Chọn tuyến - nhóm tuyến" at bounding box center [329, 76] width 280 height 24
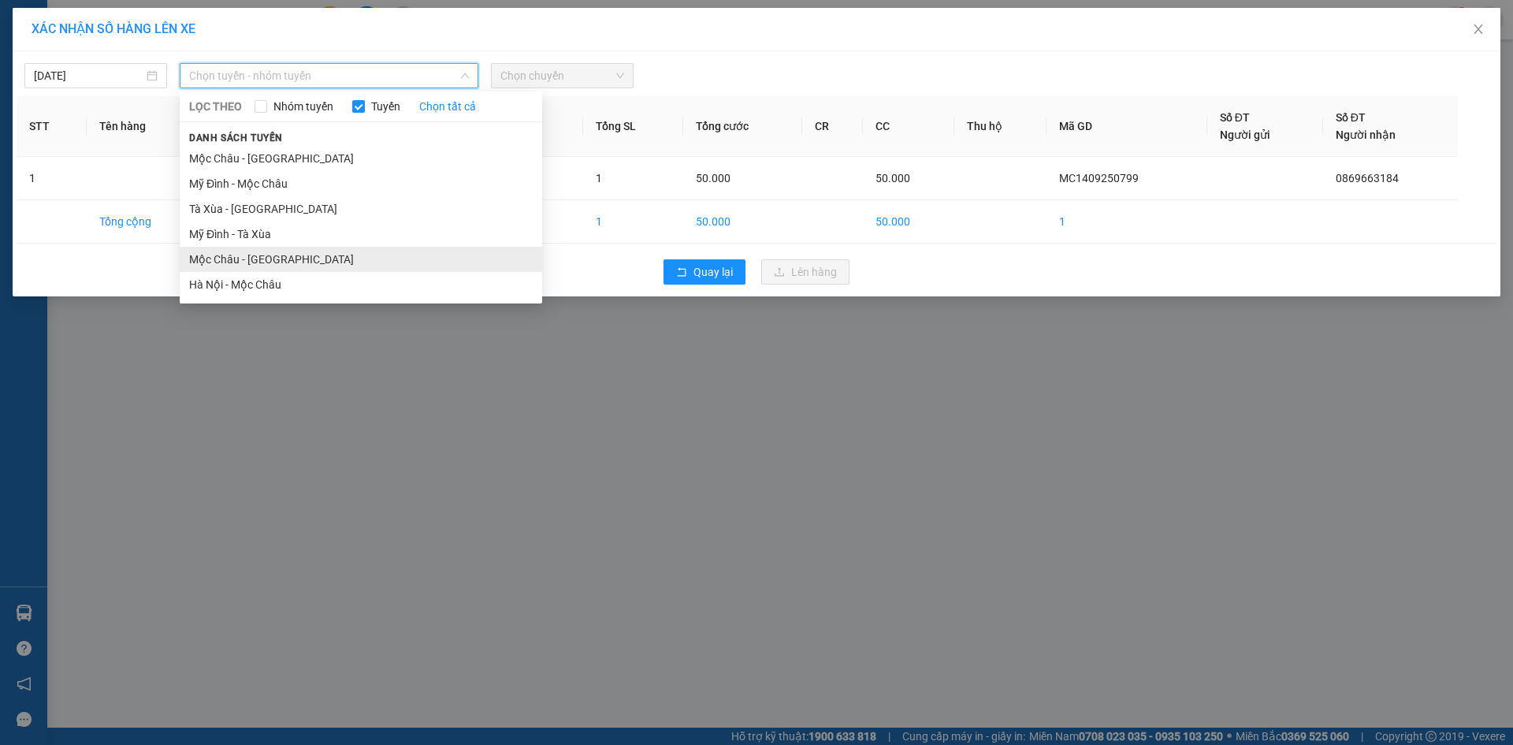
click at [244, 256] on li "Mộc Châu - Hà Nội" at bounding box center [361, 259] width 362 height 25
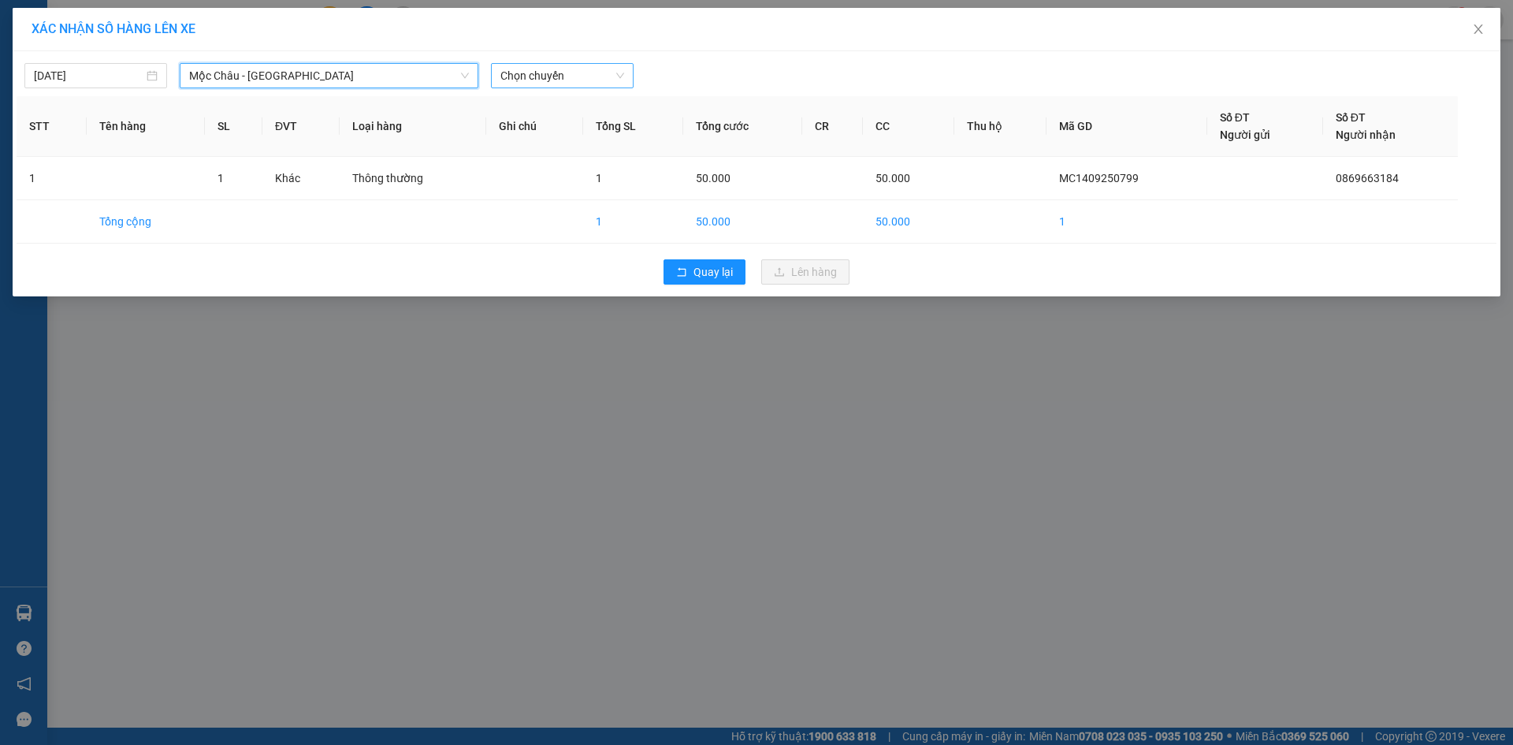
click at [544, 80] on span "Chọn chuyến" at bounding box center [562, 76] width 124 height 24
click at [530, 155] on div "15:00" at bounding box center [561, 157] width 123 height 17
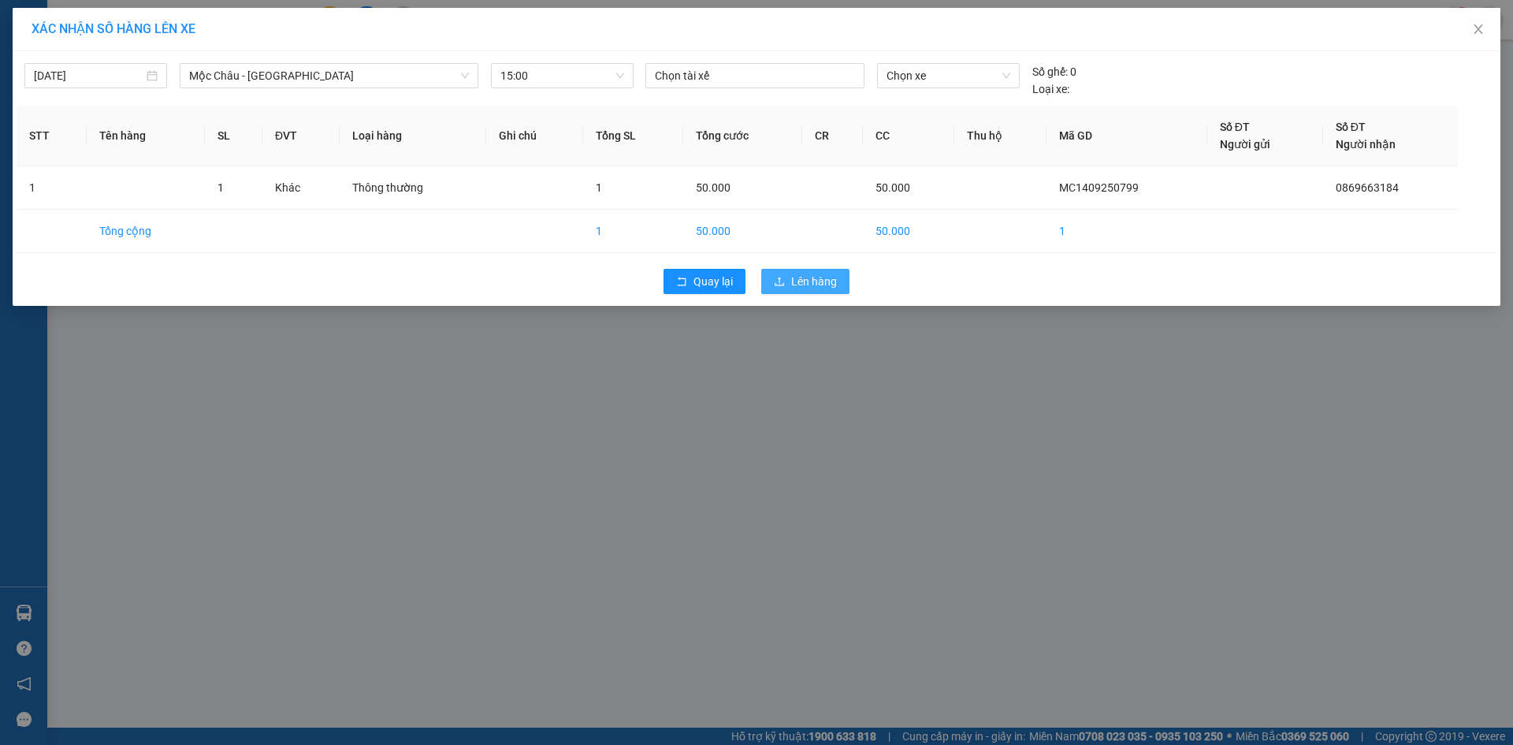
click at [815, 284] on span "Lên hàng" at bounding box center [814, 281] width 46 height 17
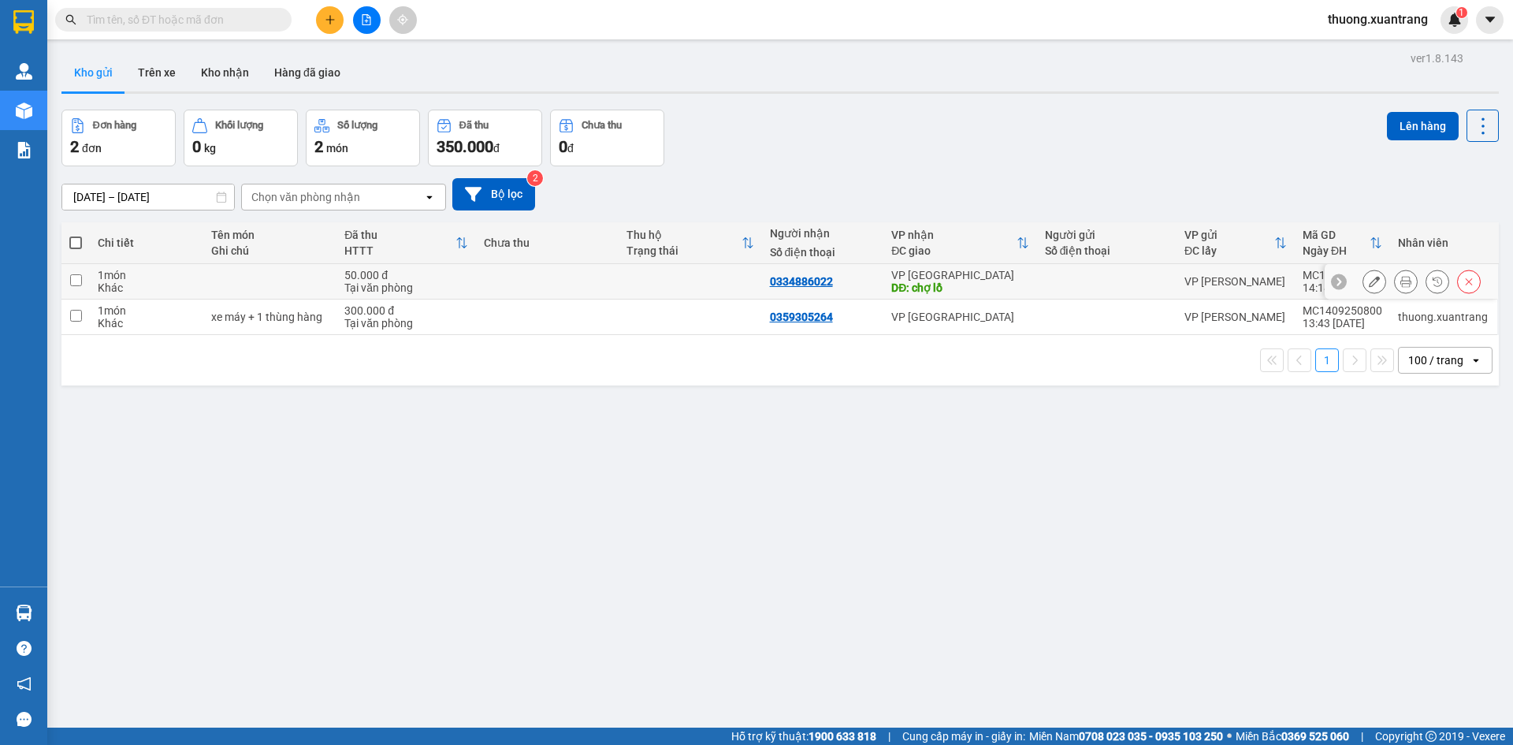
click at [525, 287] on td at bounding box center [547, 281] width 143 height 35
checkbox input "true"
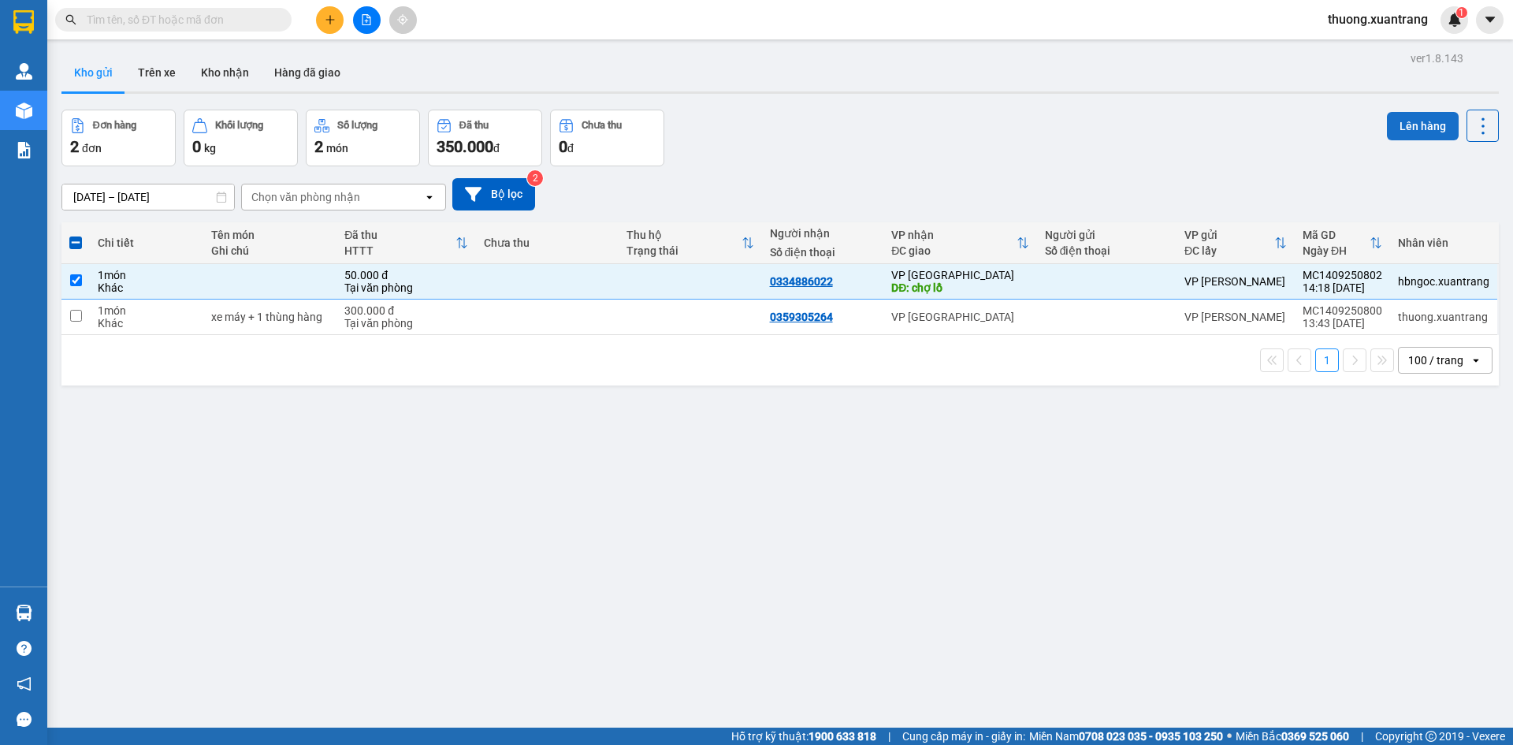
click at [1405, 128] on button "Lên hàng" at bounding box center [1423, 126] width 72 height 28
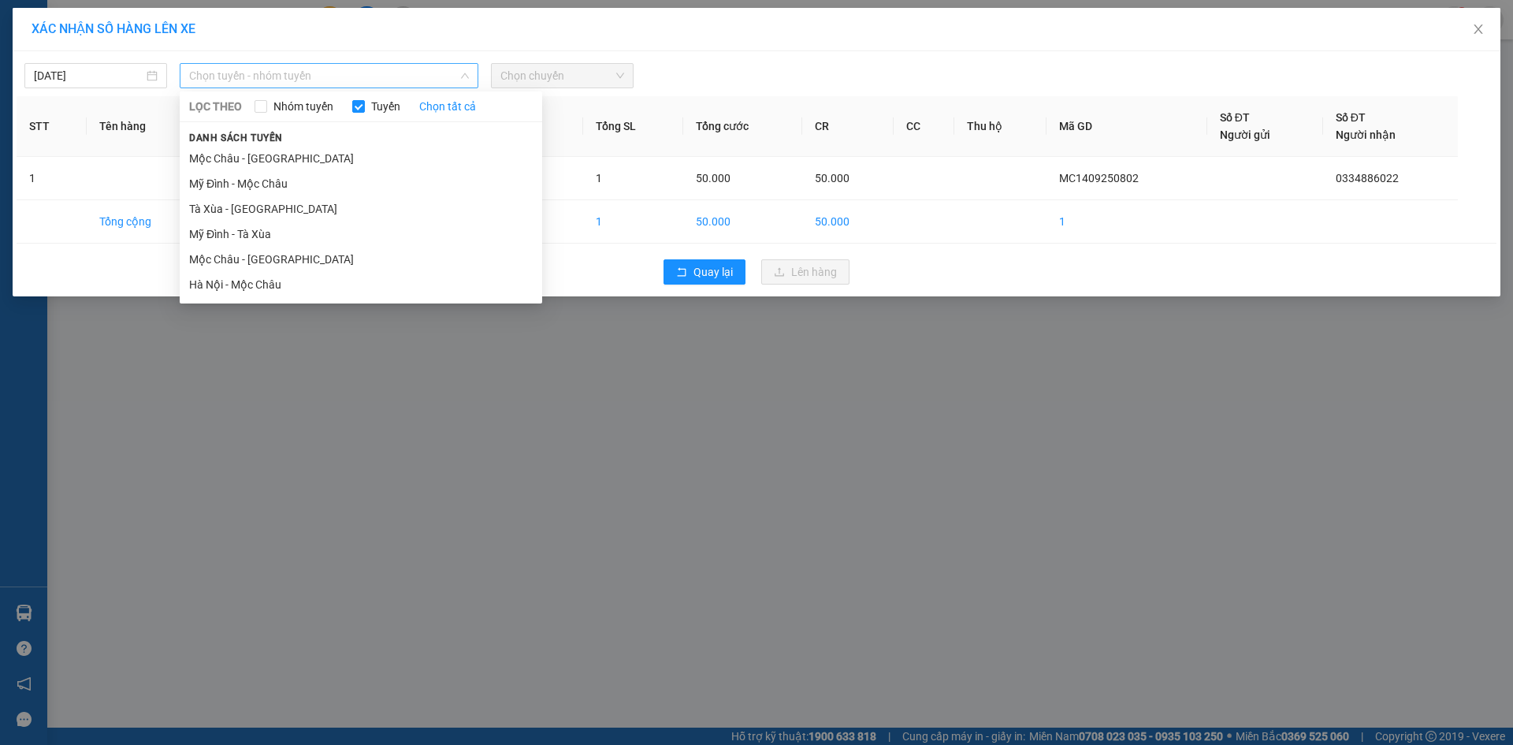
click at [366, 84] on span "Chọn tuyến - nhóm tuyến" at bounding box center [329, 76] width 280 height 24
click at [238, 263] on li "Mộc Châu - Hà Nội" at bounding box center [361, 259] width 362 height 25
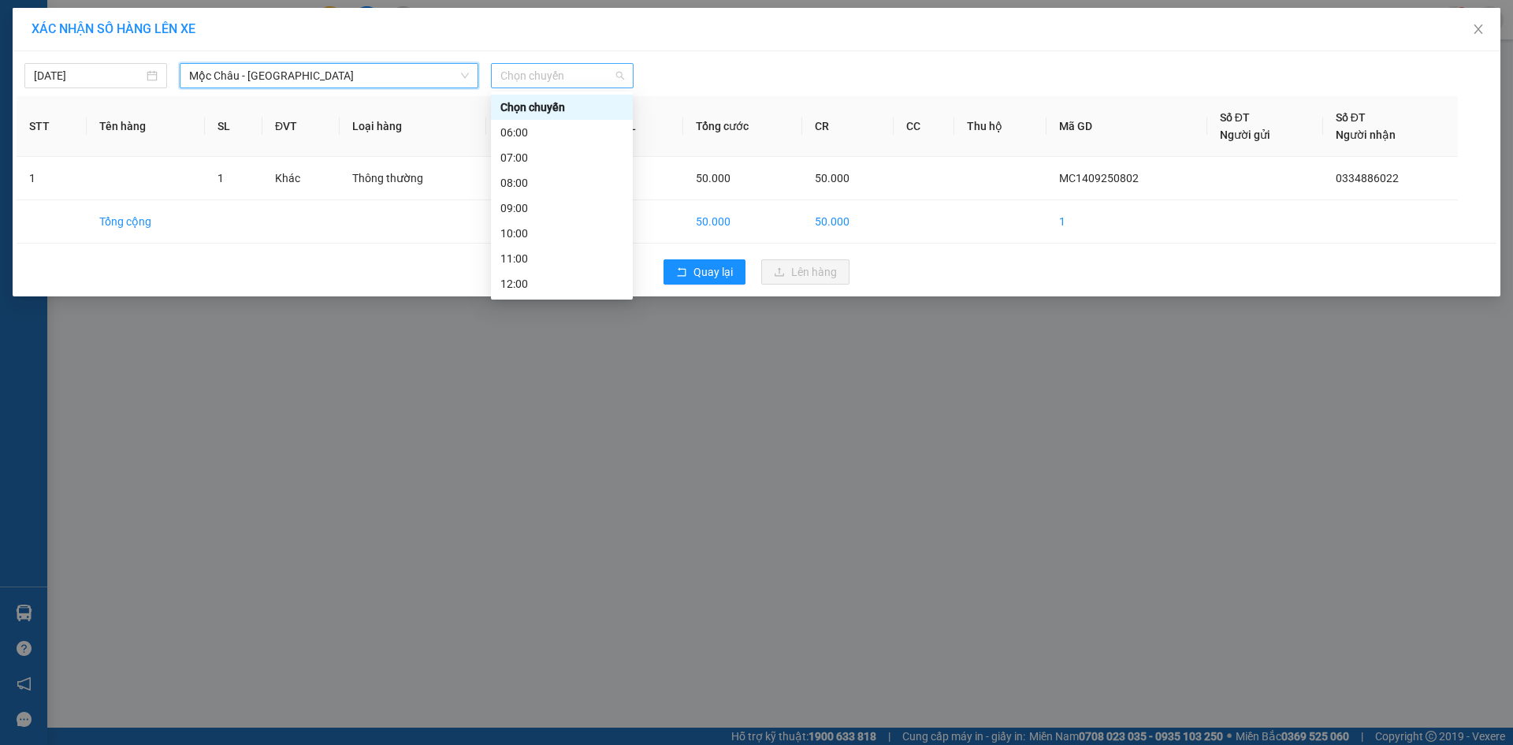
click at [544, 76] on span "Chọn chuyến" at bounding box center [562, 76] width 124 height 24
click at [521, 159] on div "15:00" at bounding box center [561, 157] width 123 height 17
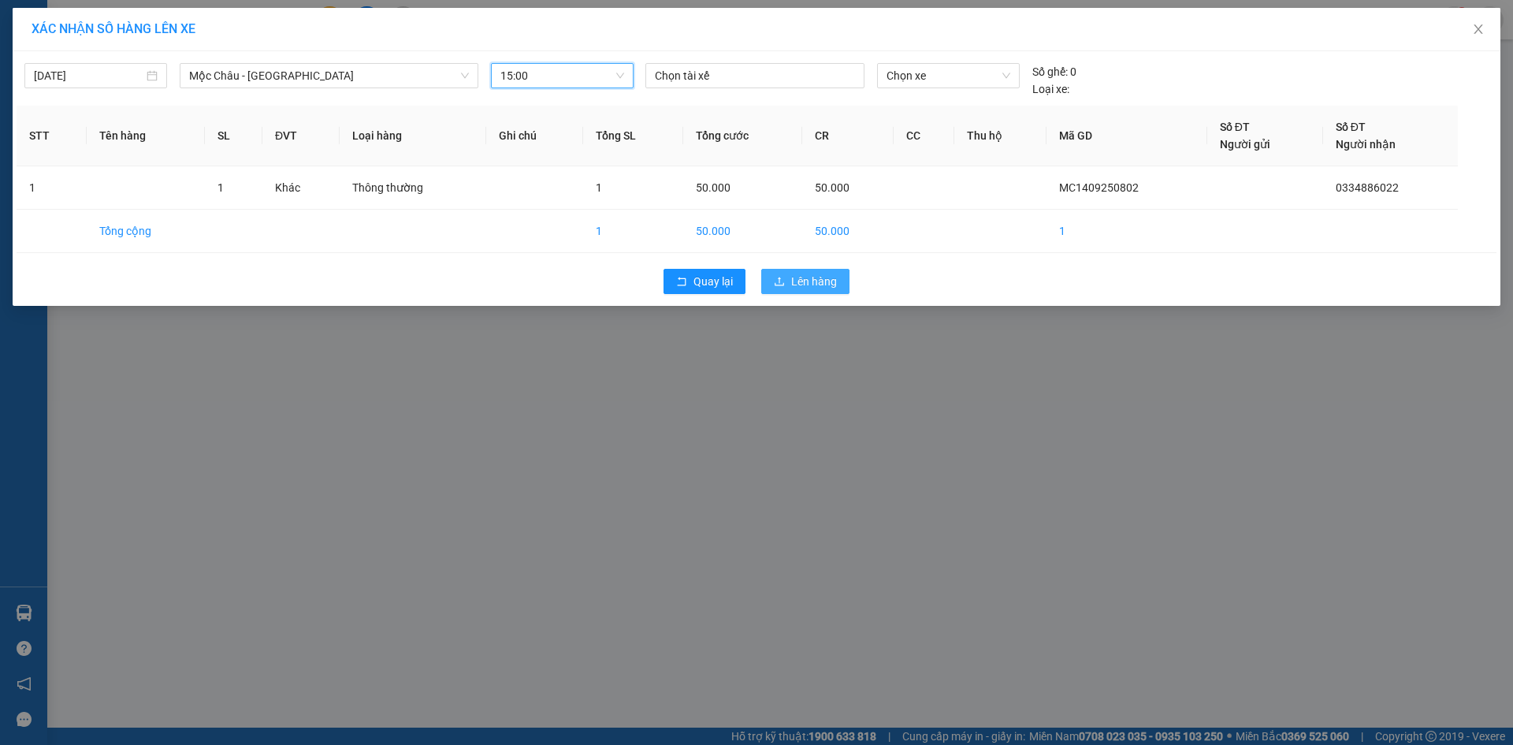
click at [819, 278] on span "Lên hàng" at bounding box center [814, 281] width 46 height 17
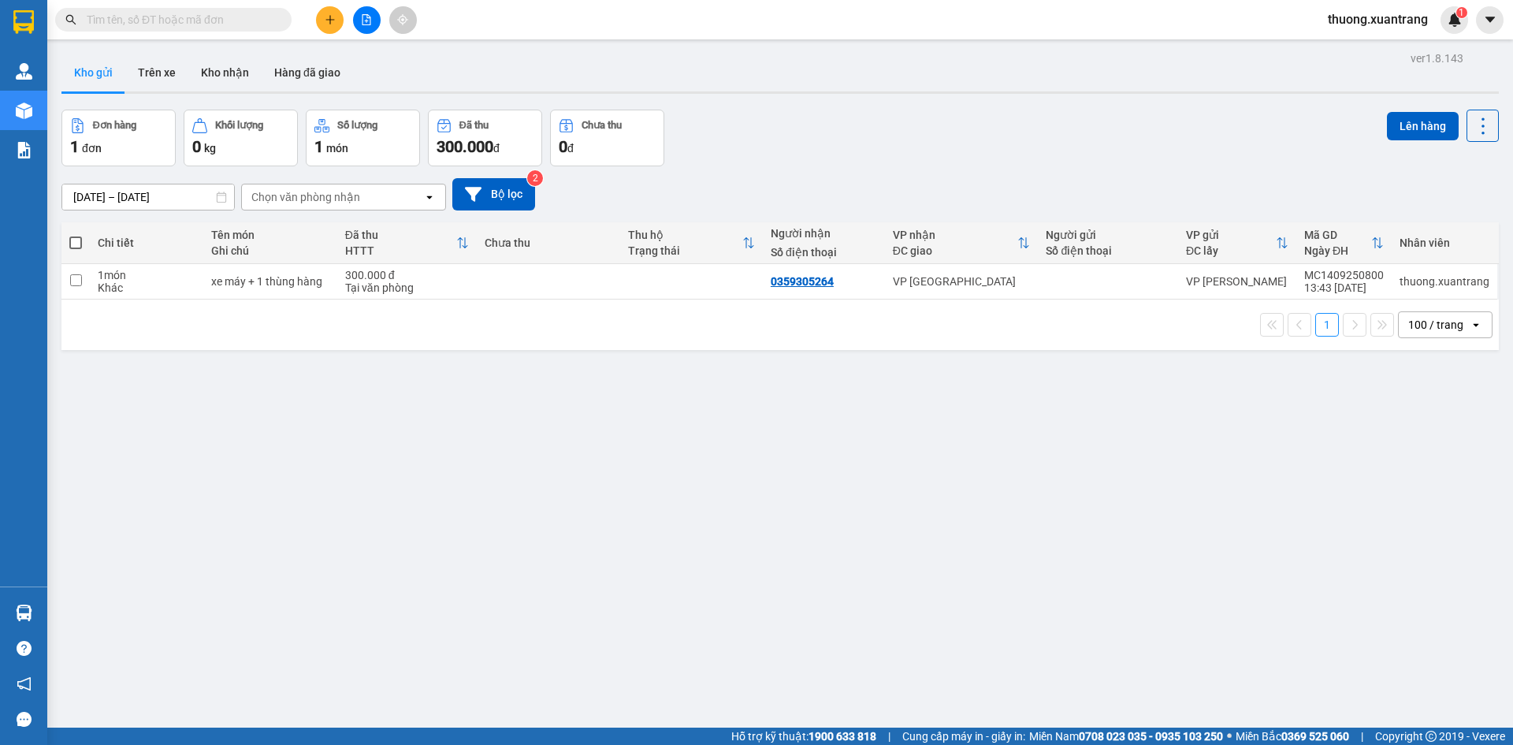
click at [362, 27] on button at bounding box center [367, 20] width 28 height 28
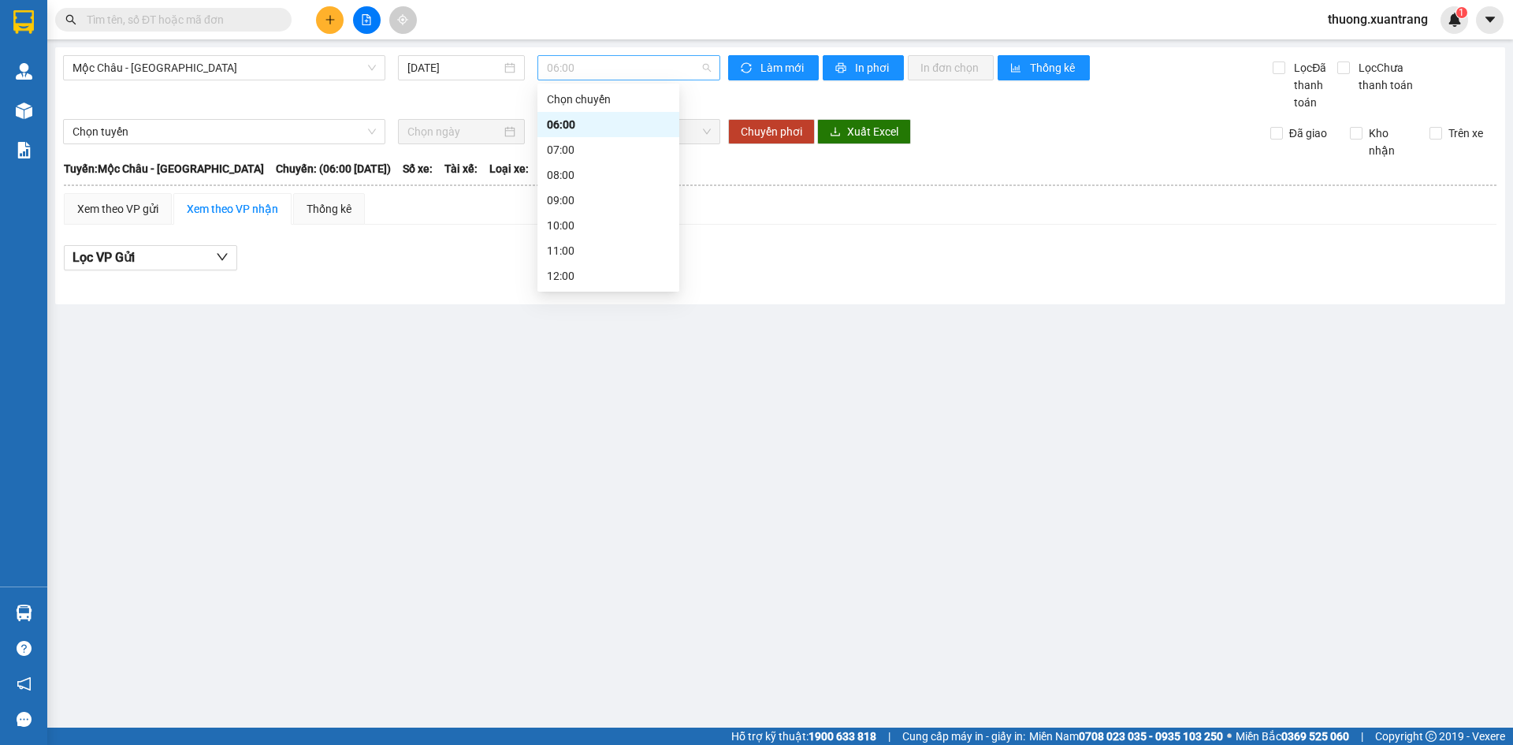
click at [576, 70] on span "06:00" at bounding box center [629, 68] width 164 height 24
click at [197, 81] on div "Mộc Châu - Mỹ Đình 14/09/2025 06:00" at bounding box center [391, 83] width 657 height 56
click at [196, 64] on span "Mộc Châu - Mỹ Đình" at bounding box center [223, 68] width 303 height 24
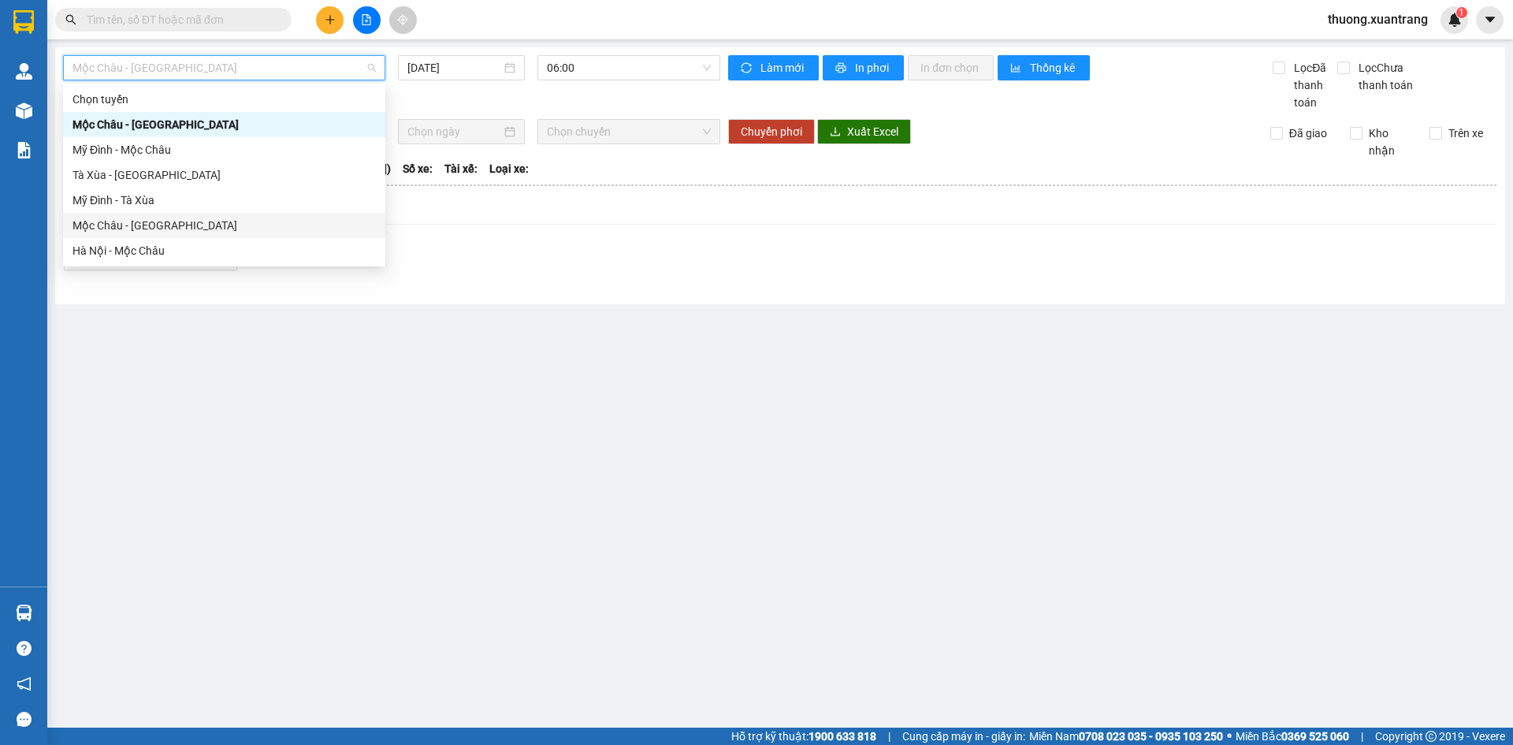
click at [149, 221] on div "Mộc Châu - Hà Nội" at bounding box center [223, 225] width 303 height 17
type input "[DATE]"
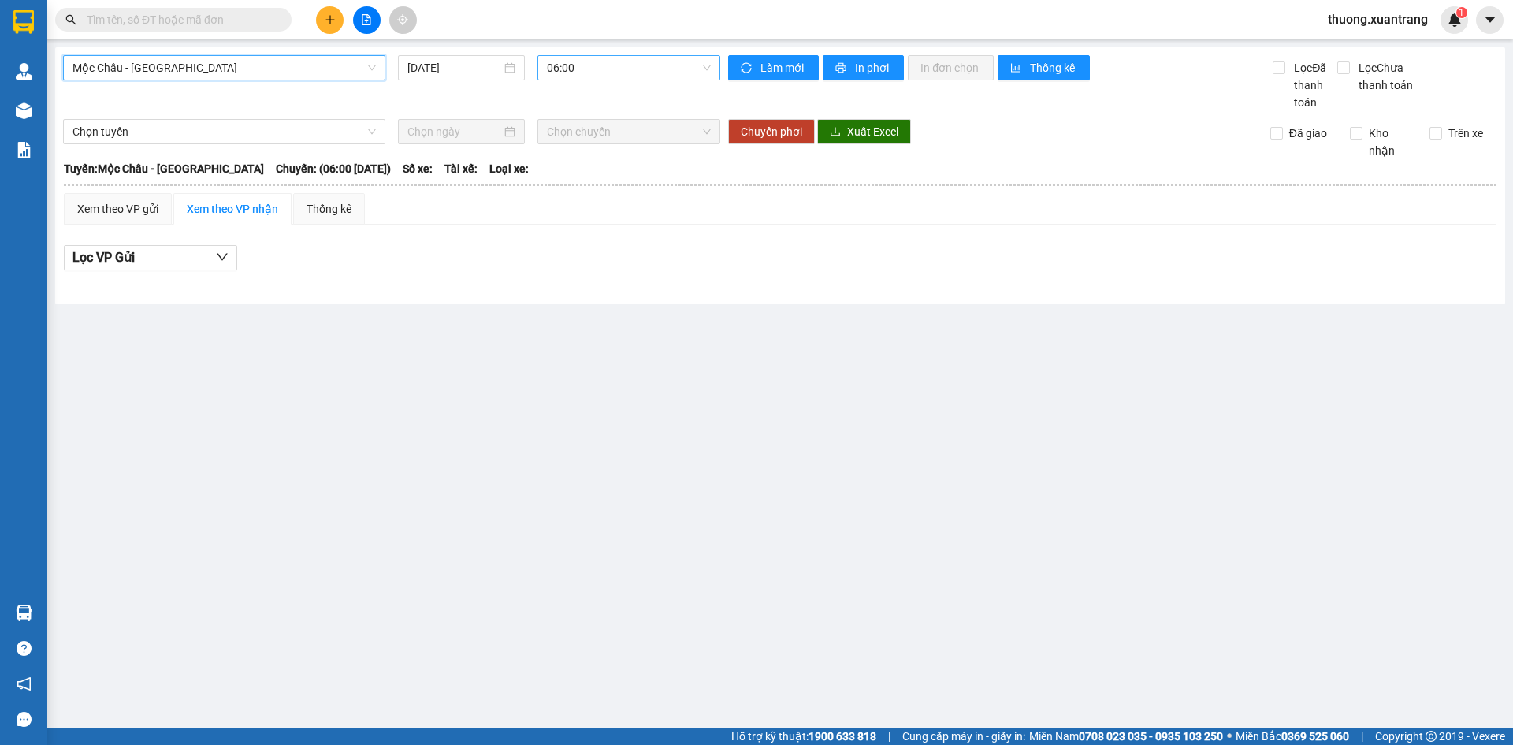
click at [584, 62] on span "06:00" at bounding box center [629, 68] width 164 height 24
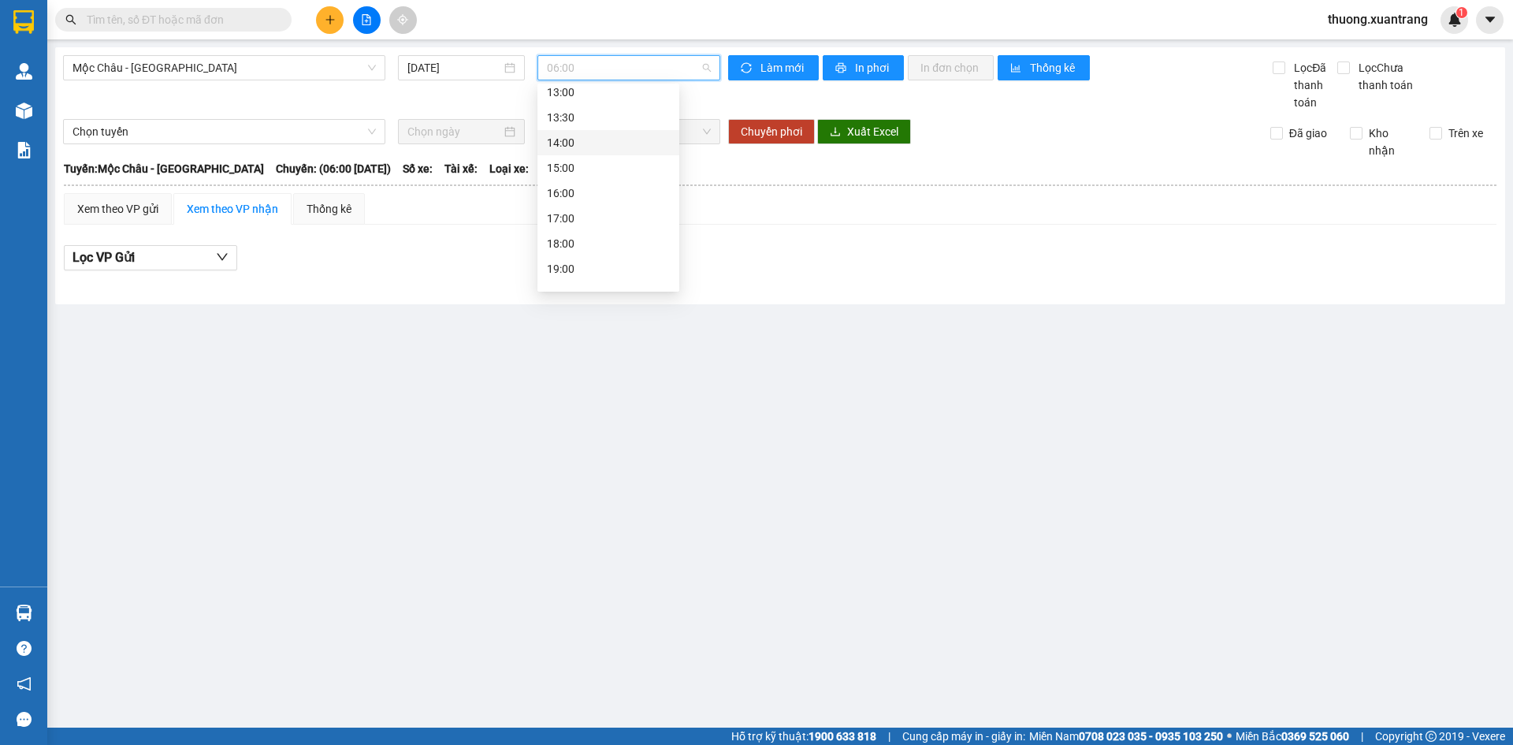
scroll to position [227, 0]
click at [572, 138] on div "15:00" at bounding box center [608, 149] width 142 height 25
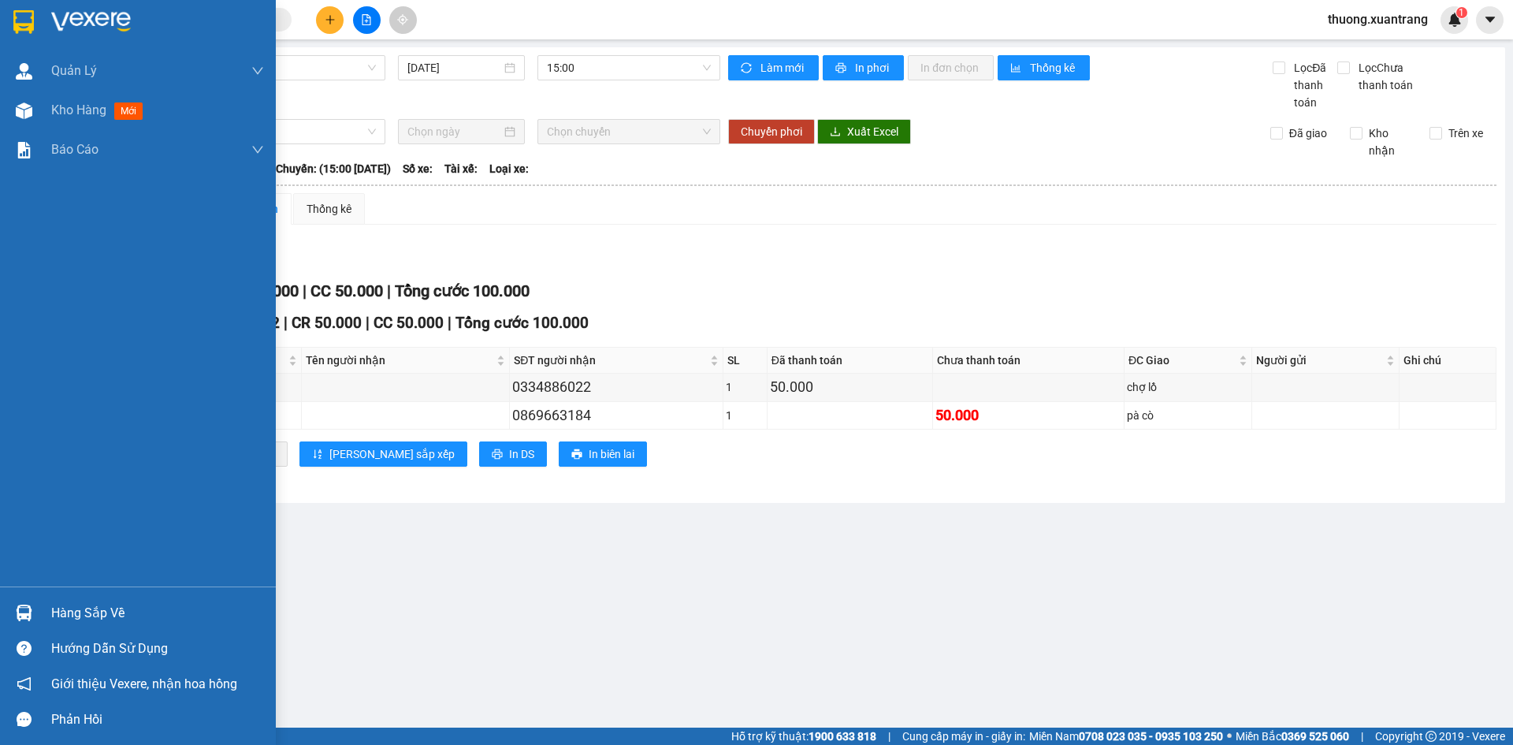
click at [55, 16] on img at bounding box center [91, 22] width 80 height 24
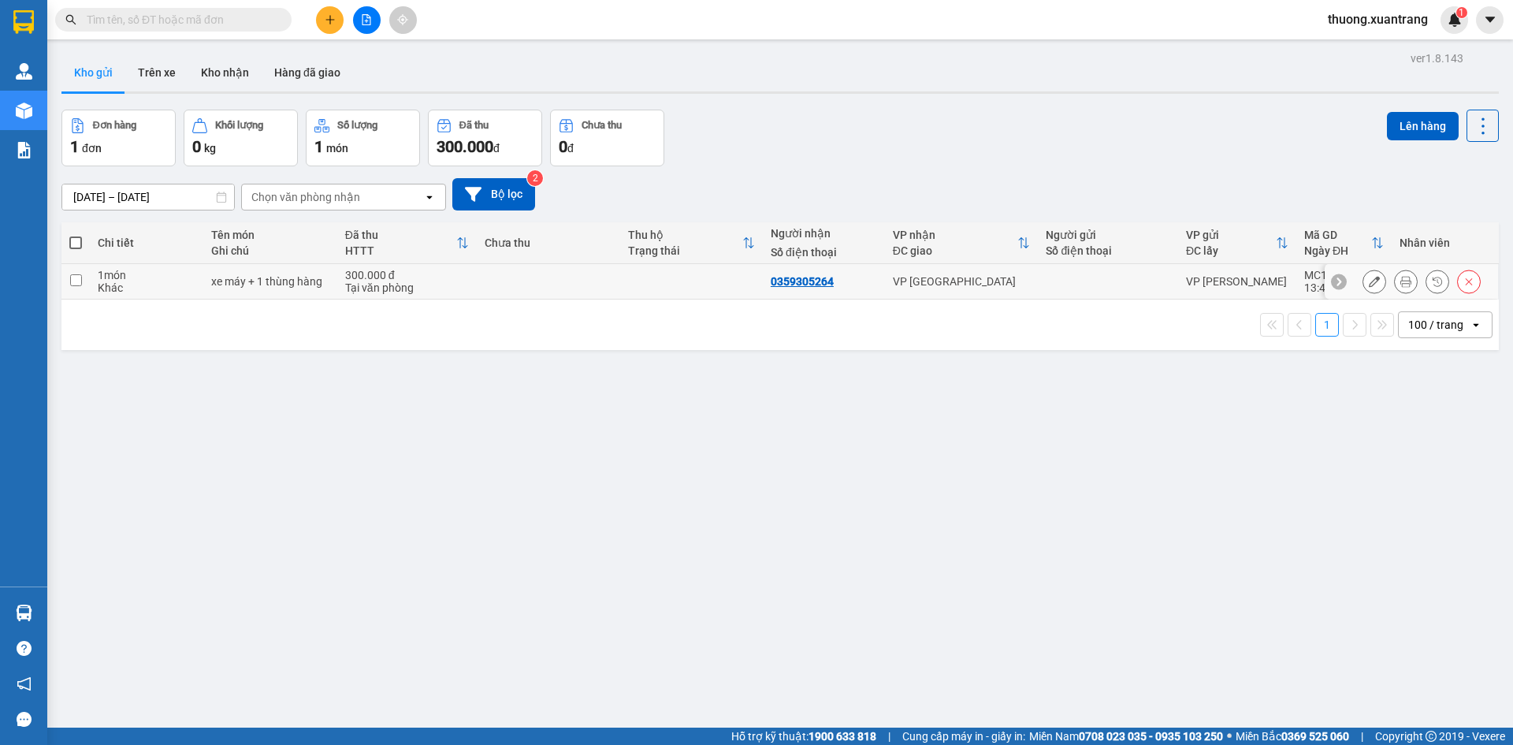
click at [1402, 286] on button at bounding box center [1405, 282] width 22 height 28
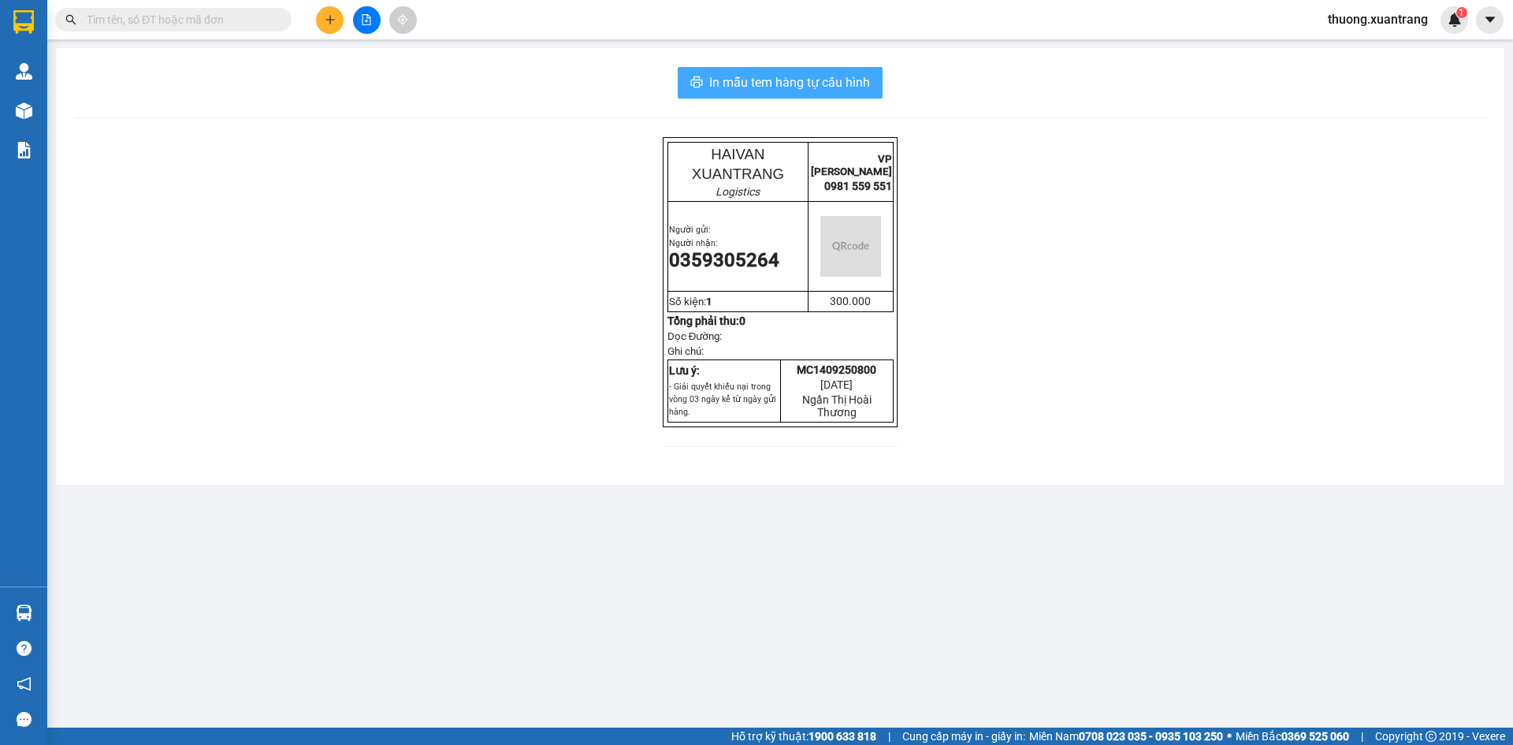
click at [773, 72] on button "In mẫu tem hàng tự cấu hình" at bounding box center [780, 83] width 205 height 32
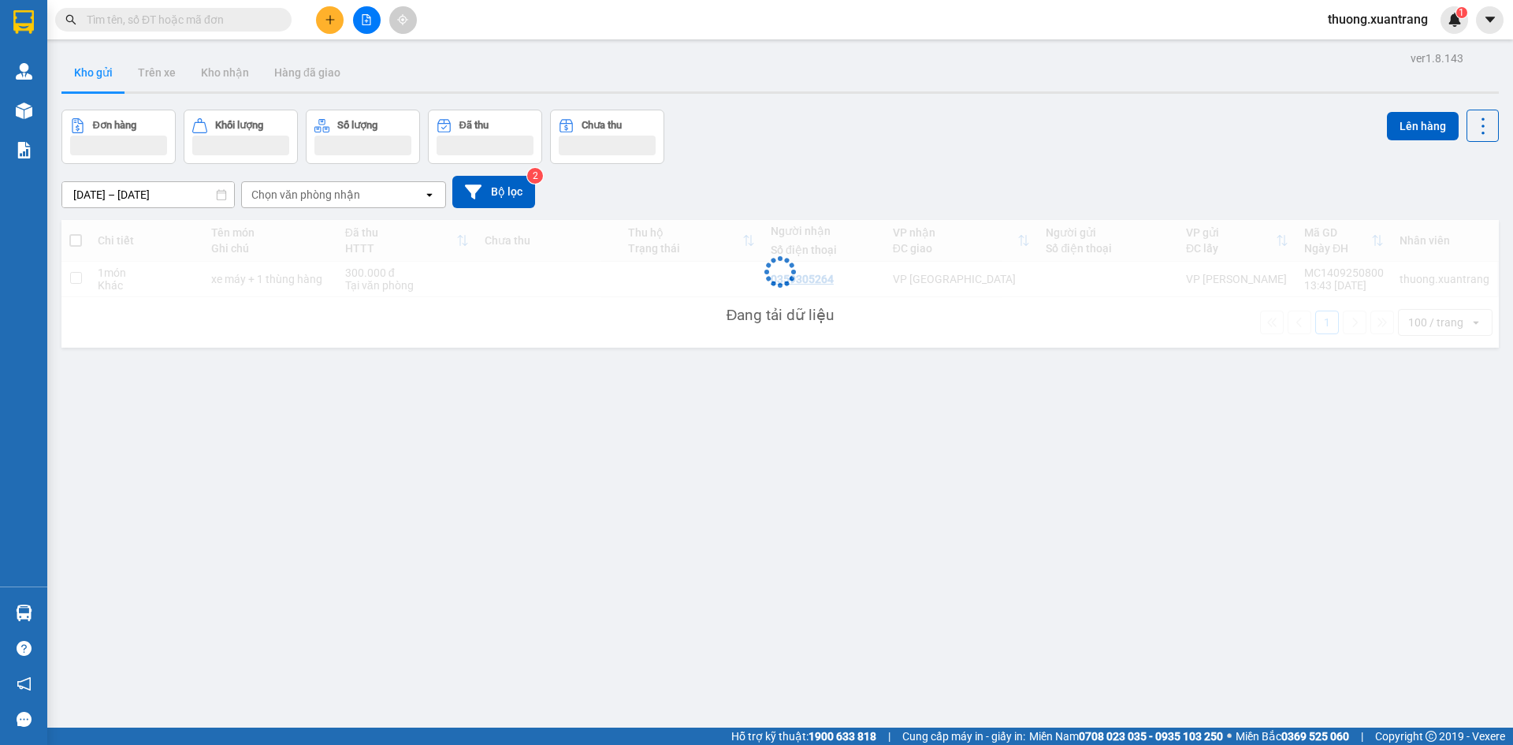
click at [1358, 16] on span "thuong.xuantrang" at bounding box center [1377, 19] width 125 height 20
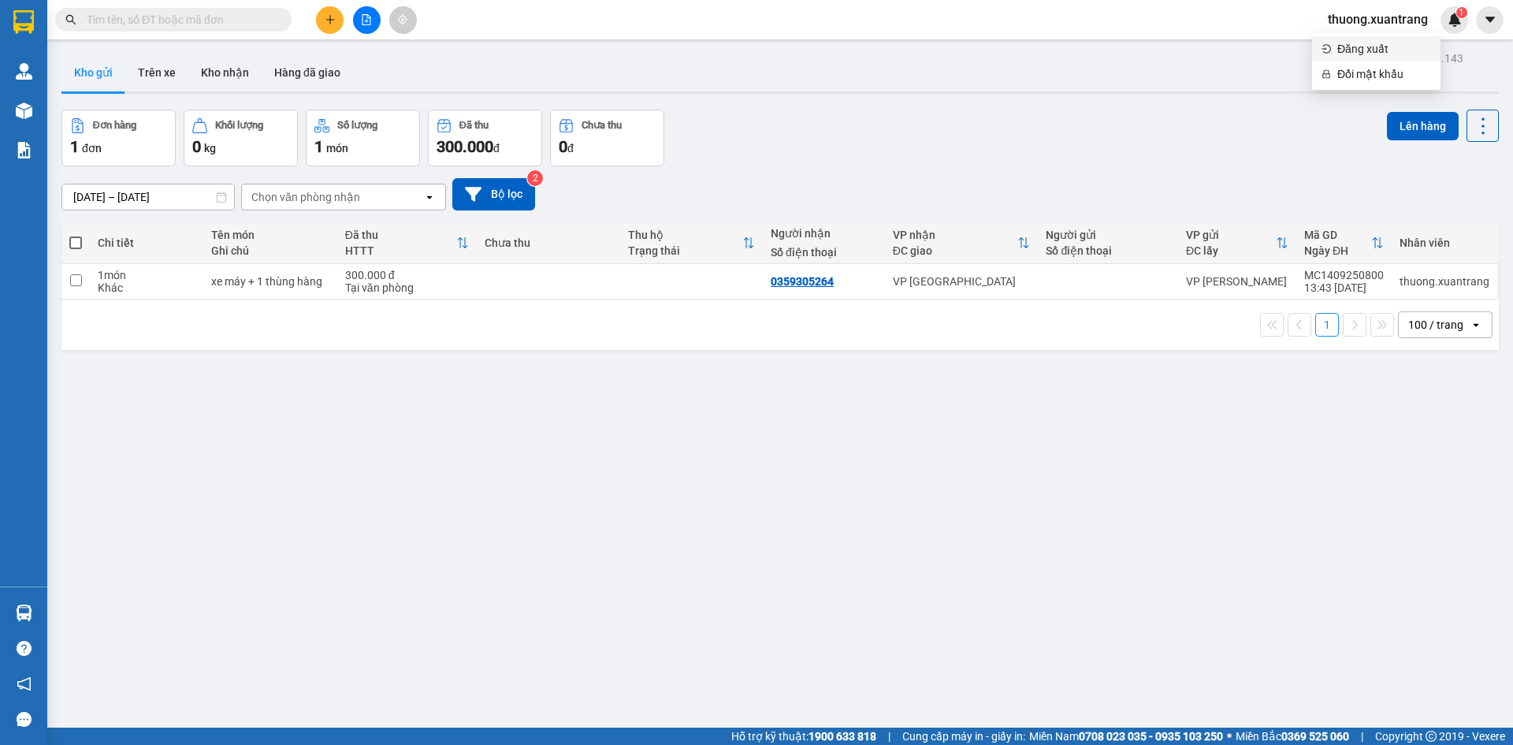
click at [1360, 52] on span "Đăng xuất" at bounding box center [1384, 48] width 94 height 17
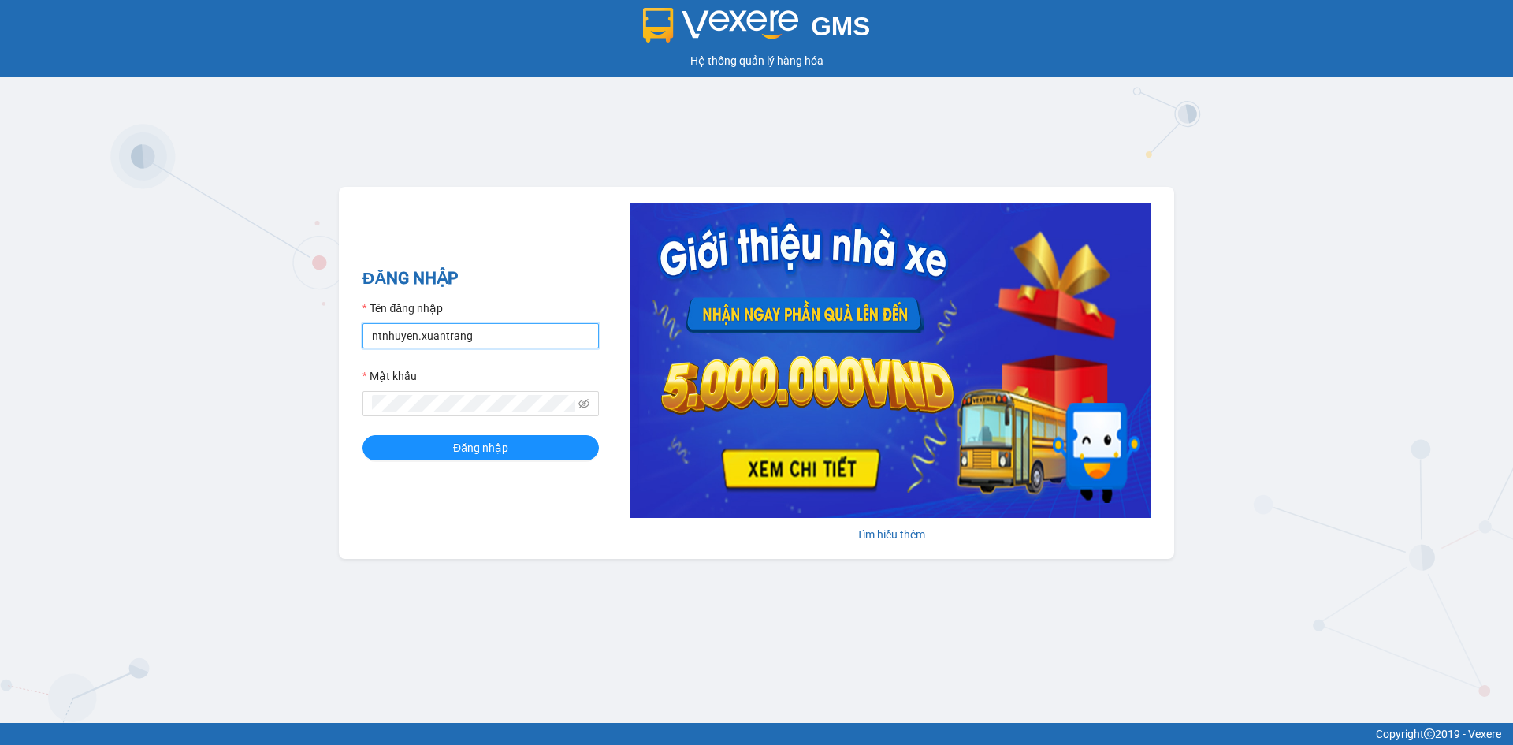
click at [485, 335] on input "ntnhuyen.xuantrang" at bounding box center [480, 335] width 236 height 25
click at [442, 332] on input "ha" at bounding box center [480, 335] width 236 height 25
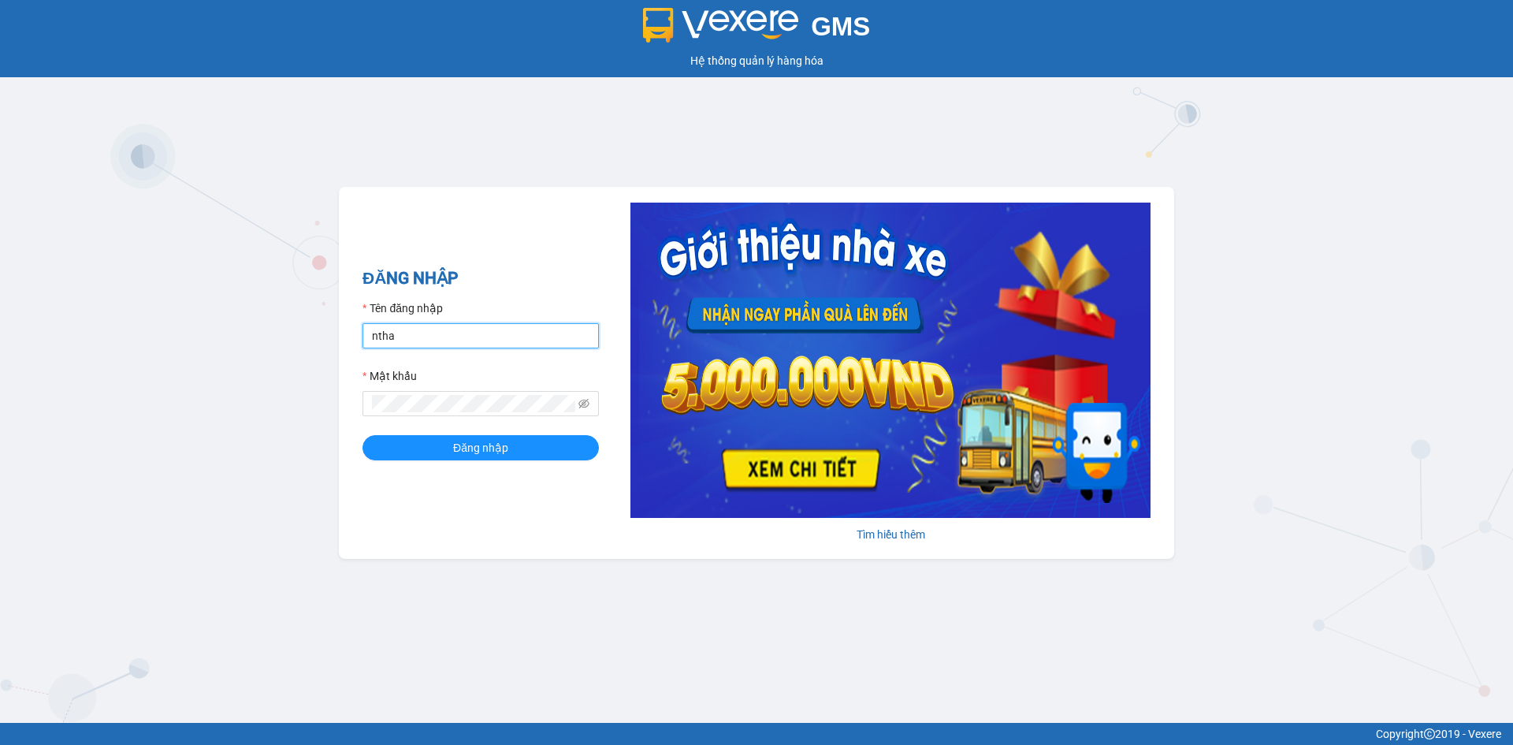
type input "nthai.xuantrang"
click at [362, 435] on button "Đăng nhập" at bounding box center [480, 447] width 236 height 25
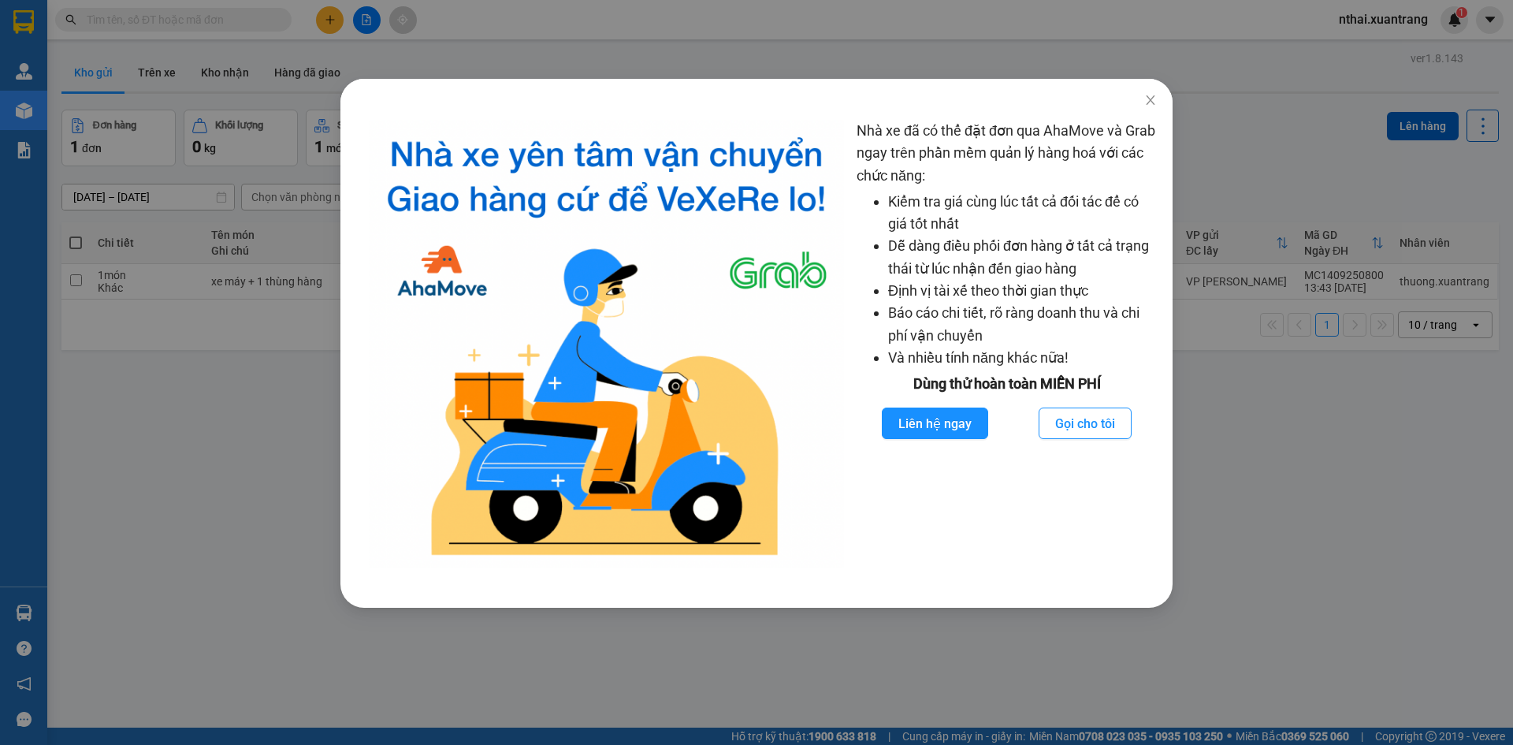
click at [31, 24] on div "Nhà xe đã có thể đặt đơn qua AhaMove và Grab ngay trên phần mềm quản lý hàng ho…" at bounding box center [756, 372] width 1513 height 745
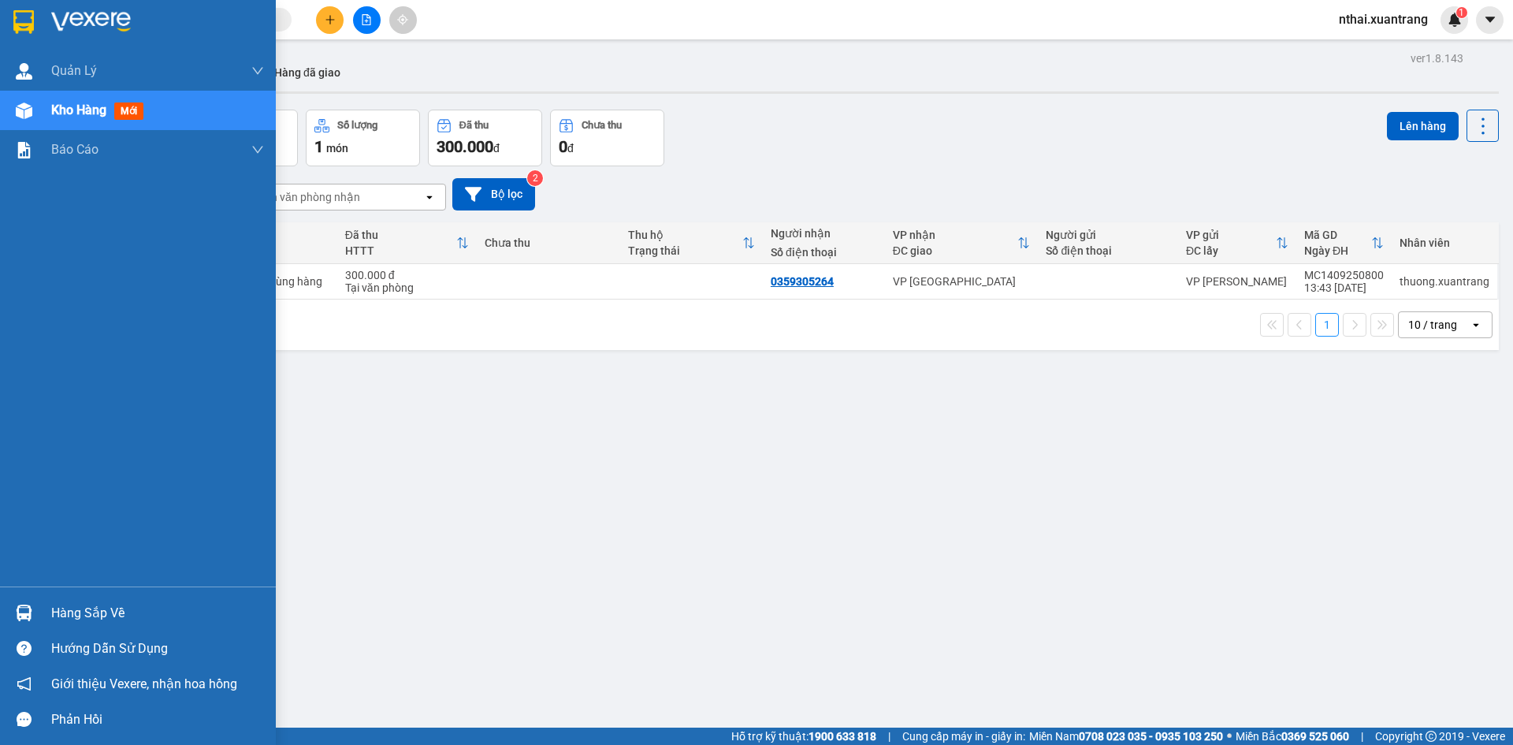
click at [26, 20] on img at bounding box center [23, 22] width 20 height 24
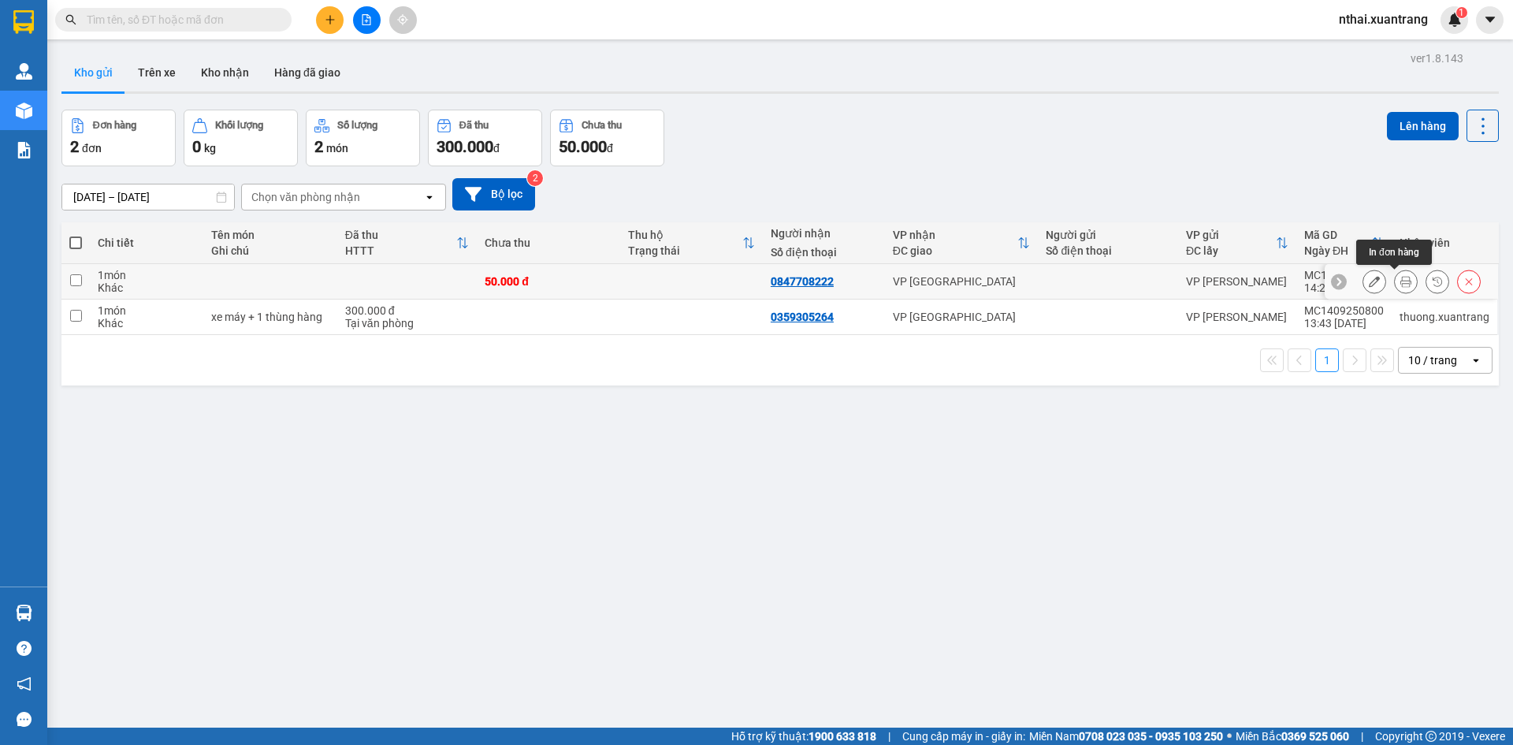
click at [1400, 282] on icon at bounding box center [1405, 281] width 11 height 11
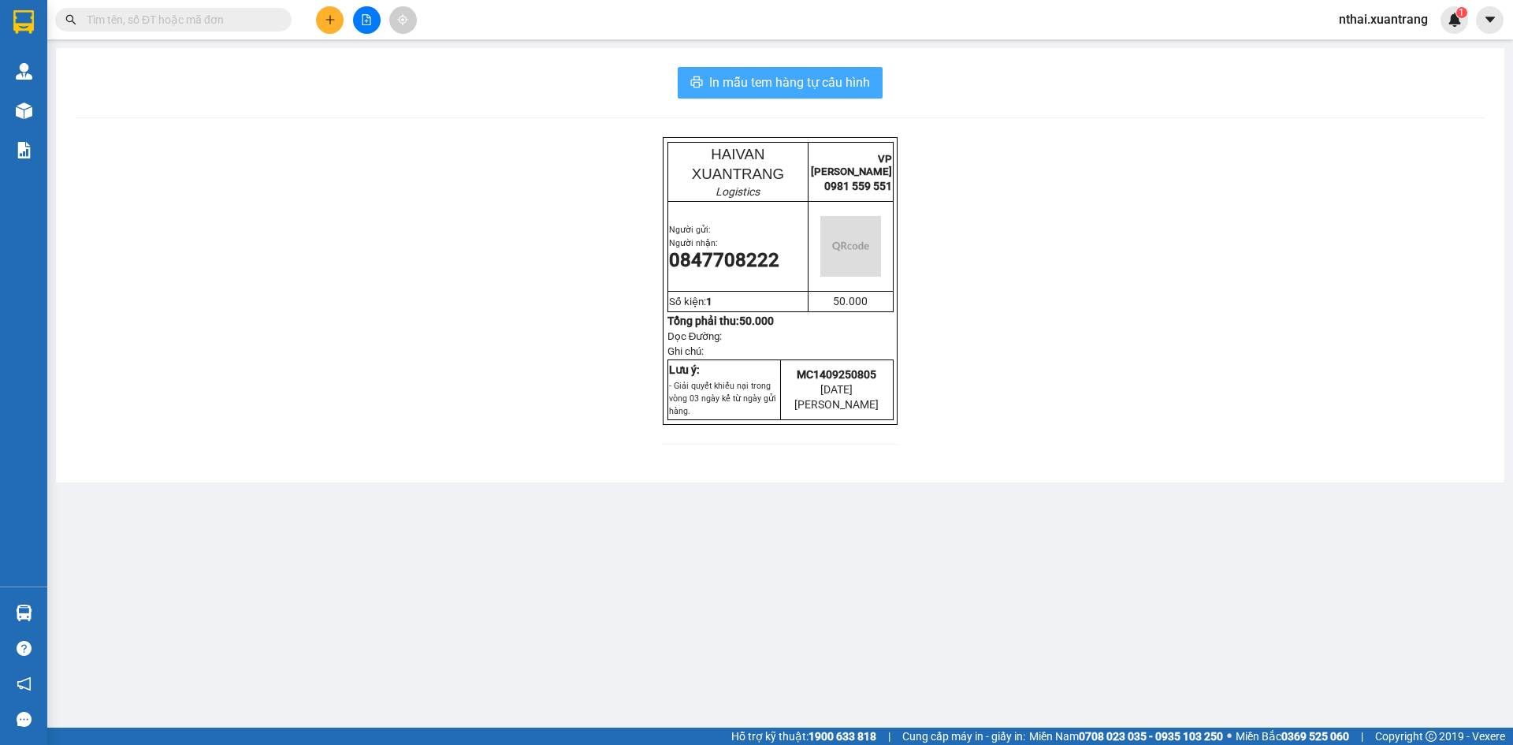
click at [768, 76] on span "In mẫu tem hàng tự cấu hình" at bounding box center [789, 82] width 161 height 20
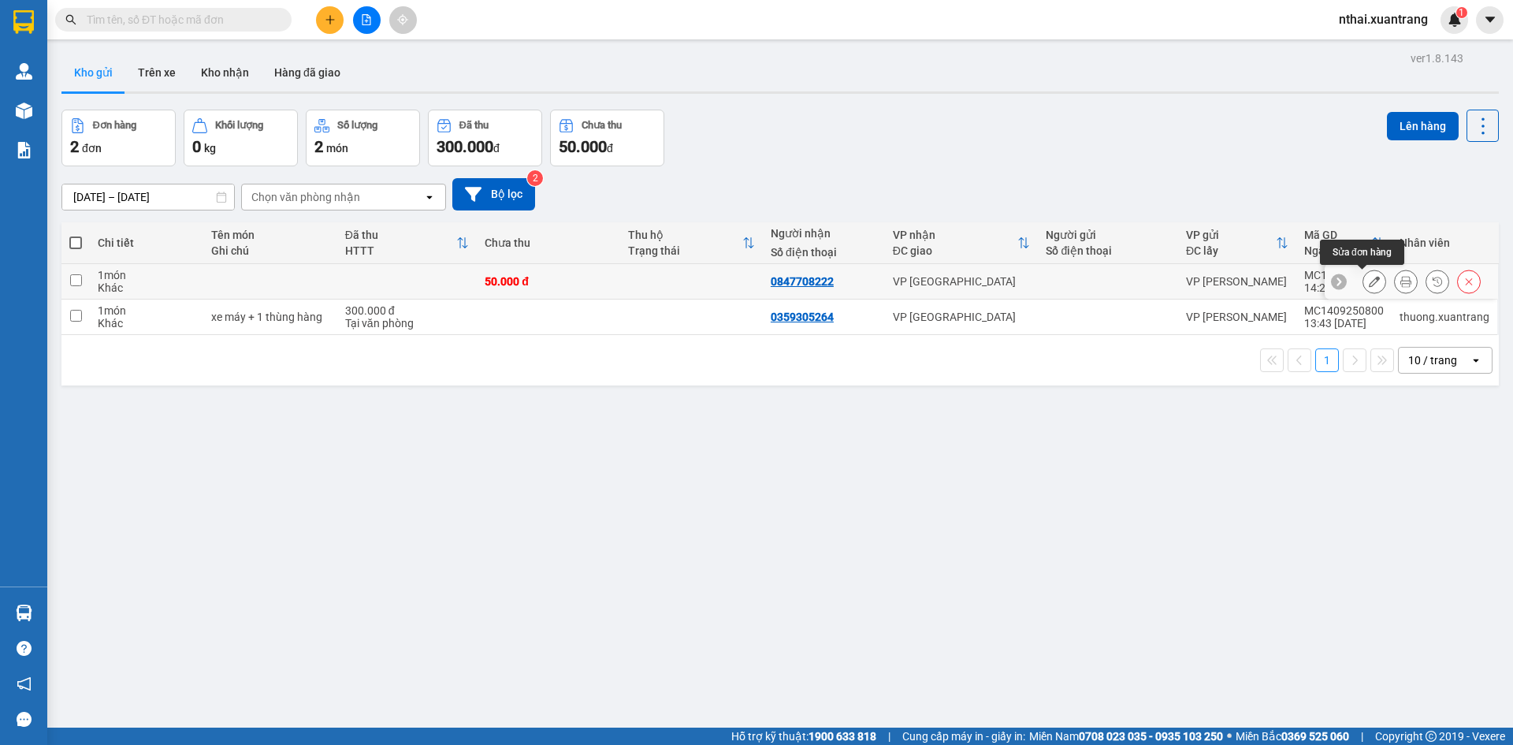
click at [1368, 282] on icon at bounding box center [1373, 281] width 11 height 11
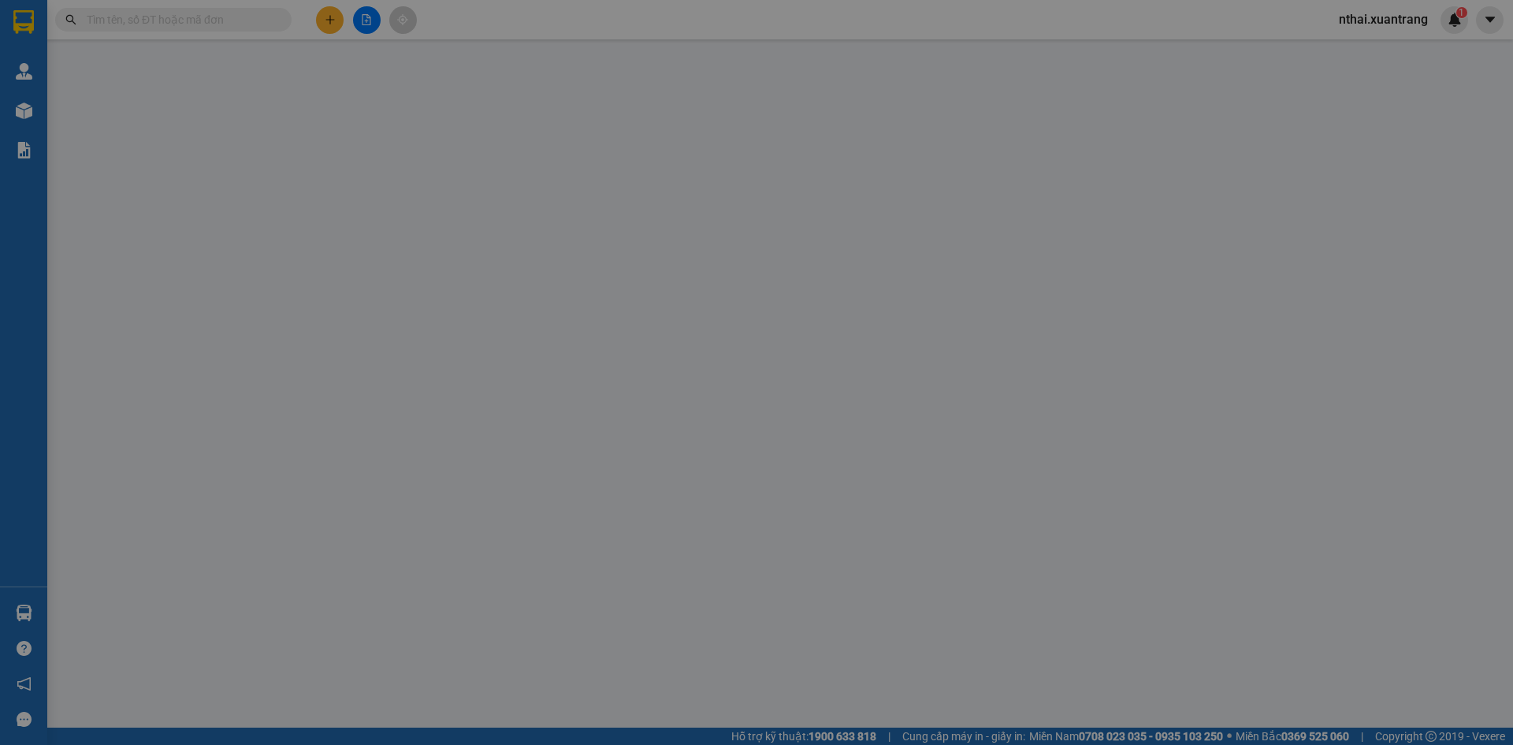
type input "0847708222"
type input "50.000"
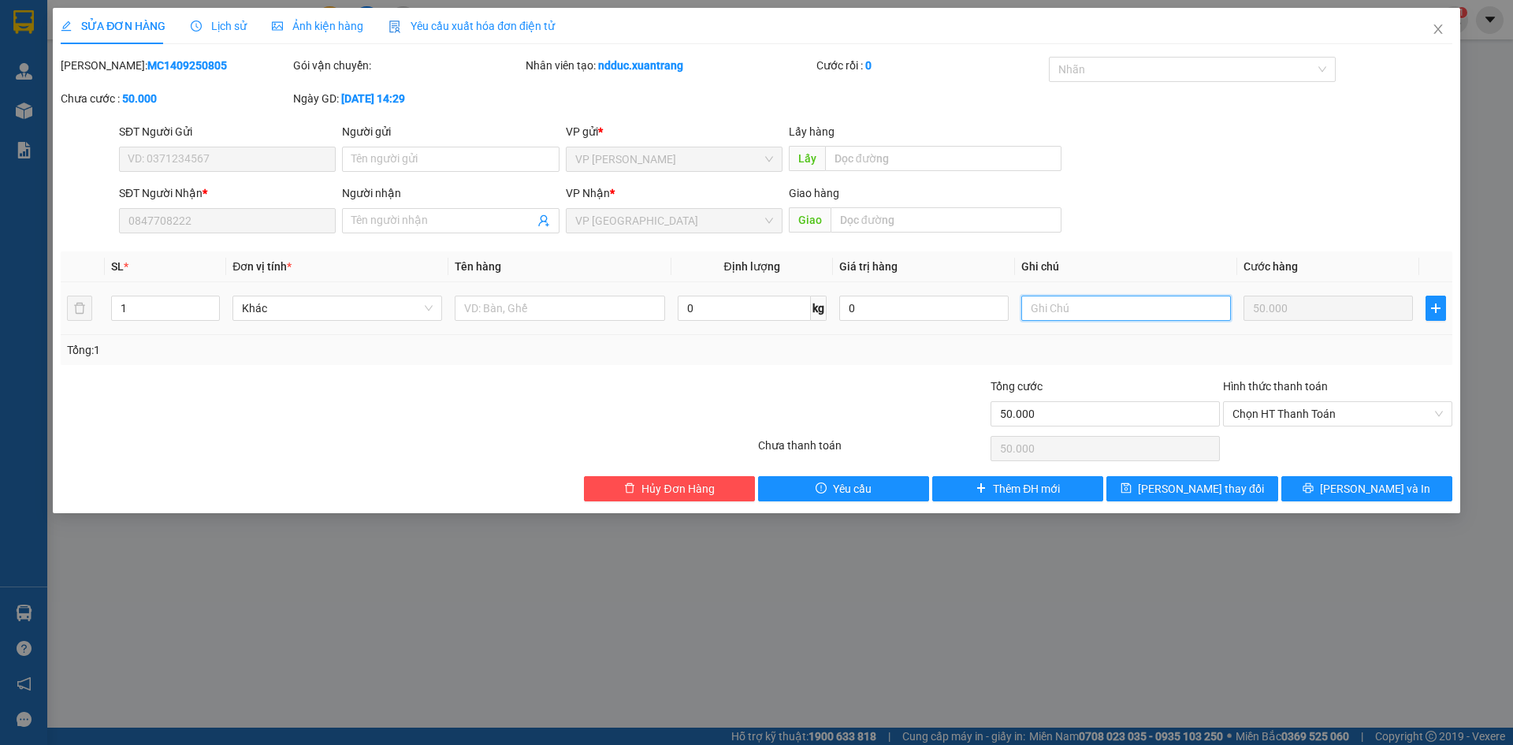
click at [1157, 310] on input "text" at bounding box center [1126, 307] width 210 height 25
type input "xe giường 527"
click at [1217, 483] on span "[PERSON_NAME] thay đổi" at bounding box center [1201, 488] width 126 height 17
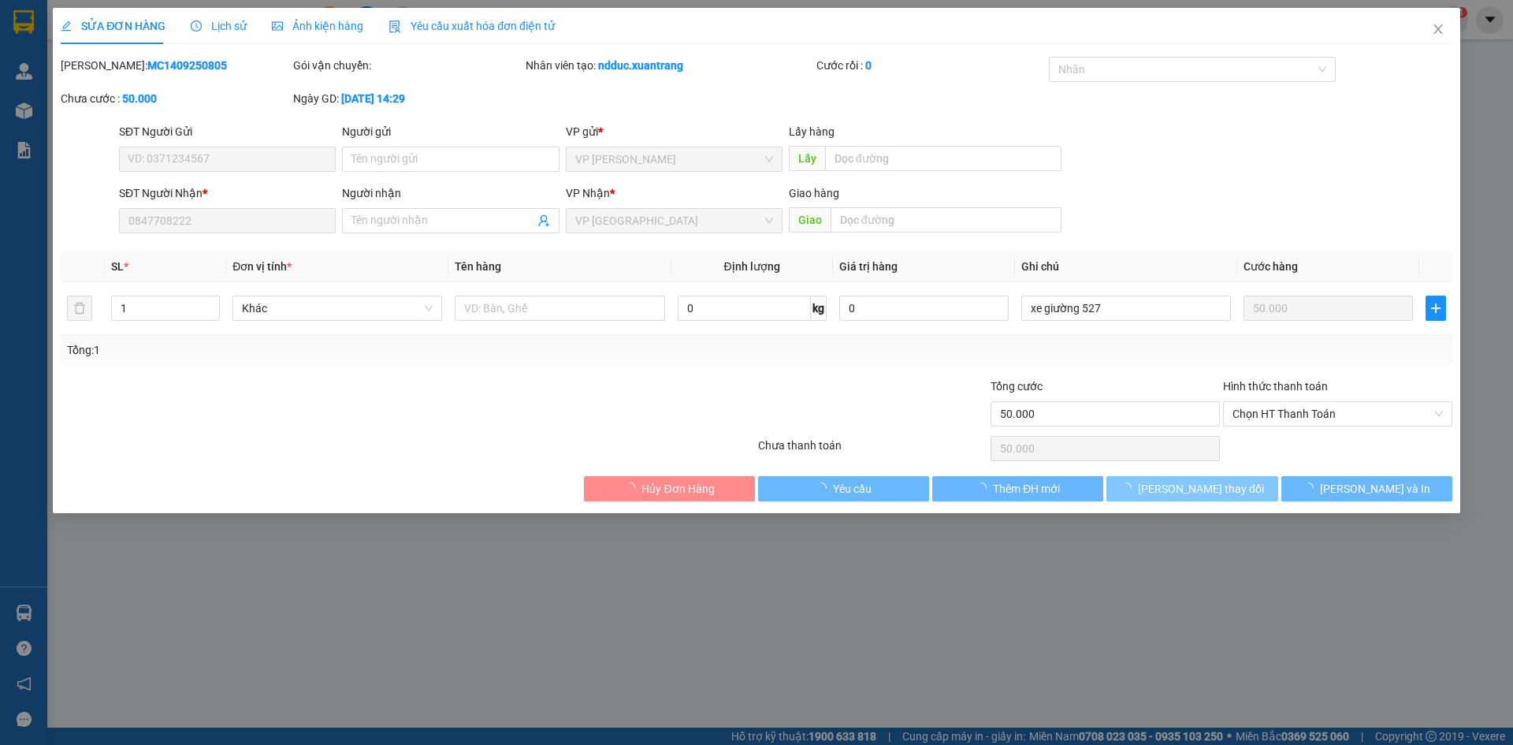
click at [1217, 485] on span "[PERSON_NAME] thay đổi" at bounding box center [1201, 488] width 126 height 17
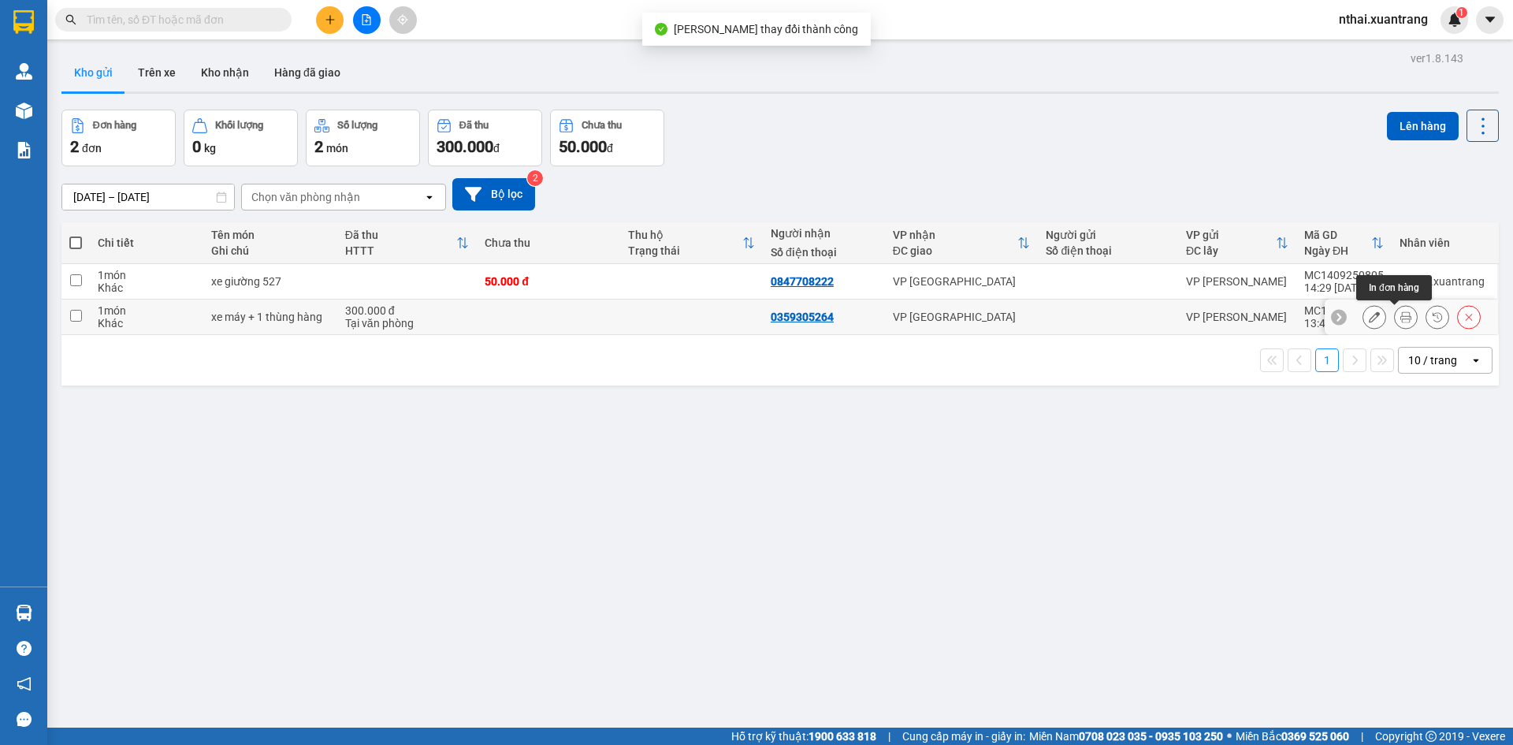
drag, startPoint x: 1394, startPoint y: 321, endPoint x: 1366, endPoint y: 322, distance: 28.4
click at [1366, 322] on div at bounding box center [1421, 317] width 118 height 24
click at [1368, 322] on icon at bounding box center [1373, 316] width 11 height 11
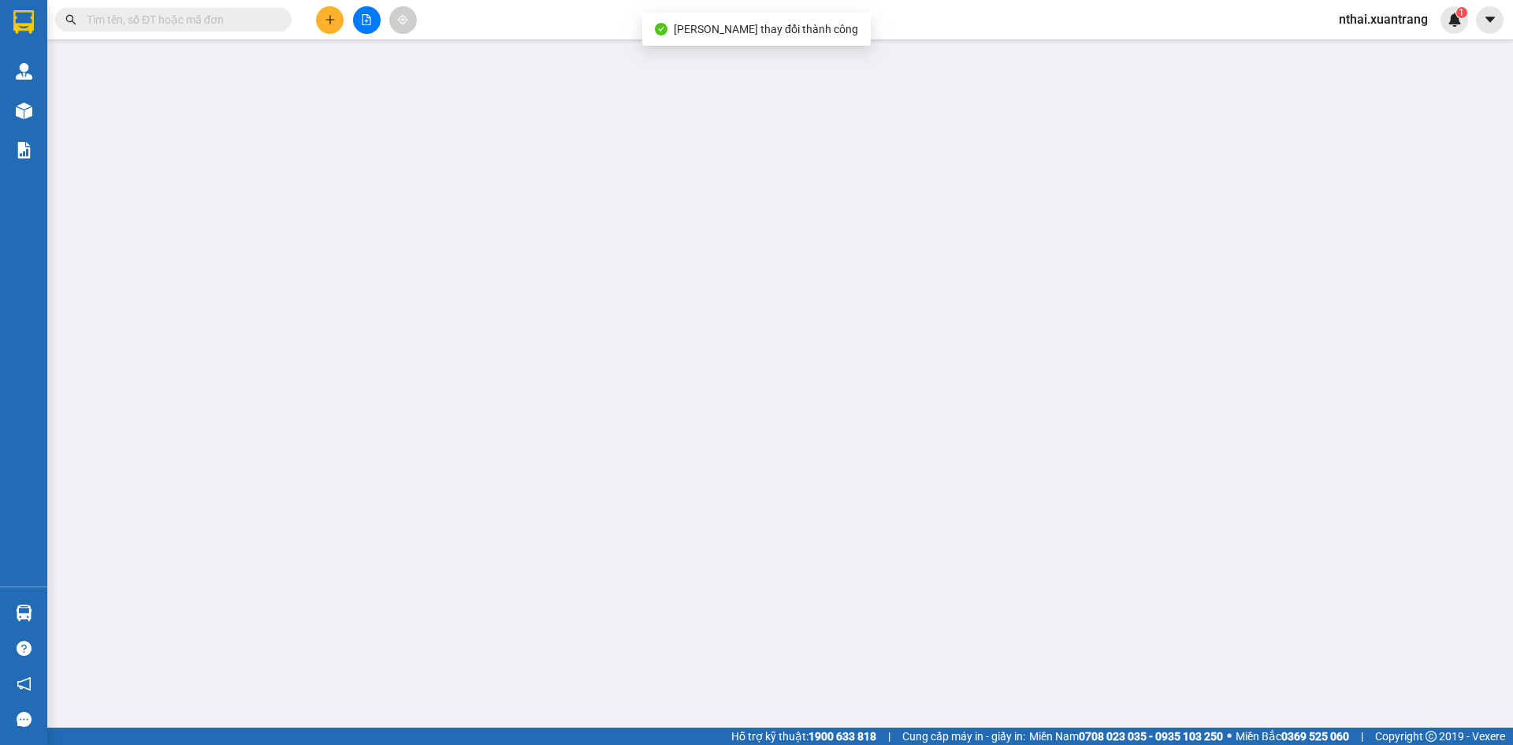
type input "0359305264"
type input "300.000"
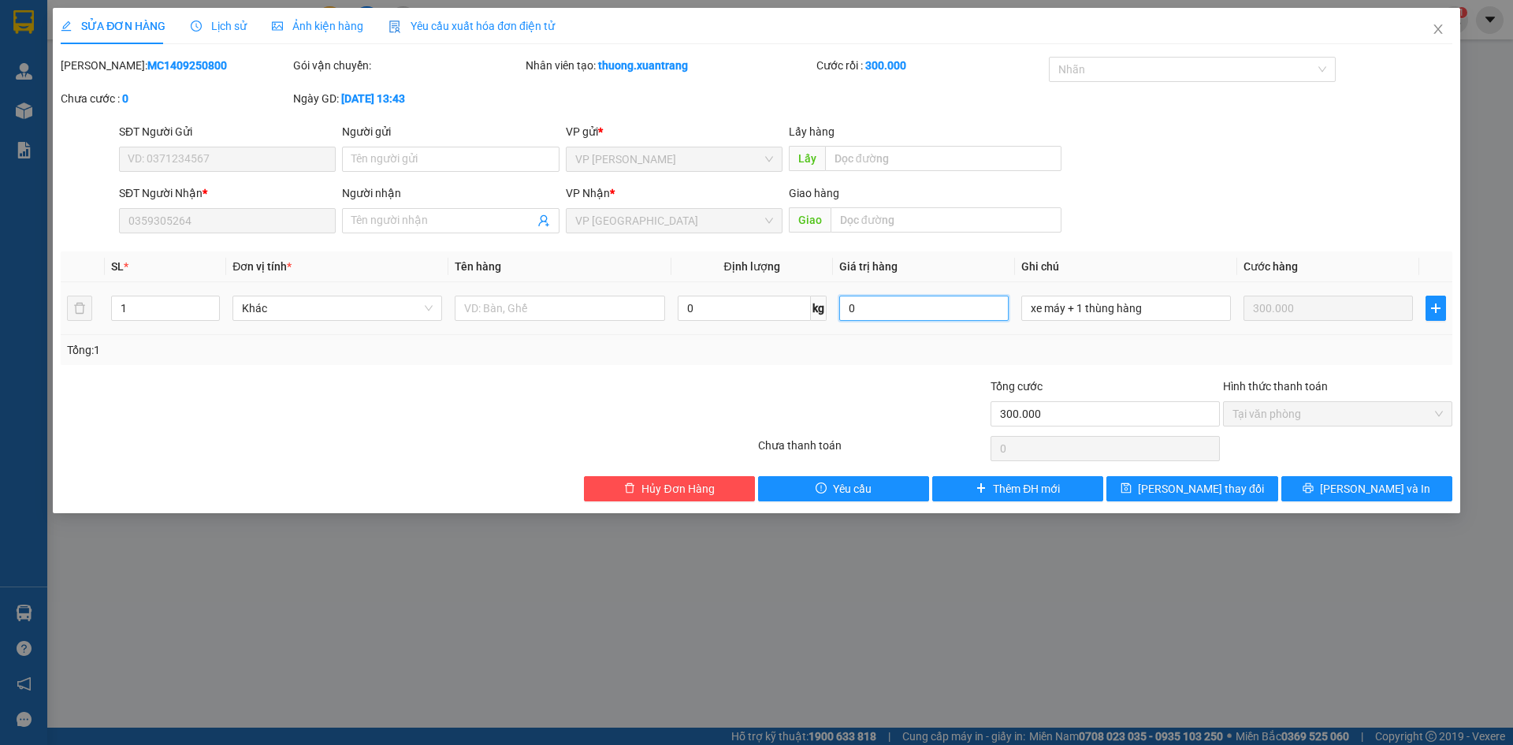
click at [960, 303] on input "0" at bounding box center [923, 307] width 169 height 25
click at [1093, 305] on input "xe máy + 1 thùng hàng" at bounding box center [1126, 307] width 210 height 25
drag, startPoint x: 1199, startPoint y: 330, endPoint x: 1186, endPoint y: 316, distance: 19.5
click at [1198, 329] on td "xe máy + 1 thùng hàng" at bounding box center [1126, 308] width 222 height 53
click at [1186, 316] on input "xe máy + 1 thùng hàng" at bounding box center [1126, 307] width 210 height 25
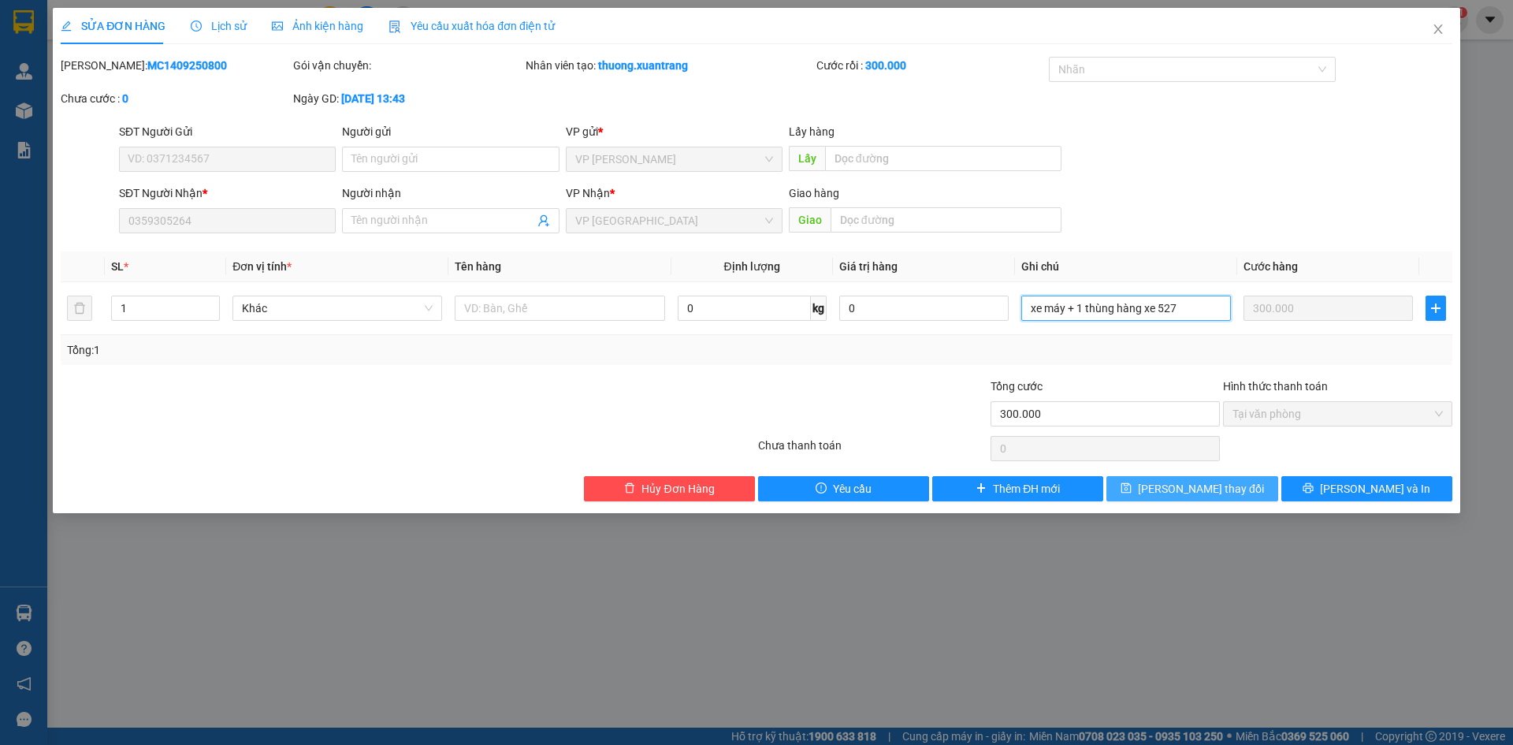
type input "xe máy + 1 thùng hàng xe 527"
click at [1172, 481] on span "[PERSON_NAME] thay đổi" at bounding box center [1201, 488] width 126 height 17
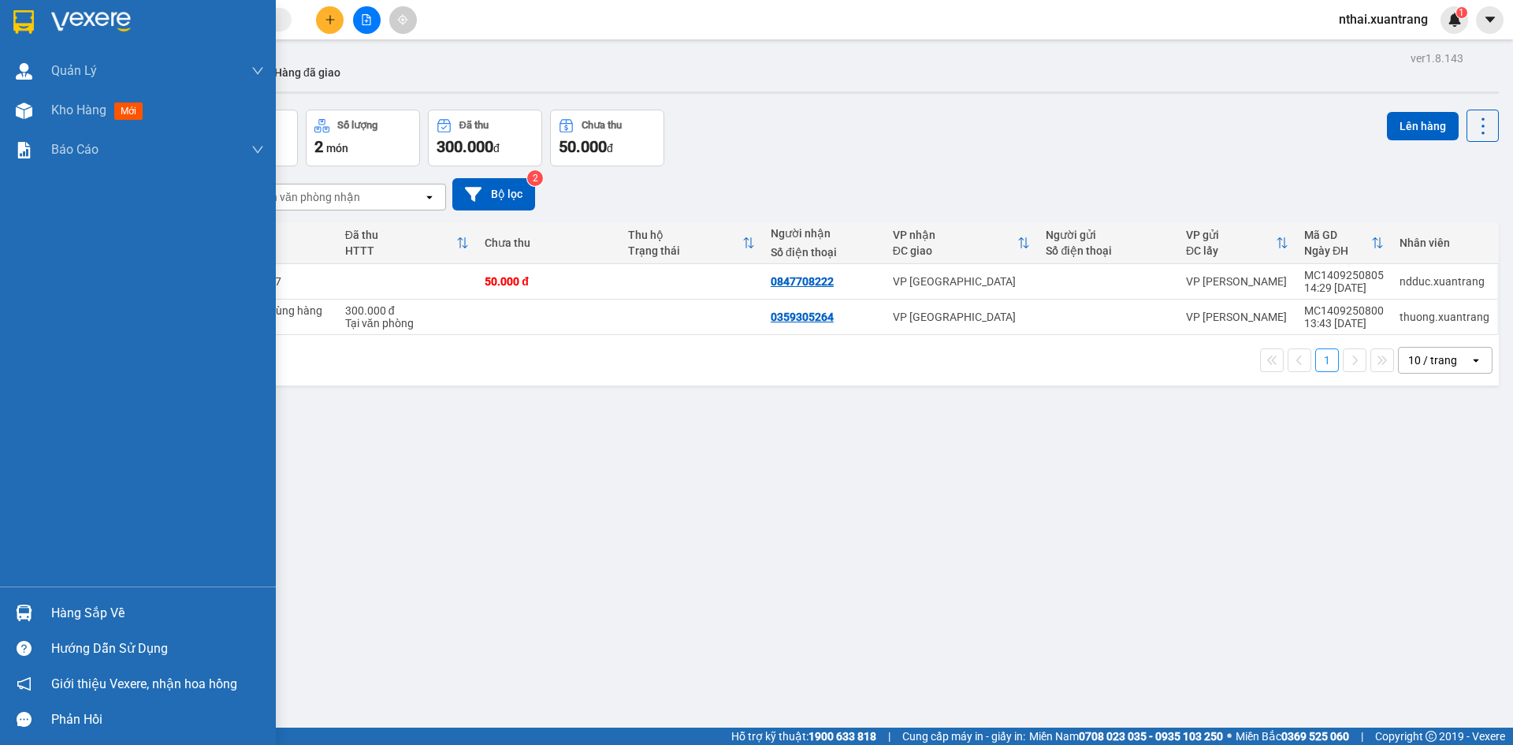
click at [39, 28] on div at bounding box center [138, 25] width 276 height 51
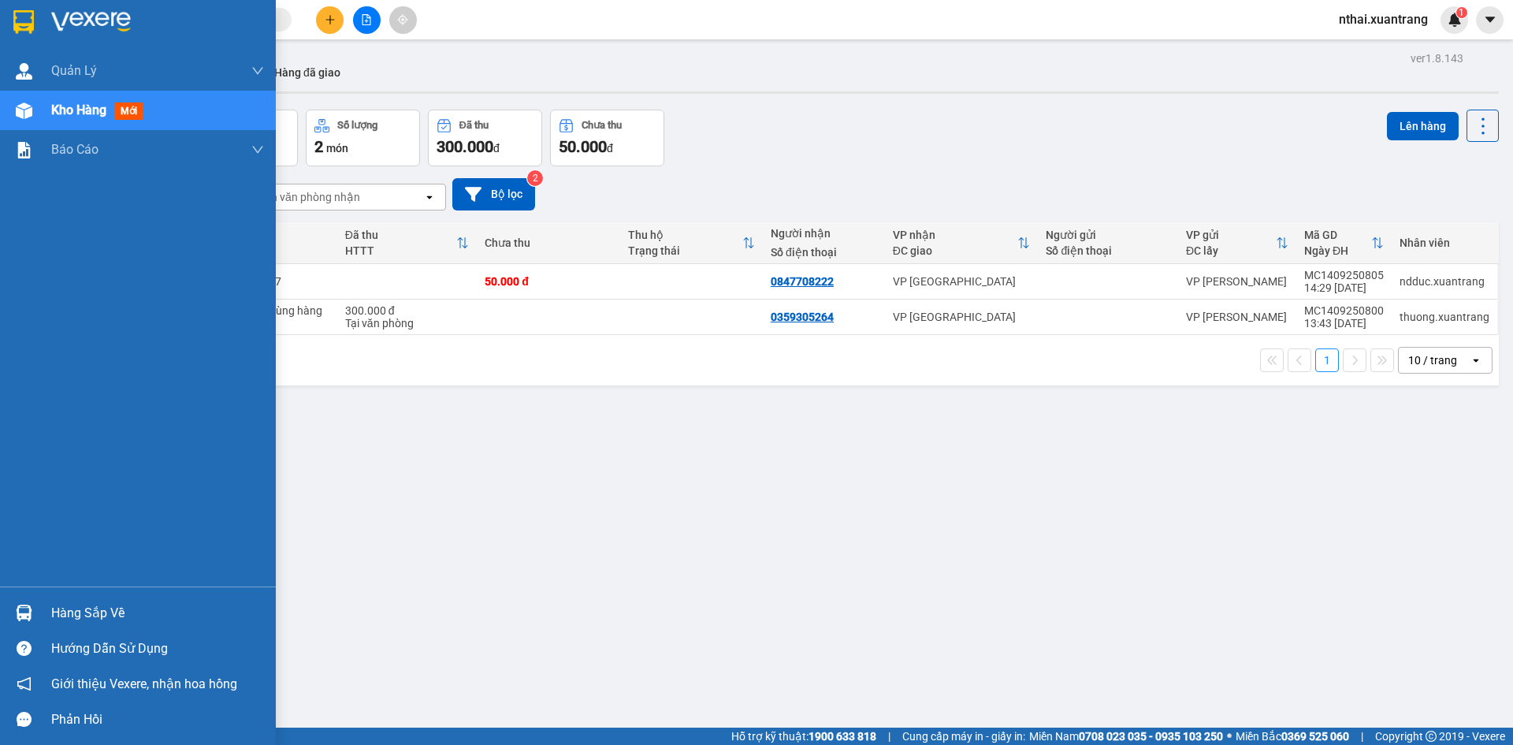
click at [17, 28] on img at bounding box center [23, 22] width 20 height 24
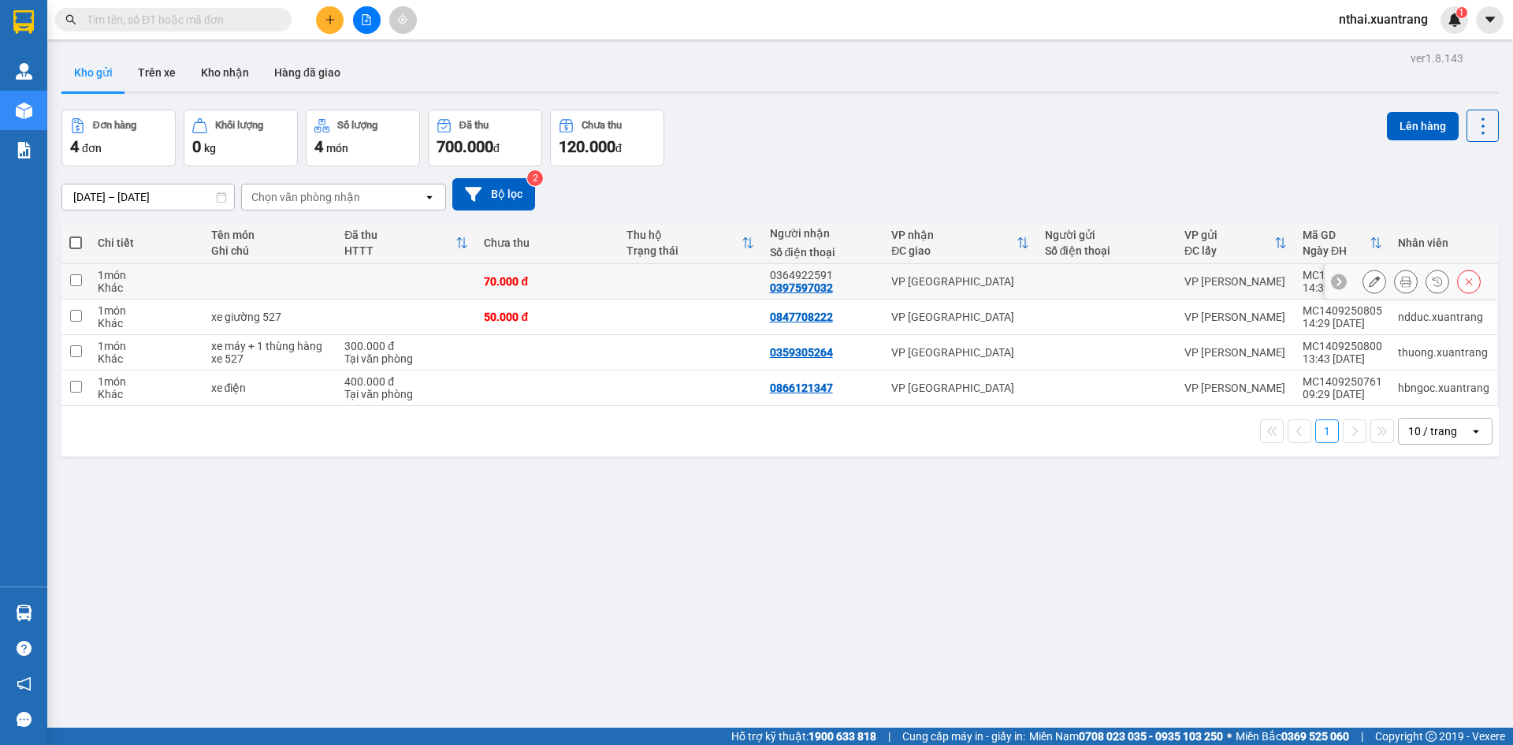
click at [1400, 280] on icon at bounding box center [1405, 281] width 11 height 11
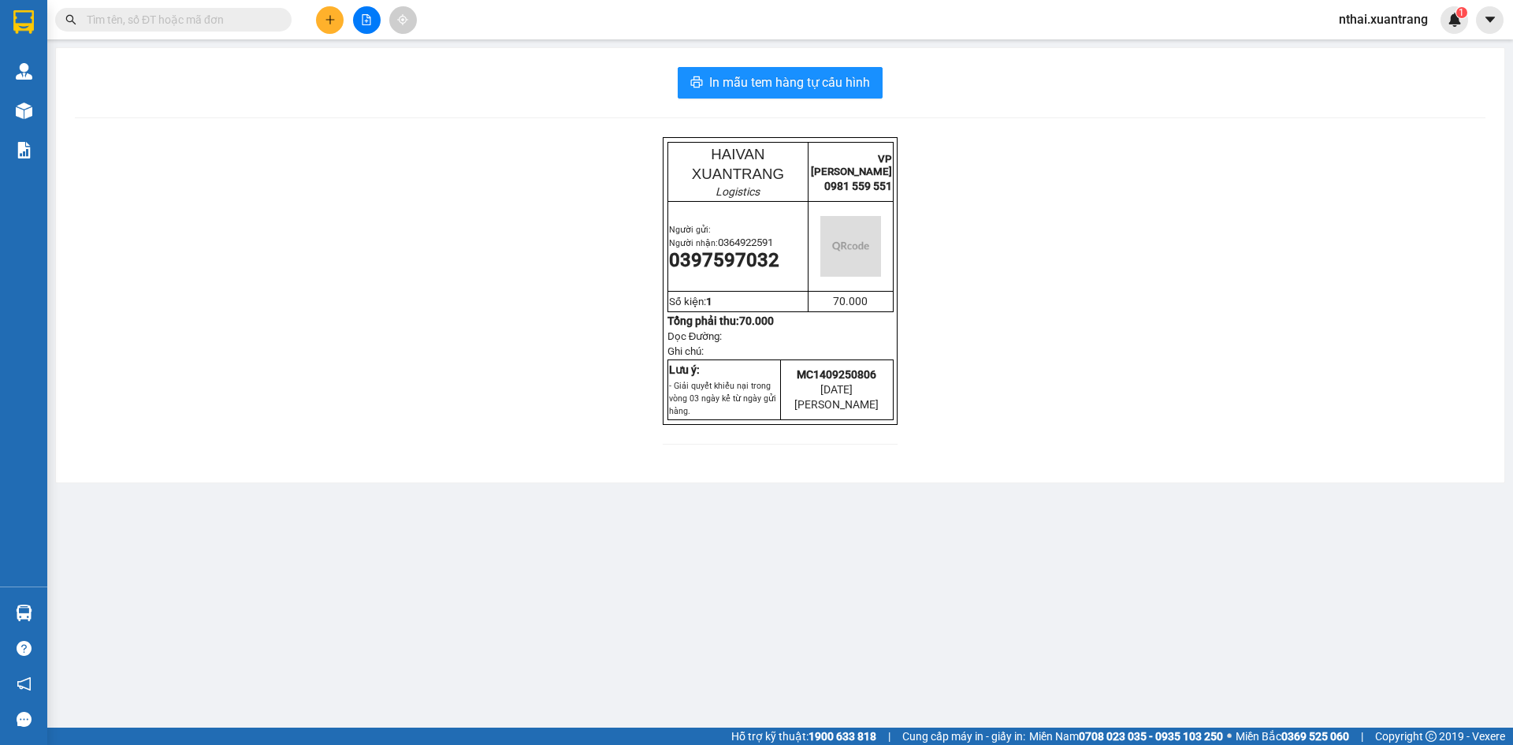
click at [772, 64] on div "In mẫu tem hàng tự cấu hình HAIVAN XUANTRANG Logistics VP MỘC CHÂU 0981 559 551…" at bounding box center [780, 265] width 1448 height 434
drag, startPoint x: 782, startPoint y: 76, endPoint x: 886, endPoint y: 158, distance: 133.5
click at [782, 76] on span "In mẫu tem hàng tự cấu hình" at bounding box center [789, 82] width 161 height 20
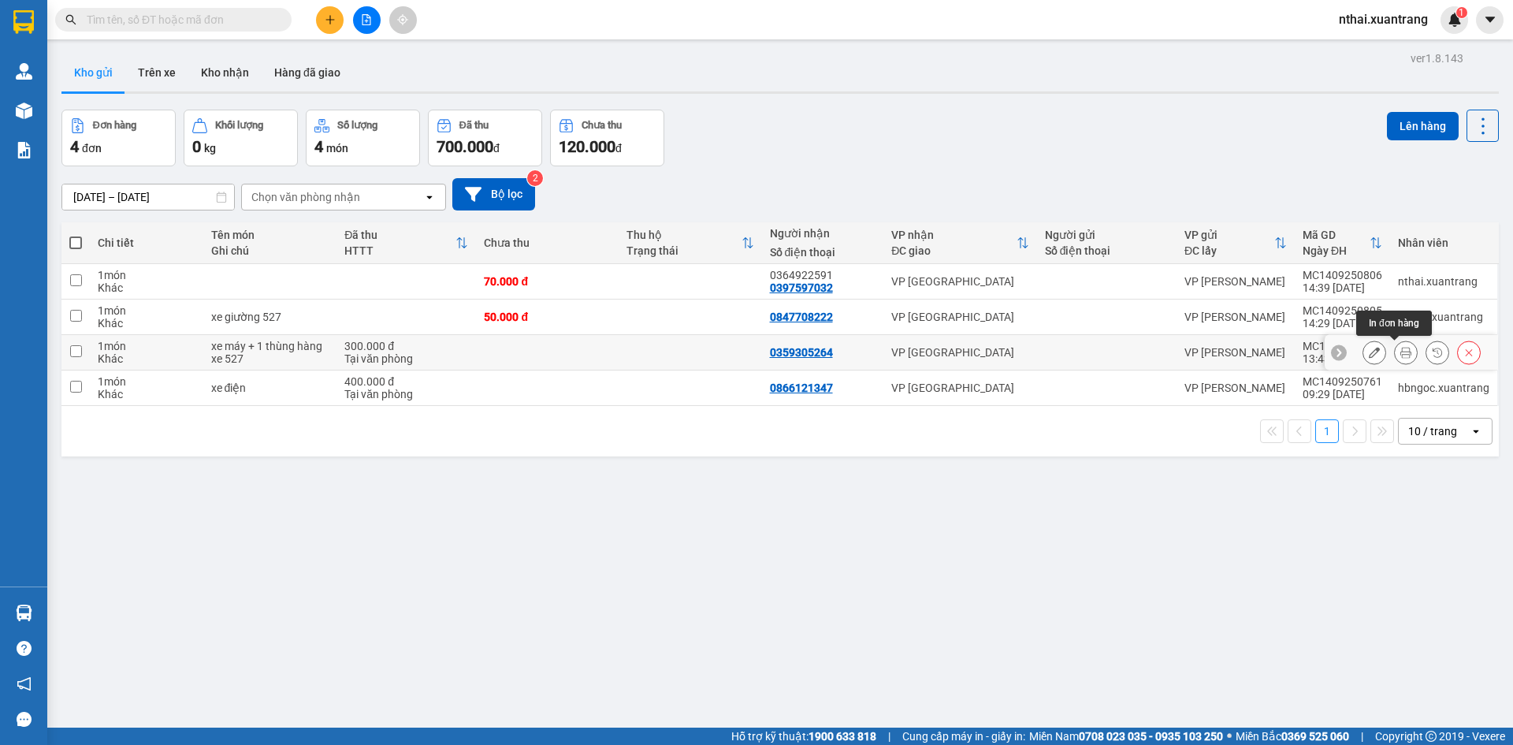
click at [1394, 353] on button at bounding box center [1405, 353] width 22 height 28
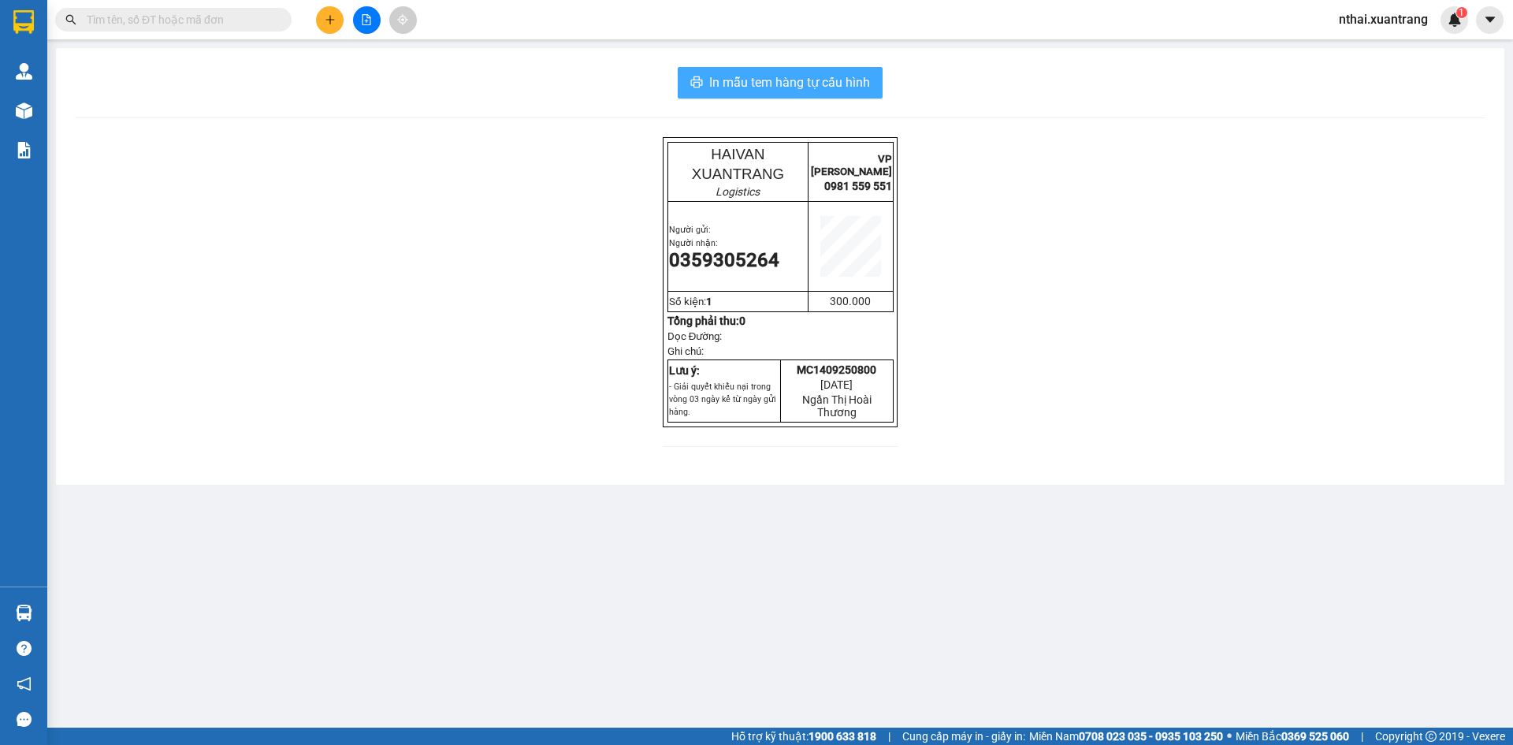
click at [843, 77] on span "In mẫu tem hàng tự cấu hình" at bounding box center [789, 82] width 161 height 20
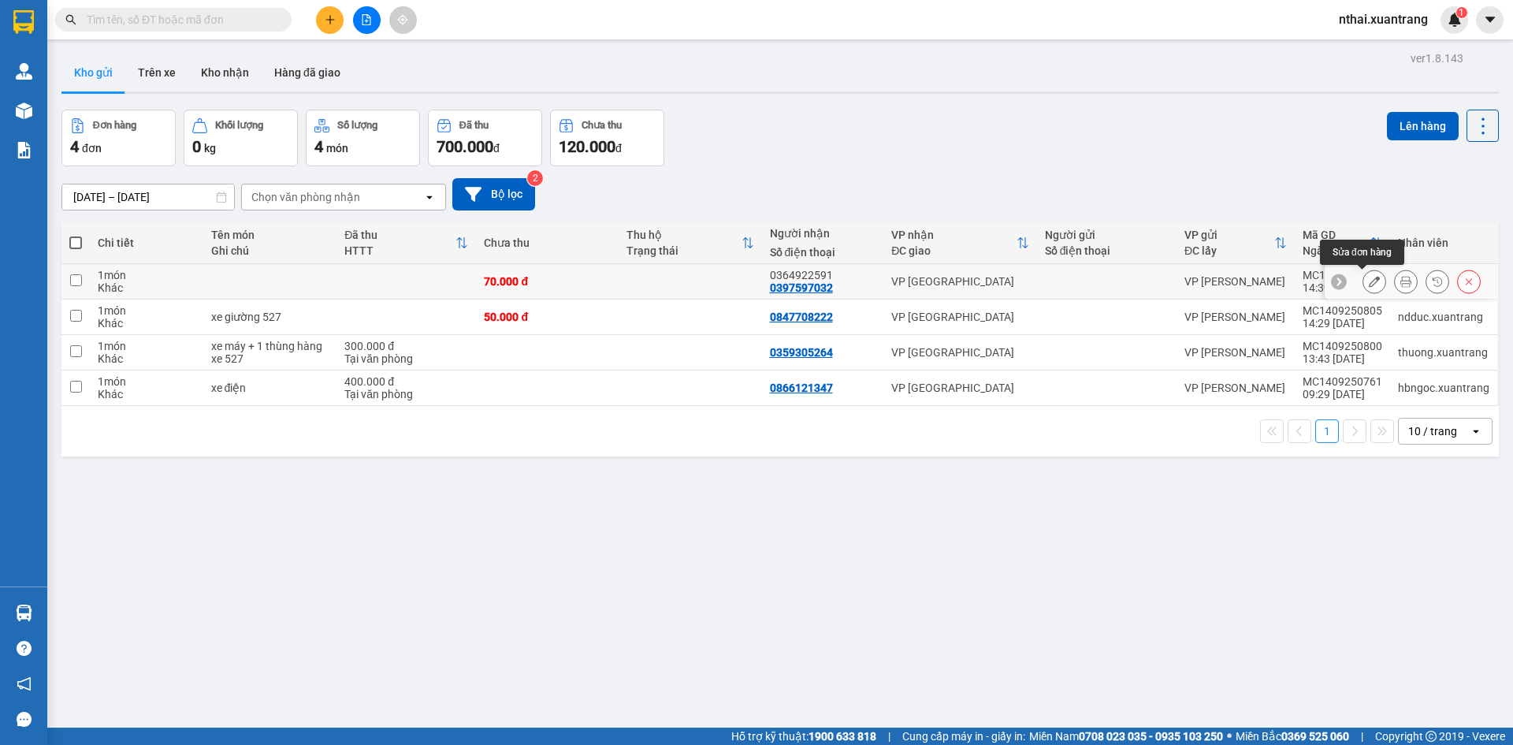
click at [1369, 283] on button at bounding box center [1374, 282] width 22 height 28
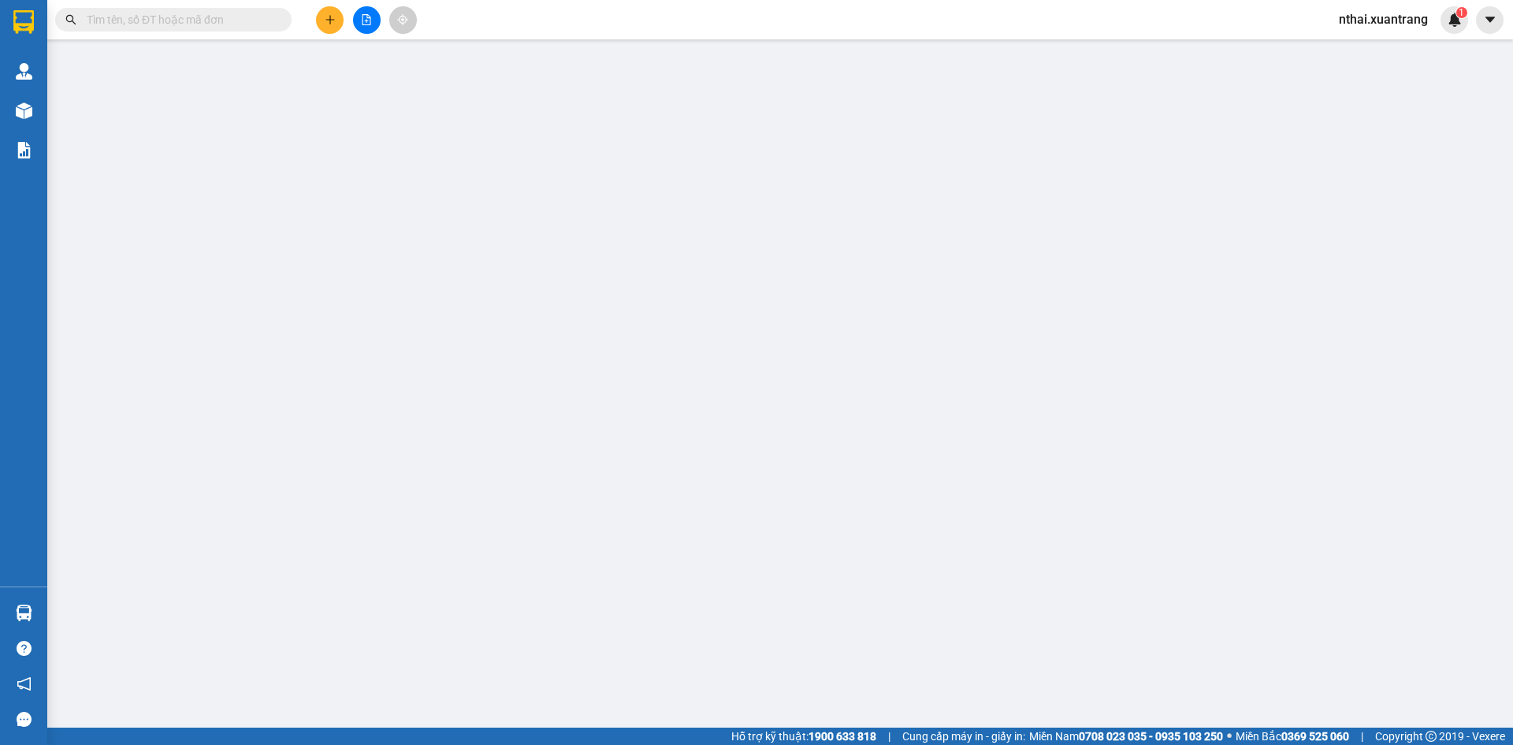
type input "0397597032"
type input "70.000"
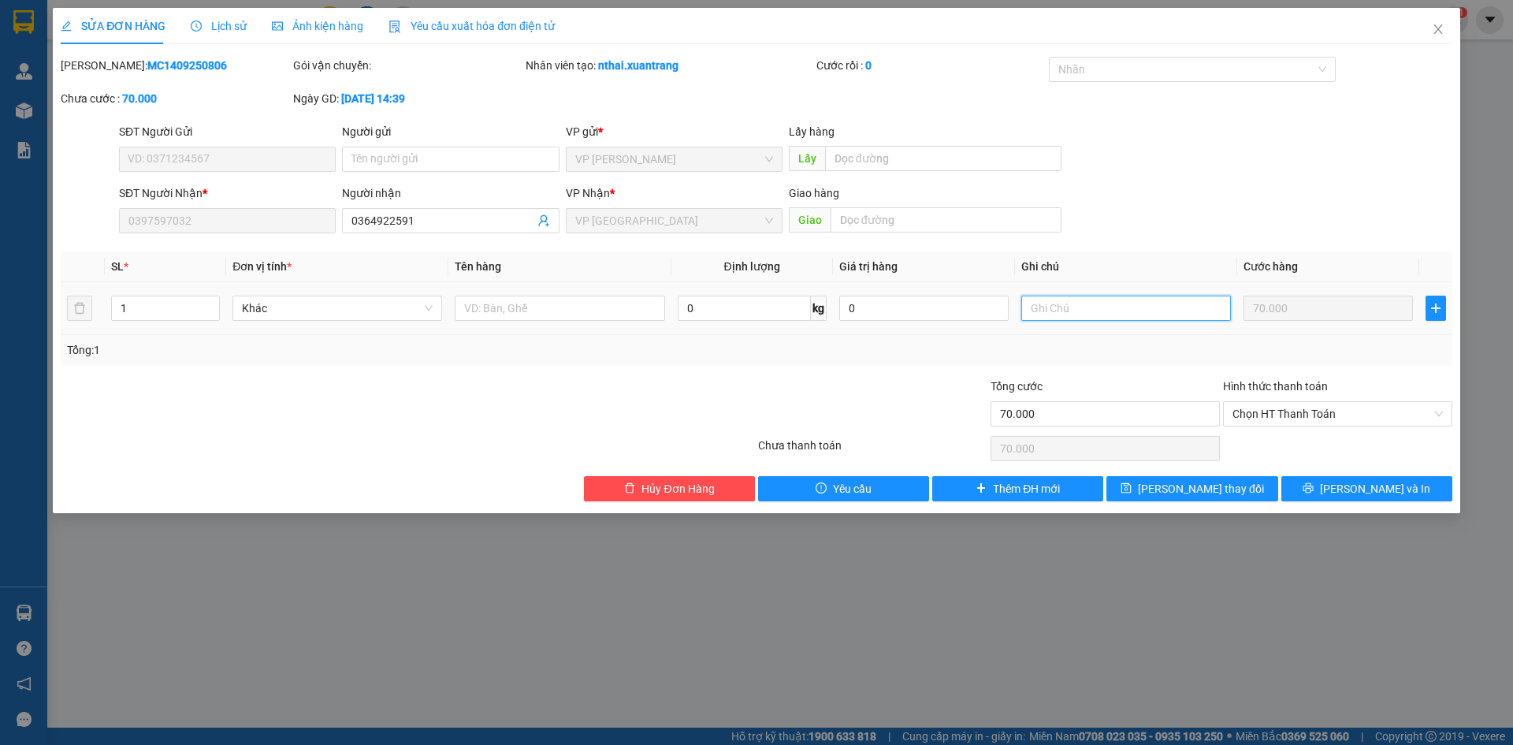
click at [1062, 312] on input "text" at bounding box center [1126, 307] width 210 height 25
type input "xe giường 527"
drag, startPoint x: 1144, startPoint y: 486, endPoint x: 1027, endPoint y: 323, distance: 200.9
click at [1025, 329] on div "Total Paid Fee 0 Total UnPaid Fee 70.000 Cash Collection Total Fee Mã ĐH: MC140…" at bounding box center [756, 279] width 1391 height 444
click at [1025, 312] on input "xe giường 527" at bounding box center [1126, 307] width 210 height 25
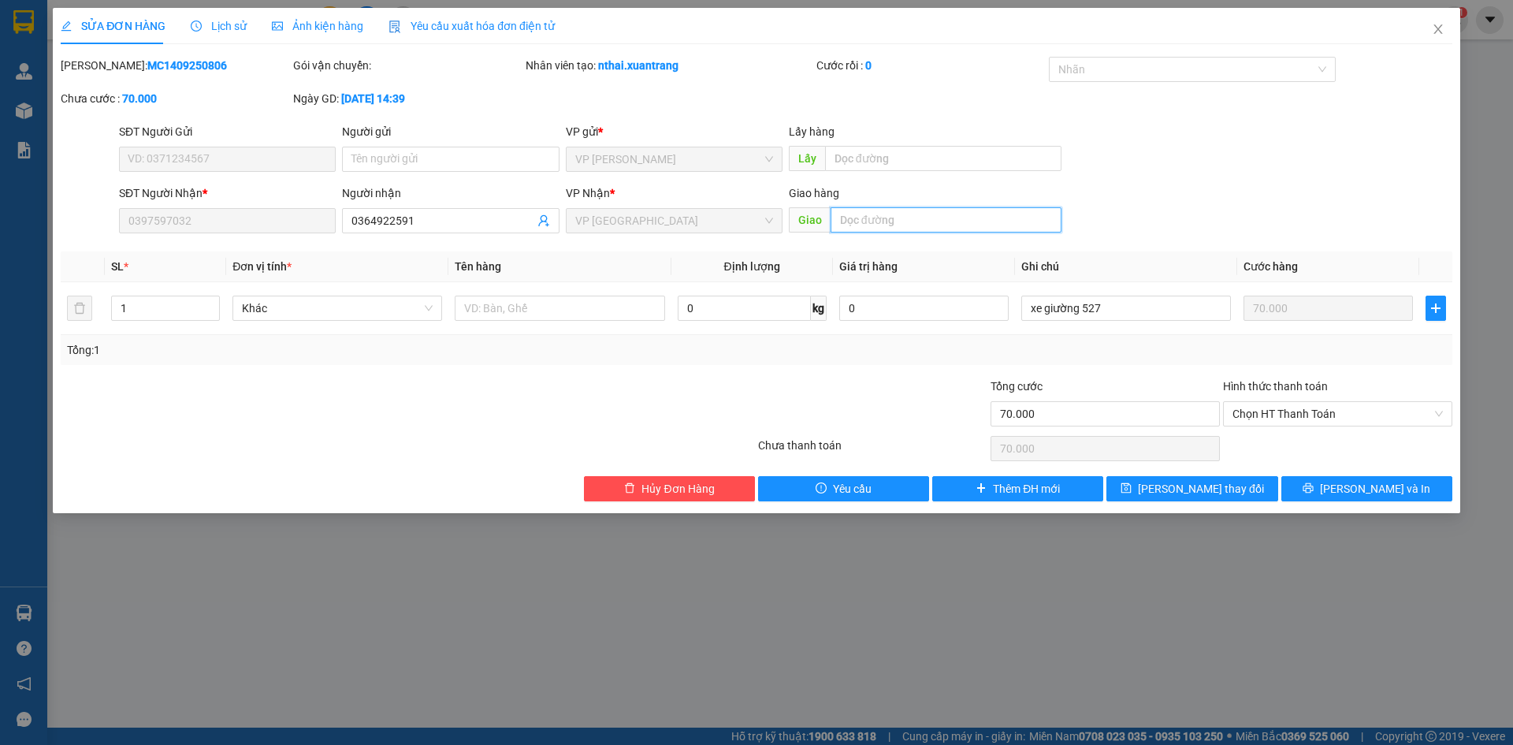
click at [898, 214] on input "text" at bounding box center [945, 219] width 231 height 25
type input "mỹ đình"
click at [1193, 500] on button "[PERSON_NAME] thay đổi" at bounding box center [1191, 488] width 171 height 25
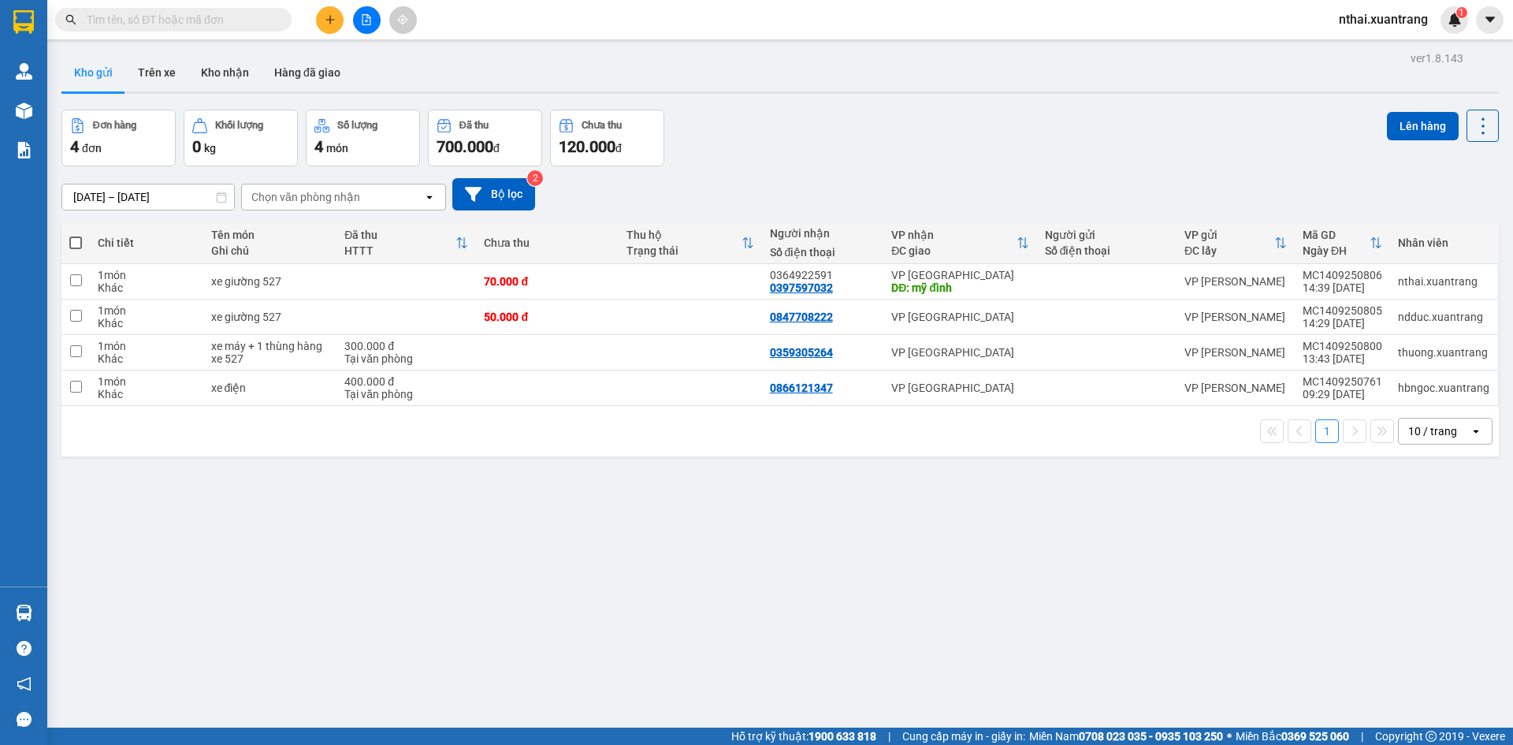
click at [1116, 428] on div "1 10 / trang open" at bounding box center [780, 431] width 1424 height 27
click at [1368, 392] on icon at bounding box center [1373, 387] width 11 height 11
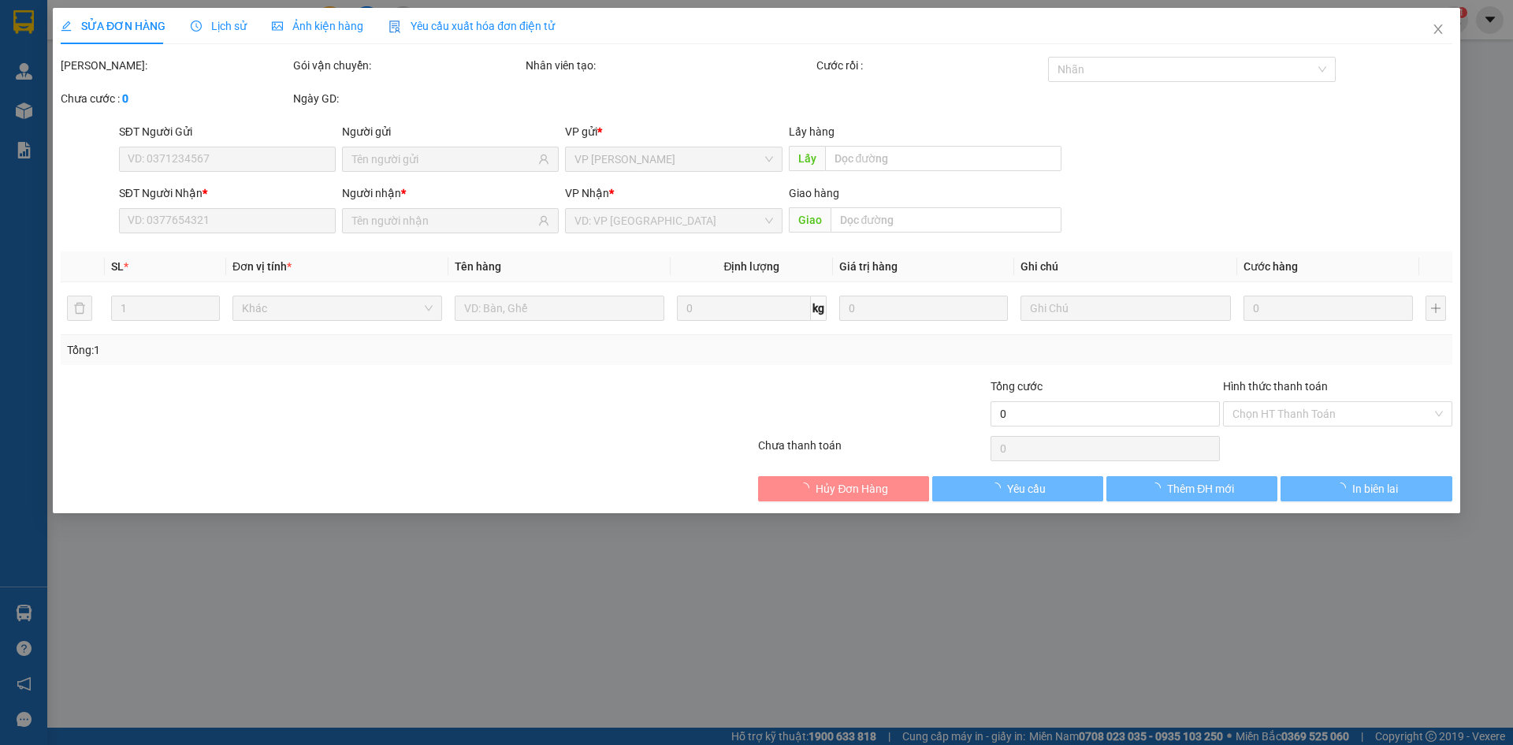
type input "0866121347"
type input "400.000"
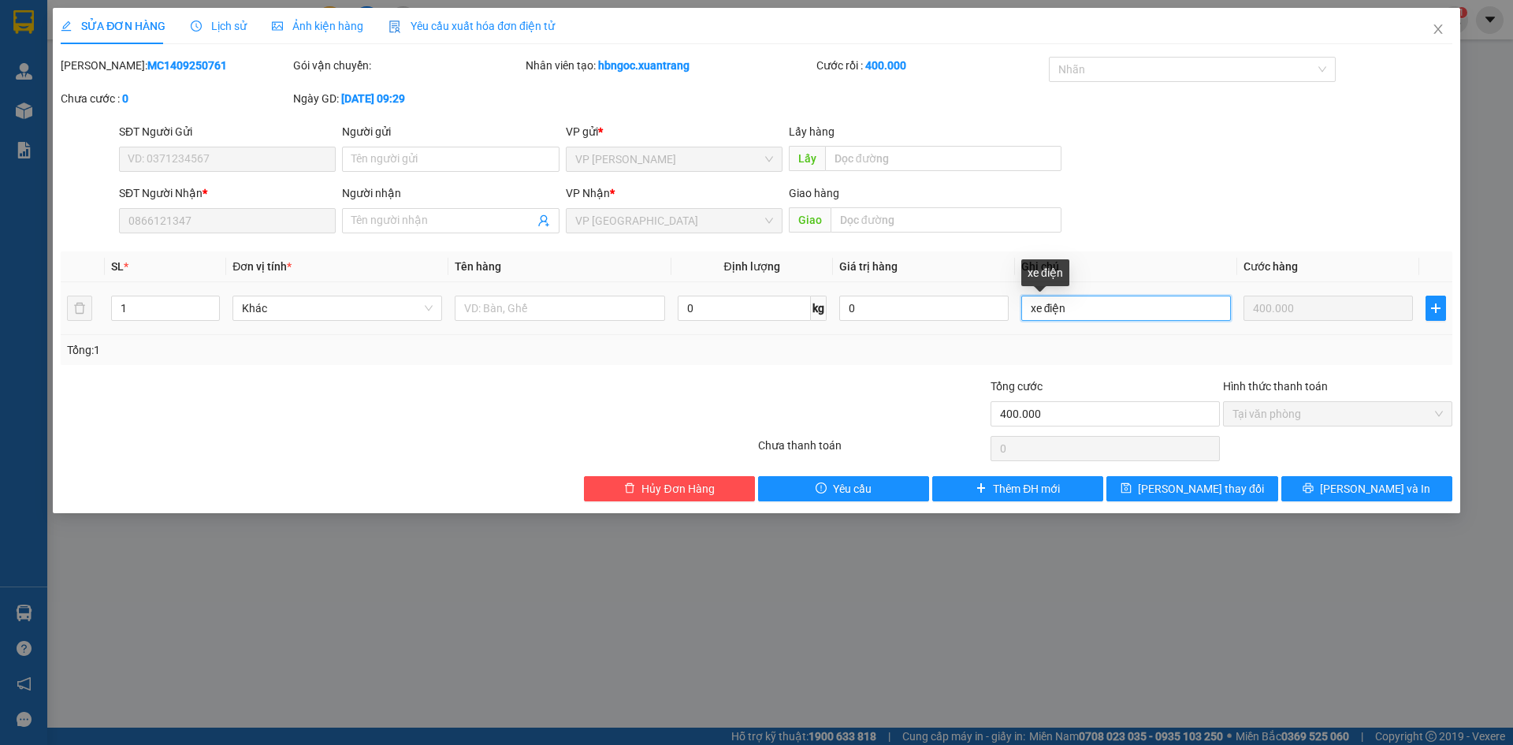
click at [1089, 312] on input "xe điện" at bounding box center [1126, 307] width 210 height 25
type input "xe điện (xe giường 527"
click at [1171, 499] on button "[PERSON_NAME] thay đổi" at bounding box center [1191, 488] width 171 height 25
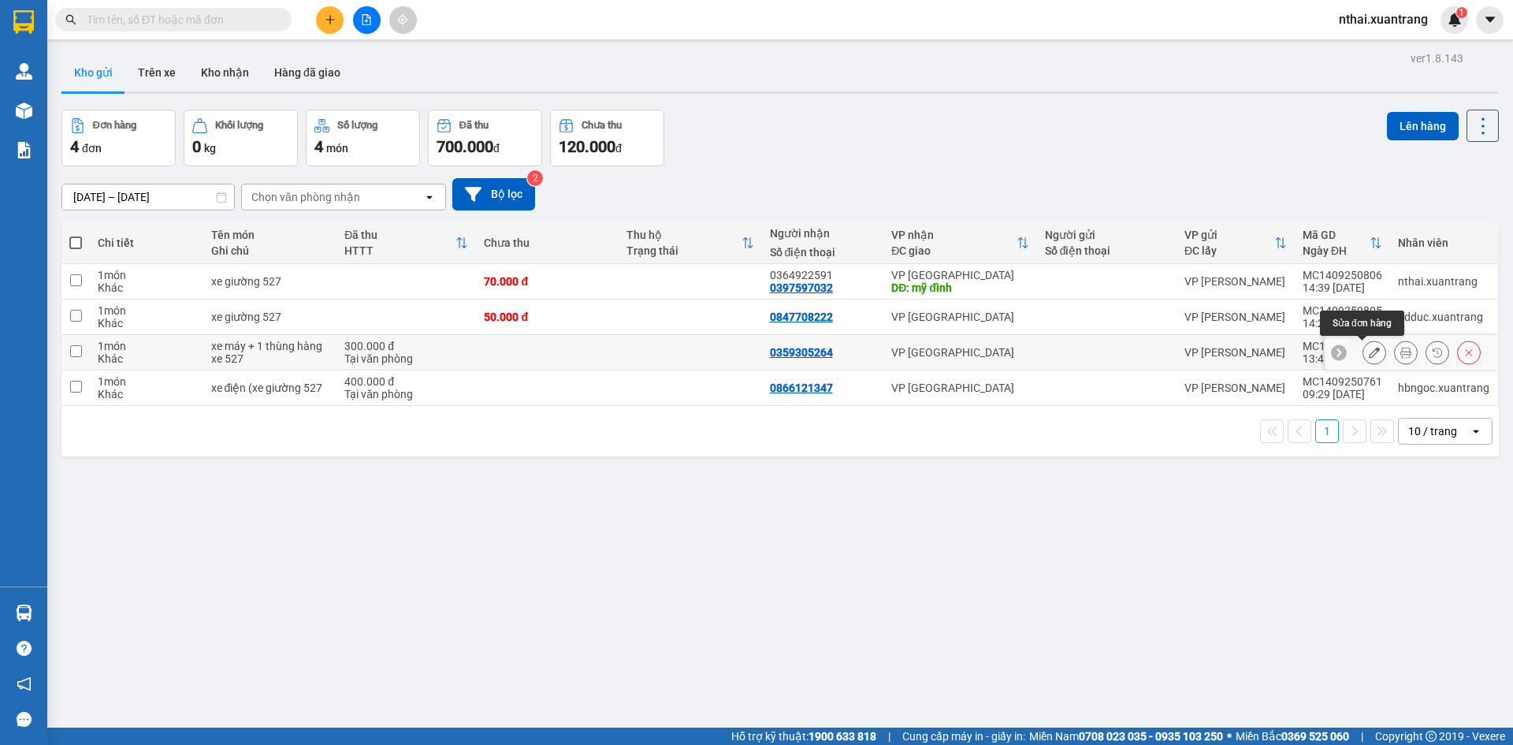
click at [1371, 358] on button at bounding box center [1374, 353] width 22 height 28
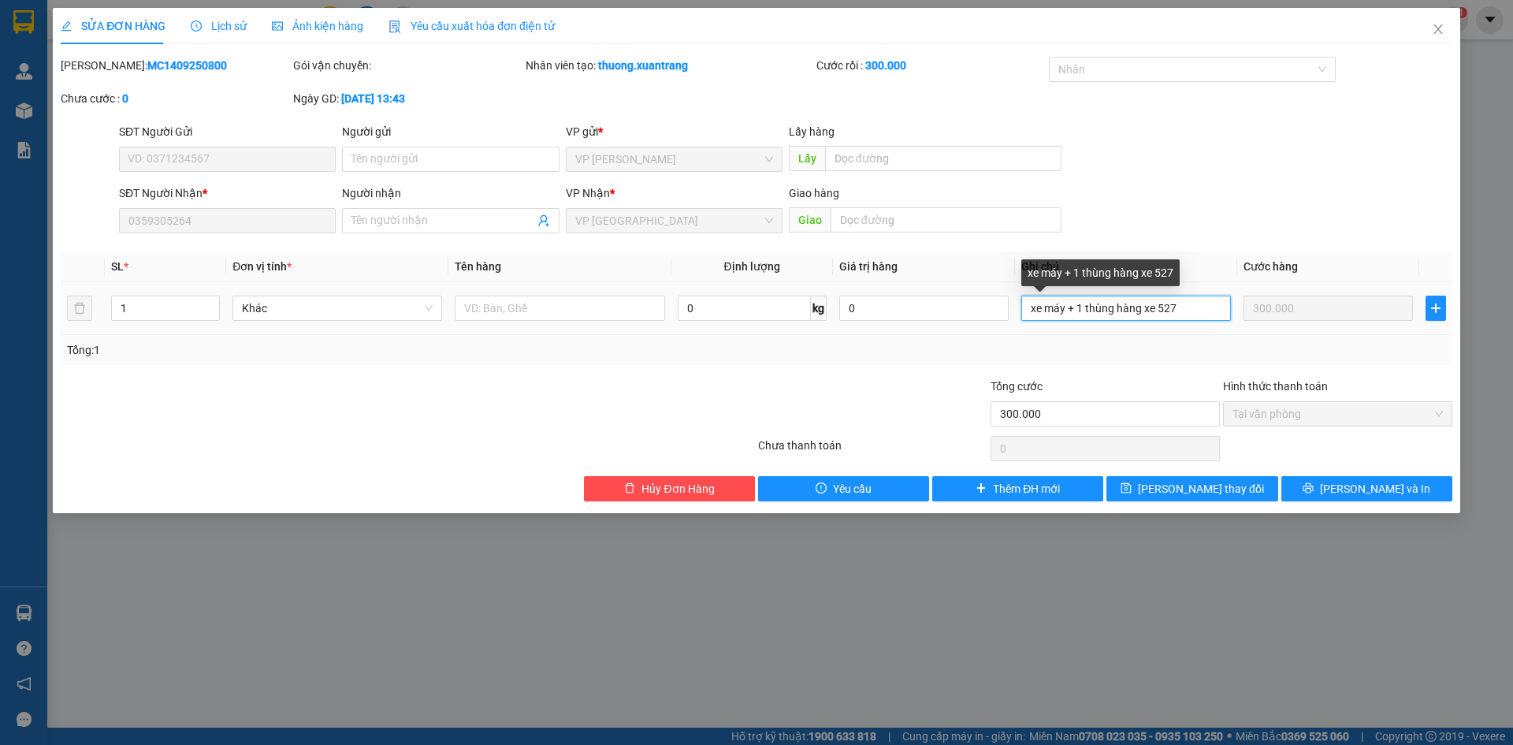
click at [1190, 308] on input "xe máy + 1 thùng hàng xe 527" at bounding box center [1126, 307] width 210 height 25
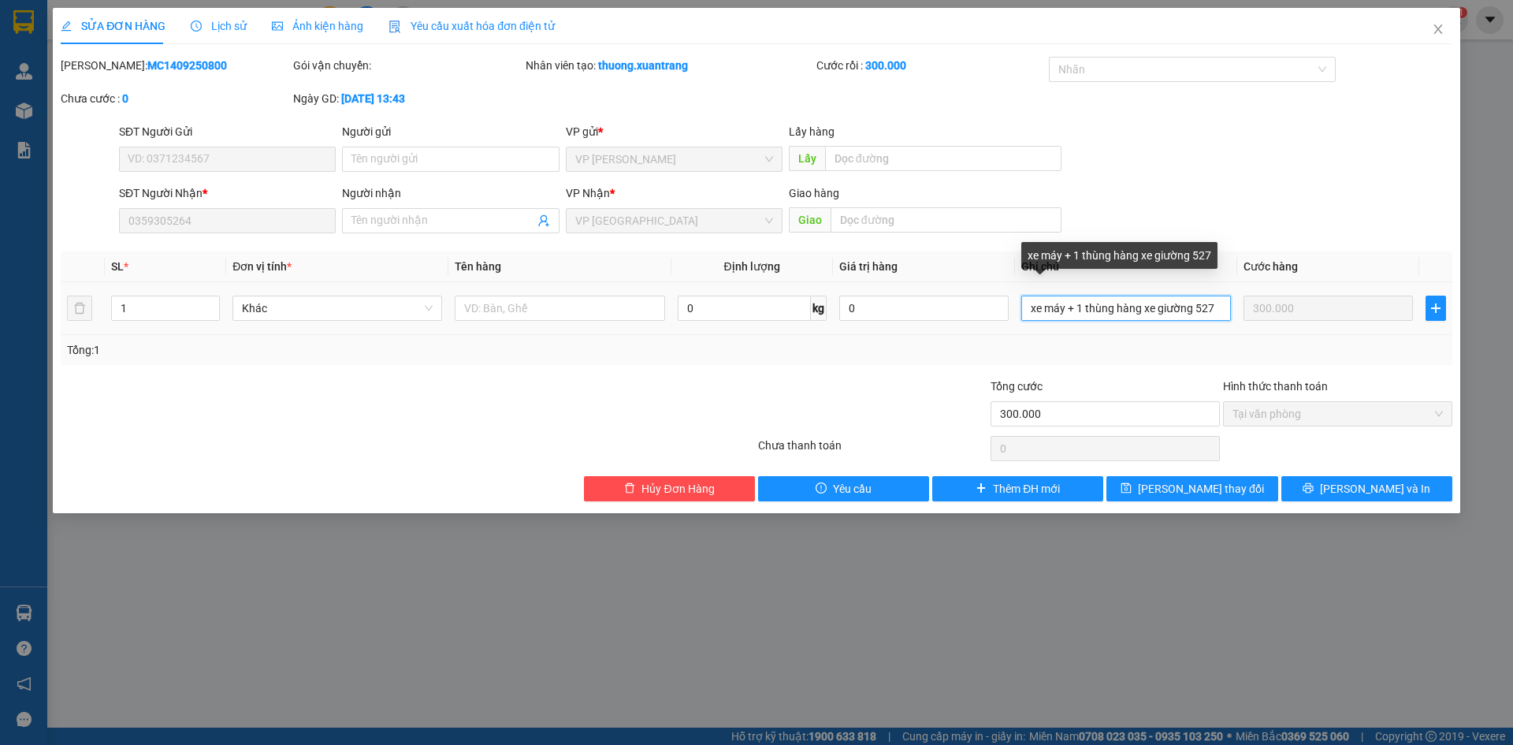
type input "xe máy + 1 thùng hàng xe giường 527"
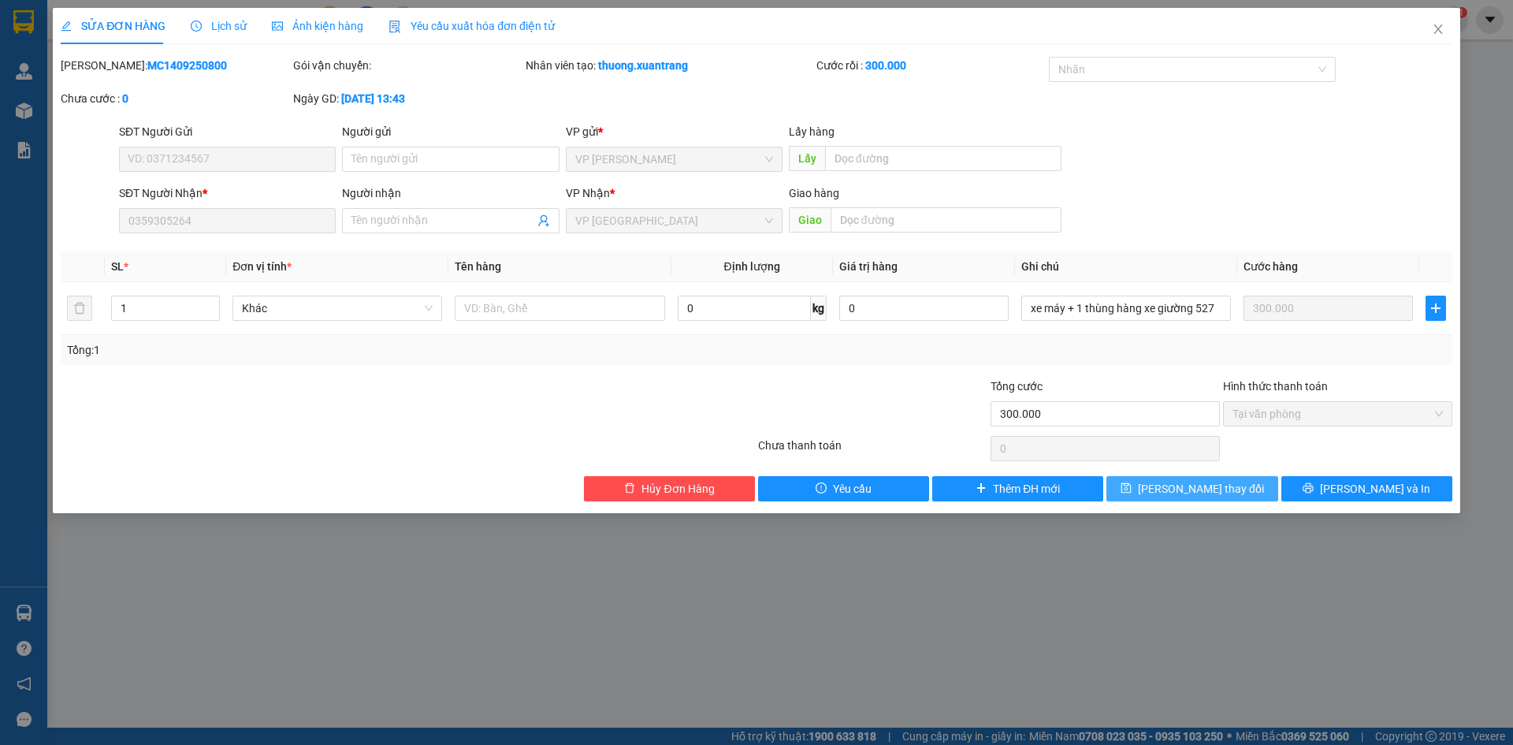
click at [1229, 494] on span "[PERSON_NAME] đổi" at bounding box center [1201, 488] width 126 height 17
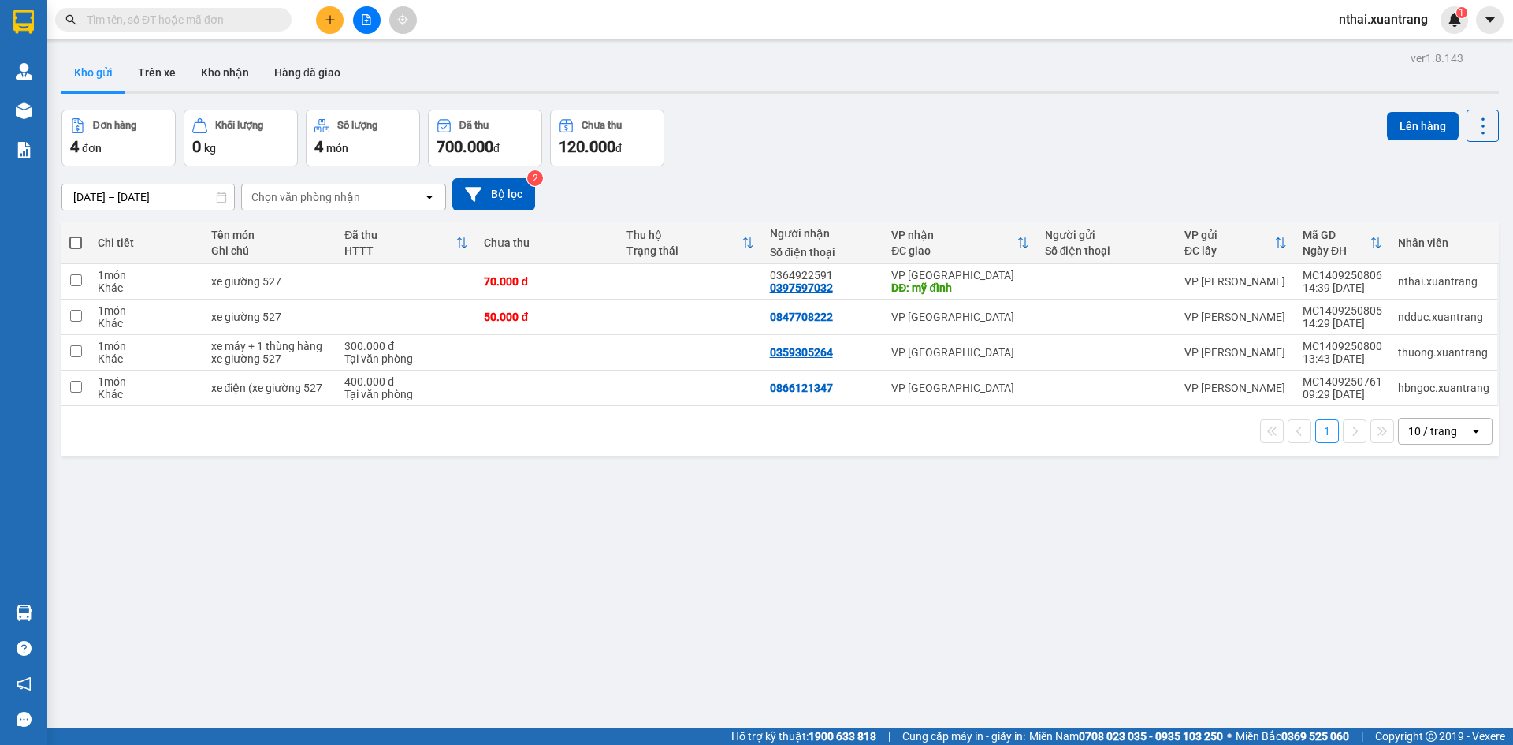
click at [136, 24] on input "text" at bounding box center [180, 19] width 186 height 17
paste input "0868260099"
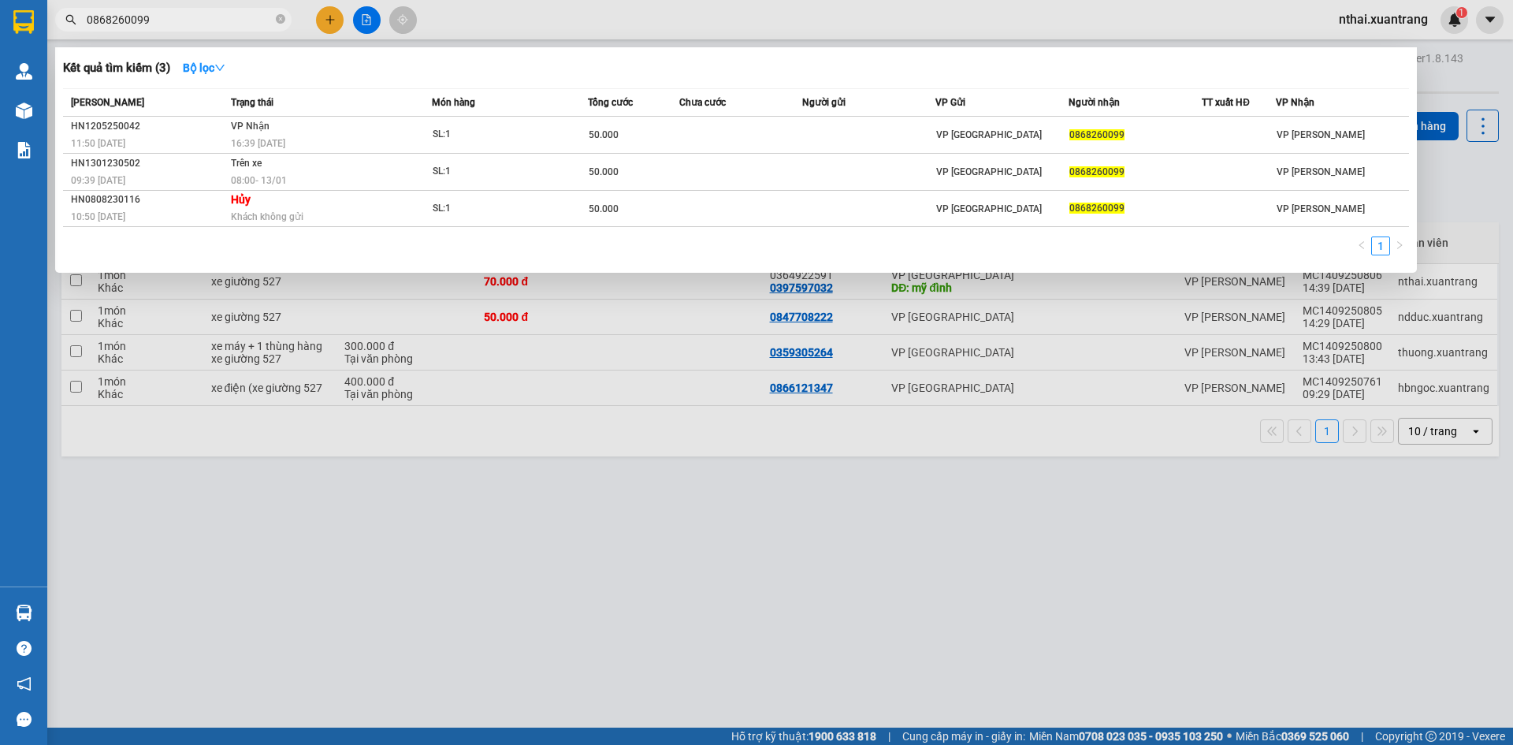
type input "0868260099"
click at [470, 16] on div at bounding box center [756, 372] width 1513 height 745
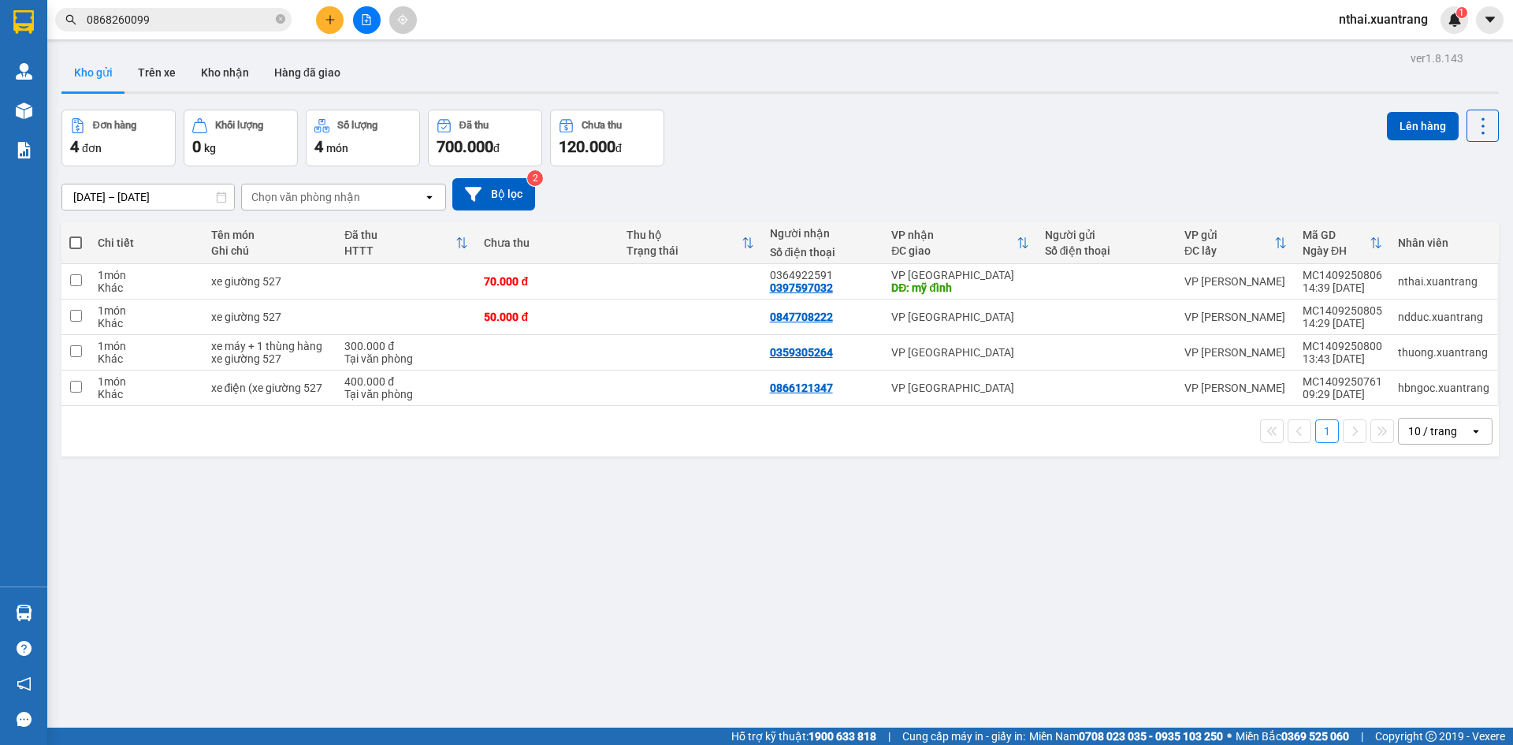
click at [225, 17] on input "0868260099" at bounding box center [180, 19] width 186 height 17
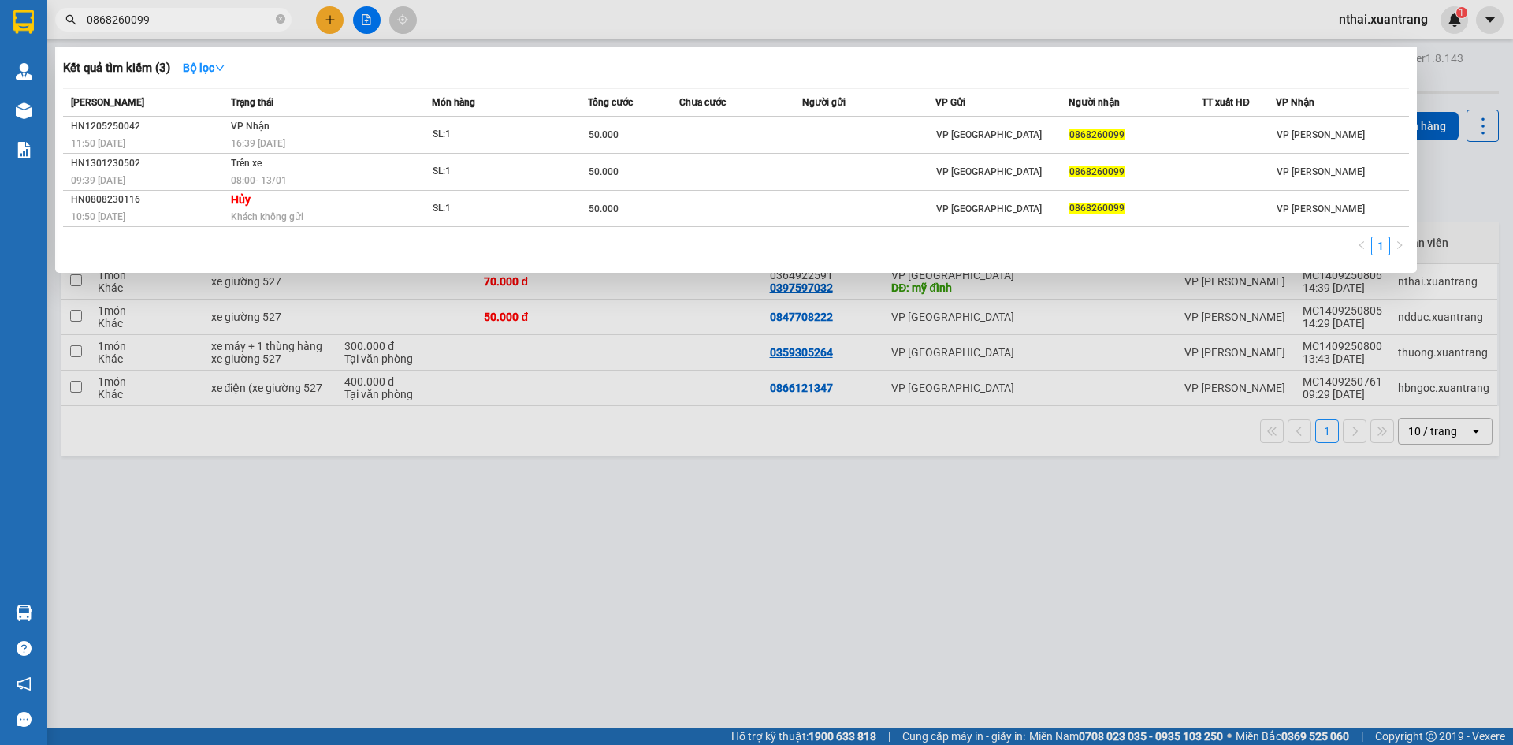
click at [225, 17] on input "0868260099" at bounding box center [180, 19] width 186 height 17
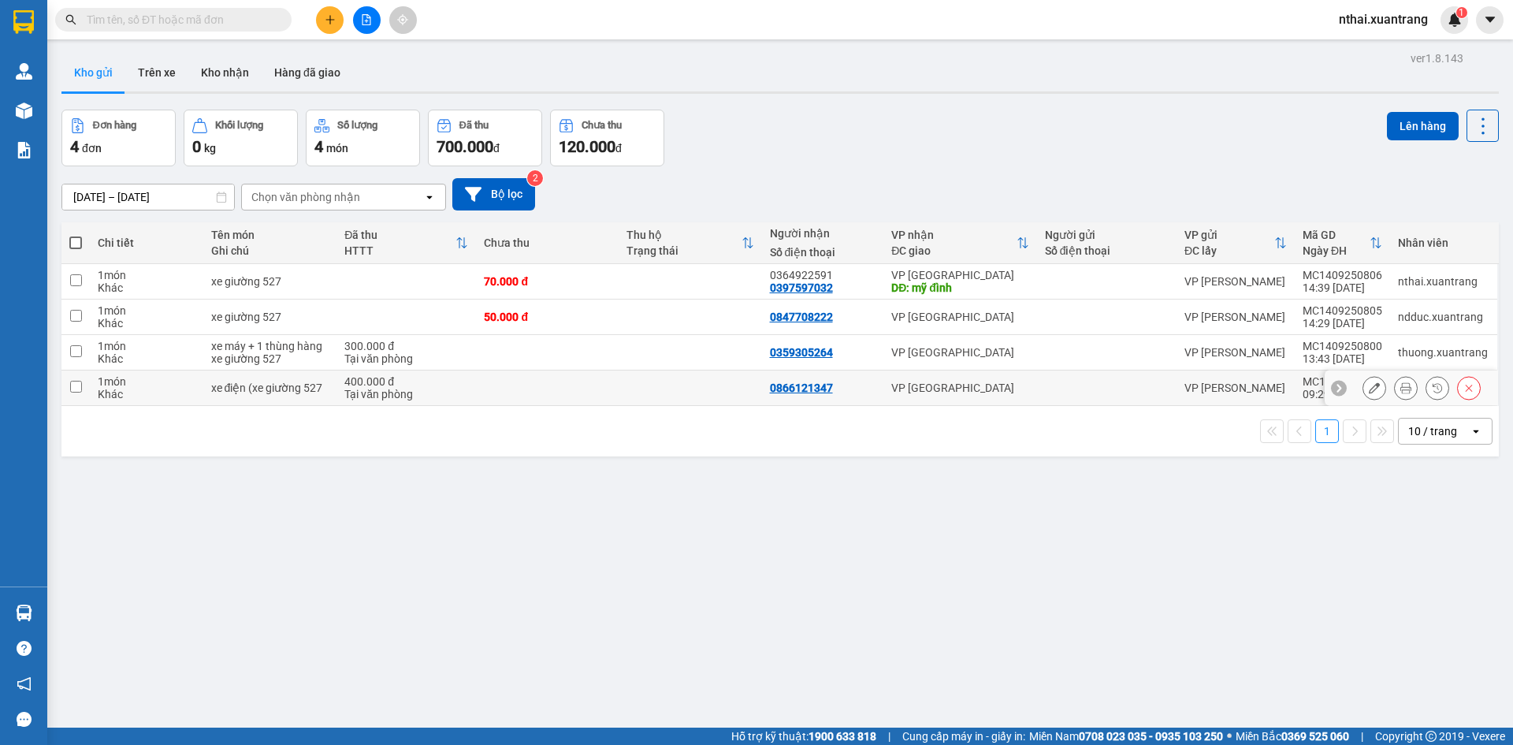
click at [1400, 390] on icon at bounding box center [1405, 387] width 11 height 11
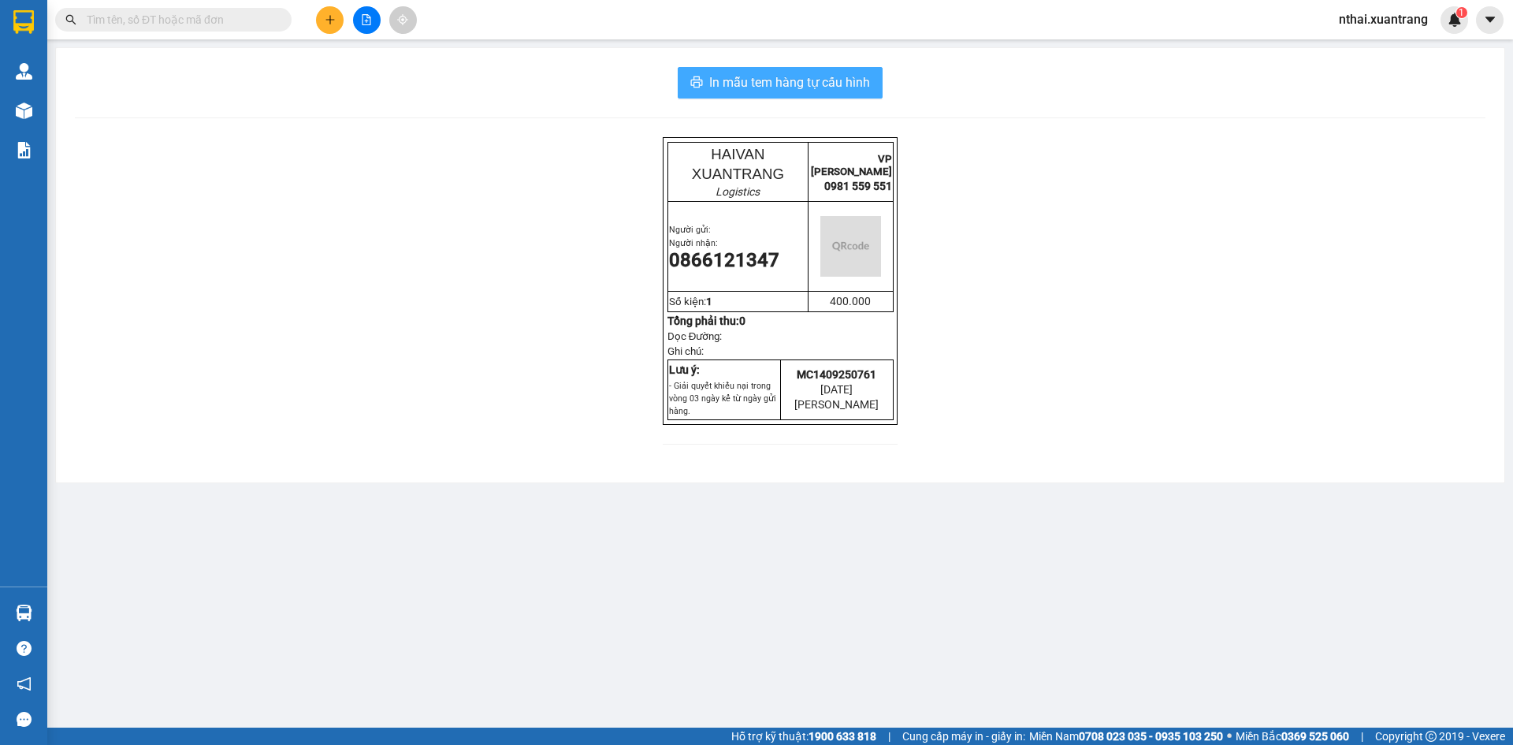
click at [793, 76] on span "In mẫu tem hàng tự cấu hình" at bounding box center [789, 82] width 161 height 20
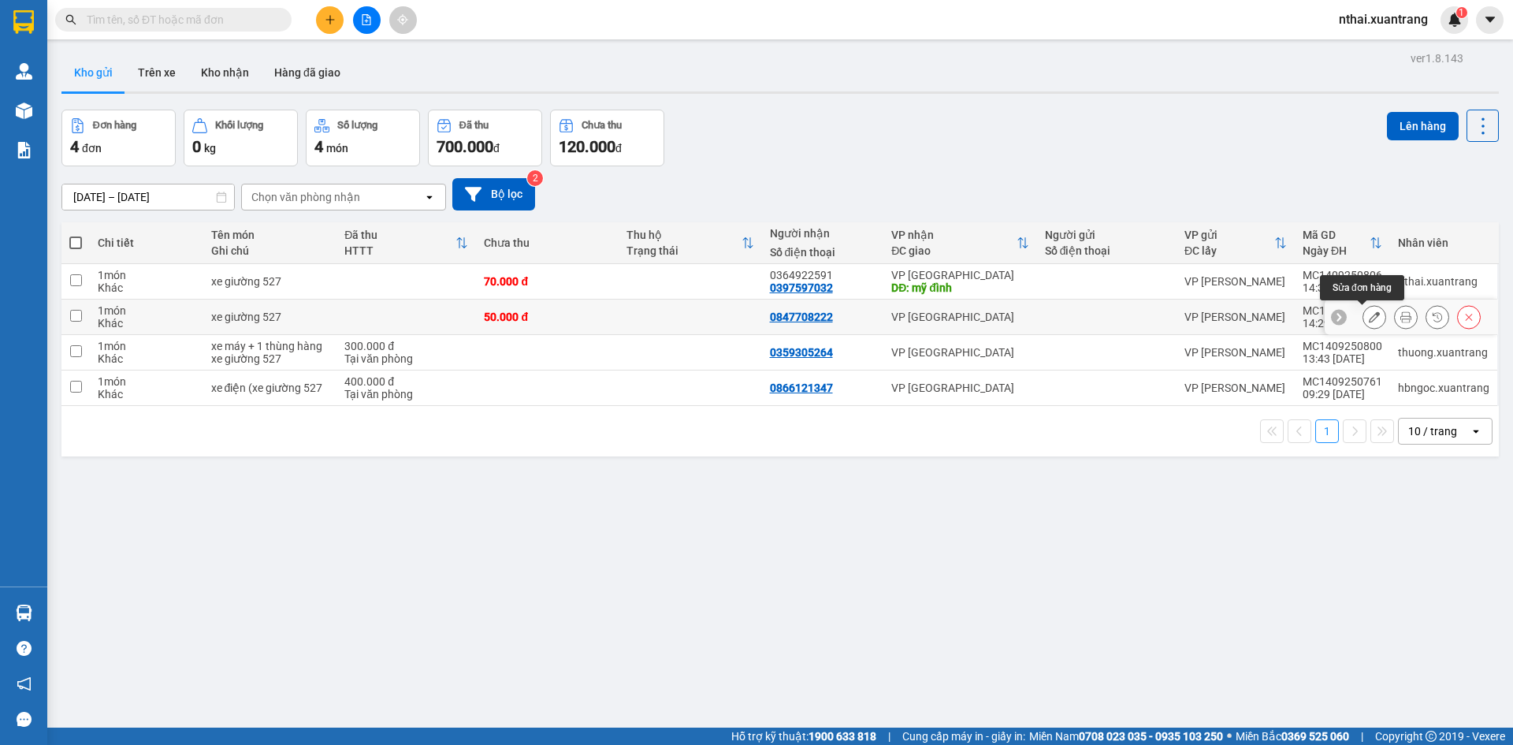
click at [1372, 321] on button at bounding box center [1374, 317] width 22 height 28
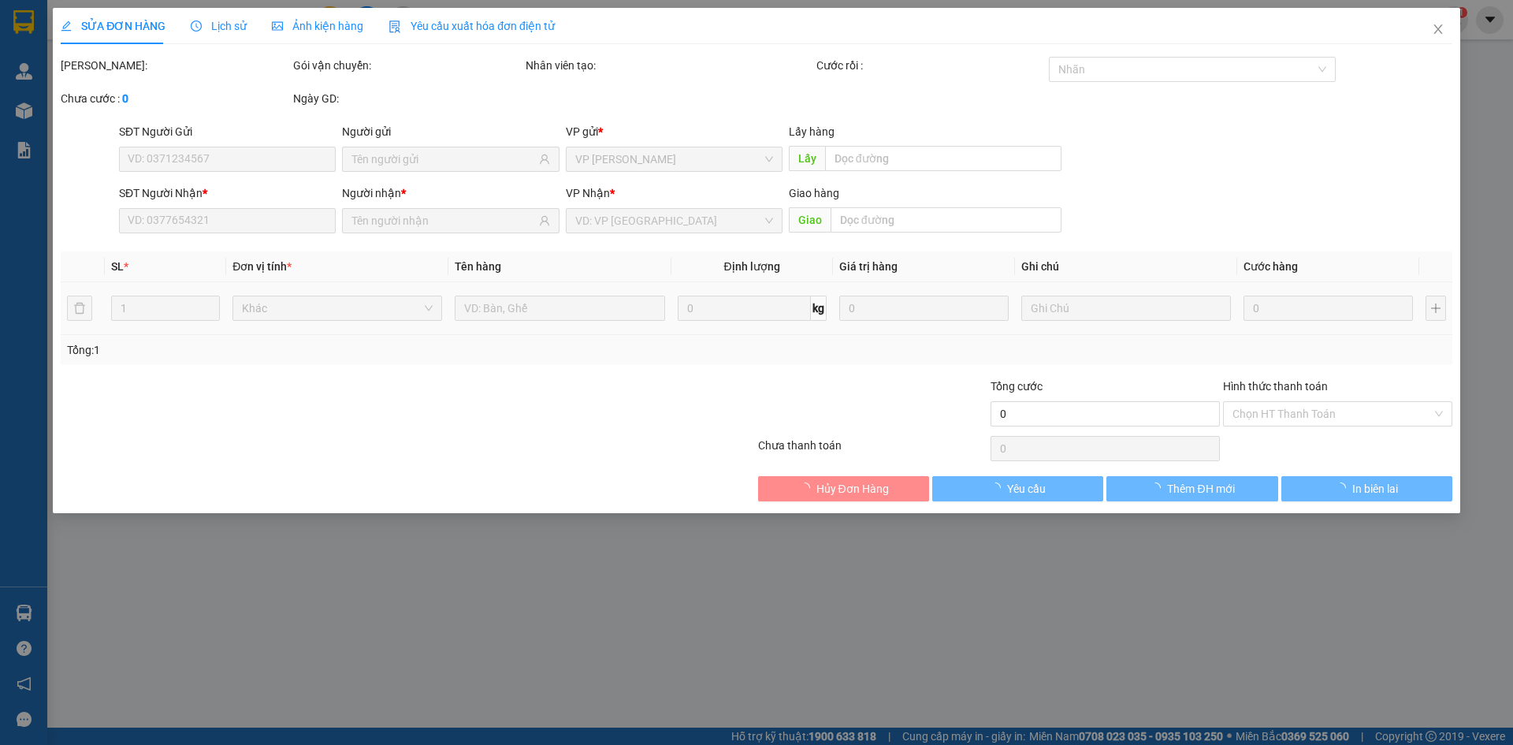
type input "0847708222"
type input "50.000"
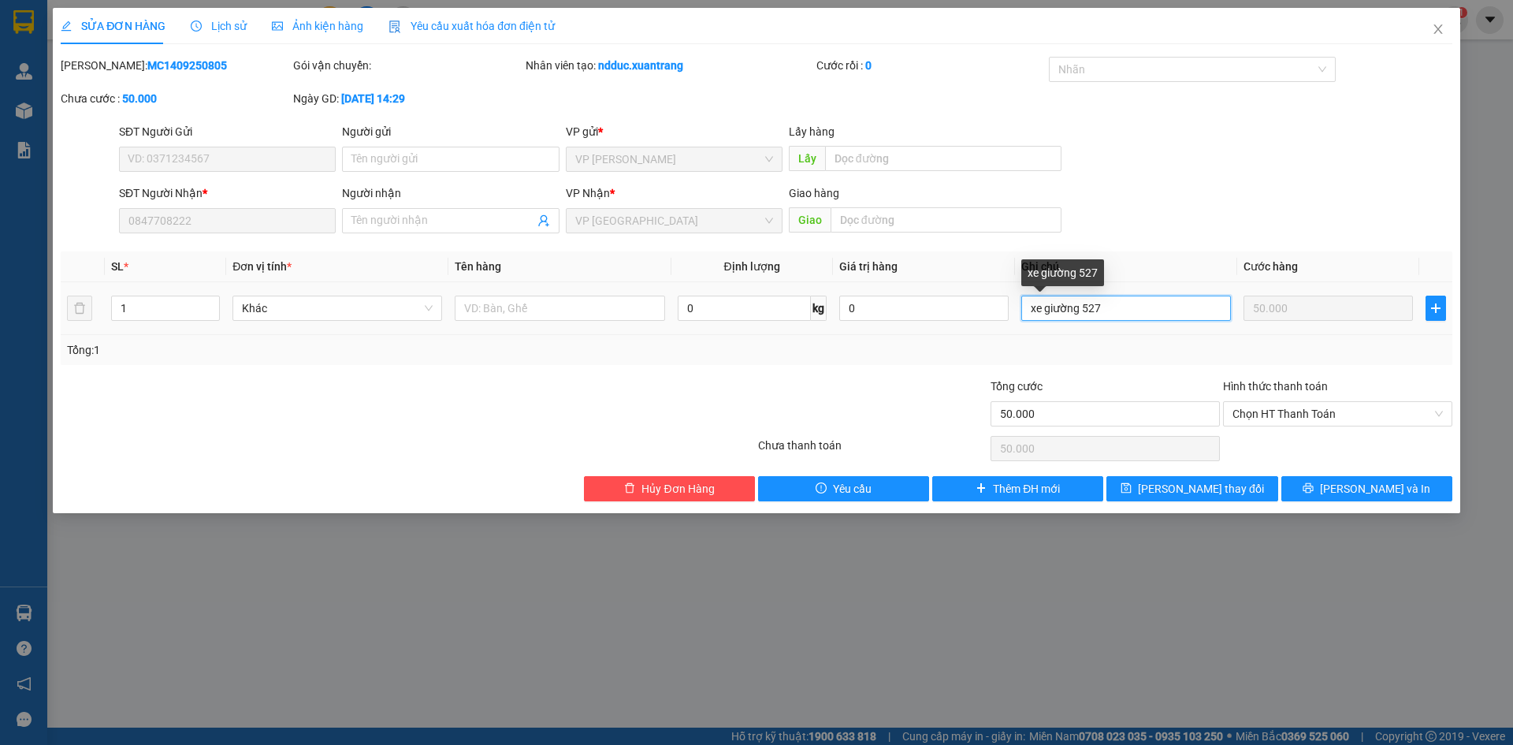
drag, startPoint x: 1134, startPoint y: 299, endPoint x: 1032, endPoint y: 310, distance: 102.1
click at [1032, 310] on input "xe giường 527" at bounding box center [1126, 307] width 210 height 25
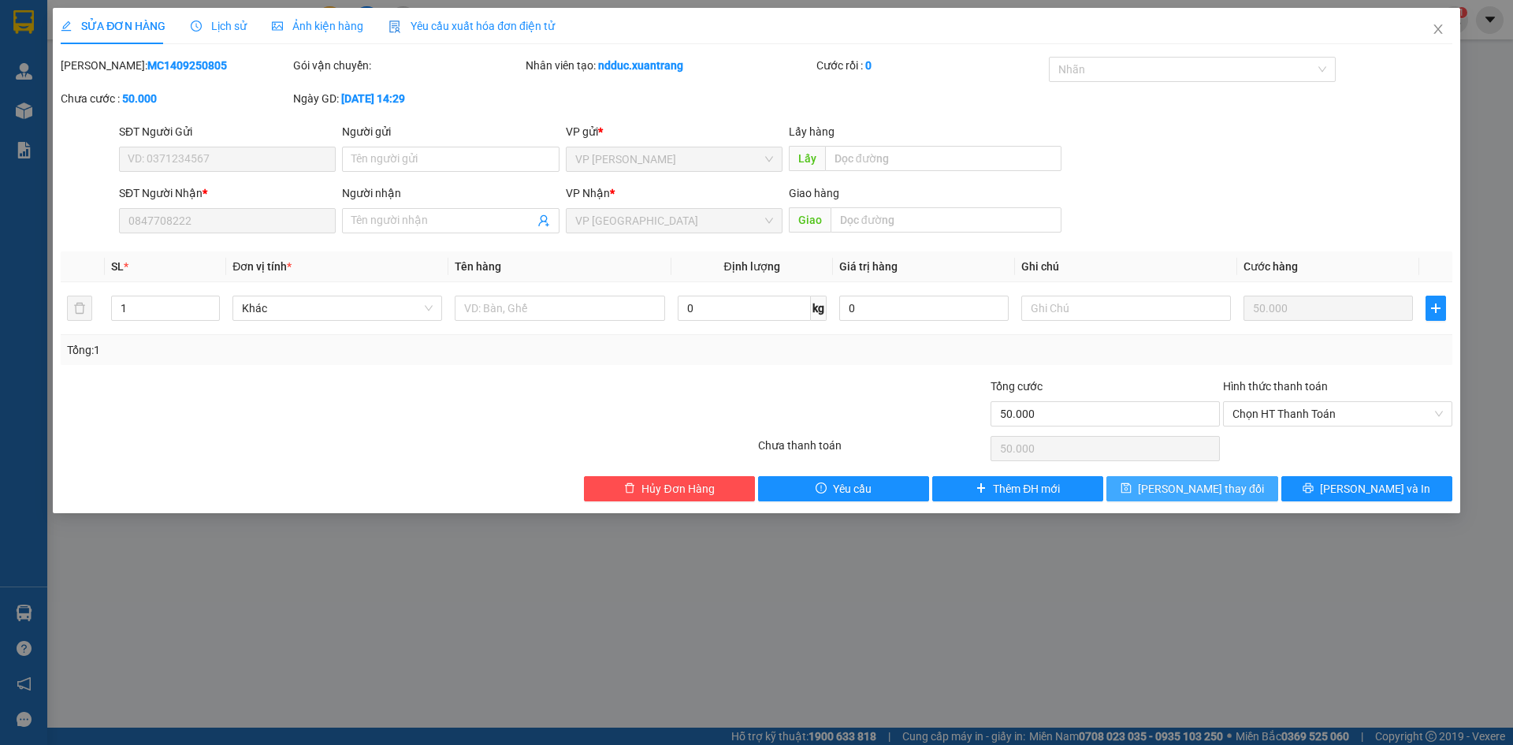
click at [1186, 490] on span "[PERSON_NAME] đổi" at bounding box center [1201, 488] width 126 height 17
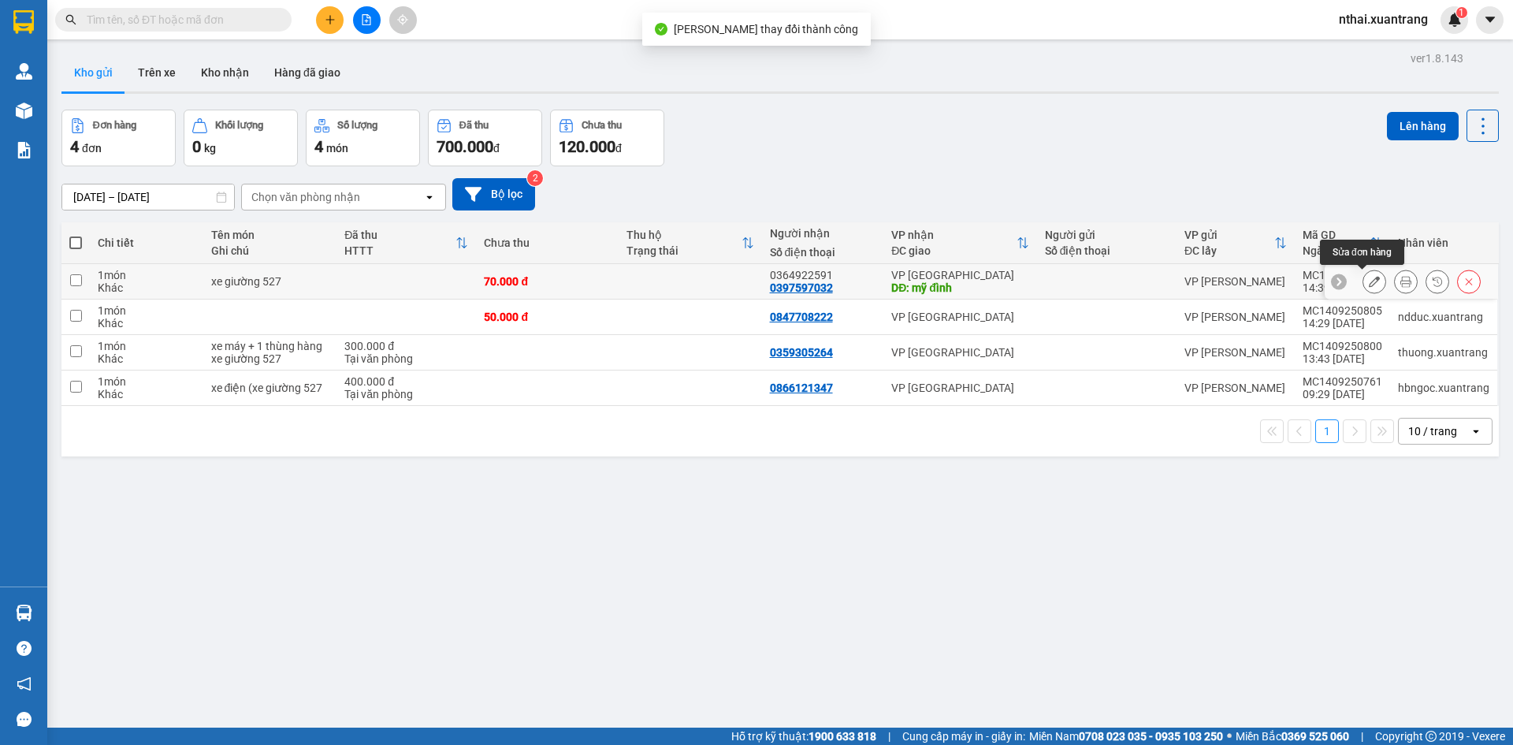
click at [1400, 283] on icon at bounding box center [1405, 281] width 11 height 11
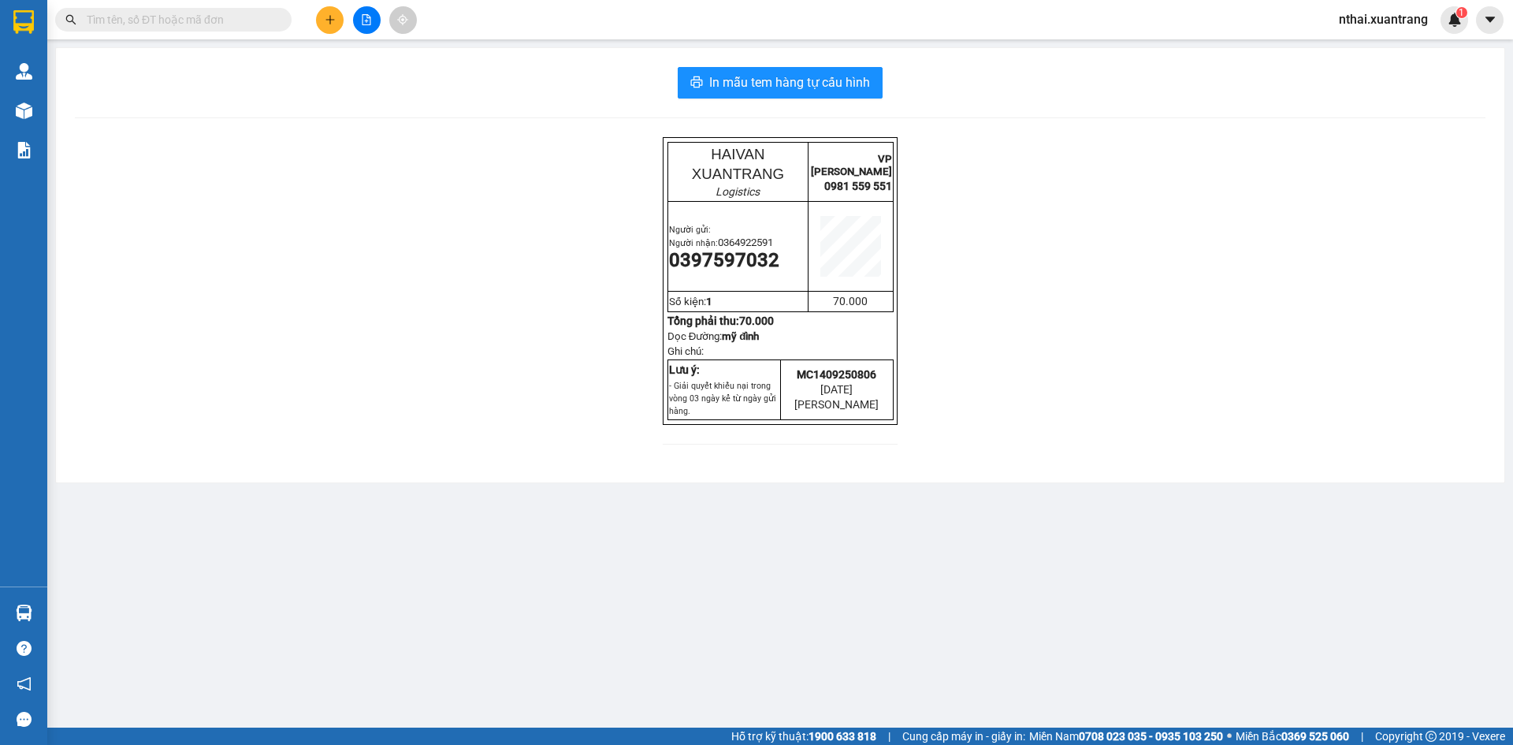
click at [23, 22] on img at bounding box center [23, 22] width 20 height 24
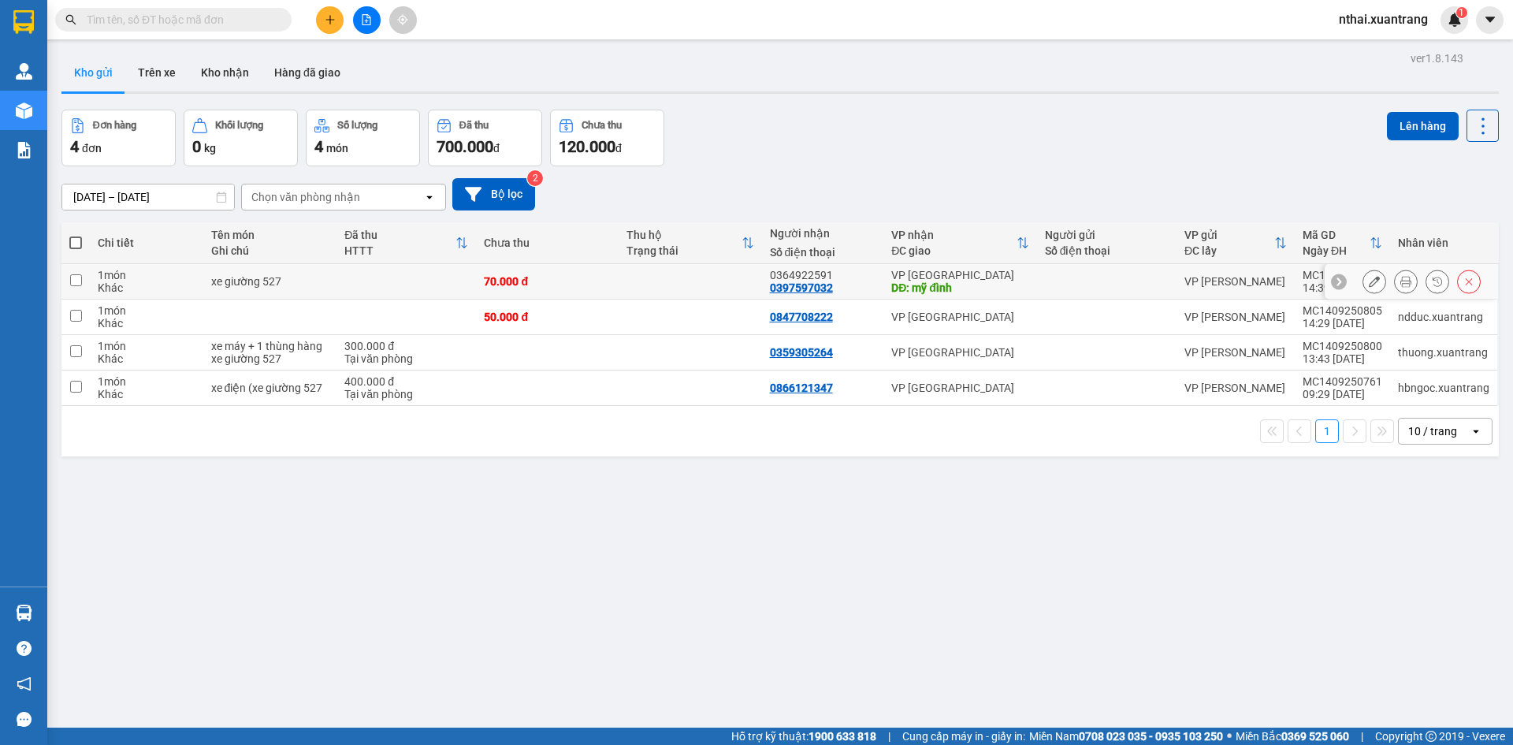
click at [1363, 279] on button at bounding box center [1374, 282] width 22 height 28
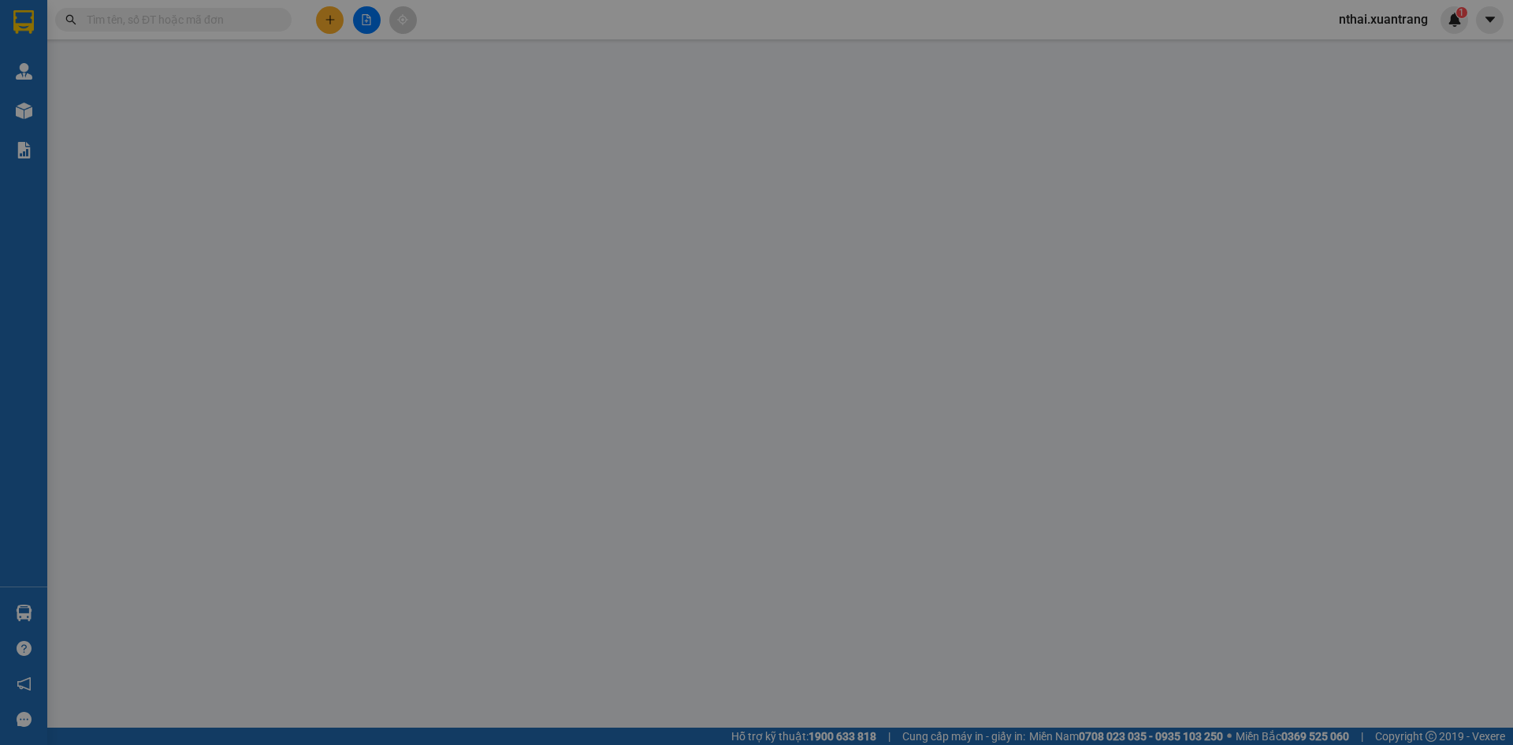
type input "0397597032"
type input "mỹ đình"
type input "70.000"
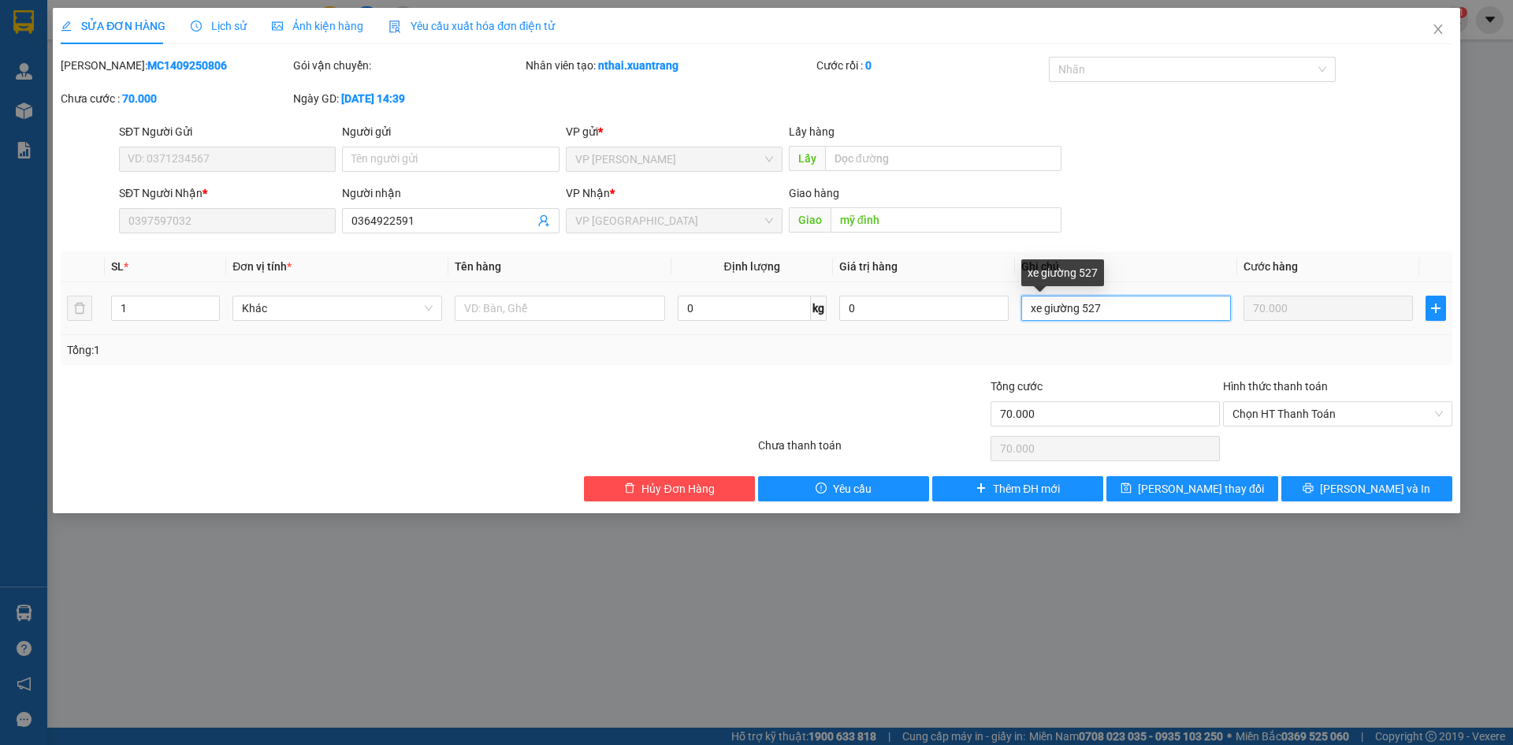
drag, startPoint x: 886, startPoint y: 313, endPoint x: 915, endPoint y: 322, distance: 30.6
click at [863, 316] on tr "1 Khác 0 kg 0 xe giường 527 70.000" at bounding box center [756, 308] width 1391 height 53
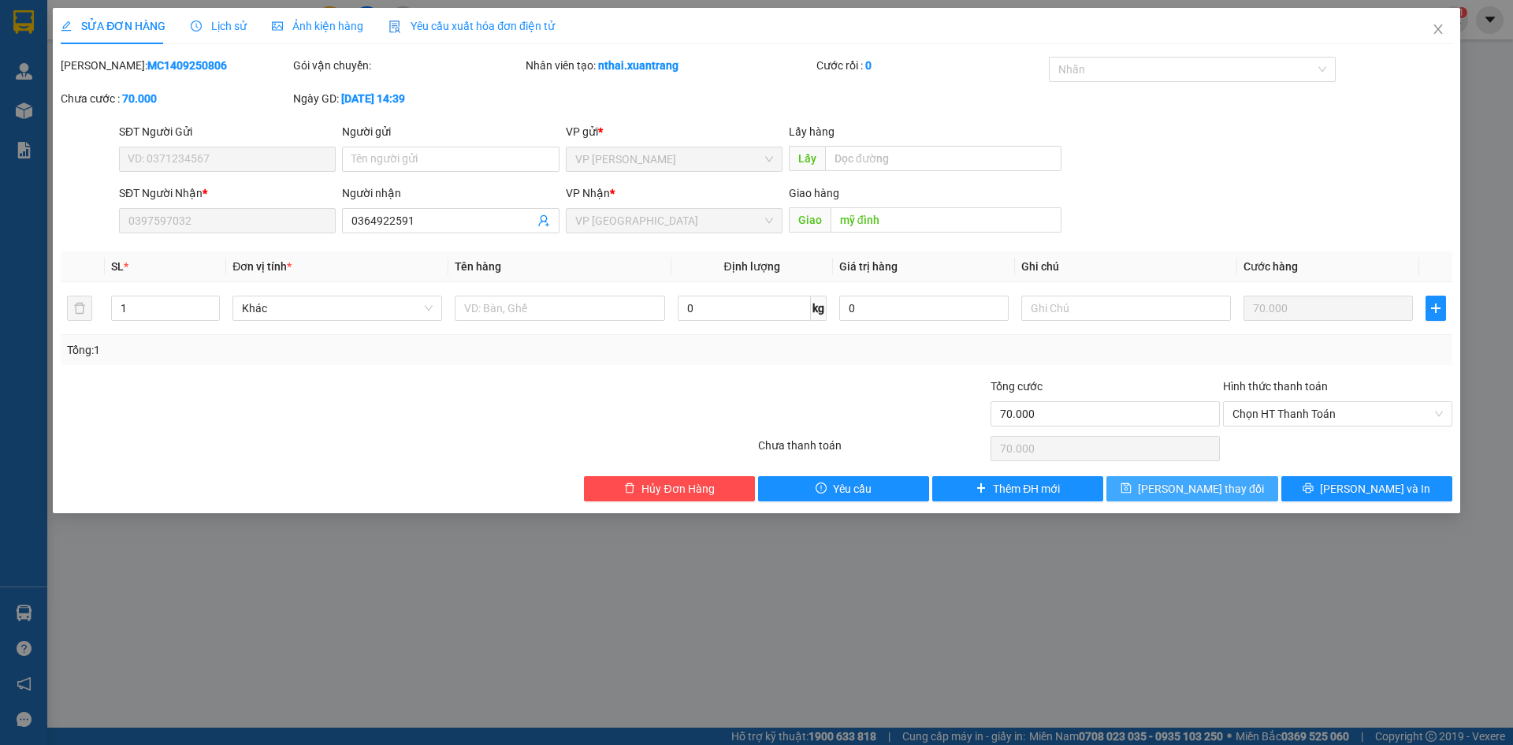
click at [1179, 491] on span "Lưu thay đổi" at bounding box center [1201, 488] width 126 height 17
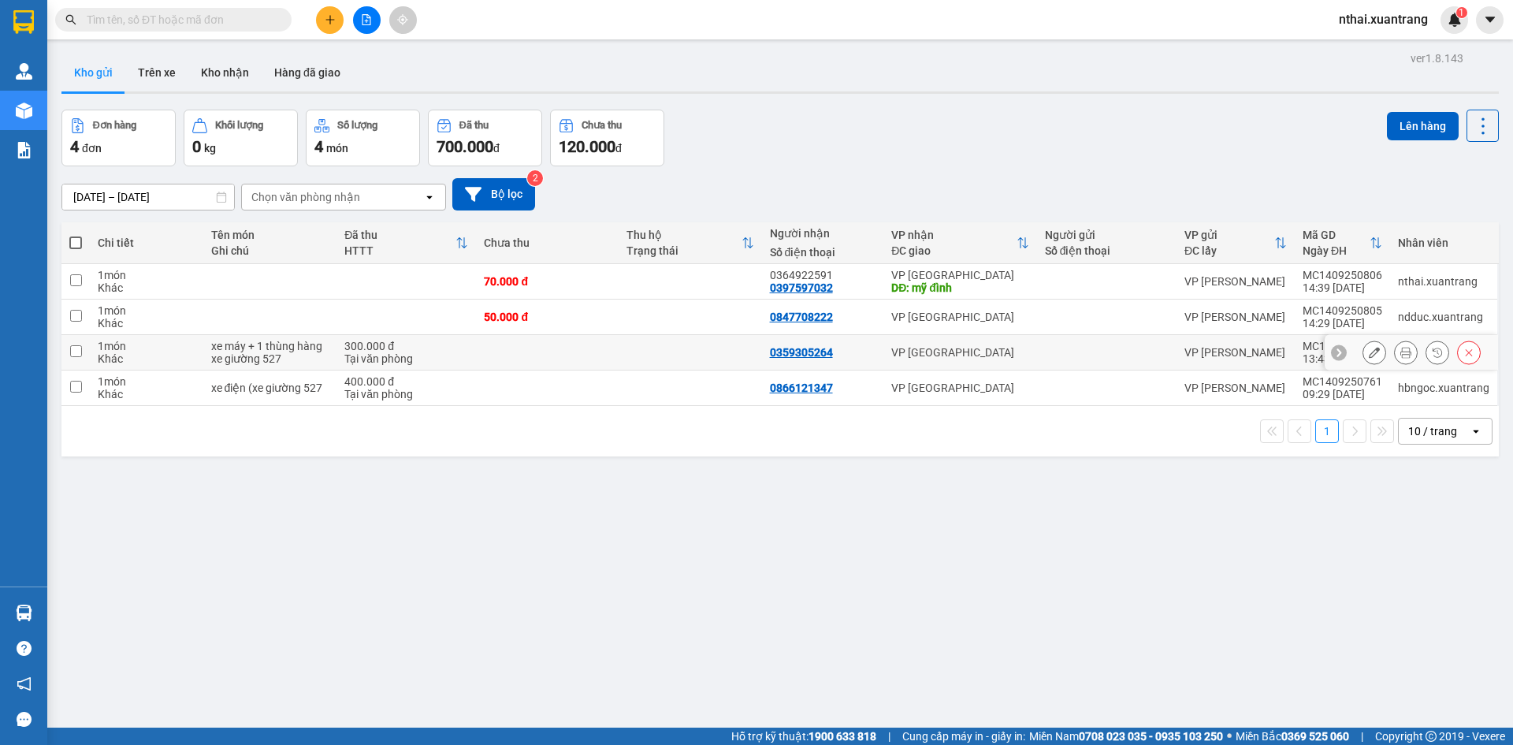
click at [927, 363] on td "VP [GEOGRAPHIC_DATA]" at bounding box center [959, 352] width 153 height 35
checkbox input "true"
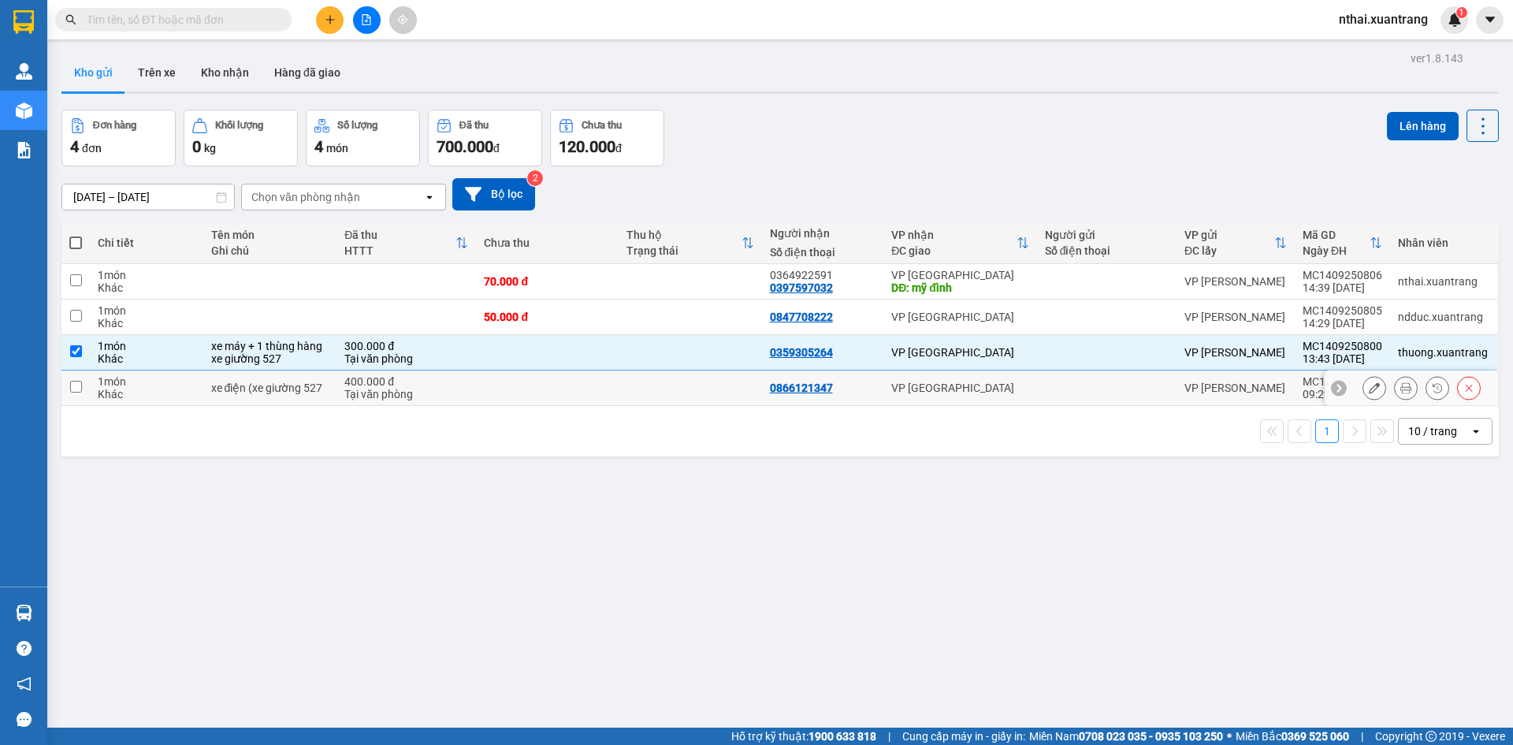
click at [930, 382] on div "VP [GEOGRAPHIC_DATA]" at bounding box center [959, 387] width 137 height 13
checkbox input "true"
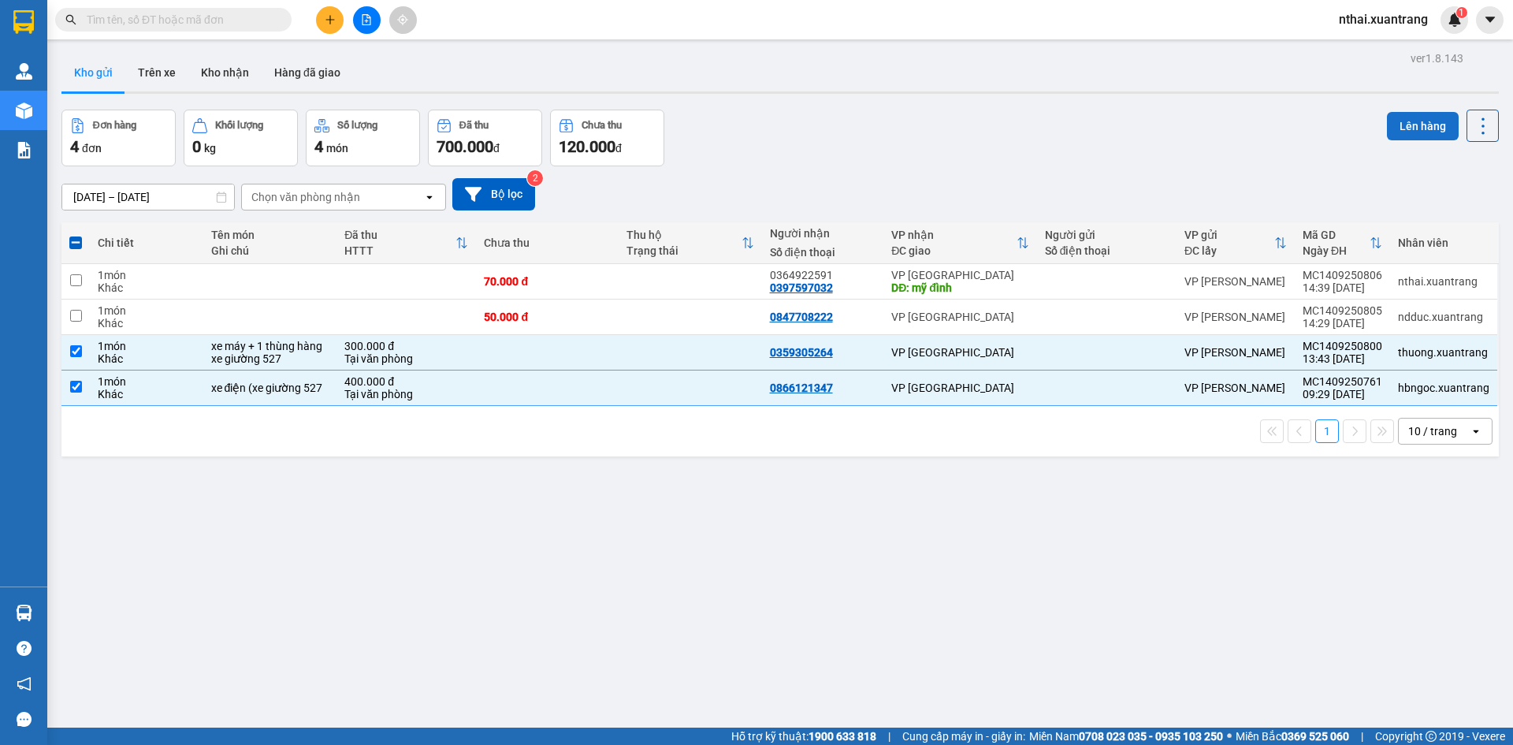
click at [1399, 120] on button "Lên hàng" at bounding box center [1423, 126] width 72 height 28
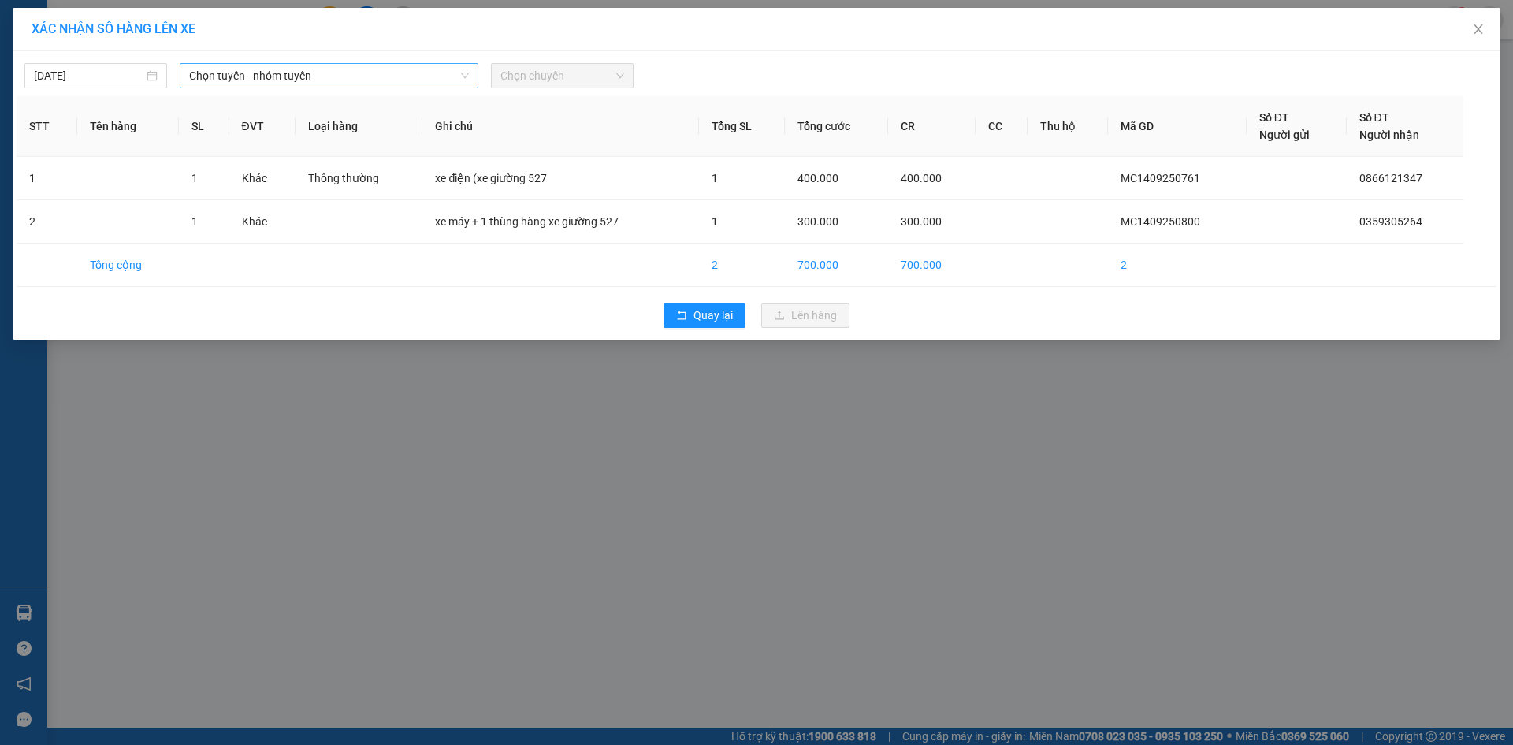
click at [321, 71] on span "Chọn tuyến - nhóm tuyến" at bounding box center [329, 76] width 280 height 24
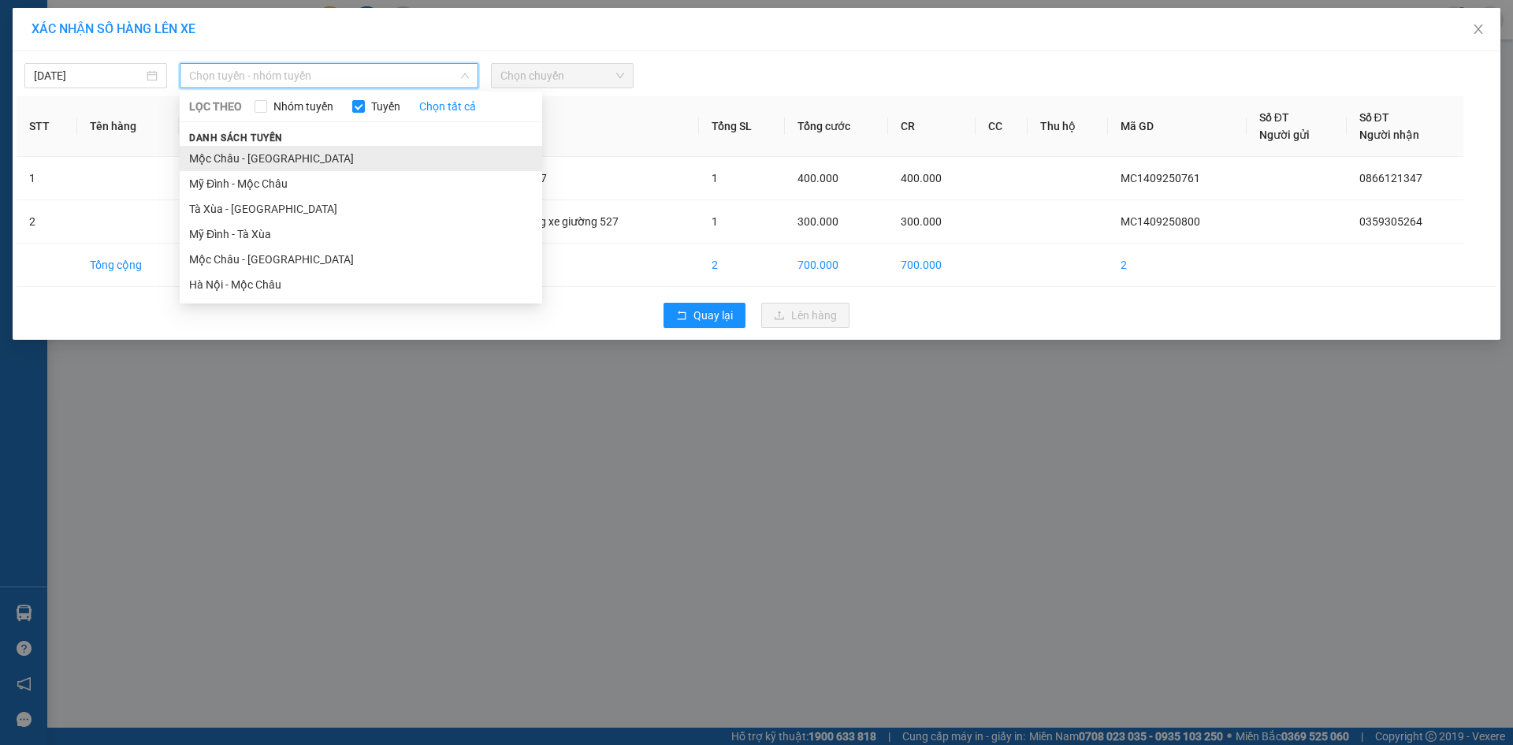
click at [228, 151] on li "Mộc Châu - Mỹ Đình" at bounding box center [361, 158] width 362 height 25
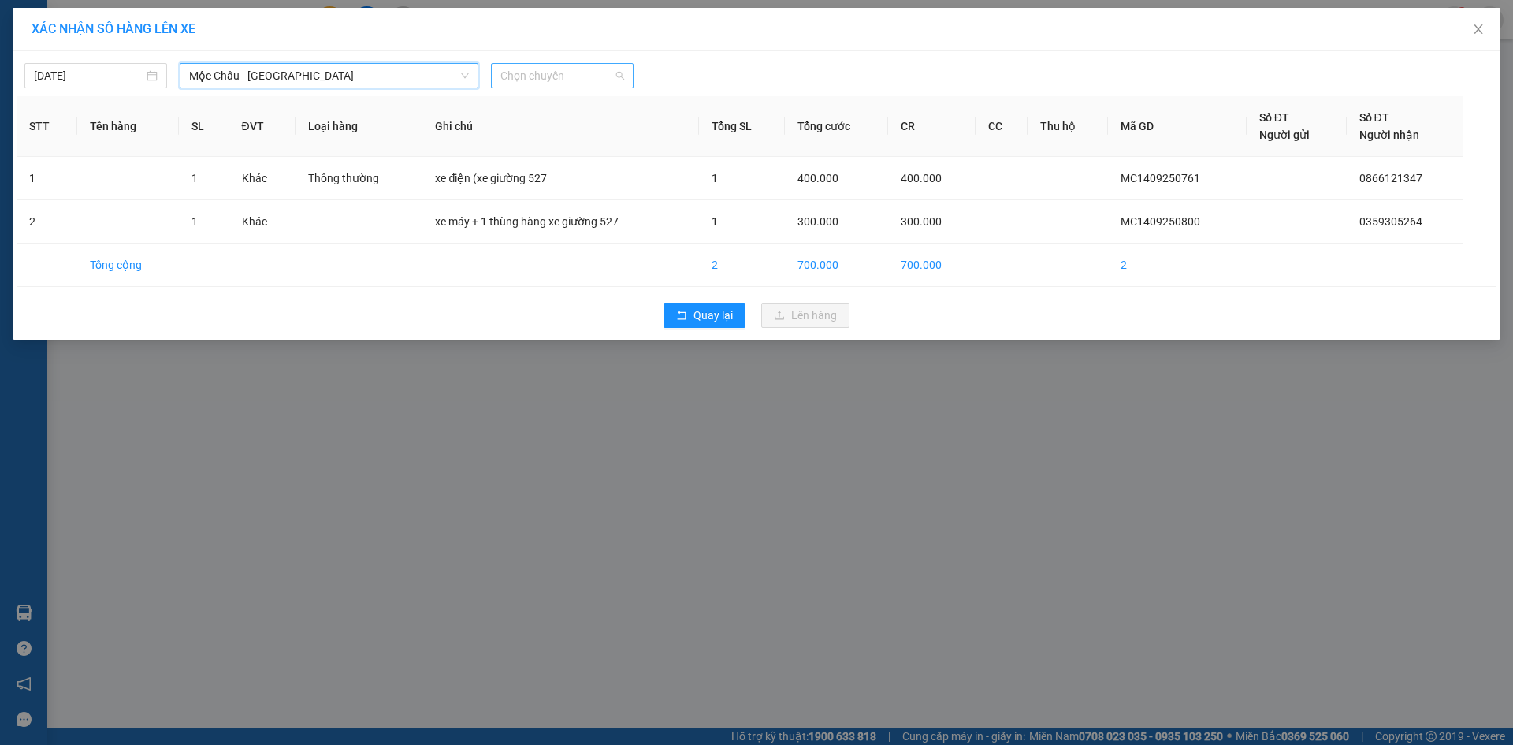
click at [589, 85] on span "Chọn chuyến" at bounding box center [562, 76] width 124 height 24
click at [398, 58] on div "14/09/2025 Mộc Châu - Mỹ Đình LỌC THEO Nhóm tuyến Tuyến Chọn tất cả Danh sách t…" at bounding box center [757, 71] width 1480 height 33
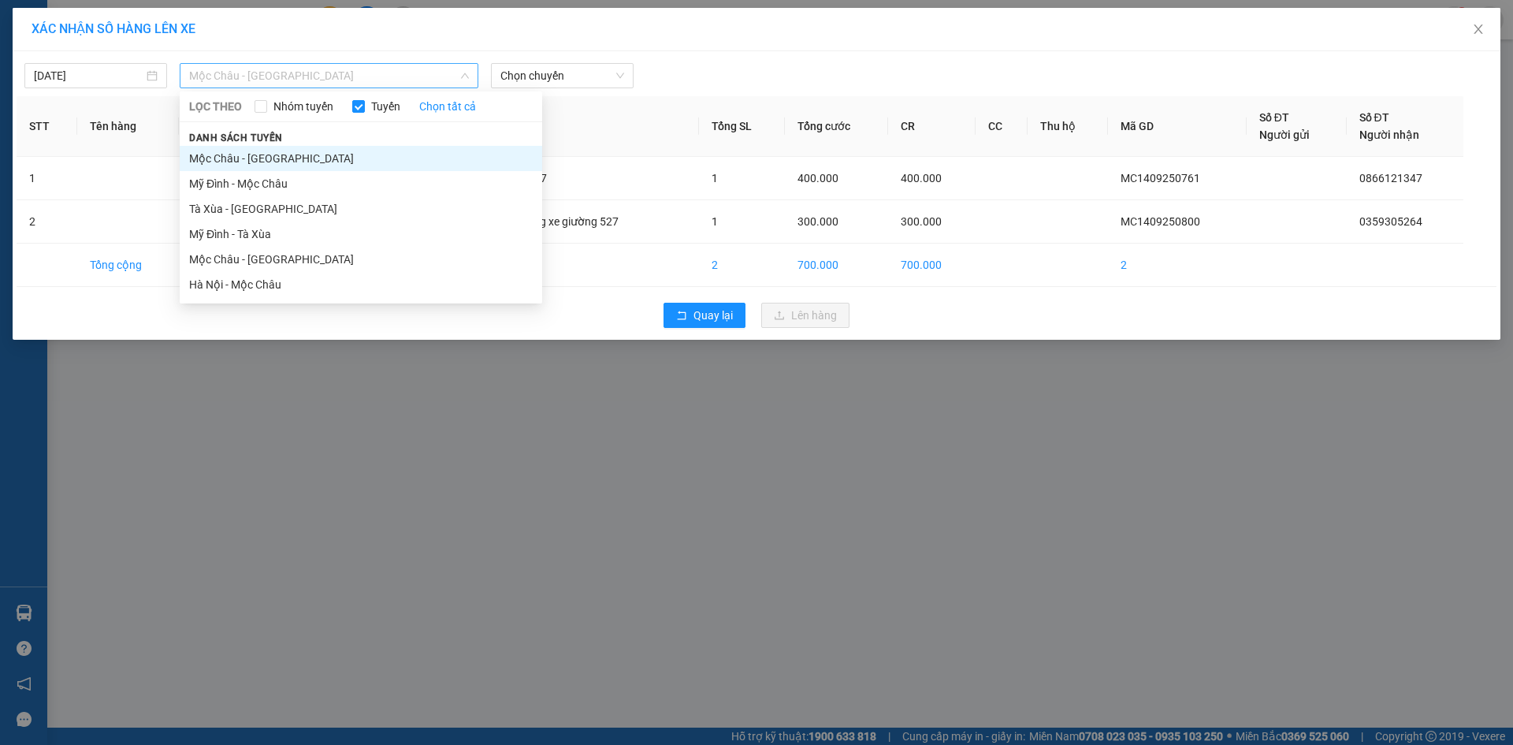
click at [359, 70] on span "Mộc Châu - Mỹ Đình" at bounding box center [329, 76] width 280 height 24
click at [244, 266] on li "Mộc Châu - Hà Nội" at bounding box center [361, 259] width 362 height 25
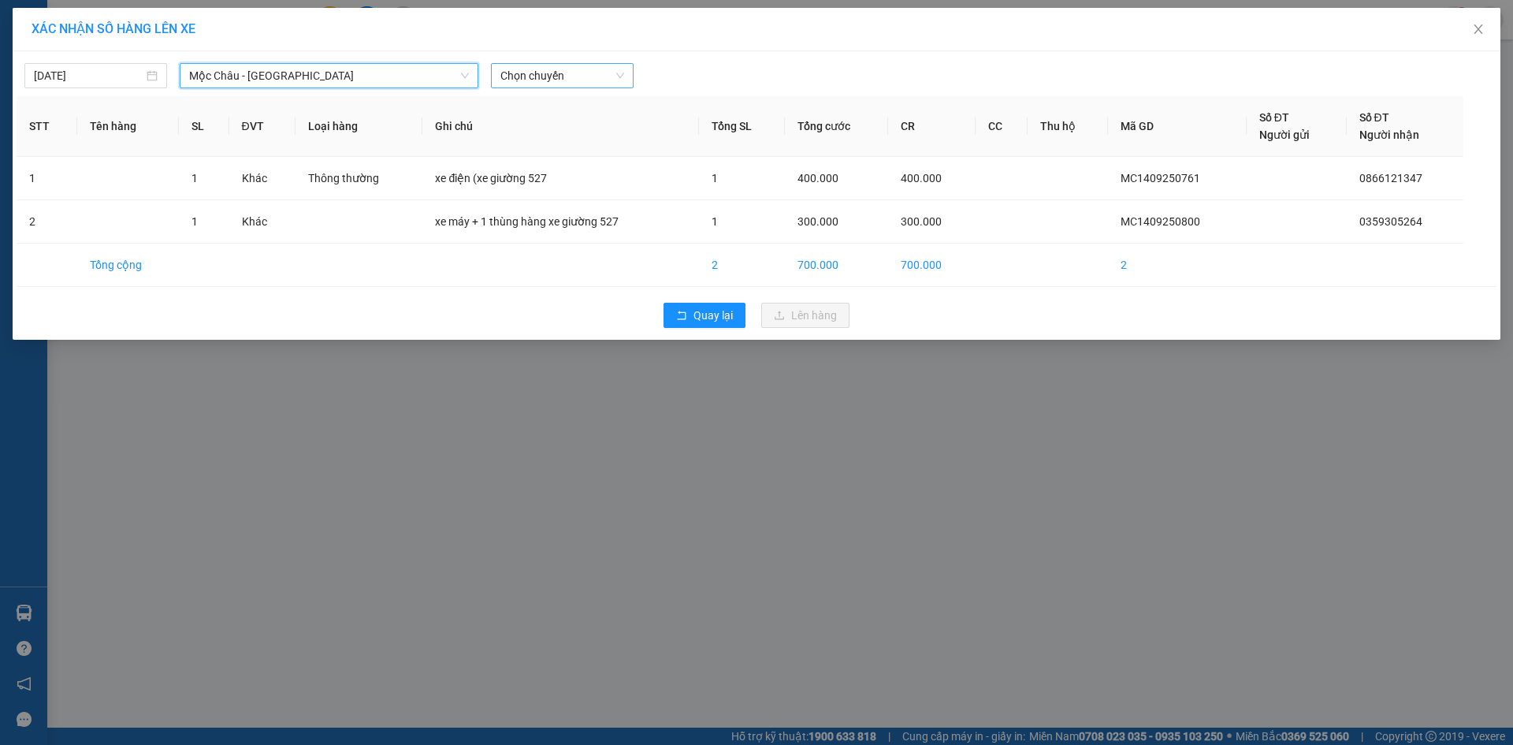
click at [500, 79] on span "Chọn chuyến" at bounding box center [562, 76] width 124 height 24
click at [527, 159] on div "15:00" at bounding box center [561, 157] width 123 height 17
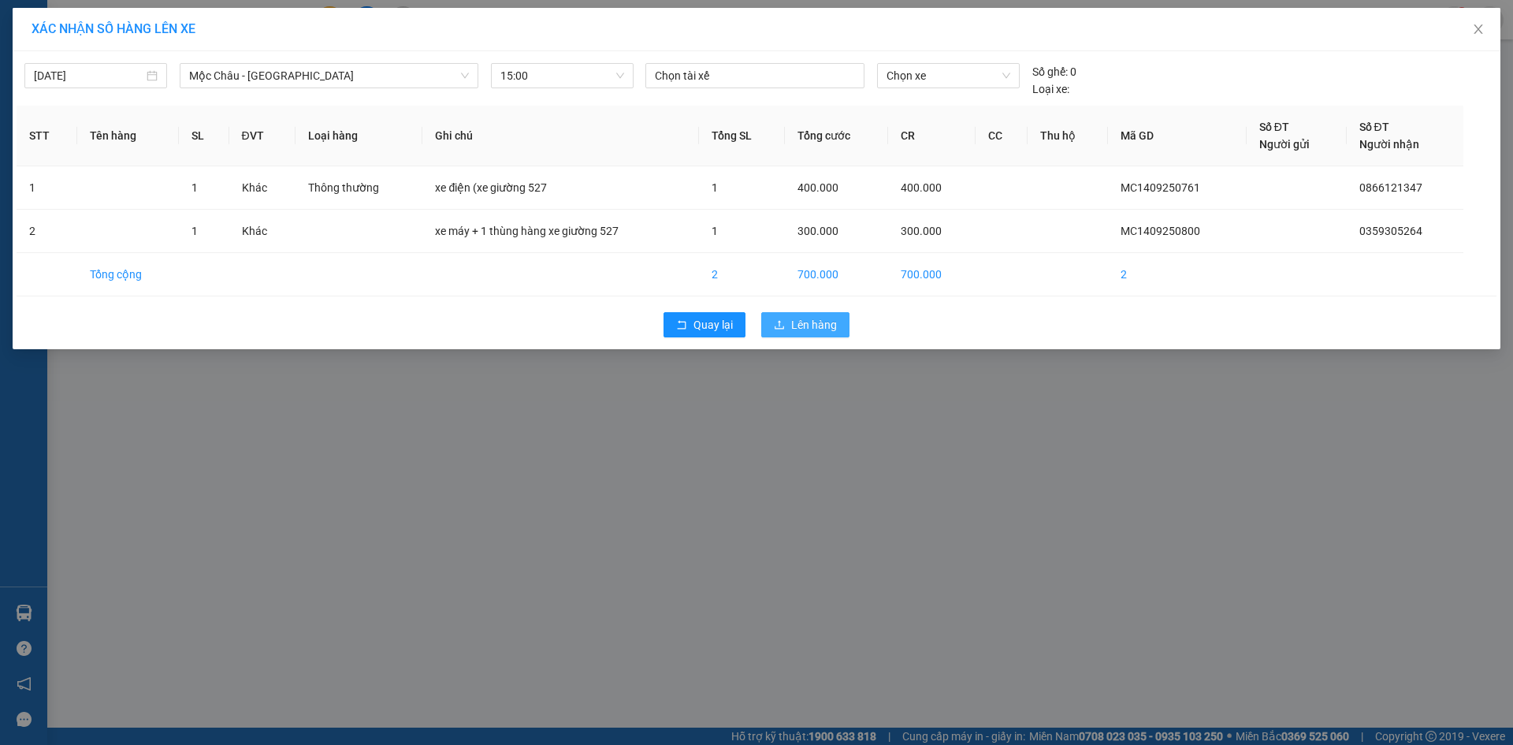
click at [807, 324] on span "Lên hàng" at bounding box center [814, 324] width 46 height 17
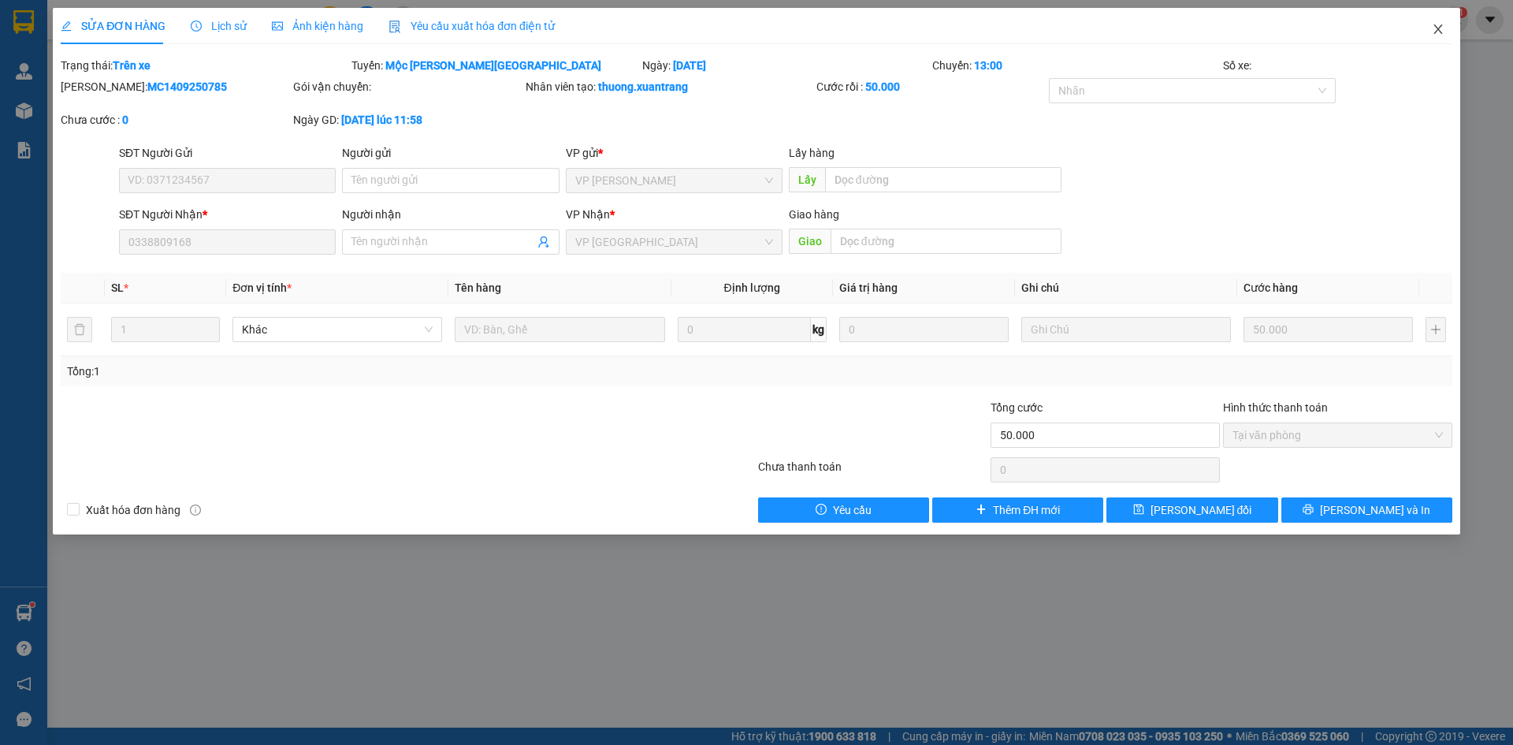
click at [1445, 28] on span "Close" at bounding box center [1438, 30] width 44 height 44
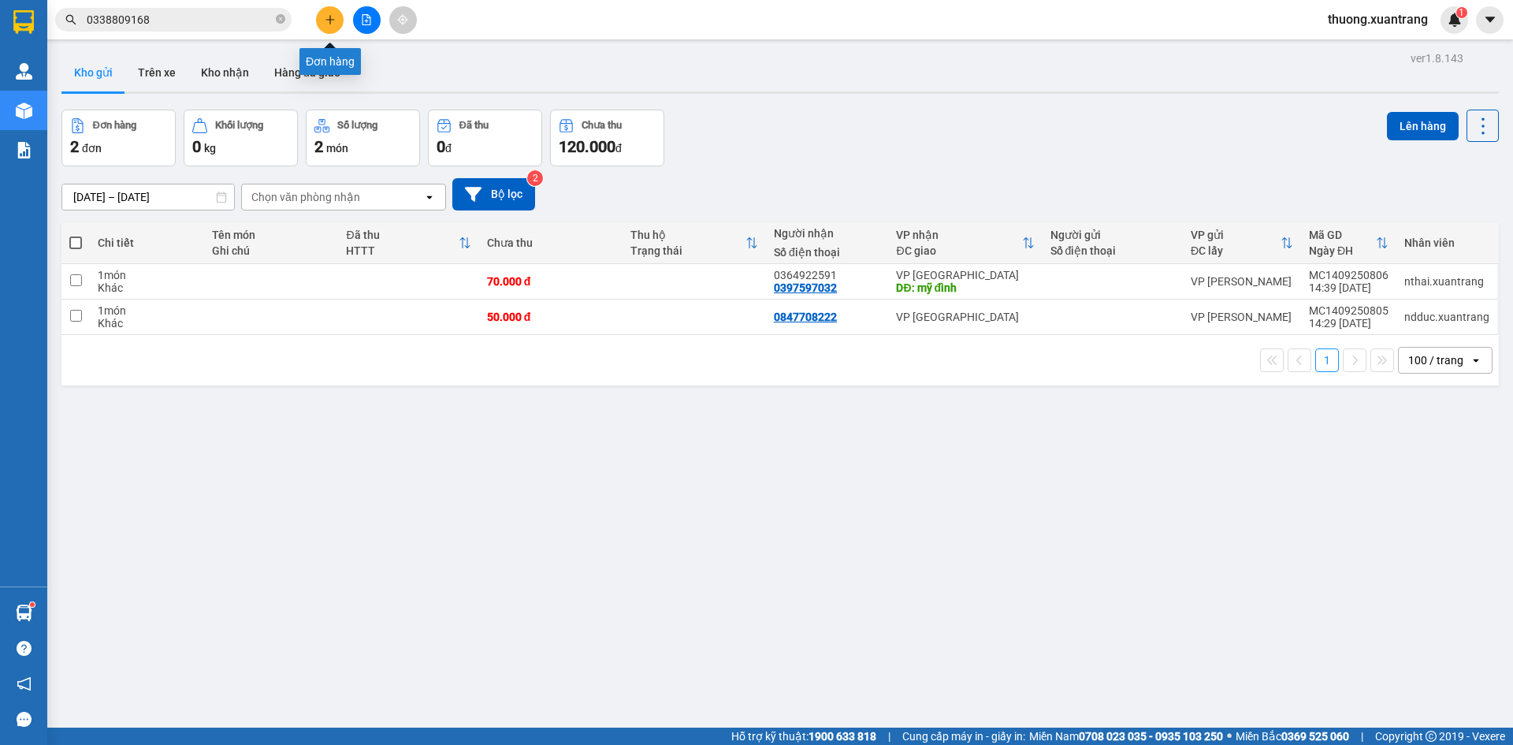
click at [329, 22] on icon "plus" at bounding box center [330, 19] width 11 height 11
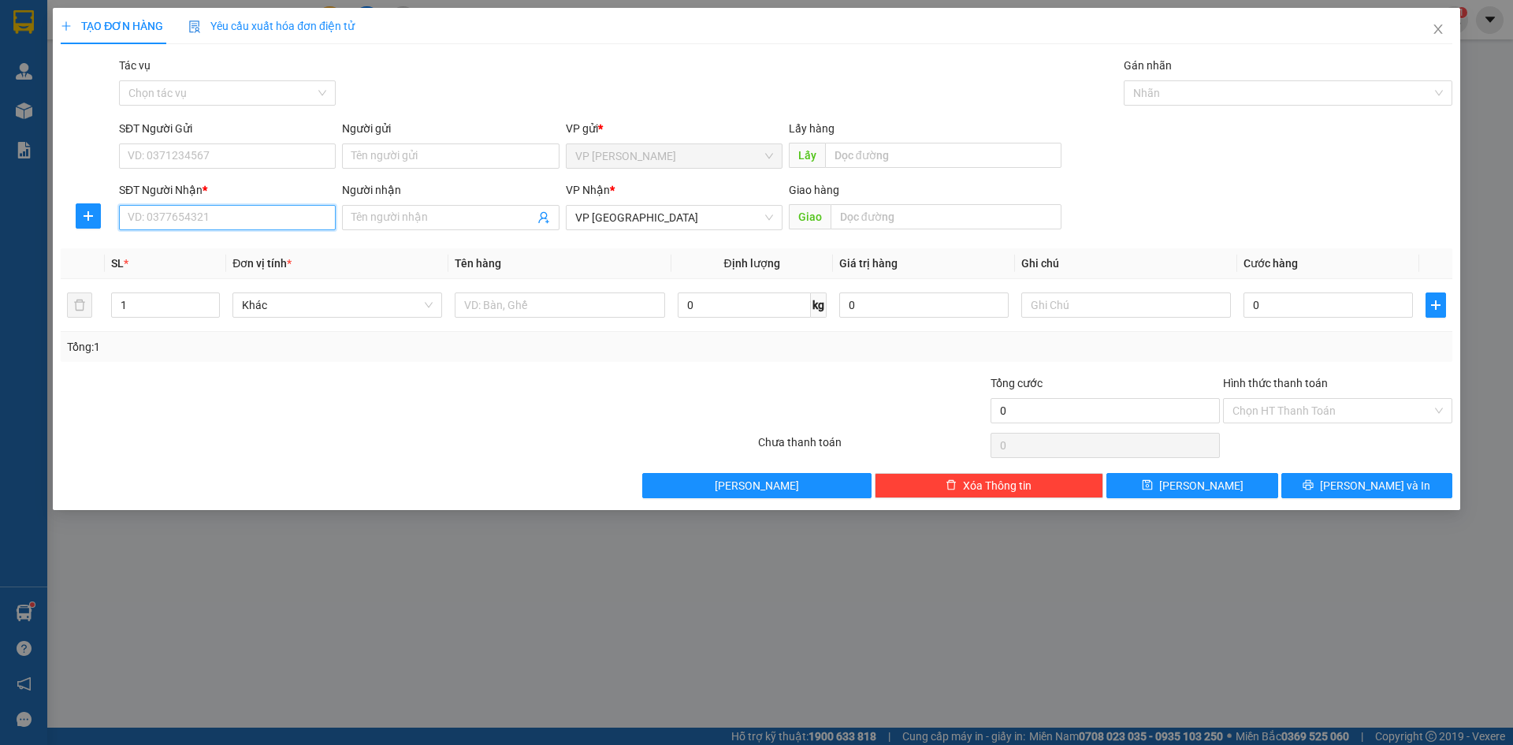
click at [195, 217] on input "SĐT Người Nhận *" at bounding box center [227, 217] width 217 height 25
paste input "0366844899"
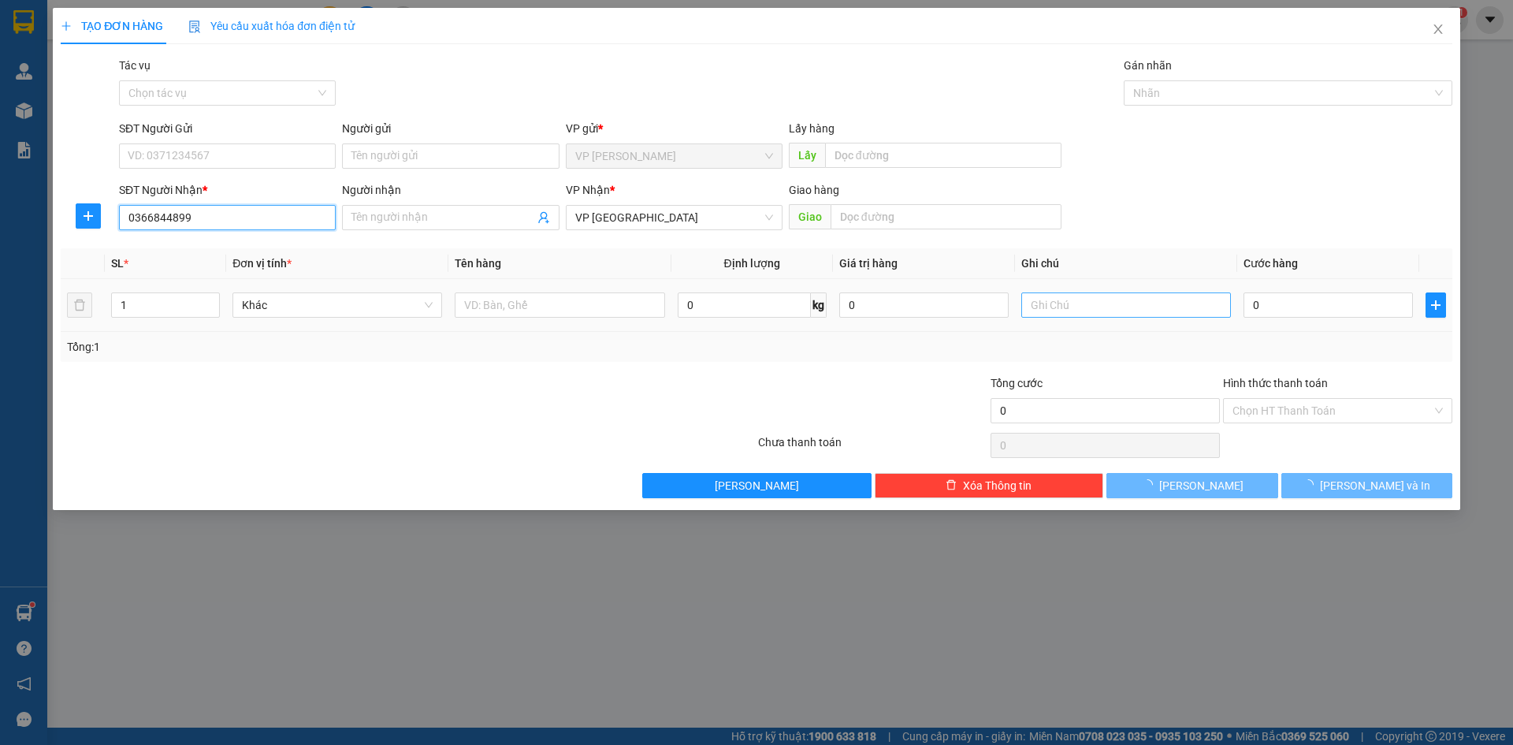
type input "0366844899"
click at [1115, 310] on input "text" at bounding box center [1126, 304] width 210 height 25
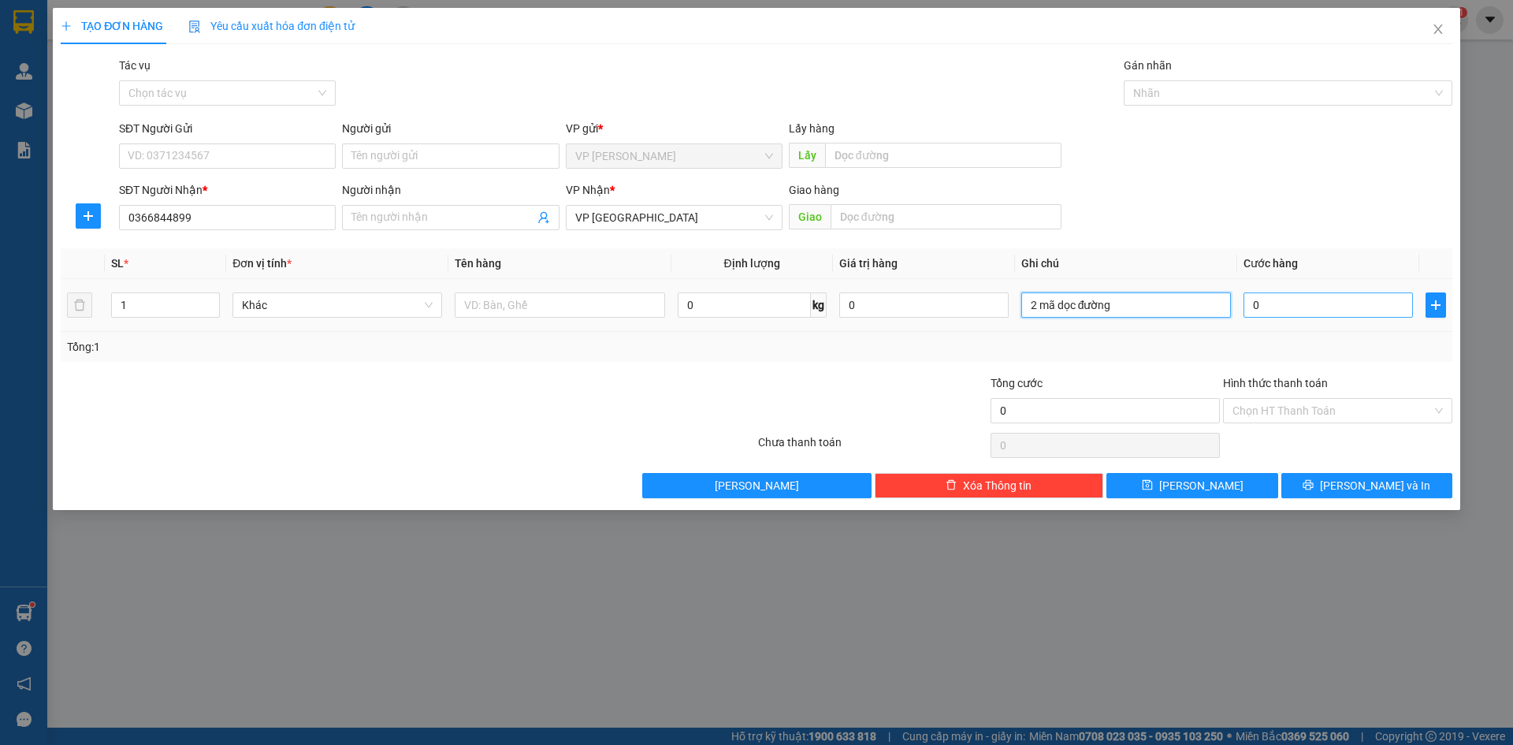
type input "2 mã dọc đường"
click at [1291, 303] on input "0" at bounding box center [1327, 304] width 169 height 25
type input "1"
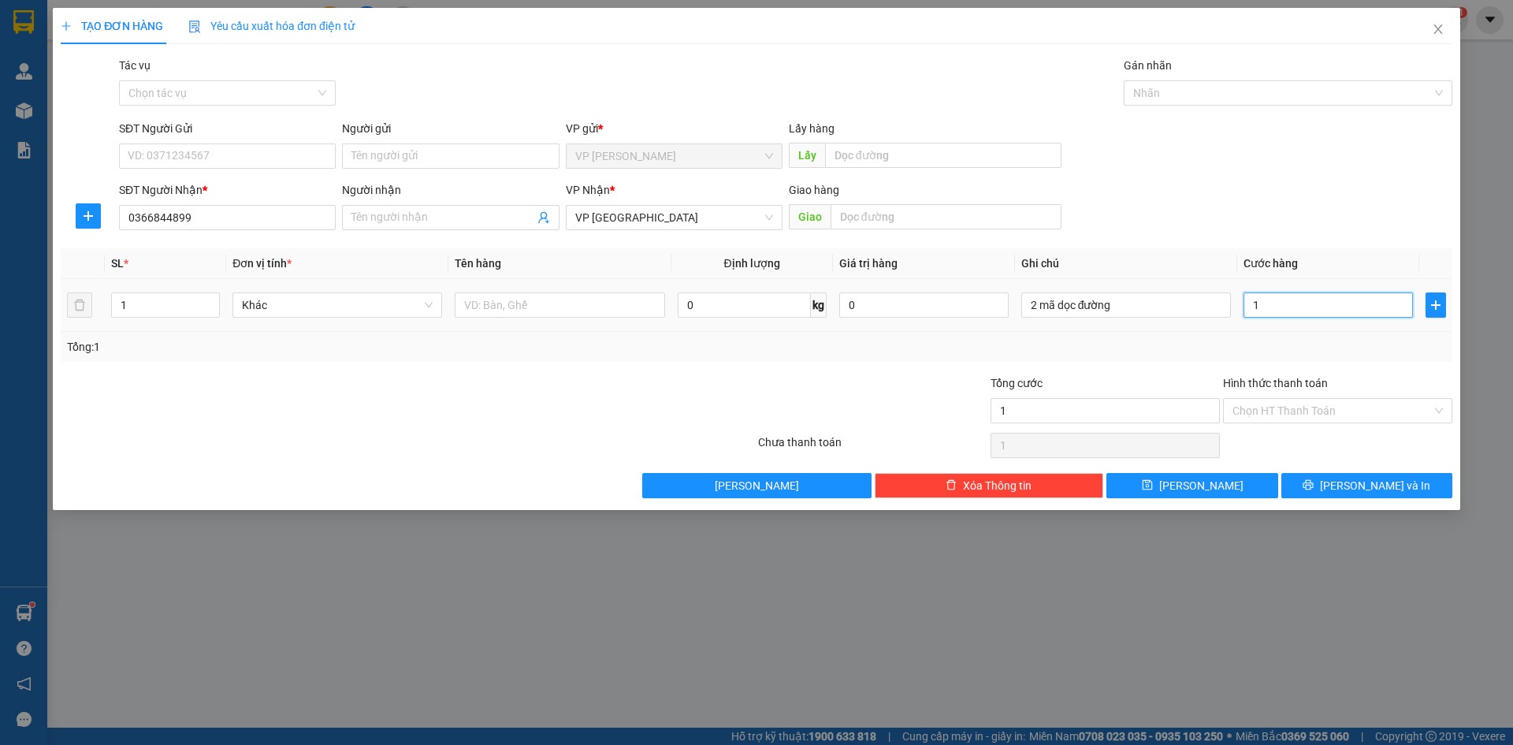
type input "10"
type input "100"
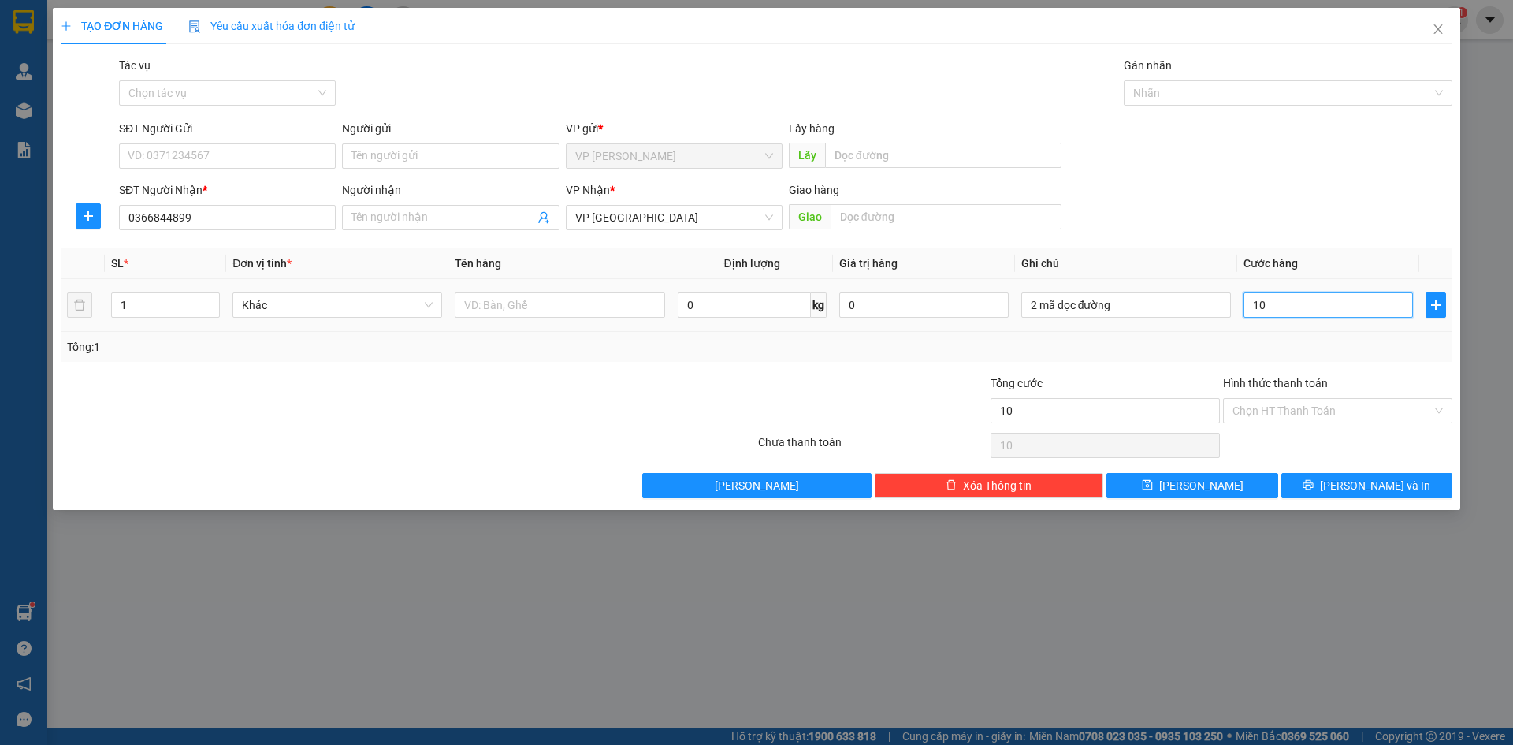
type input "100"
type input "100.000"
click at [1276, 219] on div "SĐT Người Nhận * 0366844899 Người nhận Tên người nhận VP Nhận * VP HÀ NỘI Giao …" at bounding box center [785, 208] width 1339 height 55
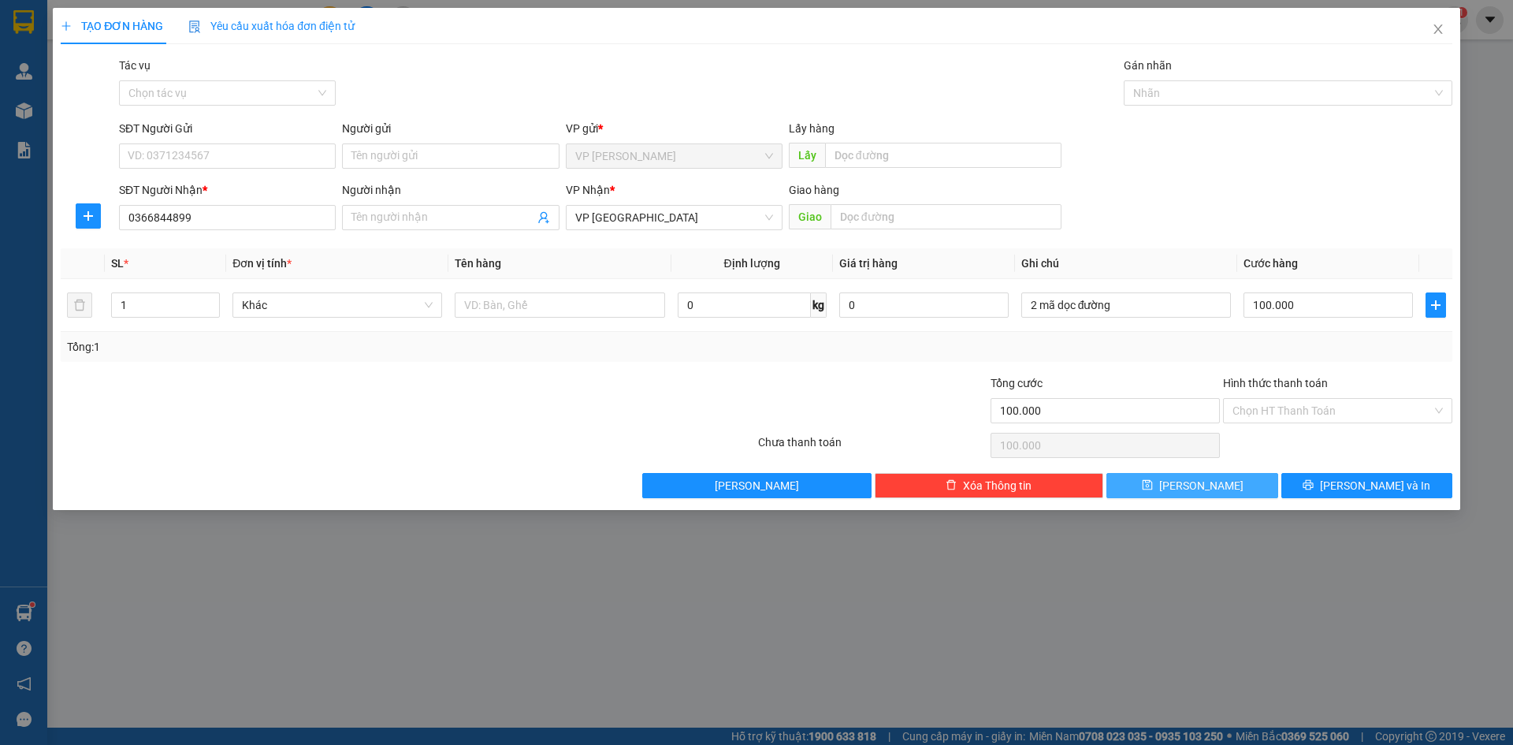
click at [1168, 477] on button "Lưu" at bounding box center [1191, 485] width 171 height 25
click at [1437, 31] on icon "close" at bounding box center [1437, 28] width 9 height 9
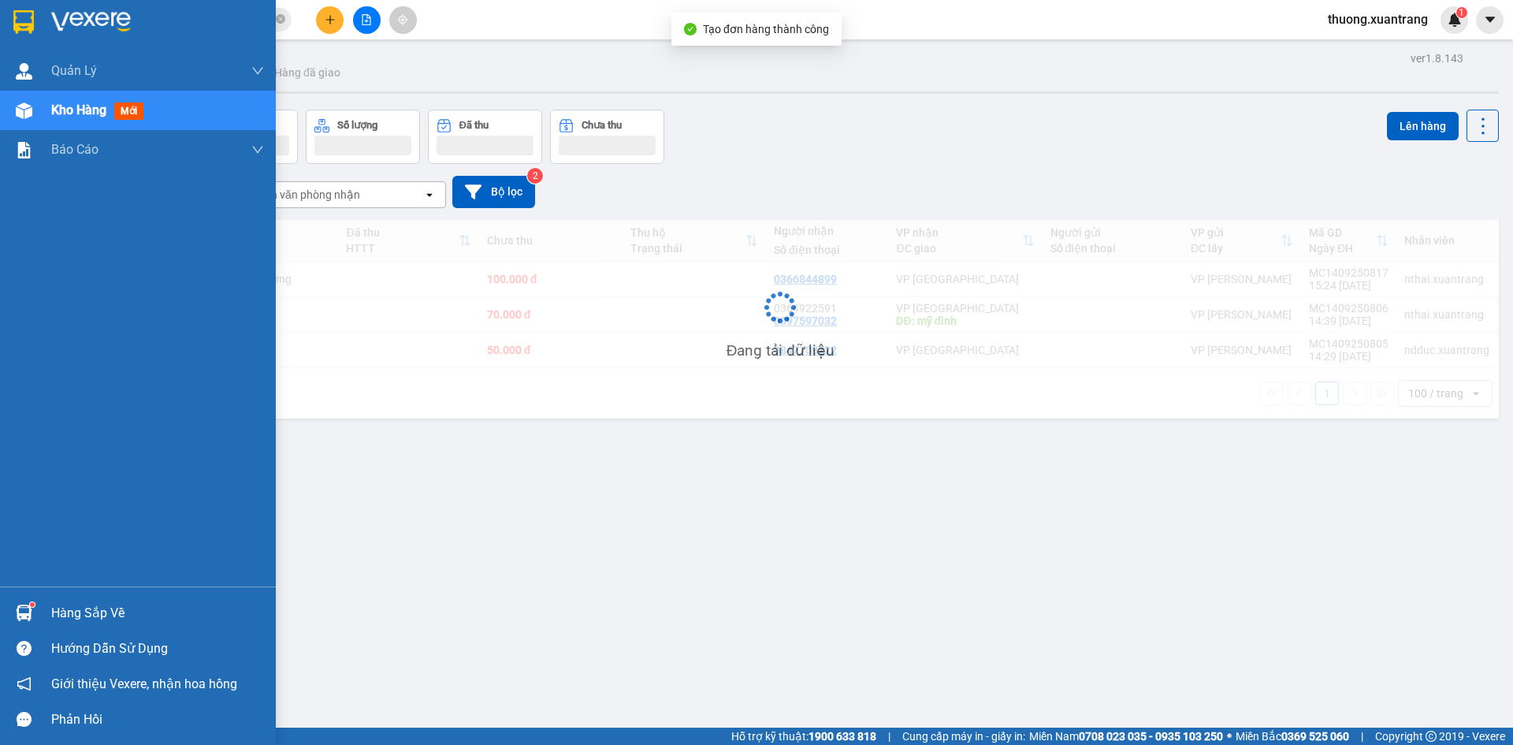
click at [31, 4] on div at bounding box center [138, 25] width 276 height 51
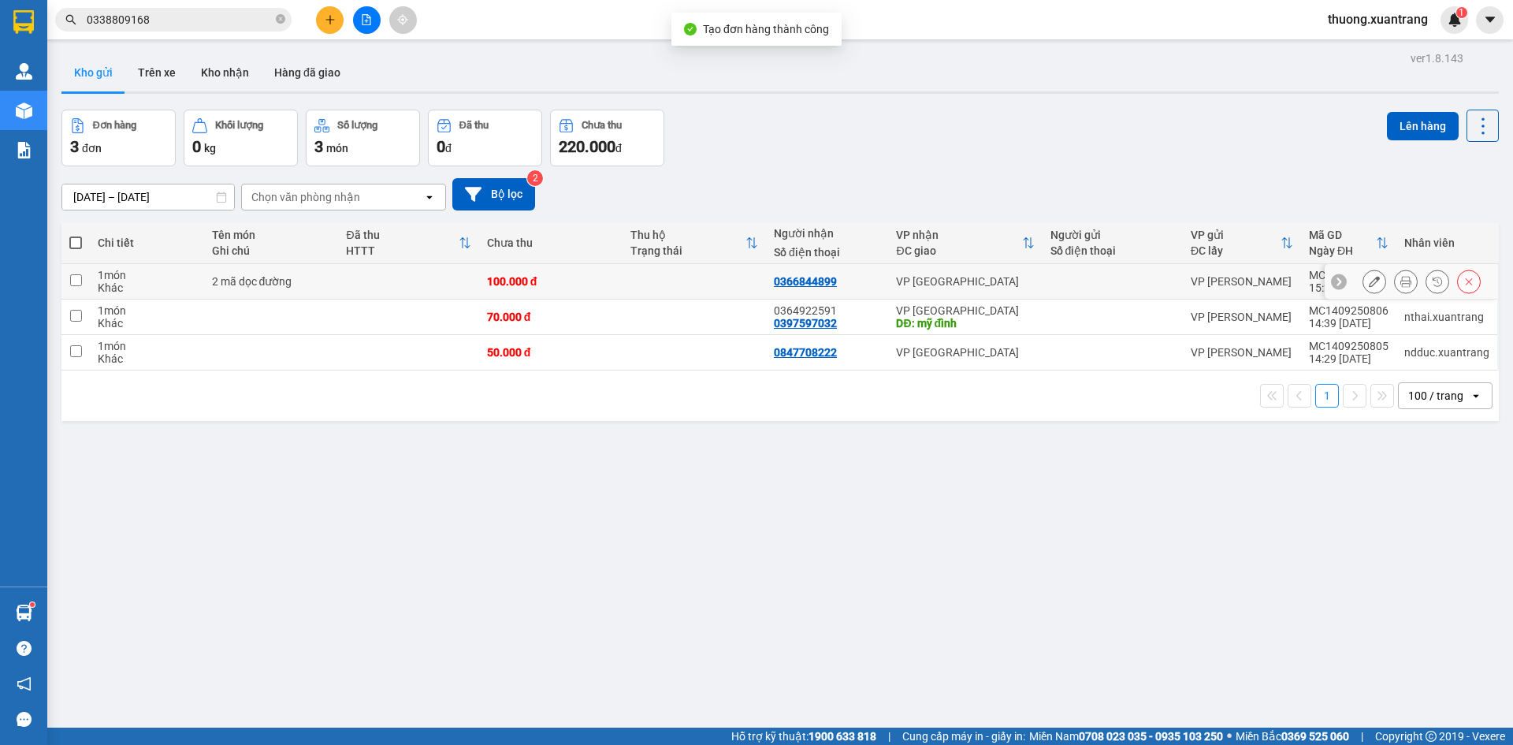
drag, startPoint x: 418, startPoint y: 276, endPoint x: 243, endPoint y: 255, distance: 175.3
click at [415, 276] on td at bounding box center [408, 281] width 140 height 35
checkbox input "true"
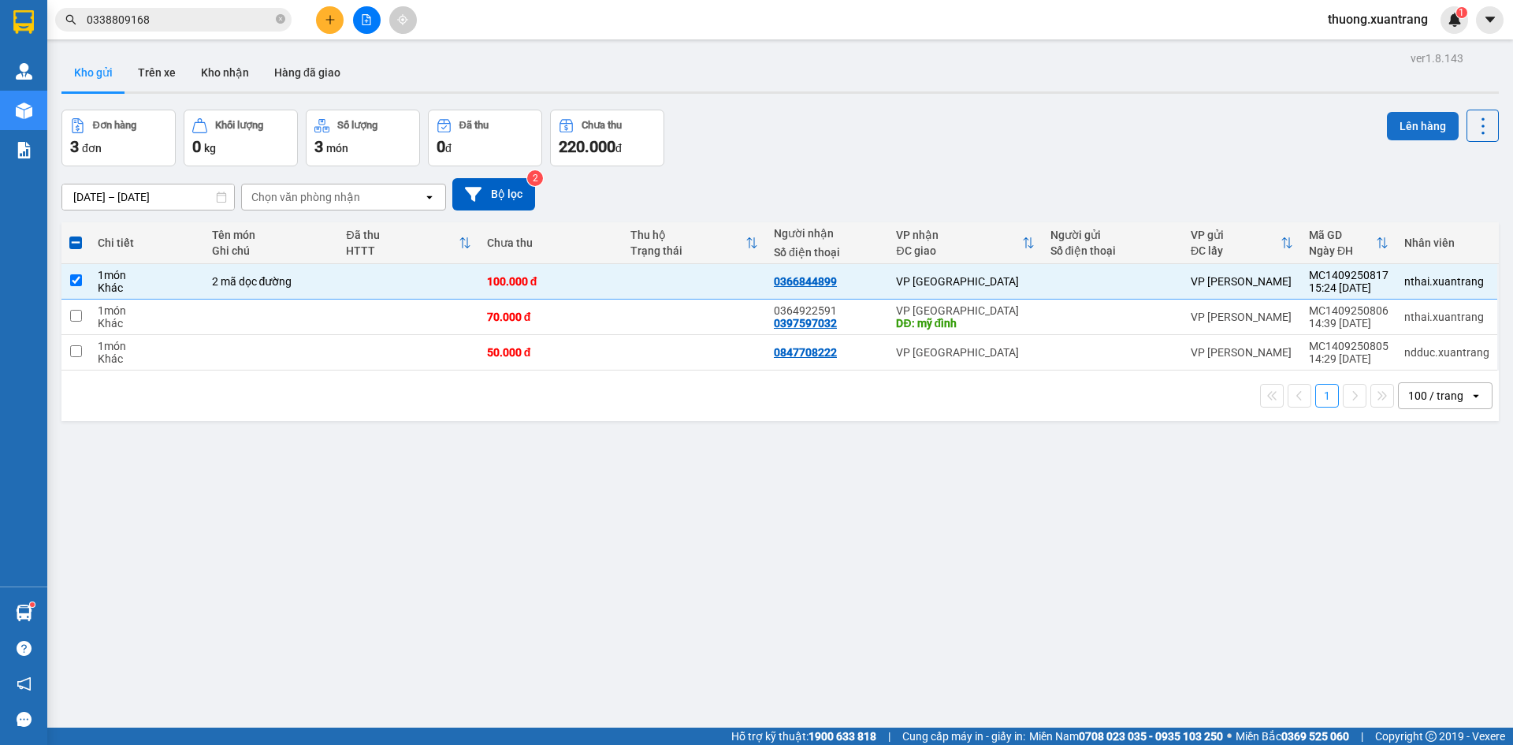
click at [1399, 133] on button "Lên hàng" at bounding box center [1423, 126] width 72 height 28
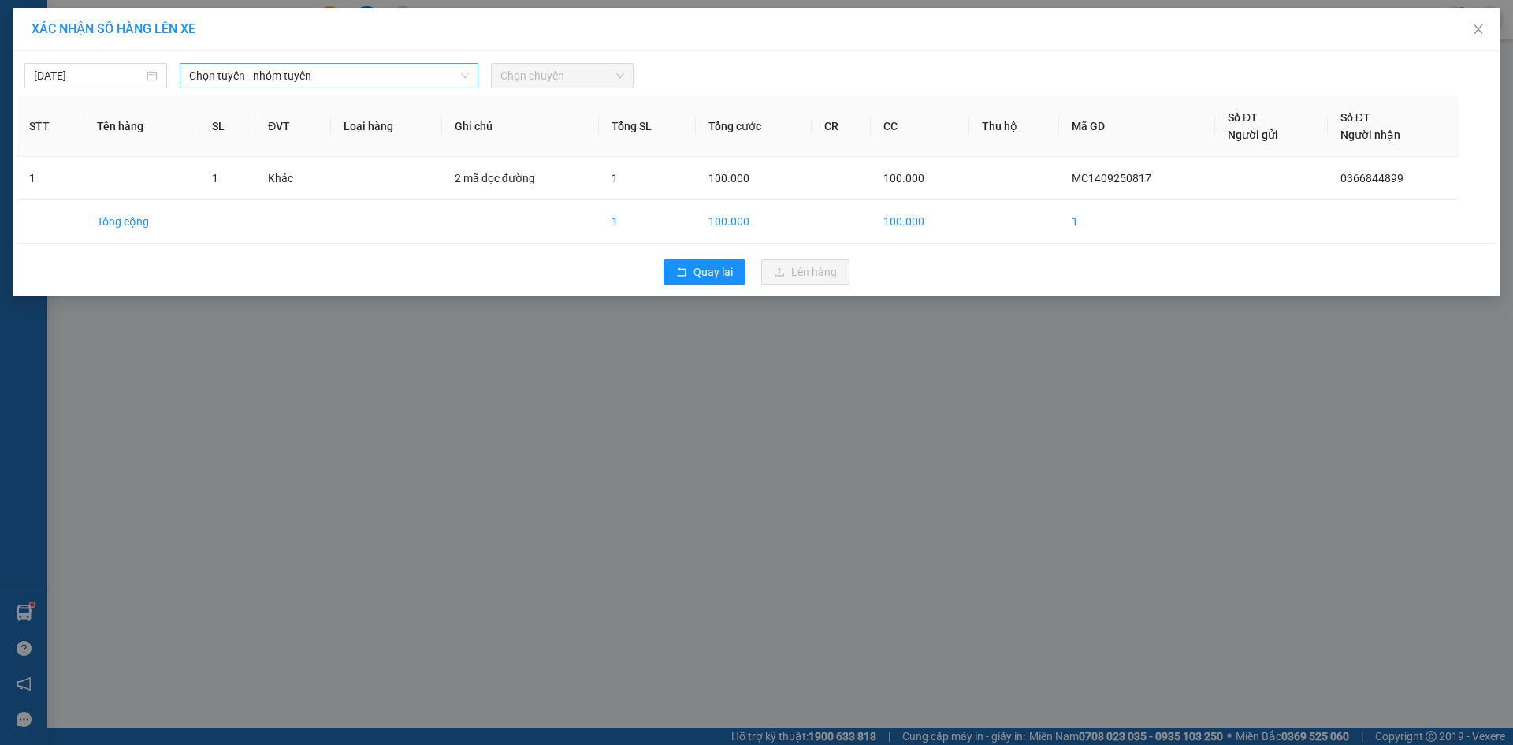
click at [206, 71] on span "Chọn tuyến - nhóm tuyến" at bounding box center [329, 76] width 280 height 24
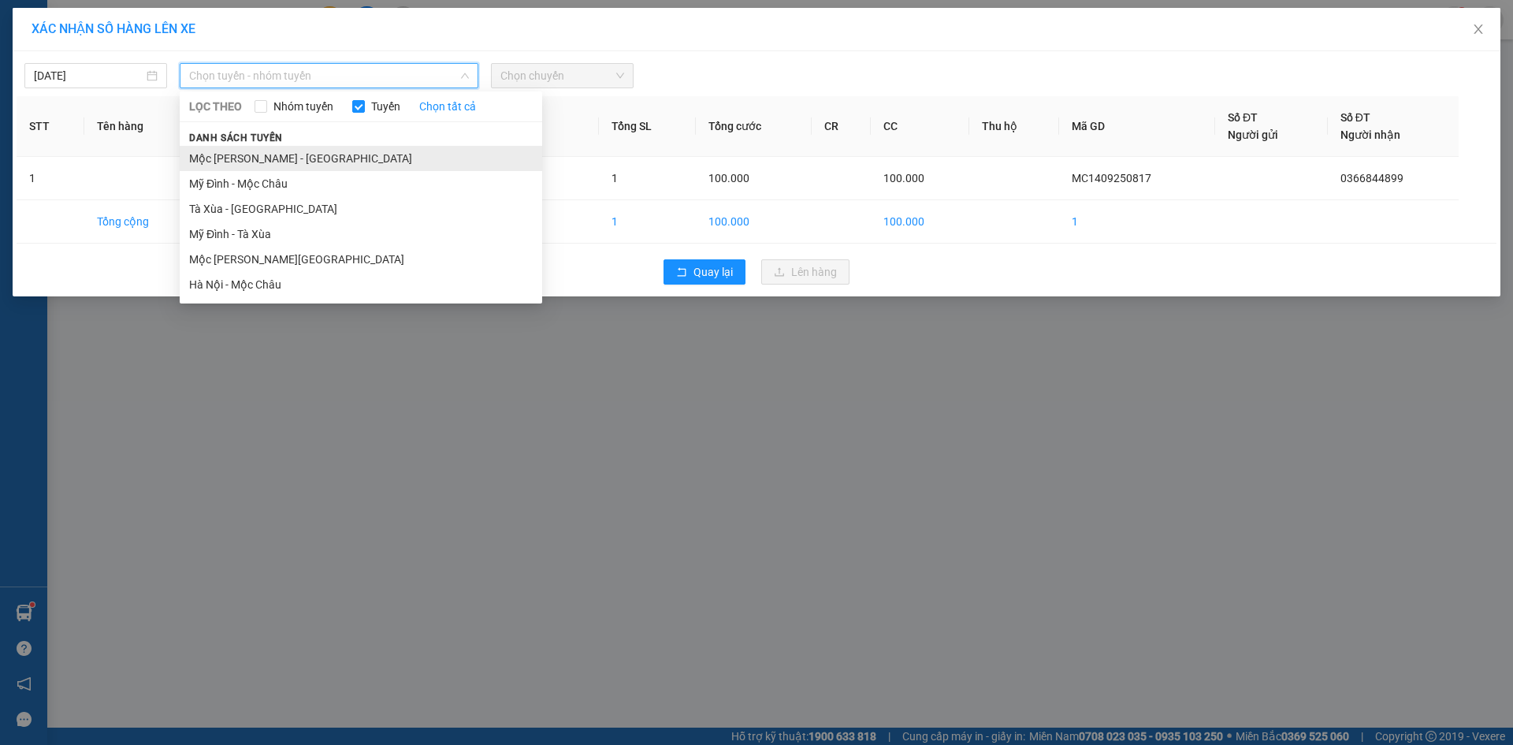
click at [244, 156] on li "Mộc Châu - Mỹ Đình" at bounding box center [361, 158] width 362 height 25
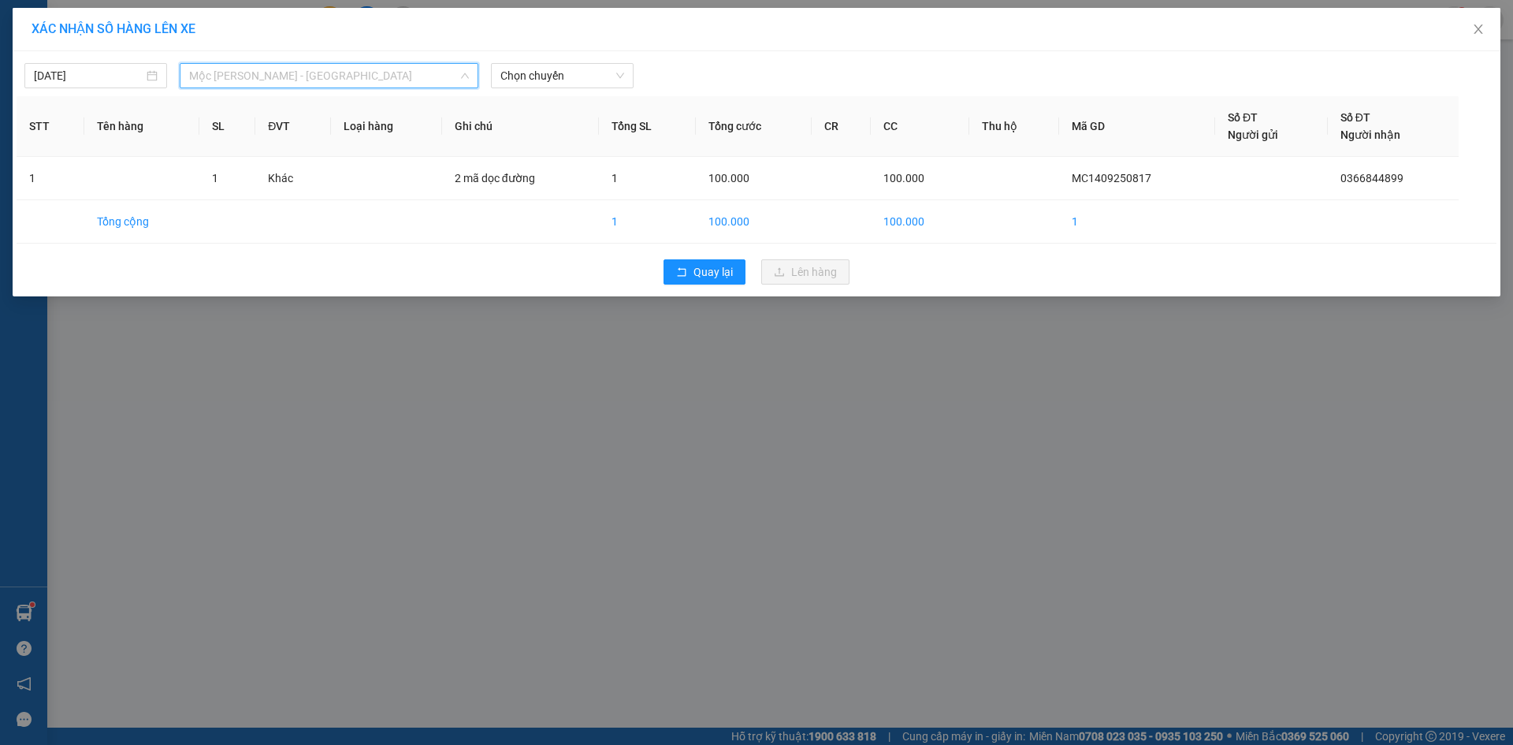
click at [324, 66] on span "Mộc Châu - Mỹ Đình" at bounding box center [329, 76] width 280 height 24
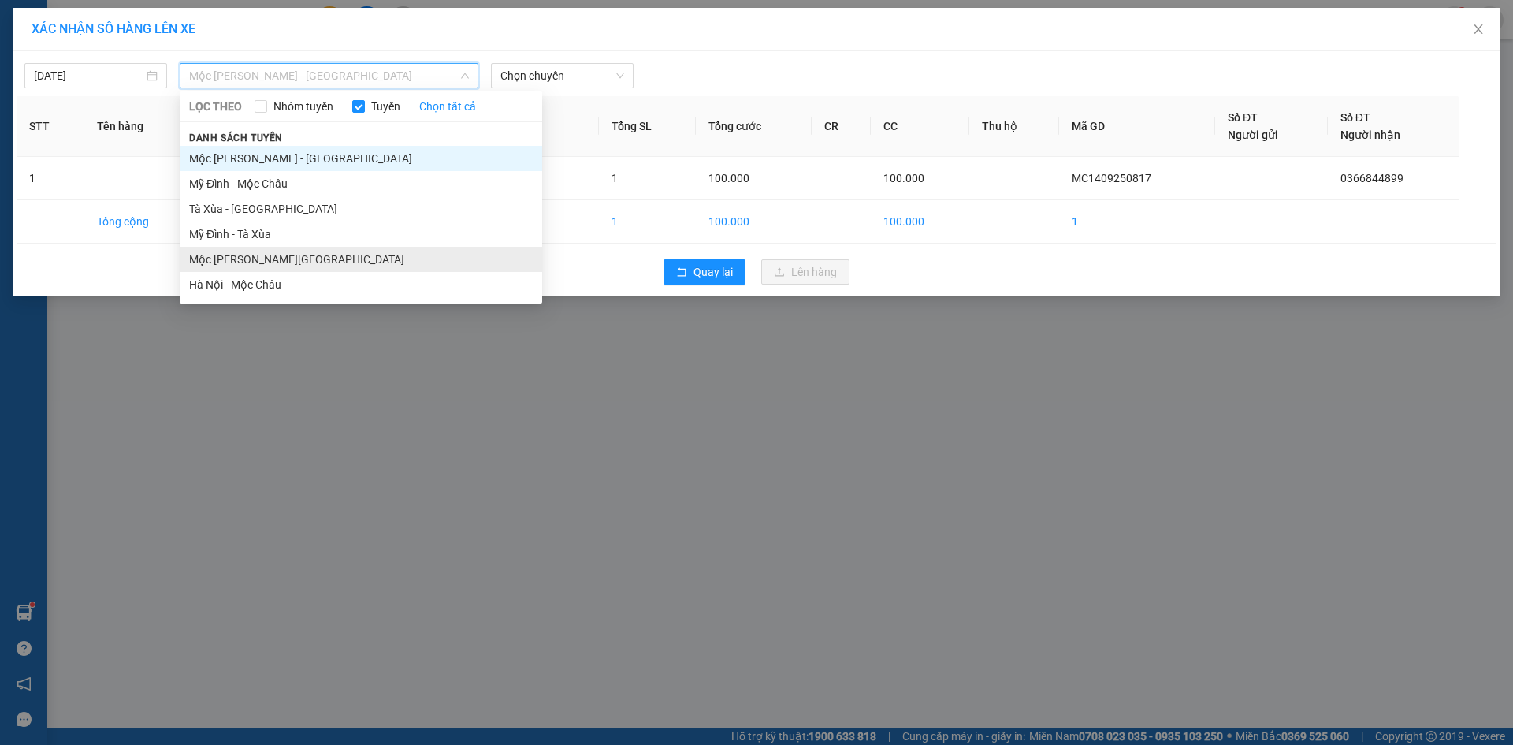
click at [235, 251] on li "Mộc Châu - Hà Nội" at bounding box center [361, 259] width 362 height 25
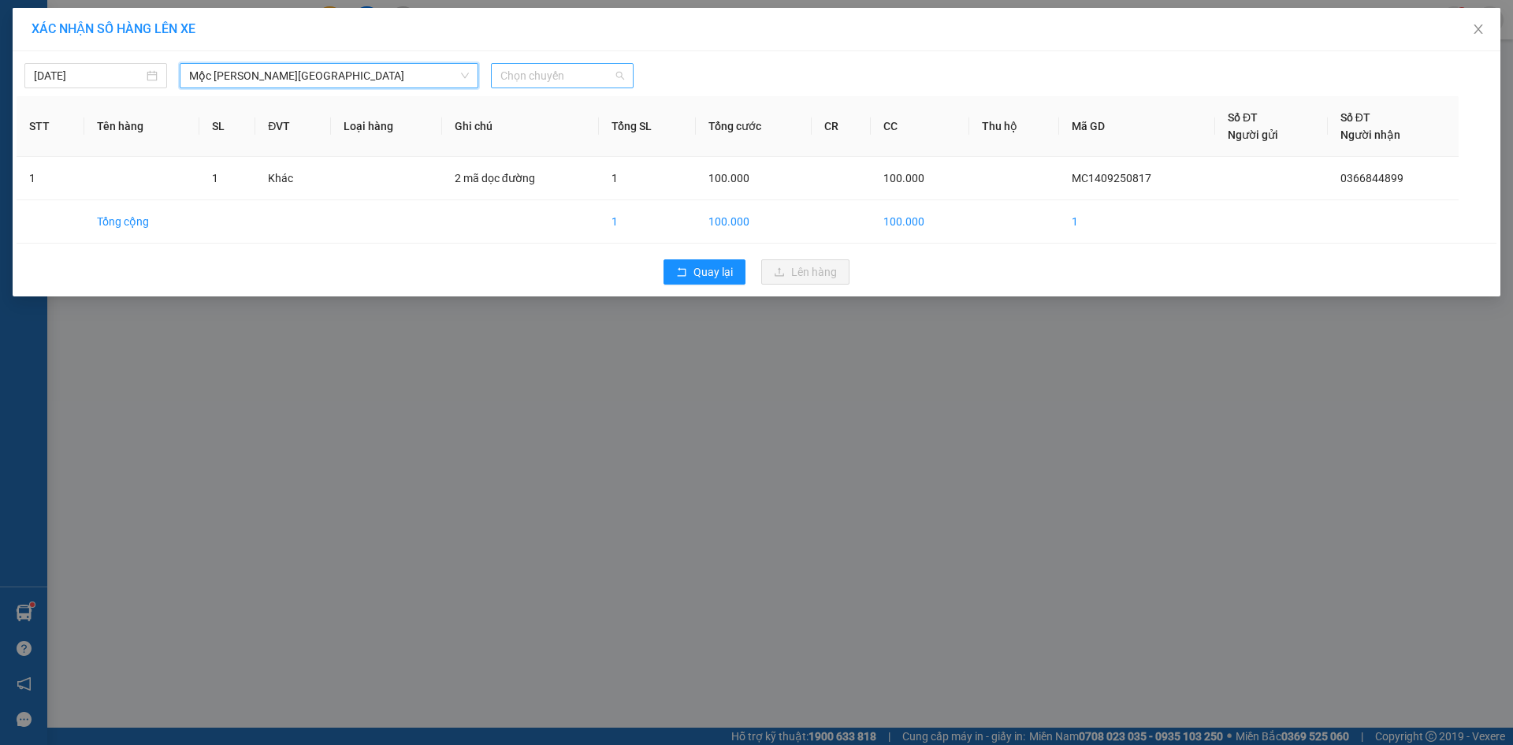
click at [587, 64] on span "Chọn chuyến" at bounding box center [562, 76] width 124 height 24
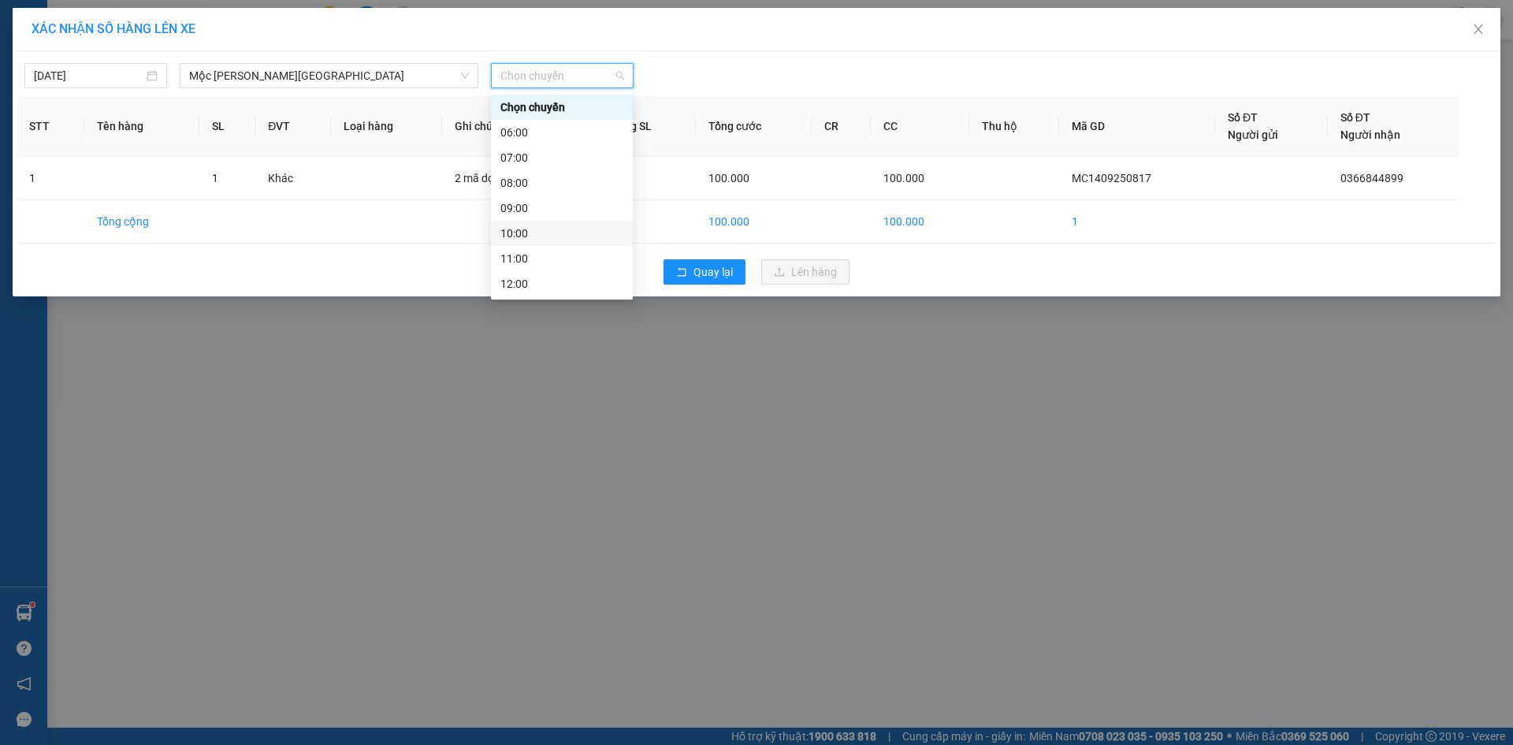
click at [519, 240] on div "10:00" at bounding box center [561, 233] width 123 height 17
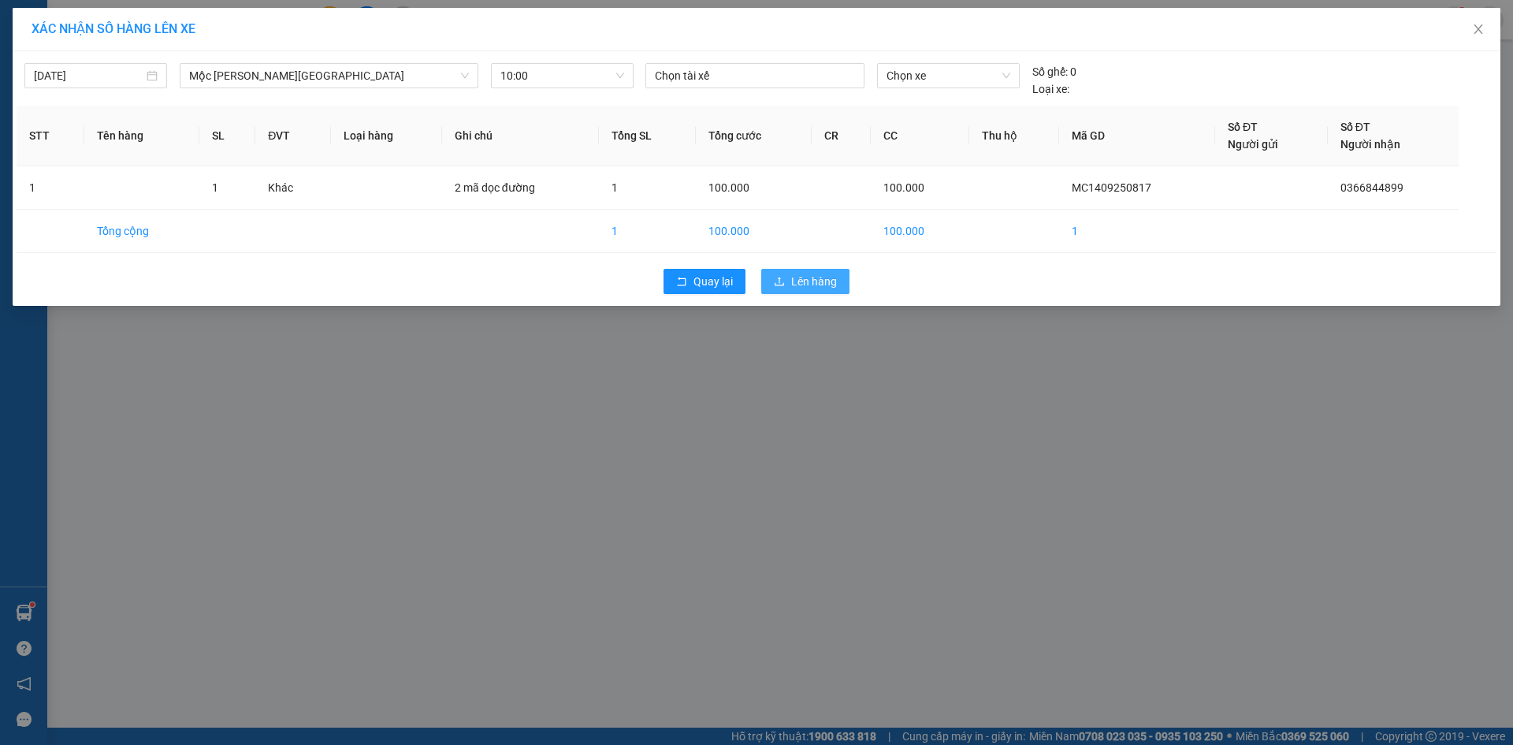
click at [813, 288] on span "Lên hàng" at bounding box center [814, 281] width 46 height 17
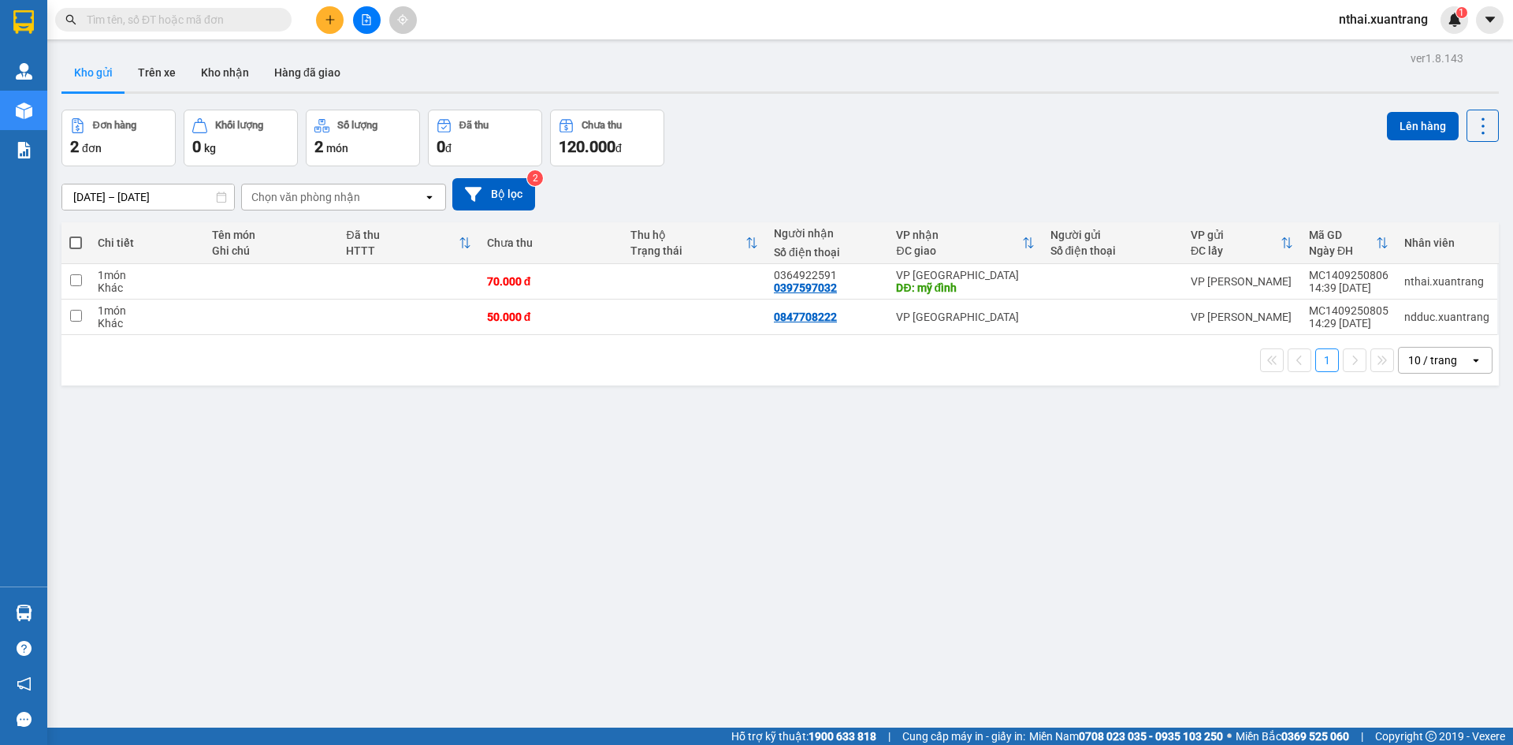
click at [214, 40] on main "ver 1.8.143 Kho gửi Trên xe Kho nhận Hàng đã giao Đơn hàng 2 đơn Khối lượng 0 k…" at bounding box center [756, 363] width 1513 height 727
click at [207, 21] on input "text" at bounding box center [180, 19] width 186 height 17
click at [246, 32] on div "Kết quả tìm kiếm ( 0 ) Bộ lọc No Data" at bounding box center [153, 20] width 307 height 28
click at [245, 14] on input "text" at bounding box center [180, 19] width 186 height 17
paste input "0976946969"
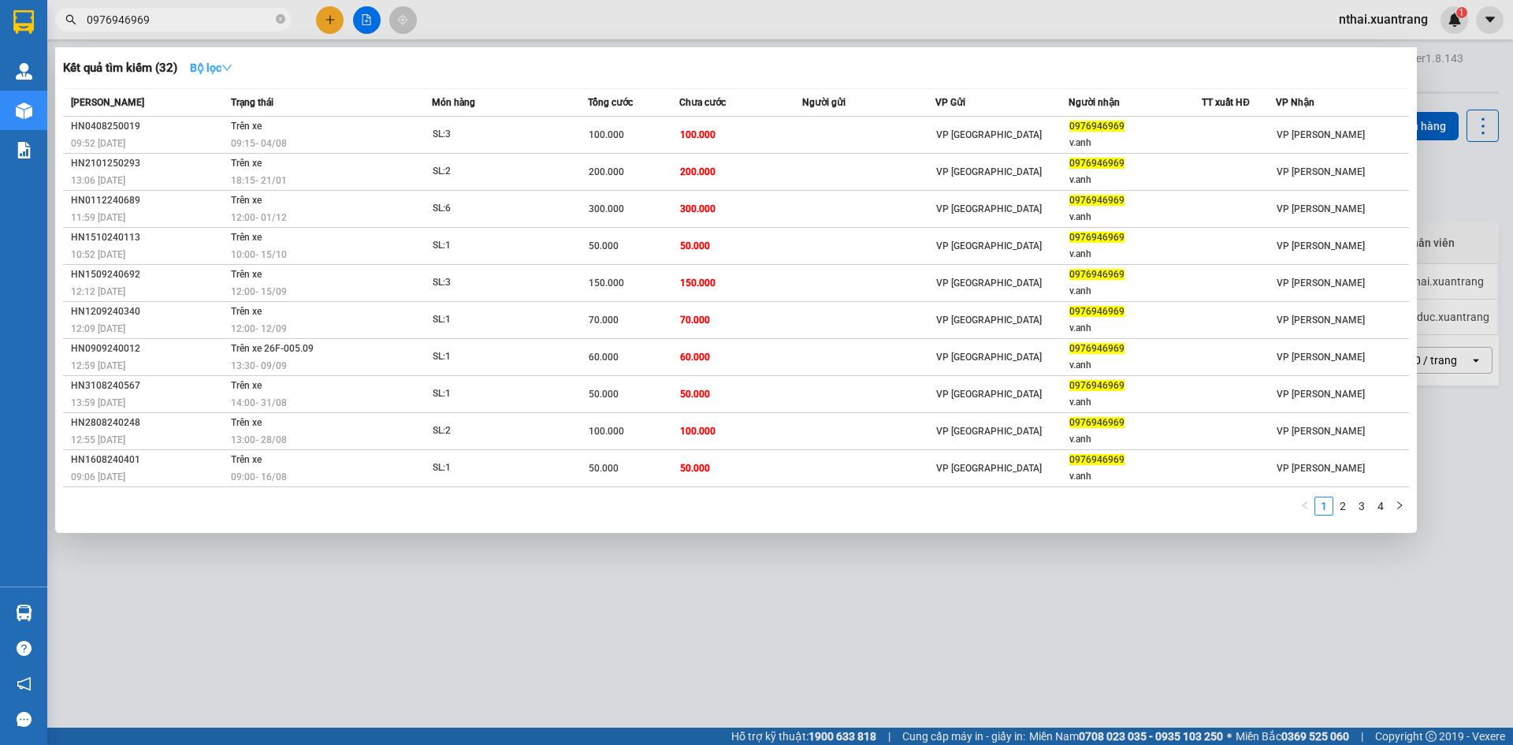
type input "0976946969"
click at [202, 70] on strong "Bộ lọc" at bounding box center [211, 67] width 43 height 13
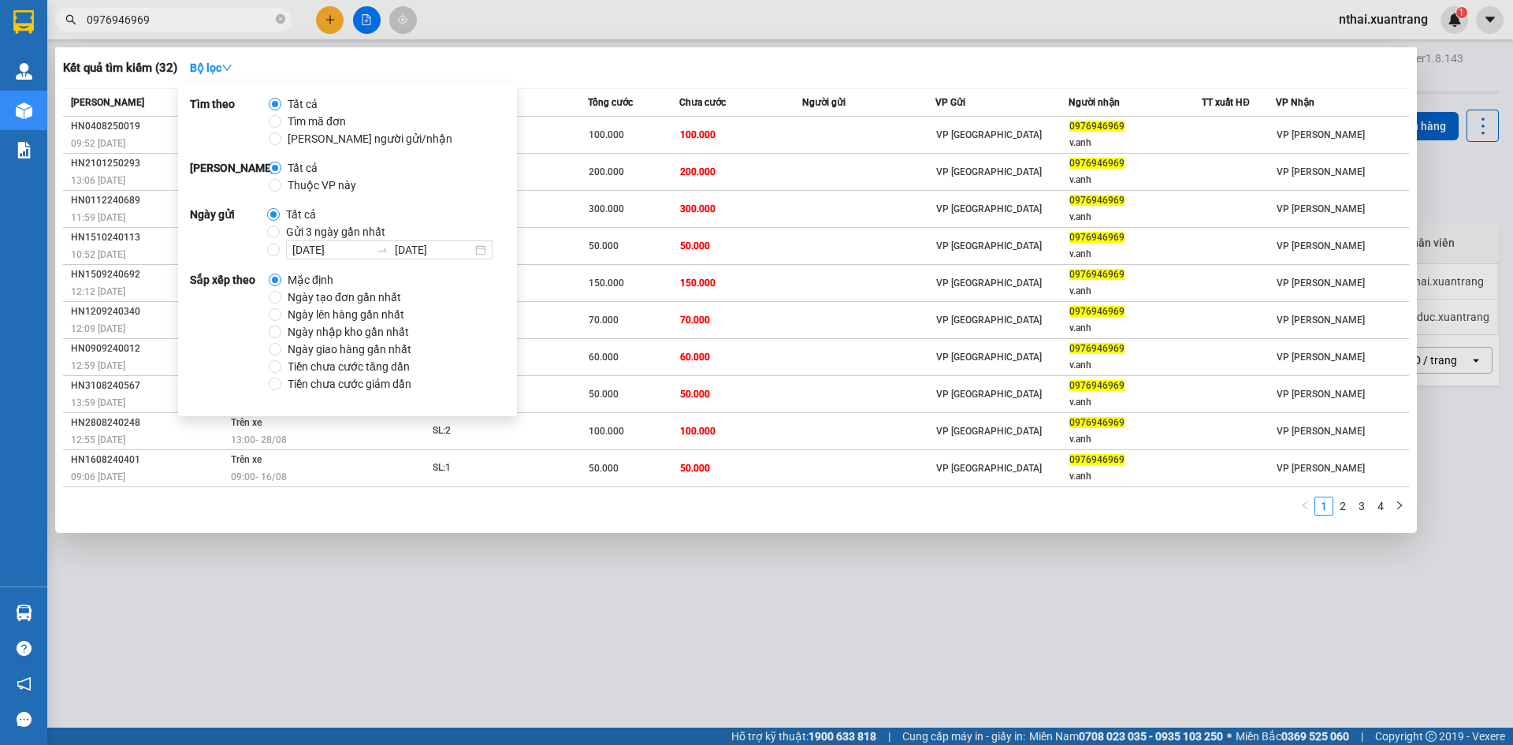
click at [308, 228] on span "Gửi 3 ngày gần nhất" at bounding box center [336, 231] width 112 height 17
click at [280, 228] on input "Gửi 3 ngày gần nhất" at bounding box center [273, 231] width 13 height 13
radio input "true"
radio input "false"
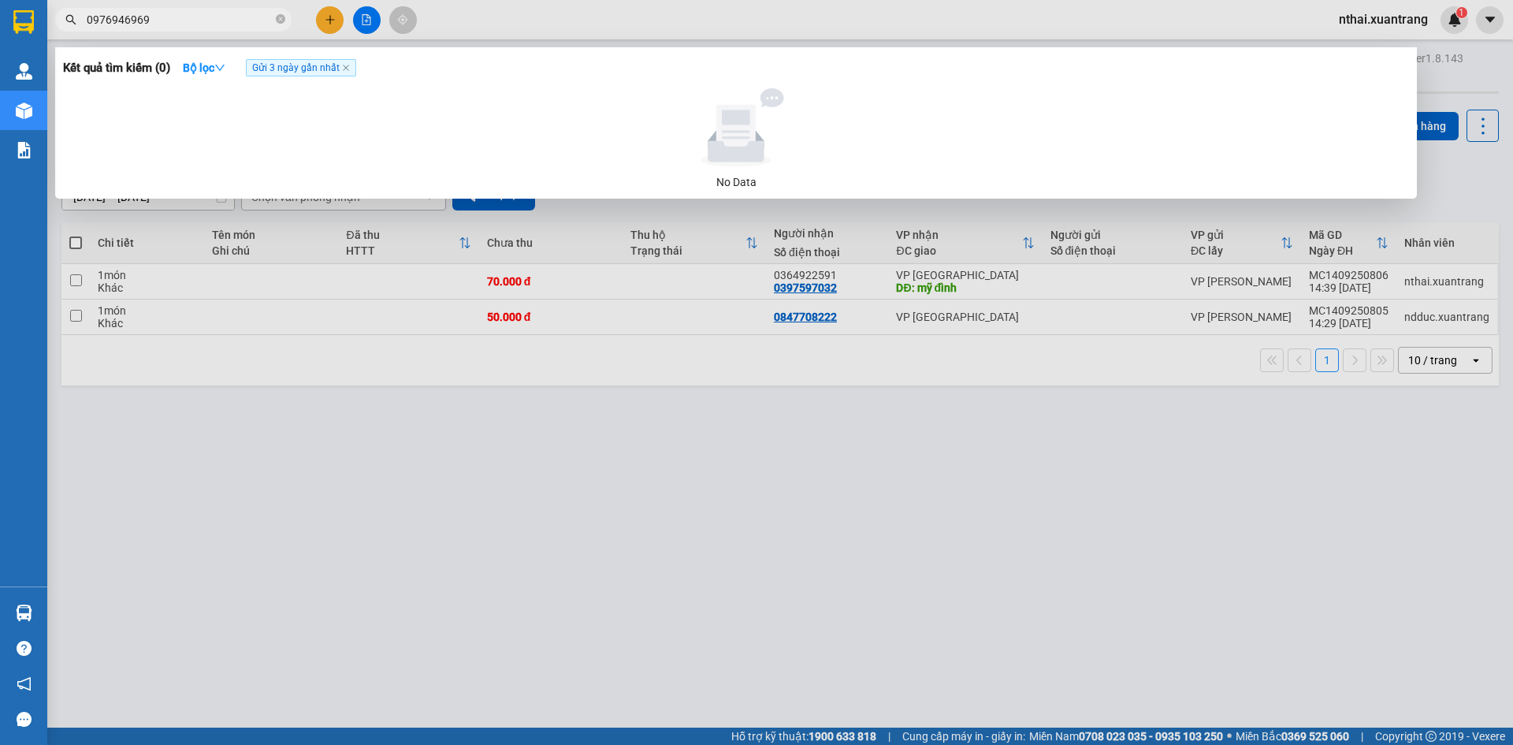
click at [653, 170] on div "No Data" at bounding box center [735, 139] width 1333 height 102
click at [160, 12] on input "0976946969" at bounding box center [180, 19] width 186 height 17
click at [348, 71] on icon "close" at bounding box center [346, 68] width 8 height 8
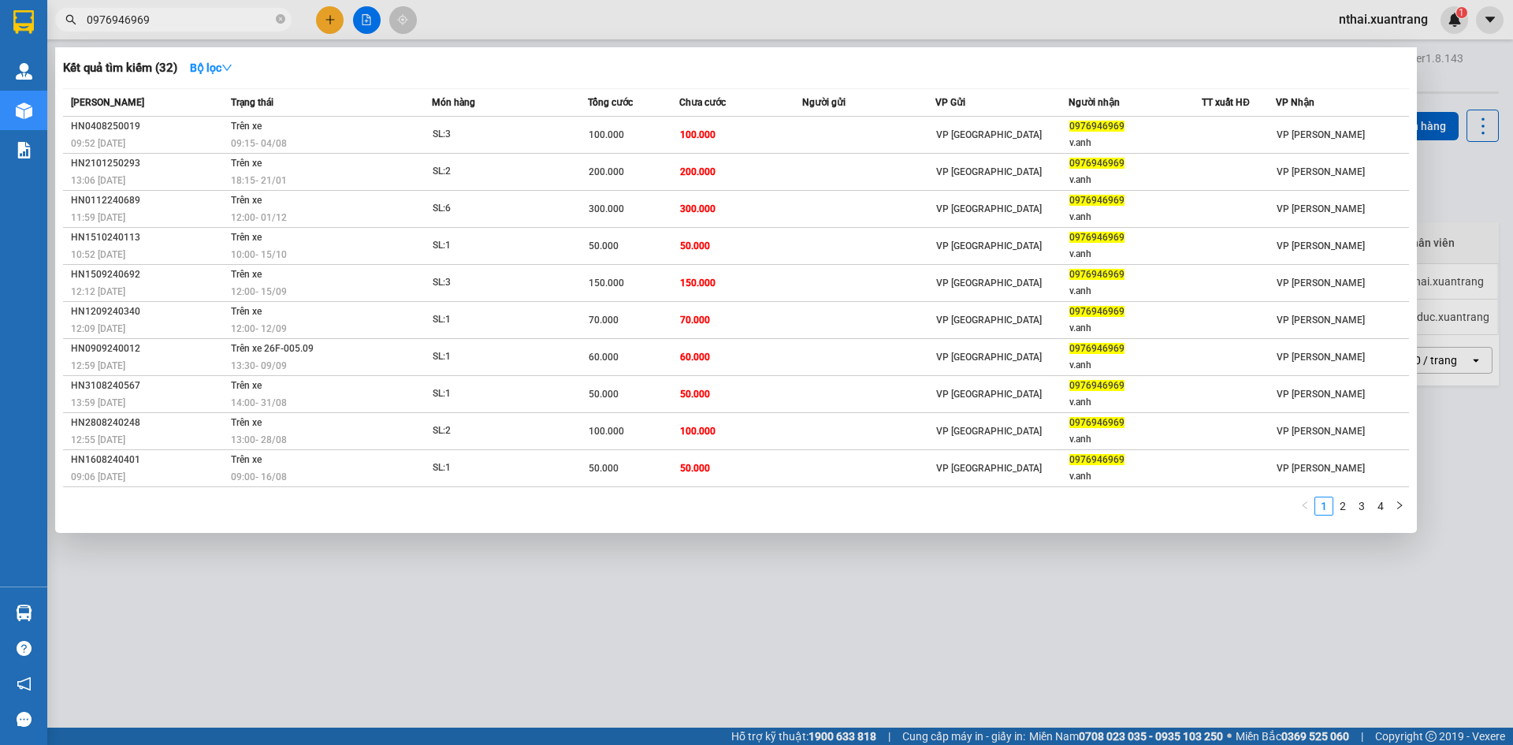
click at [161, 14] on input "0976946969" at bounding box center [180, 19] width 186 height 17
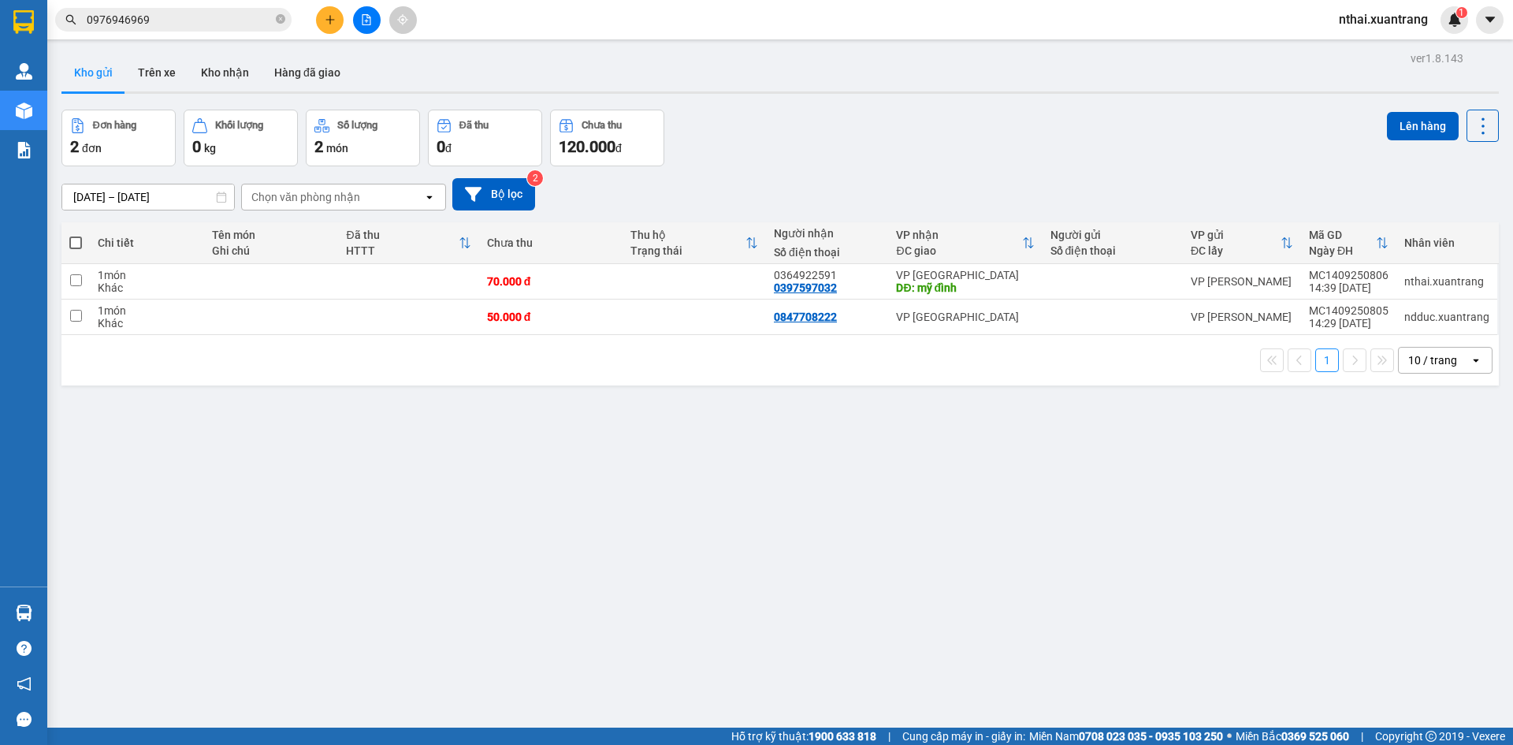
drag, startPoint x: 420, startPoint y: 571, endPoint x: 377, endPoint y: 558, distance: 44.6
click at [396, 584] on div "ver 1.8.143 Kho gửi Trên xe Kho nhận Hàng đã giao Đơn hàng 2 đơn Khối lượng 0 k…" at bounding box center [780, 419] width 1450 height 745
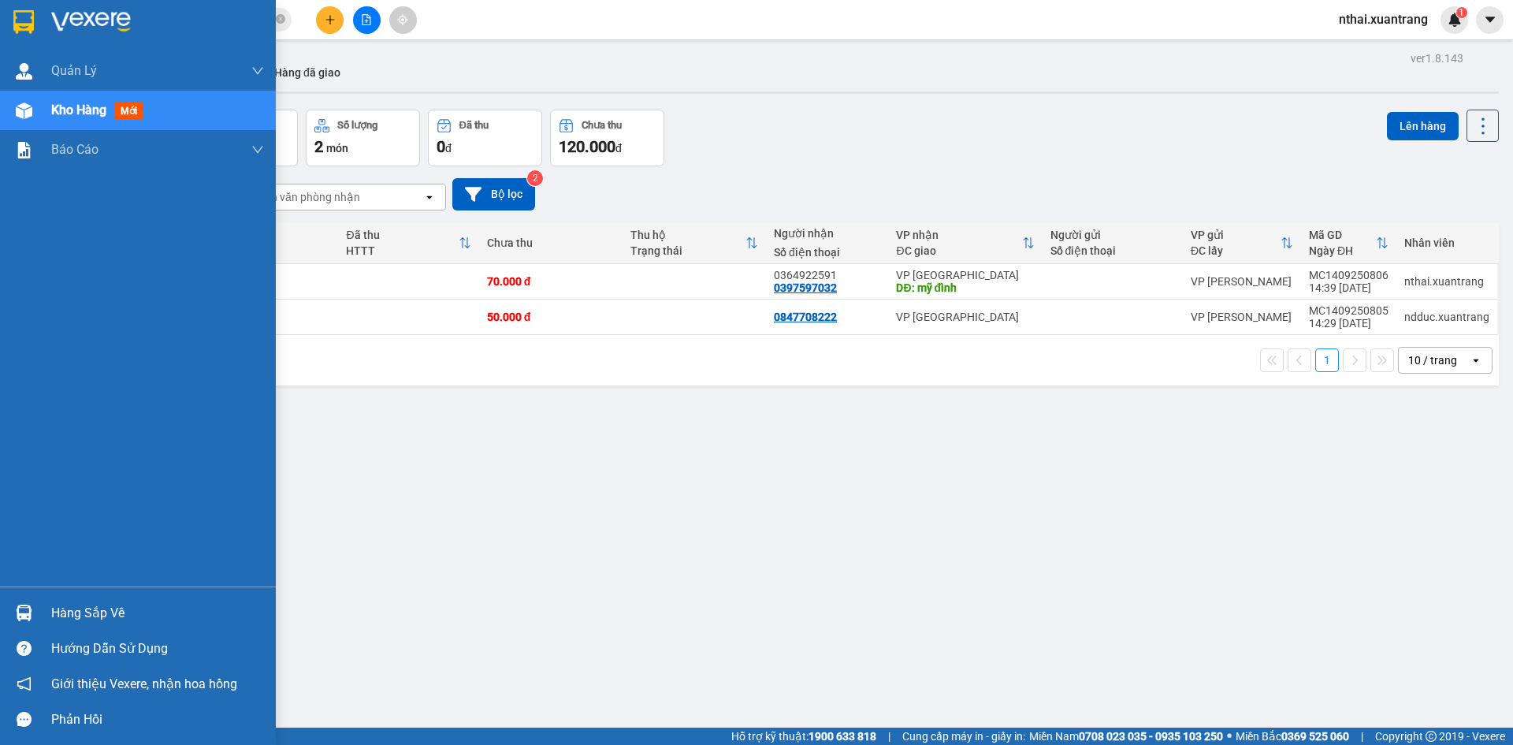
click at [32, 27] on img at bounding box center [23, 22] width 20 height 24
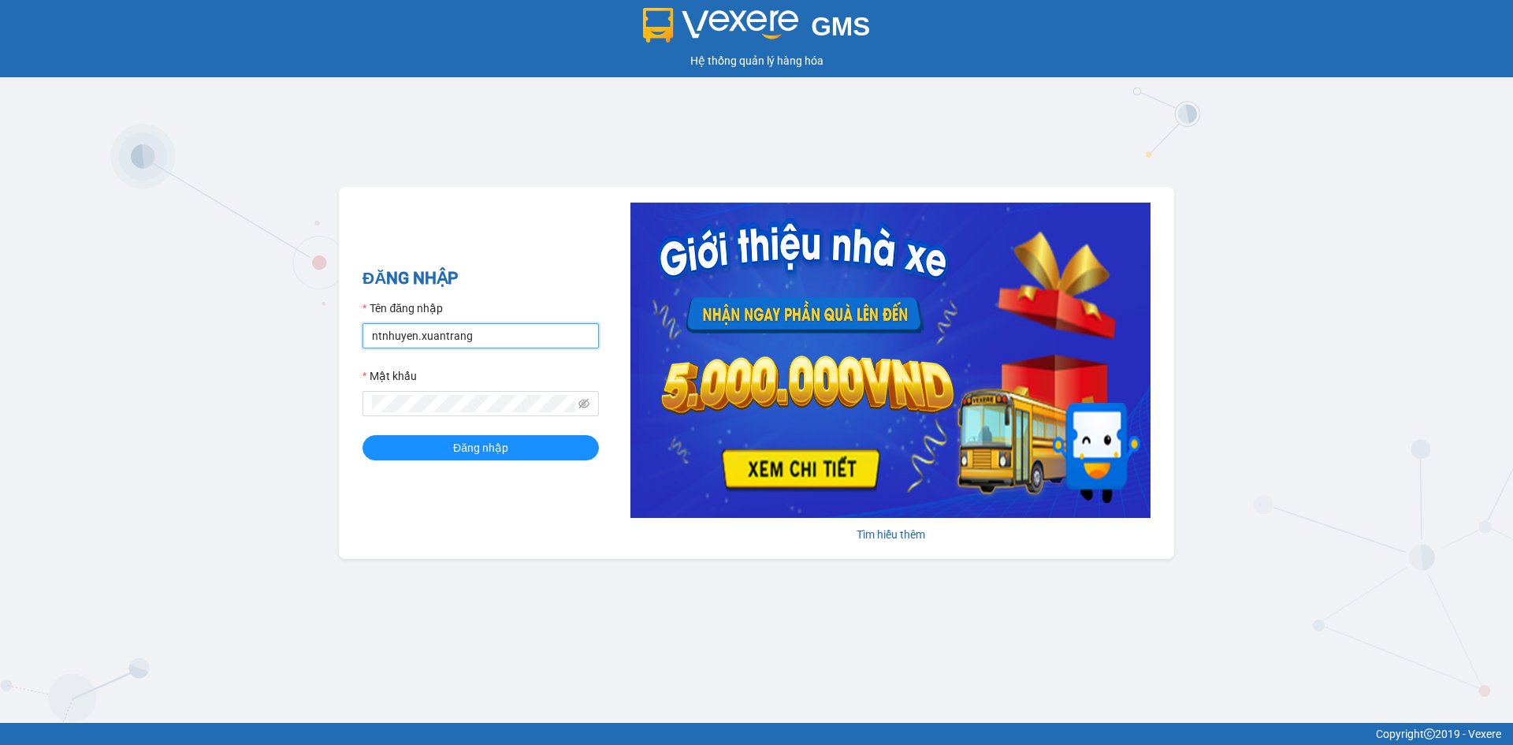
click at [470, 336] on input "ntnhuyen.xuantrang" at bounding box center [480, 335] width 236 height 25
click at [470, 336] on input "ntnhuyen.n" at bounding box center [480, 335] width 236 height 25
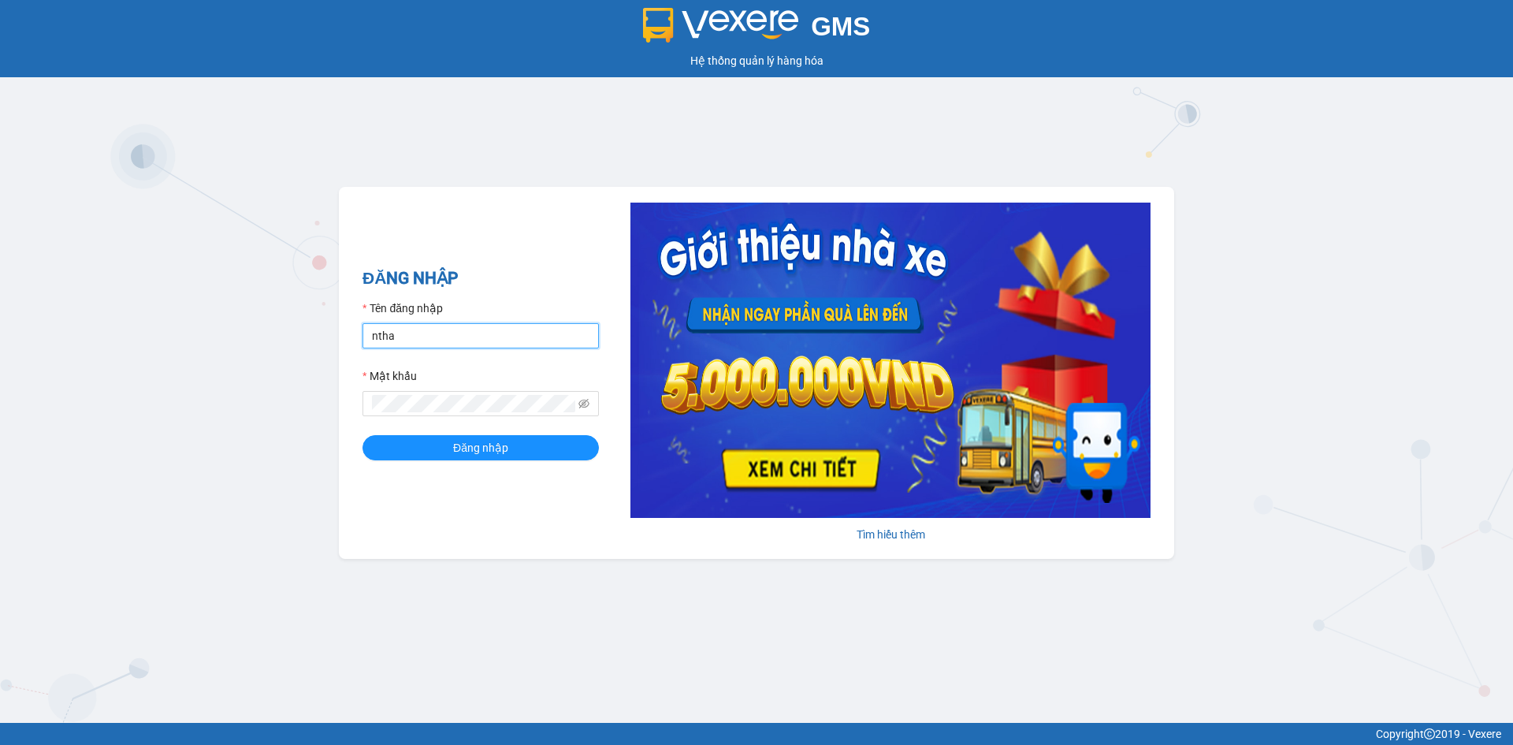
type input "nthai.xuantrang"
click at [362, 435] on button "Đăng nhập" at bounding box center [480, 447] width 236 height 25
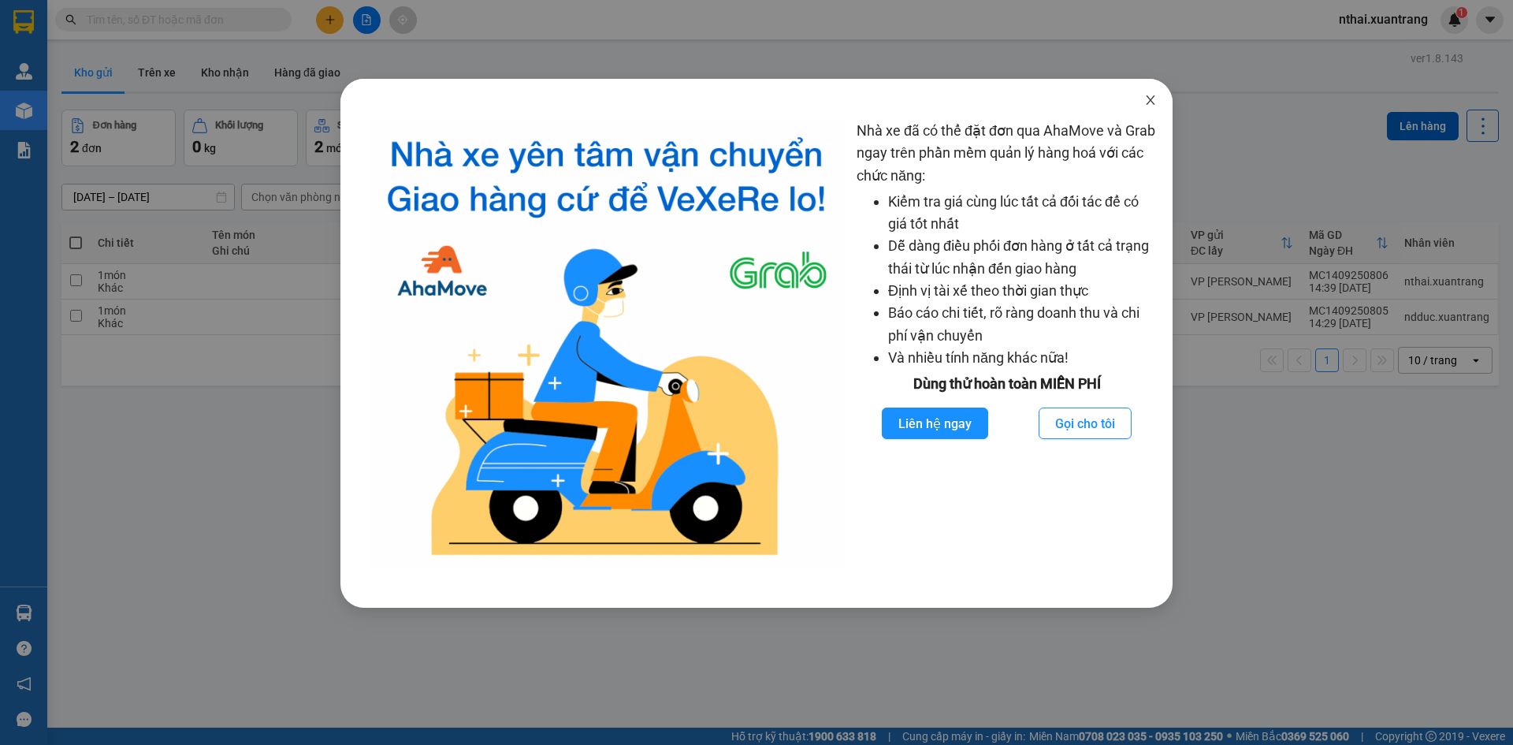
click at [1161, 105] on span "Close" at bounding box center [1150, 101] width 44 height 44
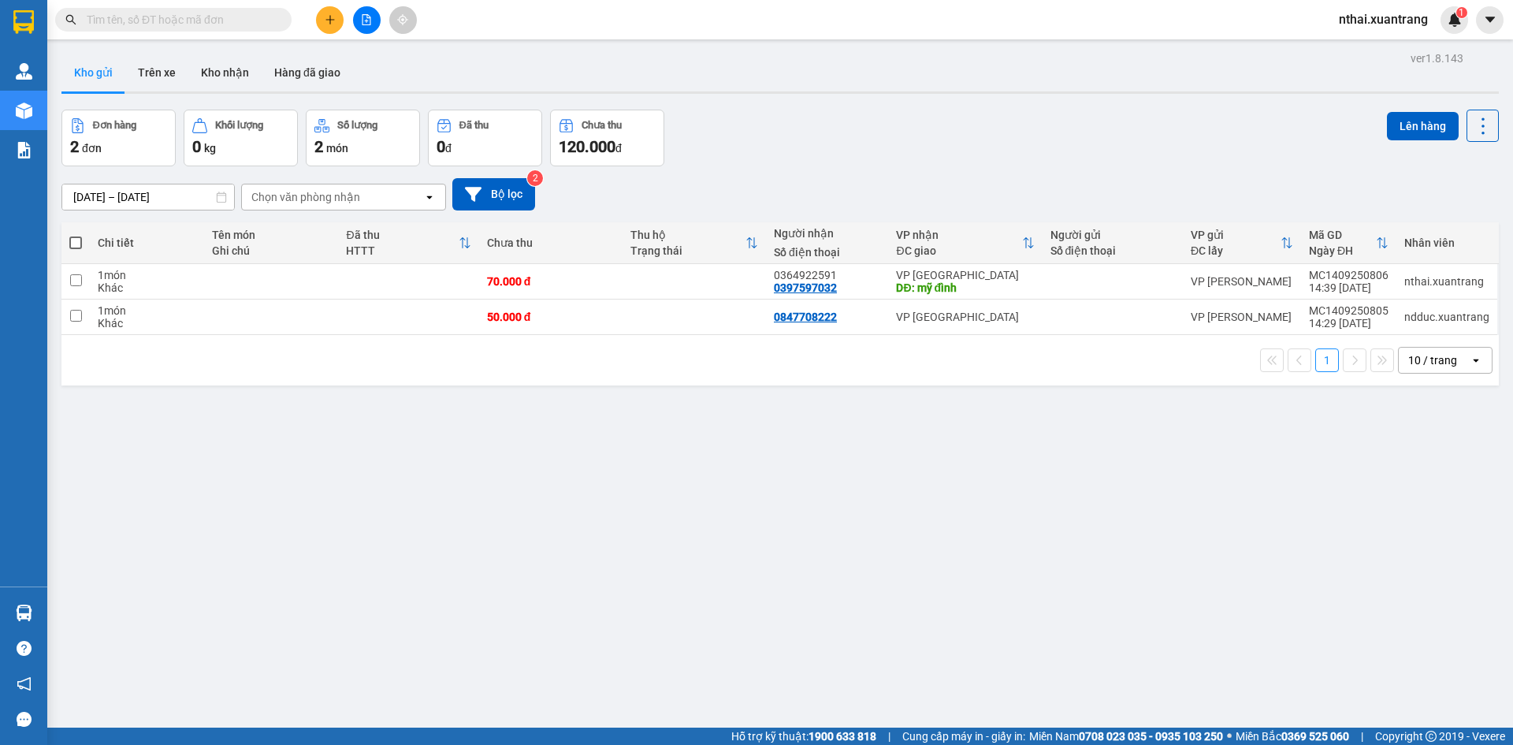
click at [190, 19] on input "text" at bounding box center [180, 19] width 186 height 17
paste input "0976946969"
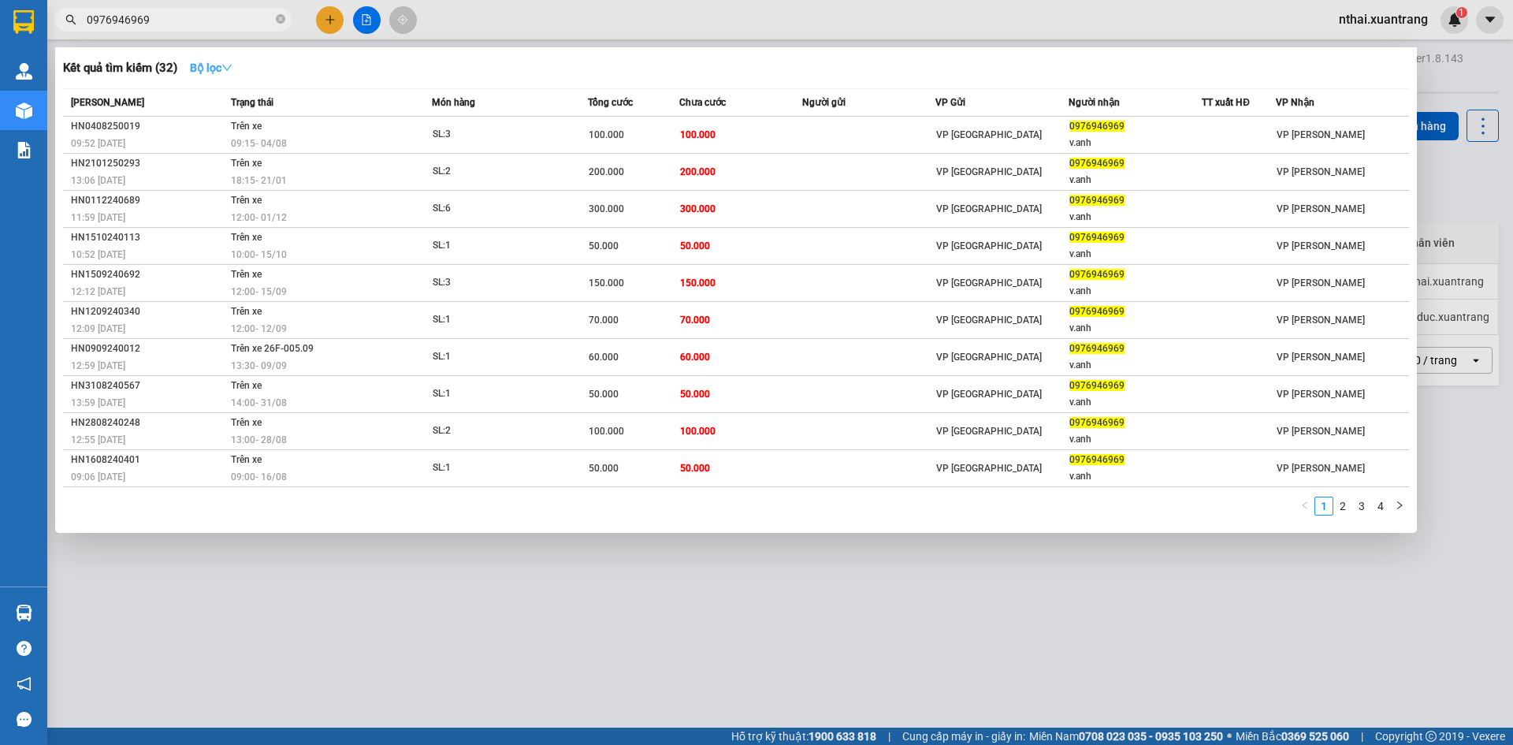
type input "0976946969"
click at [222, 69] on strong "Bộ lọc" at bounding box center [211, 67] width 43 height 13
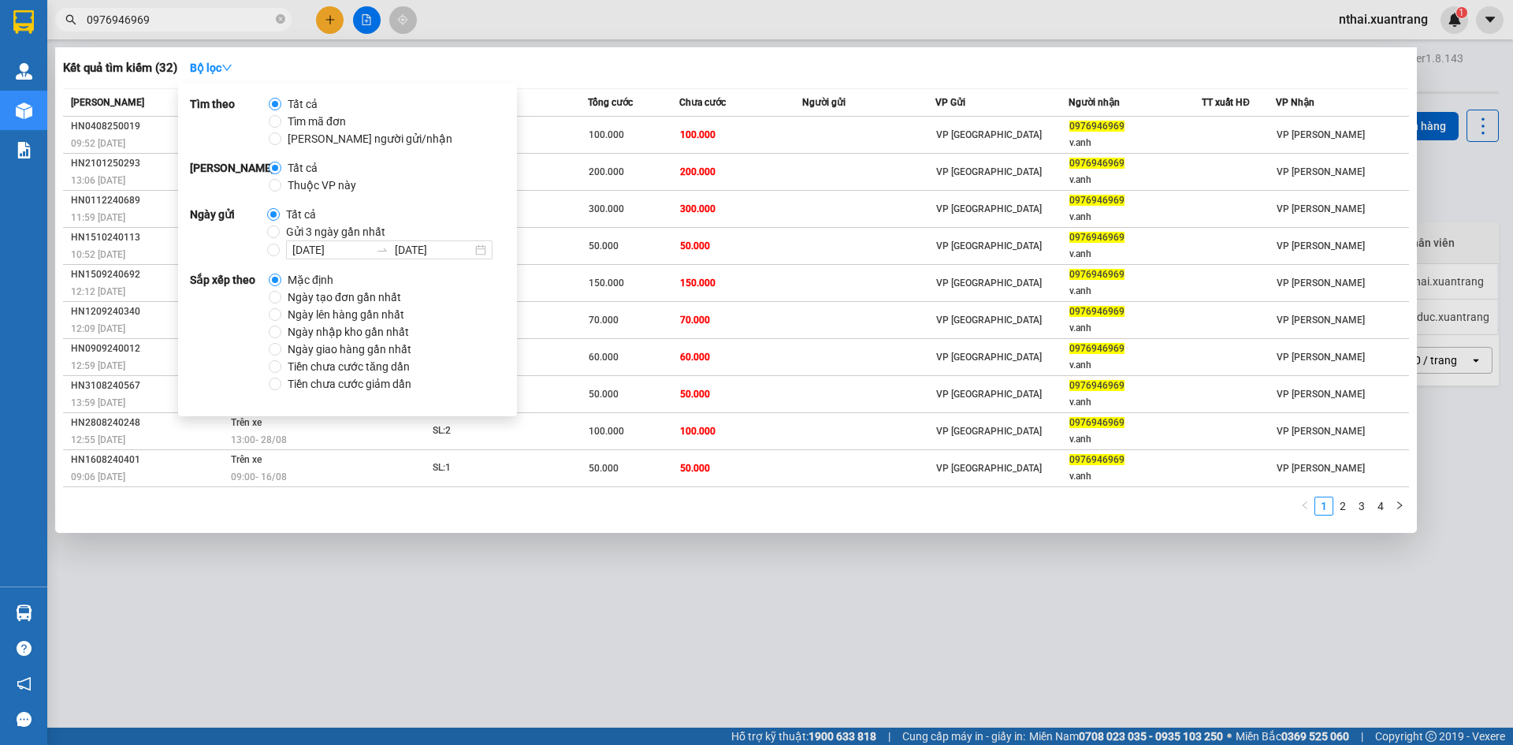
click at [326, 231] on span "Gửi 3 ngày gần nhất" at bounding box center [336, 231] width 112 height 17
click at [280, 231] on input "Gửi 3 ngày gần nhất" at bounding box center [273, 231] width 13 height 13
radio input "true"
radio input "false"
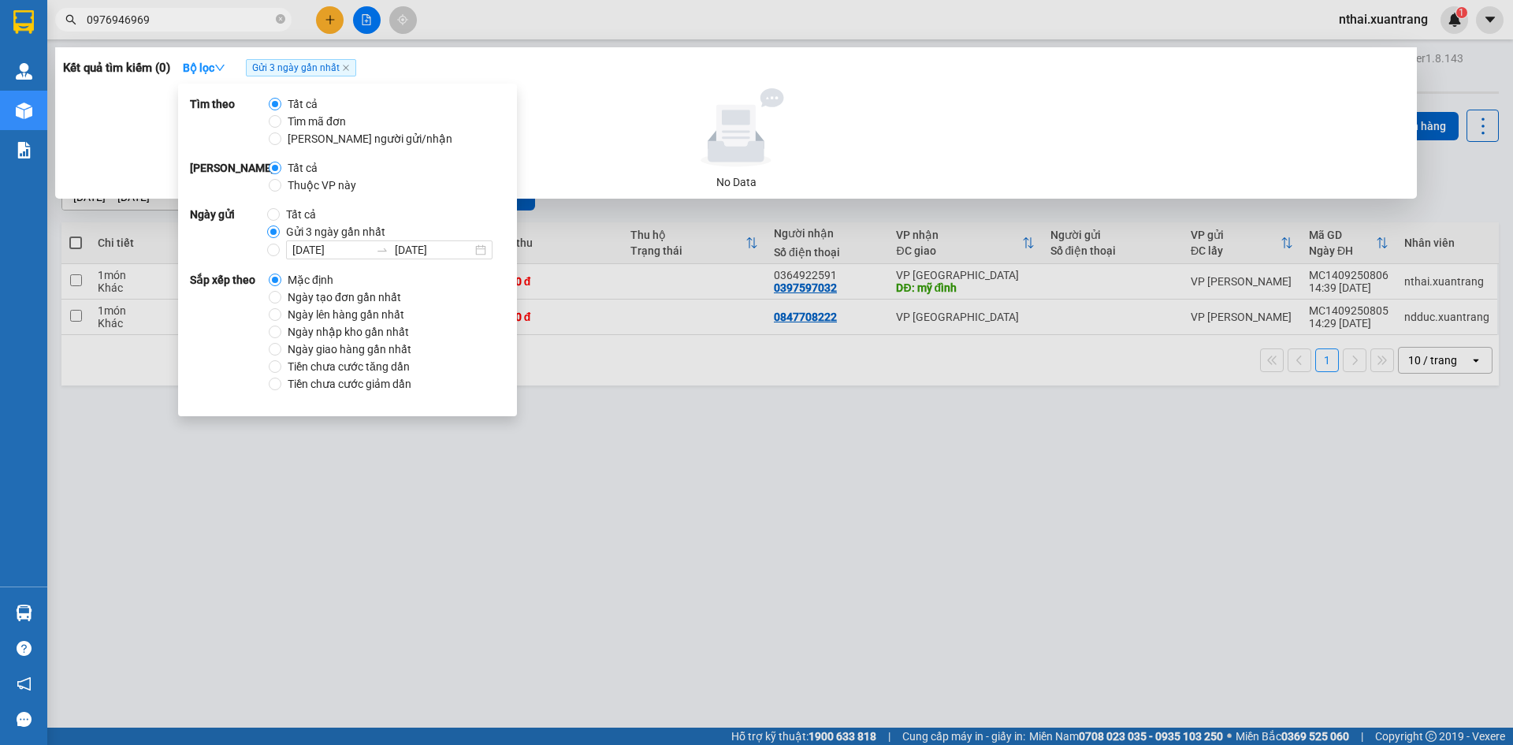
click at [412, 102] on div "Tìm theo Tất cả Tìm mã đơn Tìm người gửi/nhận" at bounding box center [347, 121] width 315 height 52
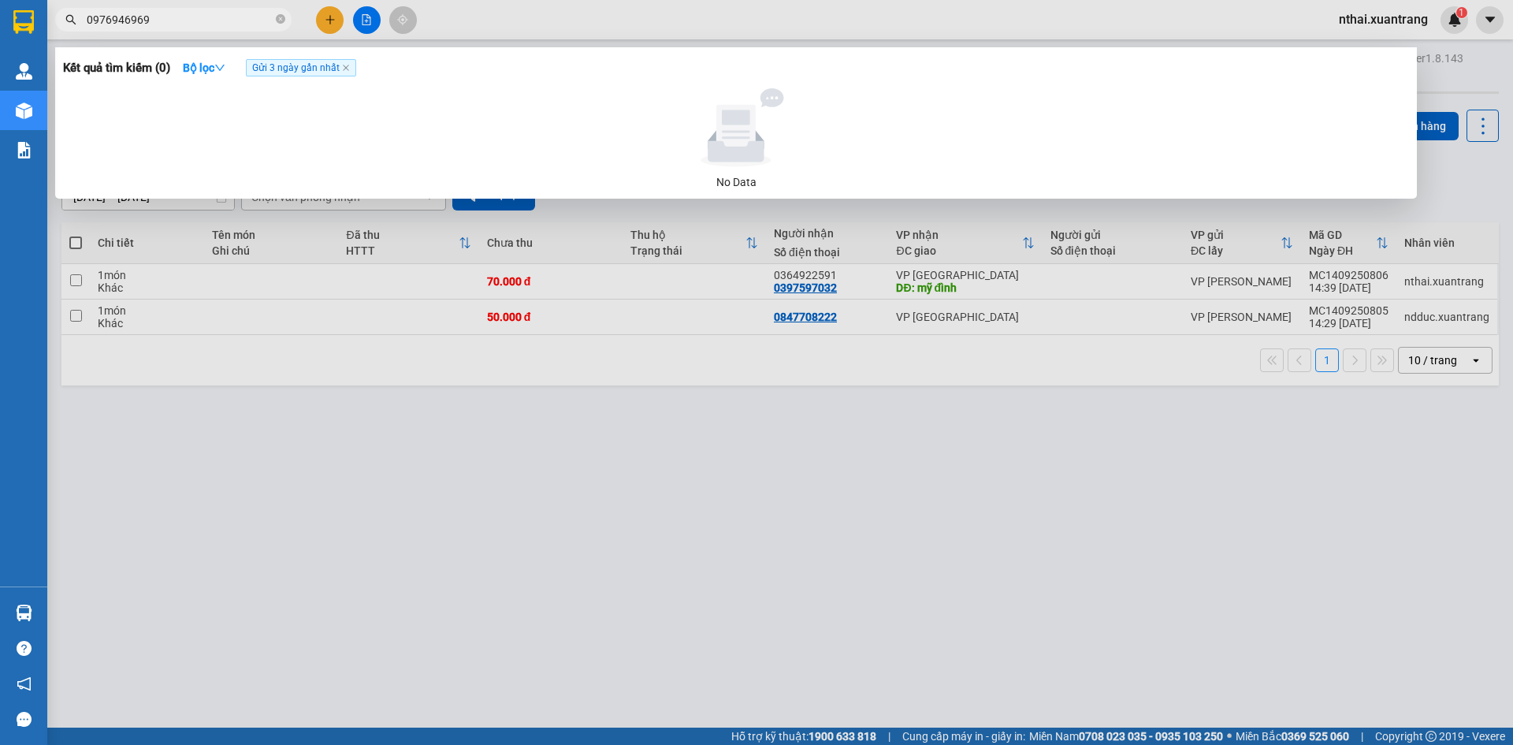
click at [466, 59] on div "Kết quả tìm kiếm ( 0 ) Bộ lọc Gửi 3 ngày gần nhất" at bounding box center [736, 67] width 1346 height 25
click at [173, 14] on input "0976946969" at bounding box center [180, 19] width 186 height 17
click at [173, 15] on input "0976946969" at bounding box center [180, 19] width 186 height 17
click at [206, 17] on input "0976946969" at bounding box center [180, 19] width 186 height 17
click at [510, 34] on div at bounding box center [756, 372] width 1513 height 745
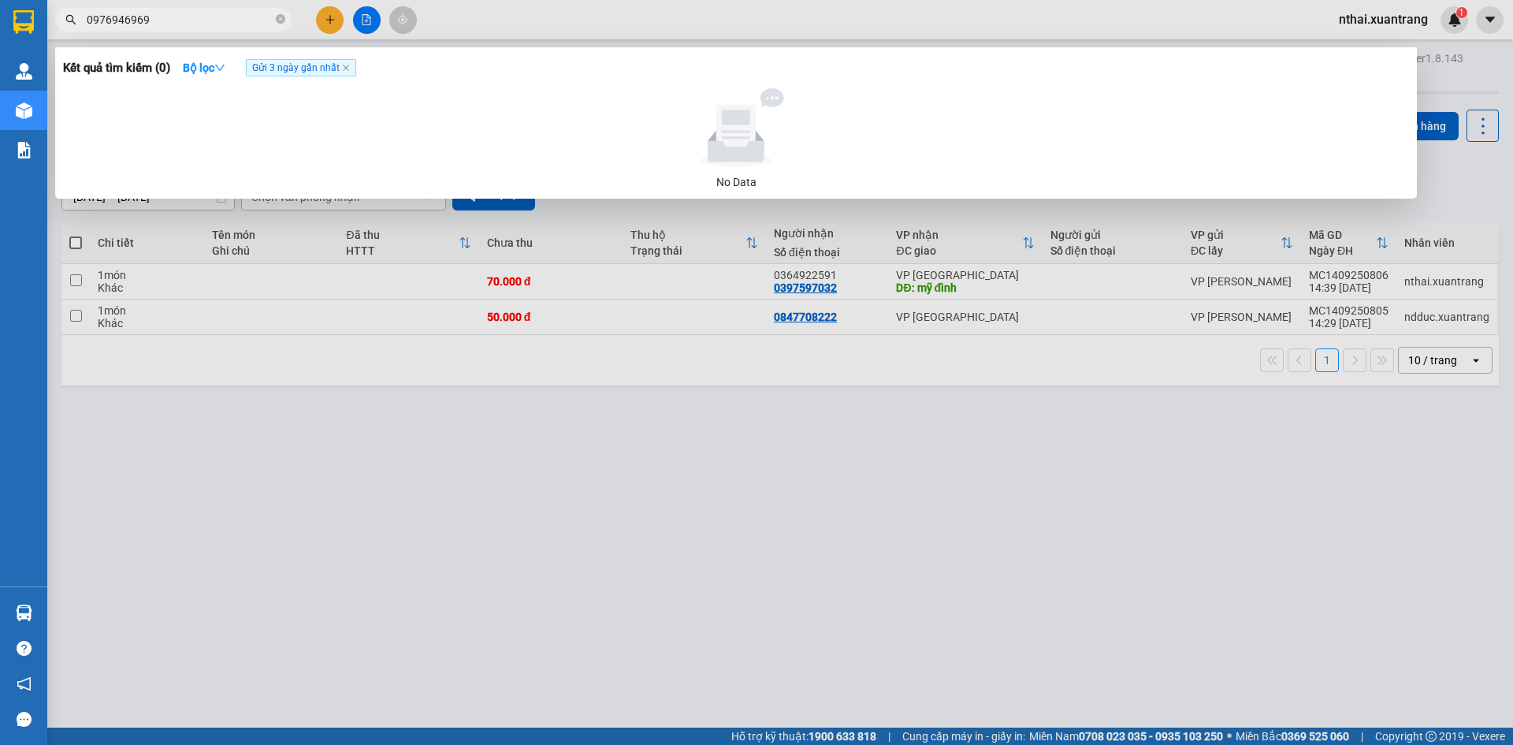
click at [179, 14] on input "0976946969" at bounding box center [180, 19] width 186 height 17
click at [198, 10] on span "0976946969" at bounding box center [173, 20] width 236 height 24
click at [202, 18] on input "0976946969" at bounding box center [180, 19] width 186 height 17
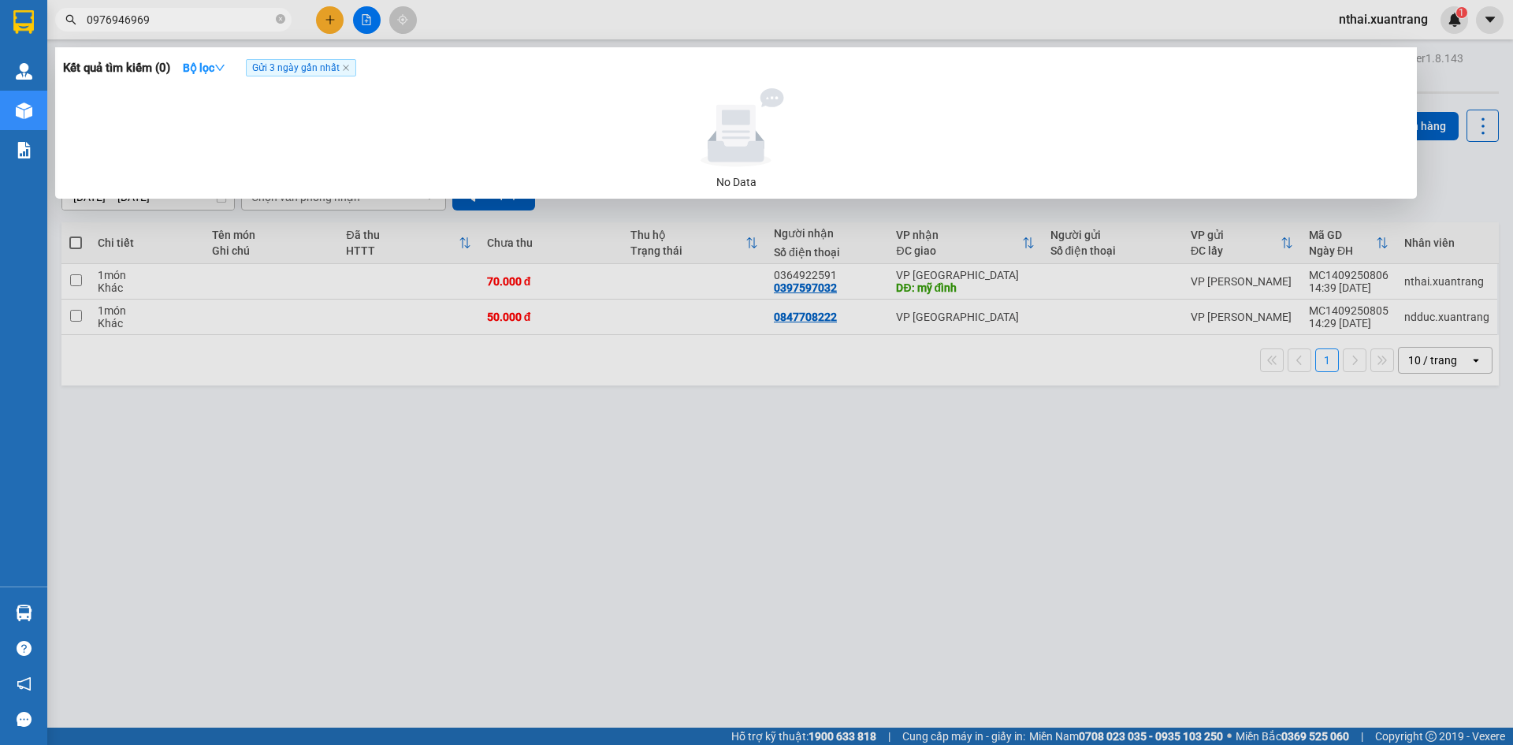
click at [202, 18] on input "0976946969" at bounding box center [180, 19] width 186 height 17
click at [160, 19] on input "0976946969" at bounding box center [180, 19] width 186 height 17
click at [548, 28] on div at bounding box center [756, 372] width 1513 height 745
